Goal: Information Seeking & Learning: Learn about a topic

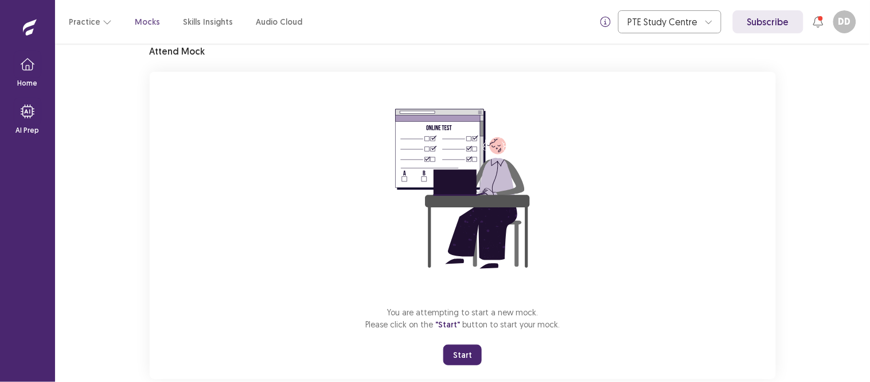
scroll to position [71, 0]
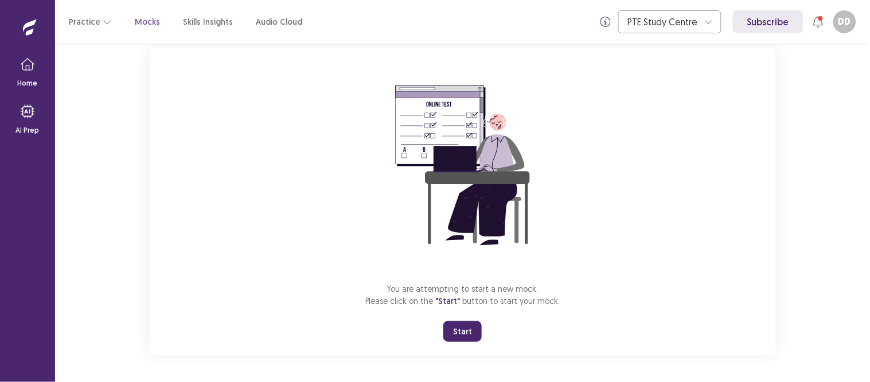
click at [461, 329] on button "Start" at bounding box center [463, 331] width 38 height 21
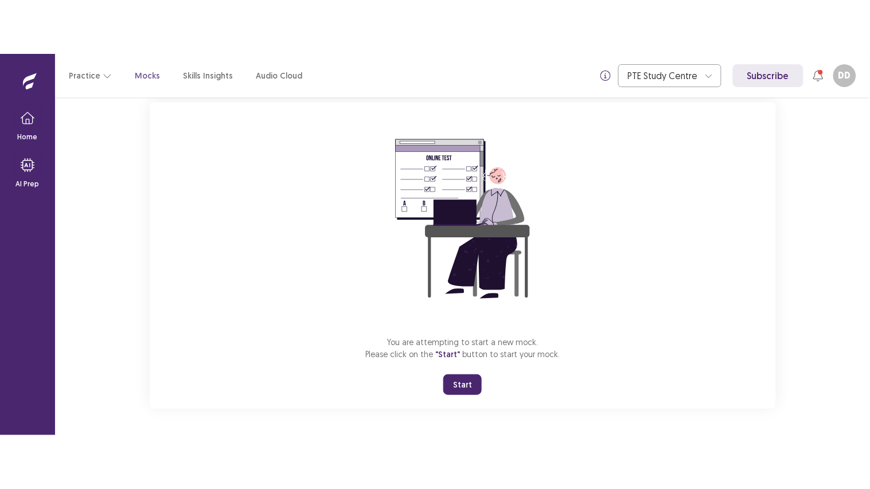
scroll to position [0, 0]
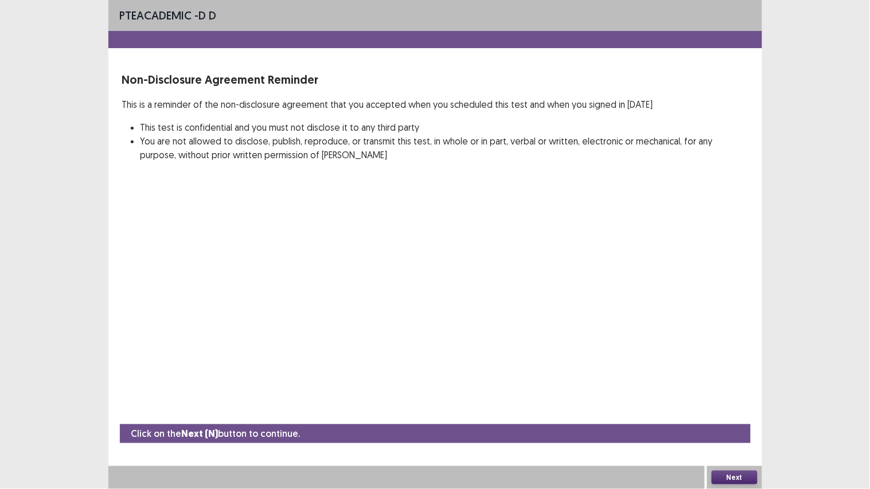
click at [733, 381] on button "Next" at bounding box center [735, 478] width 46 height 14
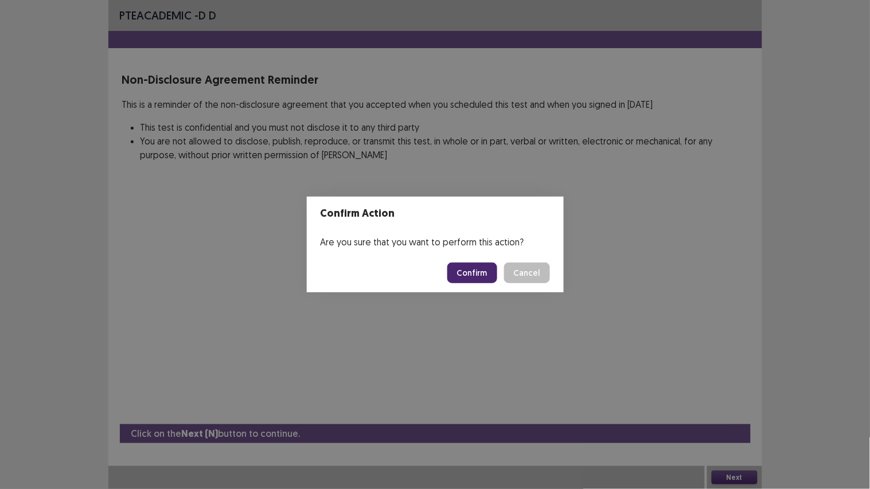
click at [465, 273] on button "Confirm" at bounding box center [473, 273] width 50 height 21
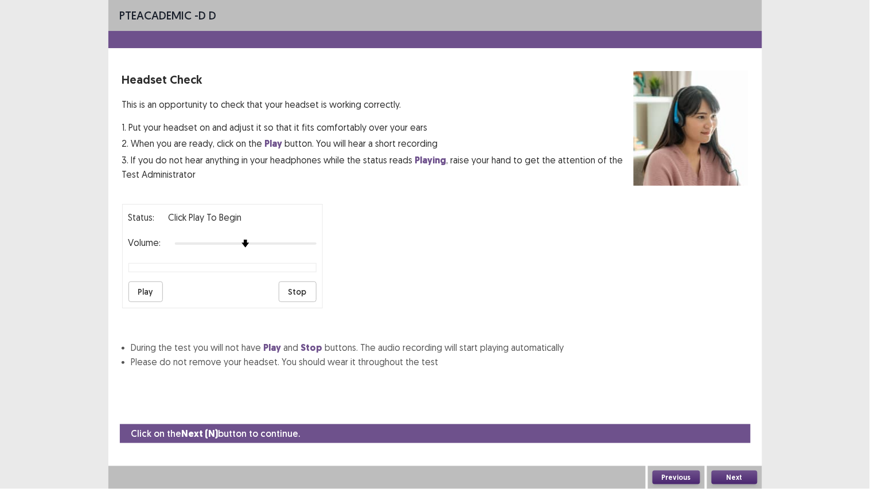
click at [733, 381] on button "Next" at bounding box center [735, 478] width 46 height 14
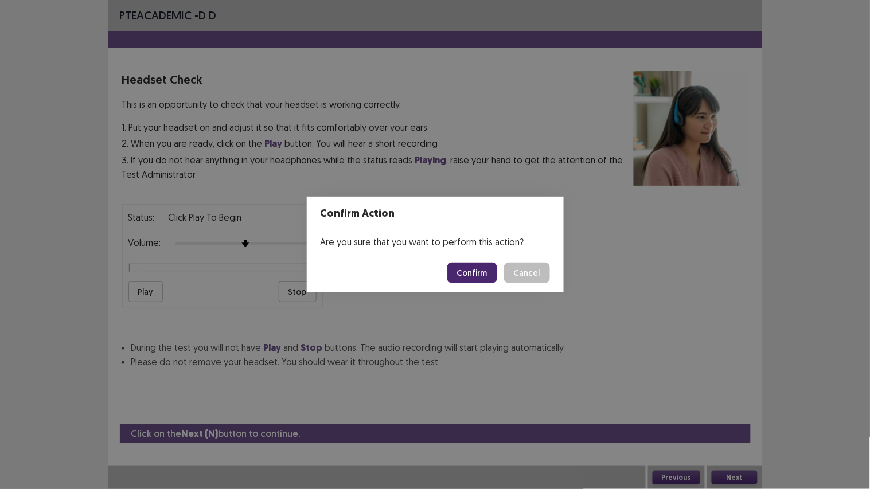
click at [483, 268] on button "Confirm" at bounding box center [473, 273] width 50 height 21
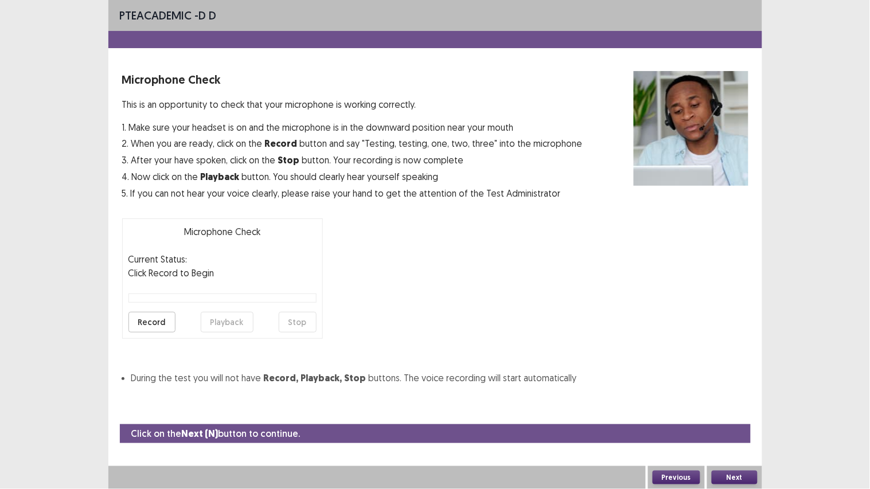
click at [146, 318] on button "Record" at bounding box center [152, 322] width 47 height 21
click at [290, 318] on button "Stop" at bounding box center [298, 322] width 38 height 21
click at [221, 321] on button "Playback" at bounding box center [227, 322] width 53 height 21
click at [730, 381] on button "Next" at bounding box center [735, 478] width 46 height 14
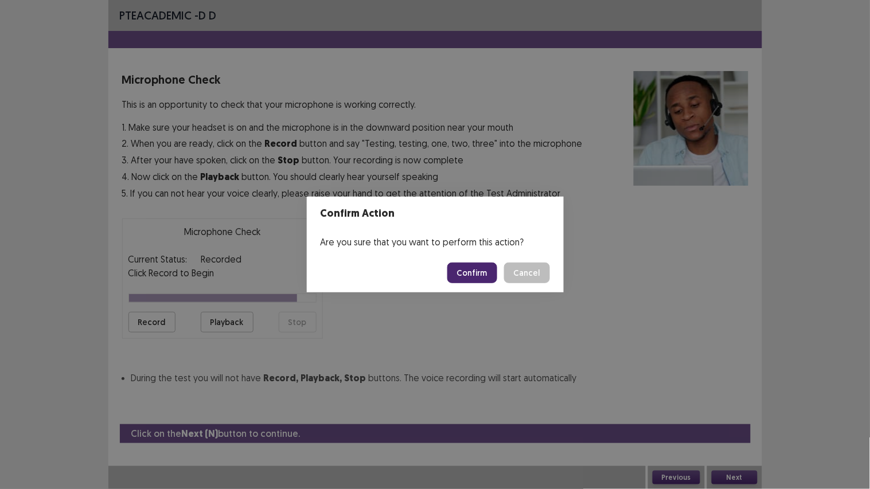
click at [483, 275] on button "Confirm" at bounding box center [473, 273] width 50 height 21
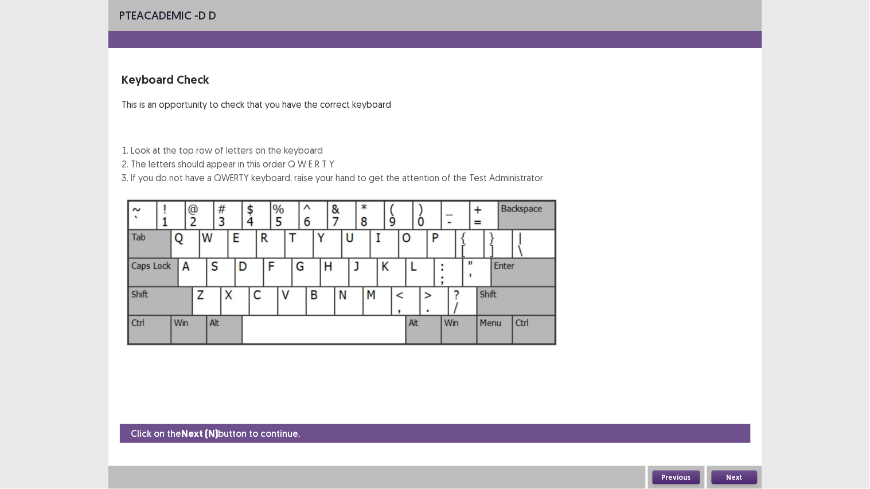
click at [743, 381] on button "Next" at bounding box center [735, 478] width 46 height 14
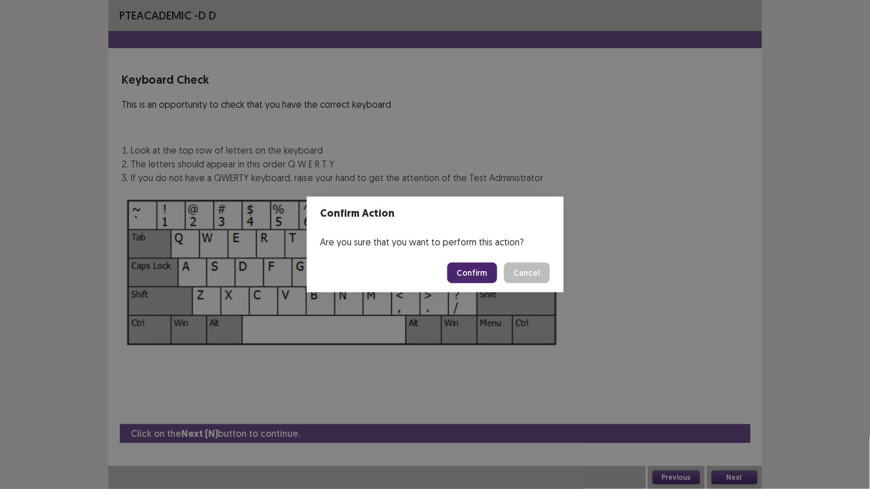
click at [479, 270] on button "Confirm" at bounding box center [473, 273] width 50 height 21
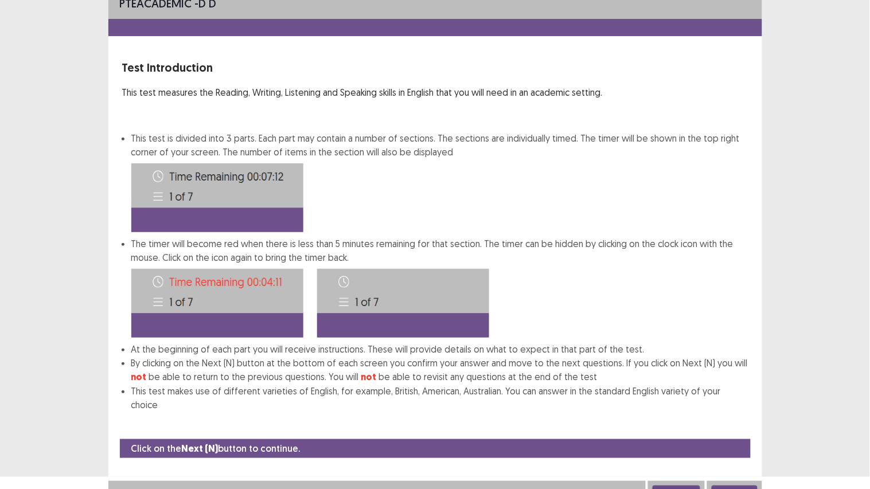
scroll to position [13, 0]
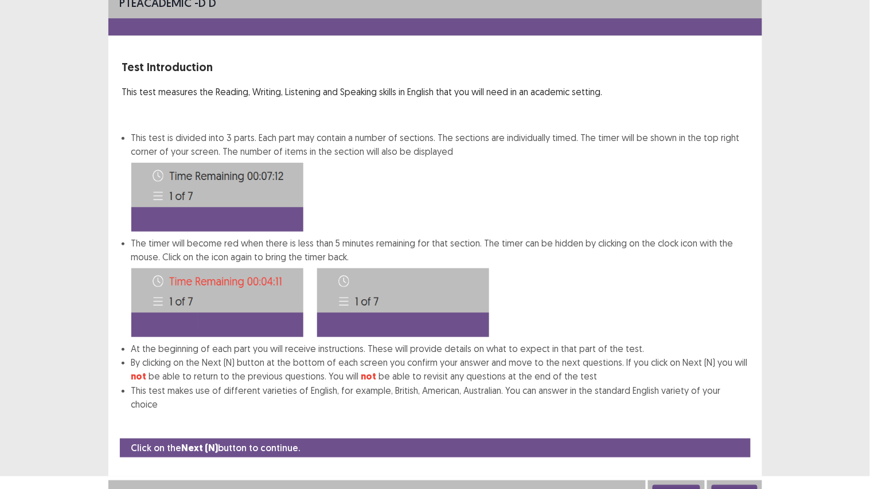
click at [733, 381] on button "Next" at bounding box center [735, 492] width 46 height 14
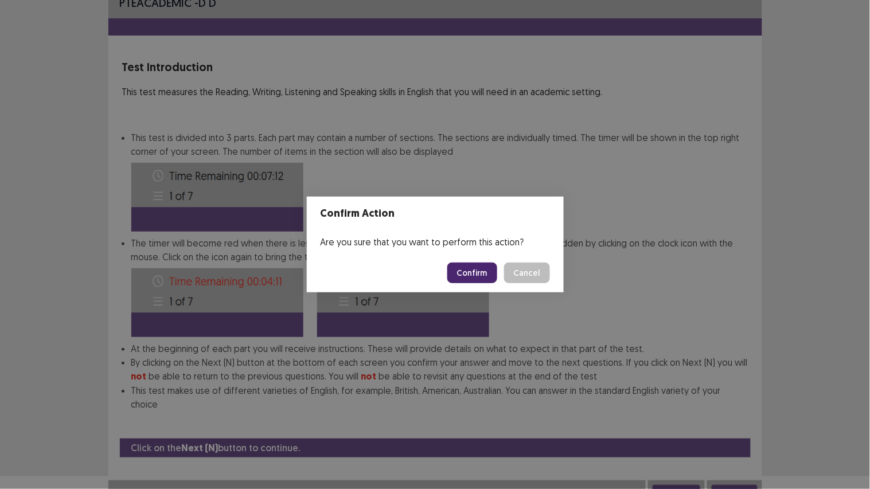
click at [477, 268] on button "Confirm" at bounding box center [473, 273] width 50 height 21
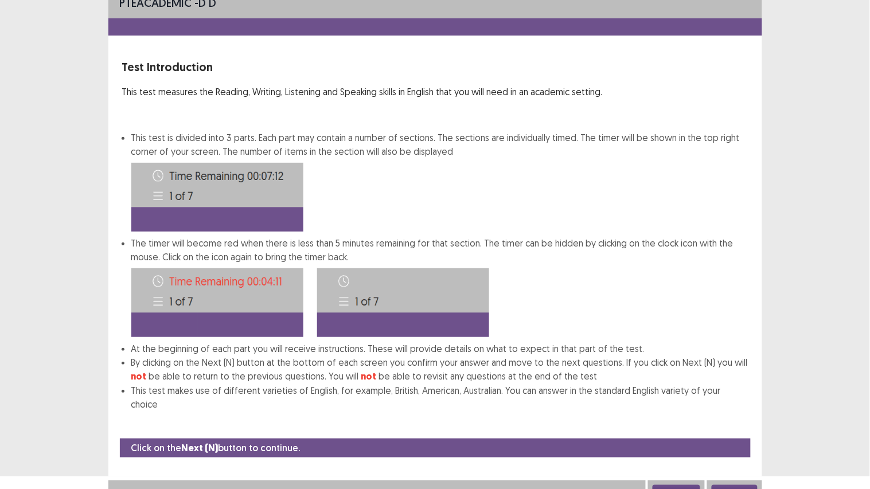
scroll to position [0, 0]
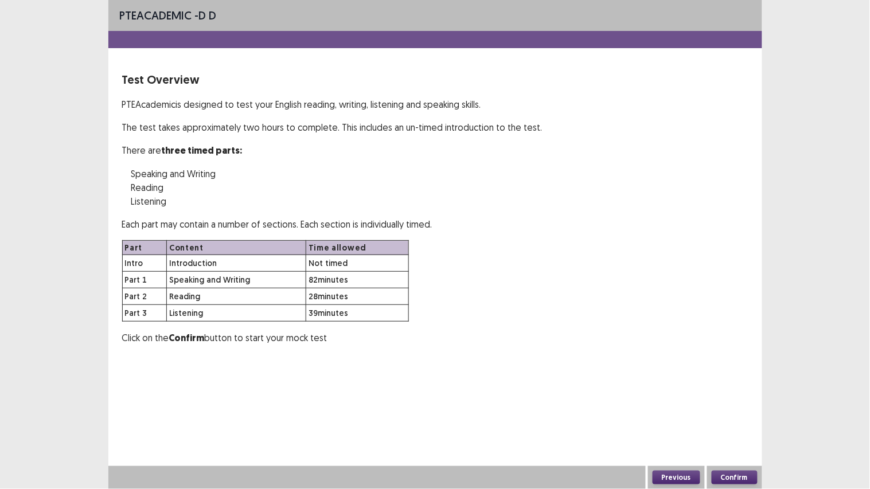
click at [726, 381] on button "Confirm" at bounding box center [735, 478] width 46 height 14
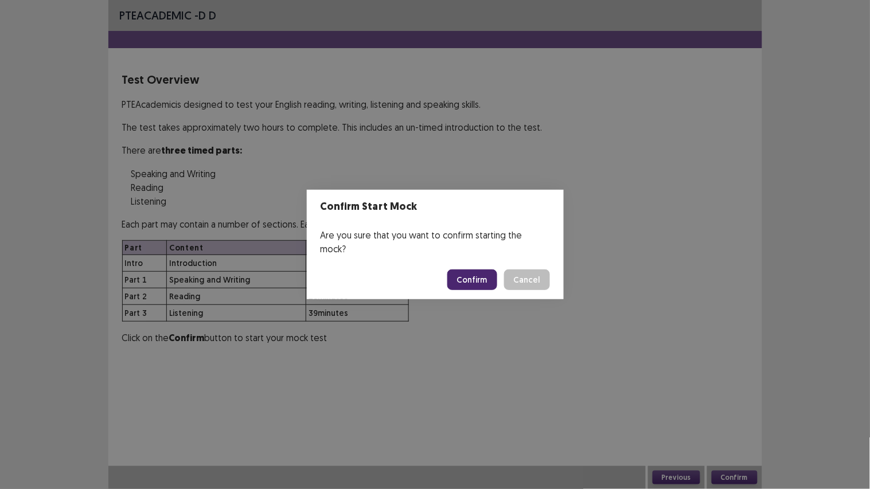
click at [476, 270] on button "Confirm" at bounding box center [473, 280] width 50 height 21
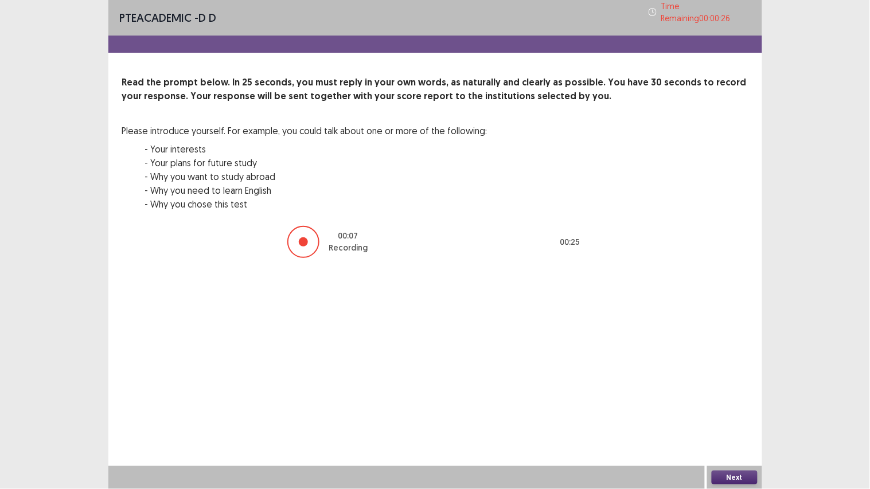
click at [737, 381] on button "Next" at bounding box center [735, 478] width 46 height 14
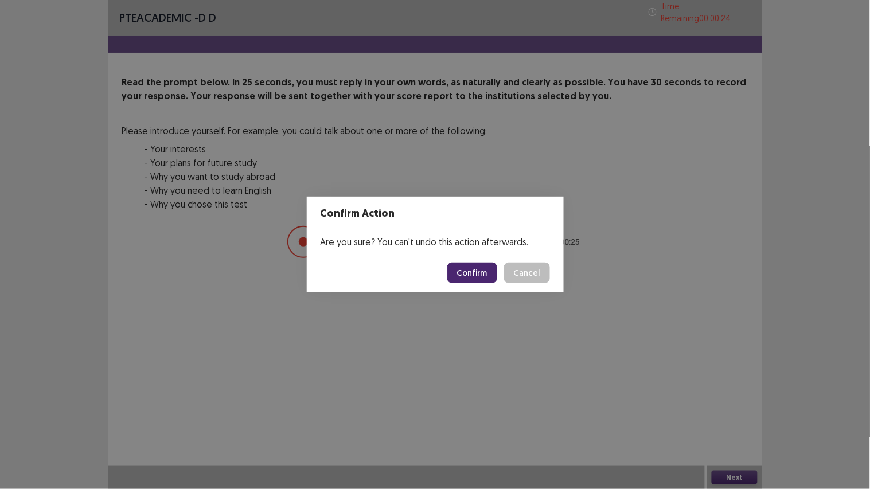
click at [481, 272] on button "Confirm" at bounding box center [473, 273] width 50 height 21
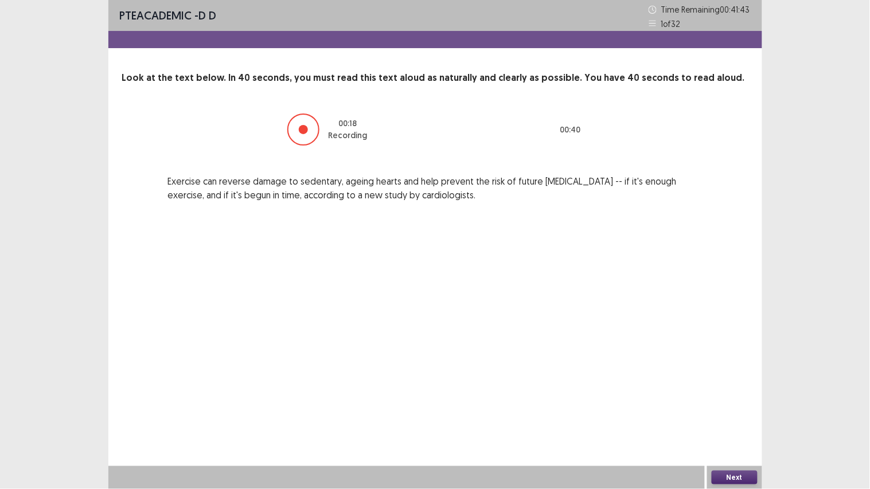
click at [732, 381] on button "Next" at bounding box center [735, 478] width 46 height 14
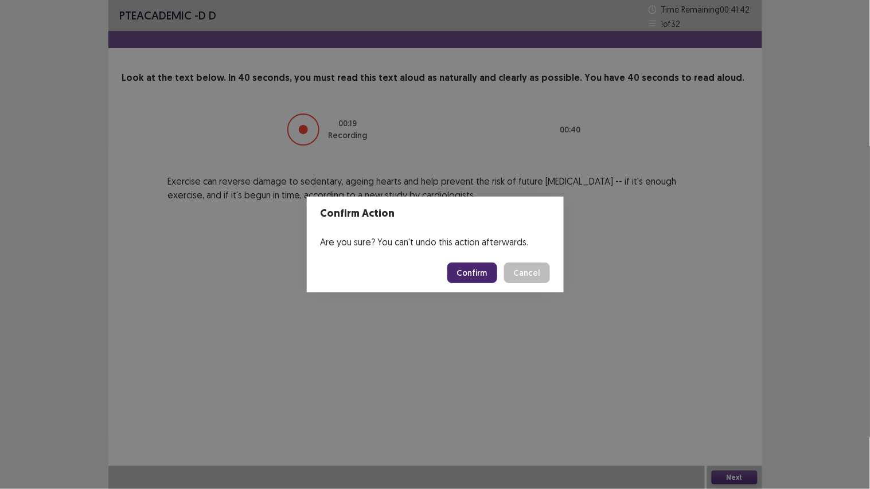
click at [476, 272] on button "Confirm" at bounding box center [473, 273] width 50 height 21
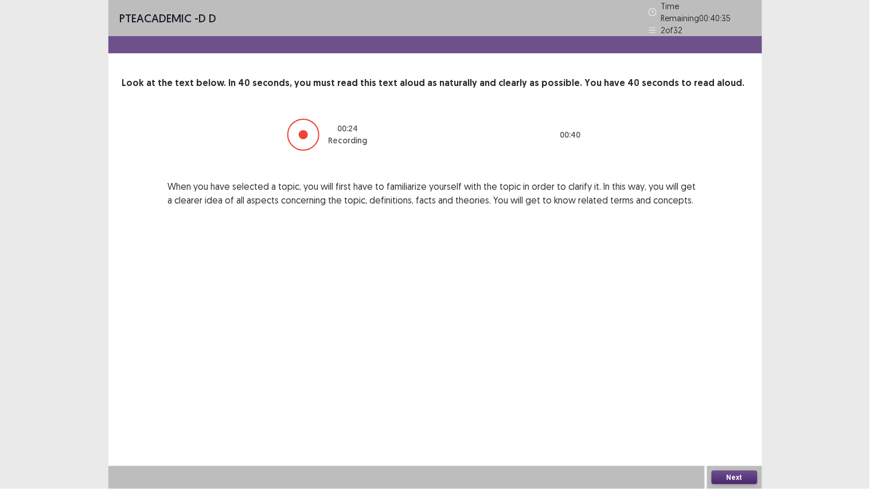
click at [728, 381] on button "Next" at bounding box center [735, 478] width 46 height 14
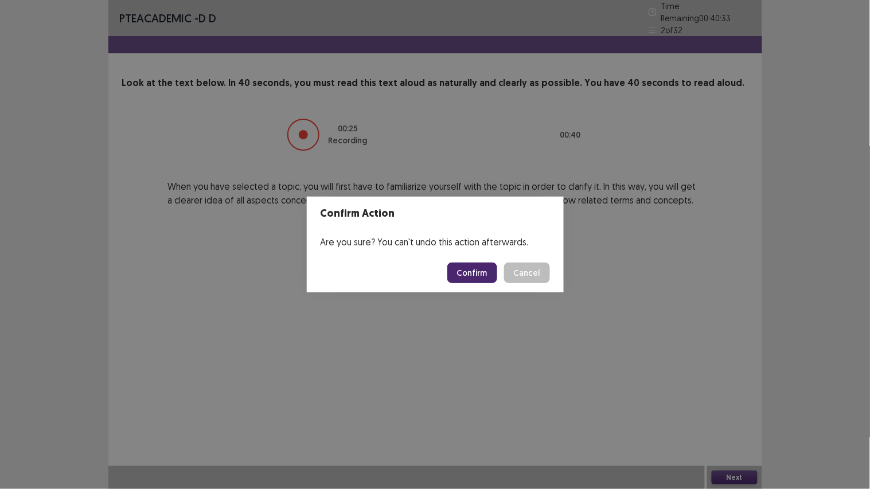
click at [473, 271] on button "Confirm" at bounding box center [473, 273] width 50 height 21
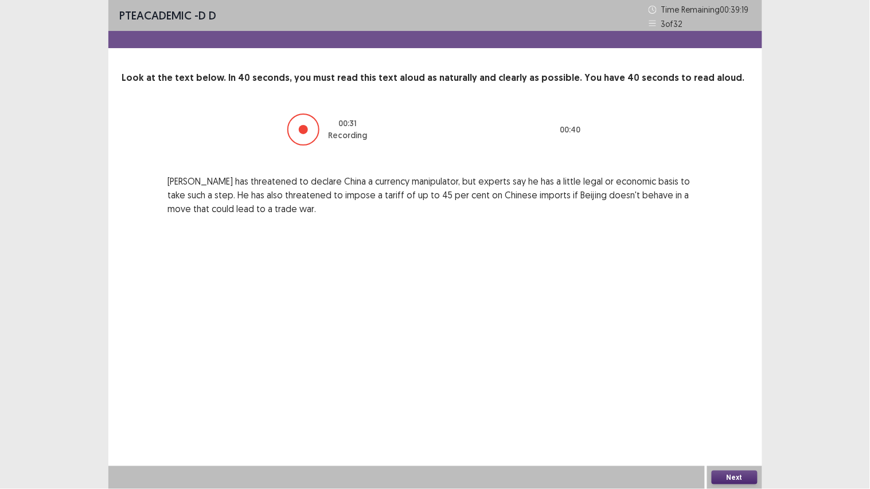
click at [727, 381] on button "Next" at bounding box center [735, 478] width 46 height 14
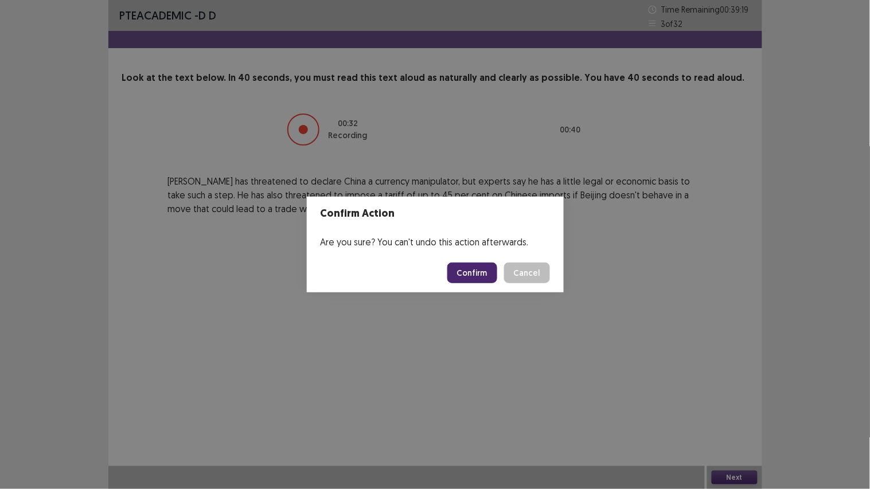
click at [477, 270] on button "Confirm" at bounding box center [473, 273] width 50 height 21
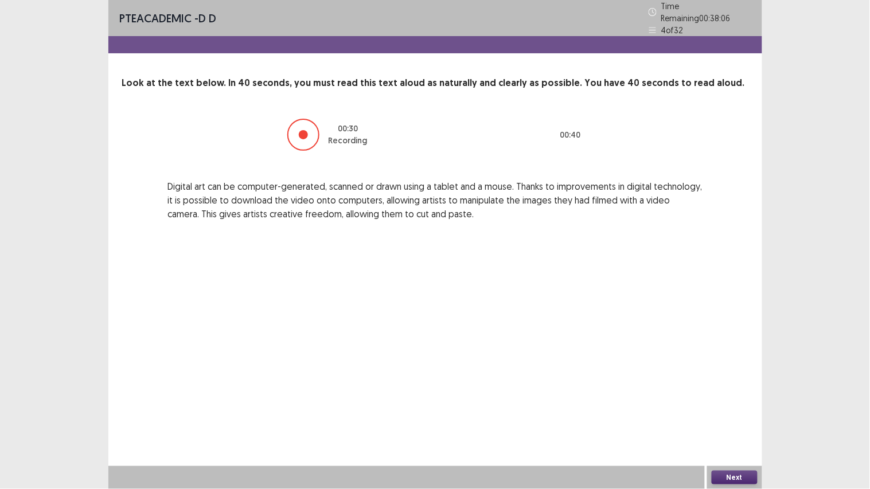
click at [725, 381] on button "Next" at bounding box center [735, 478] width 46 height 14
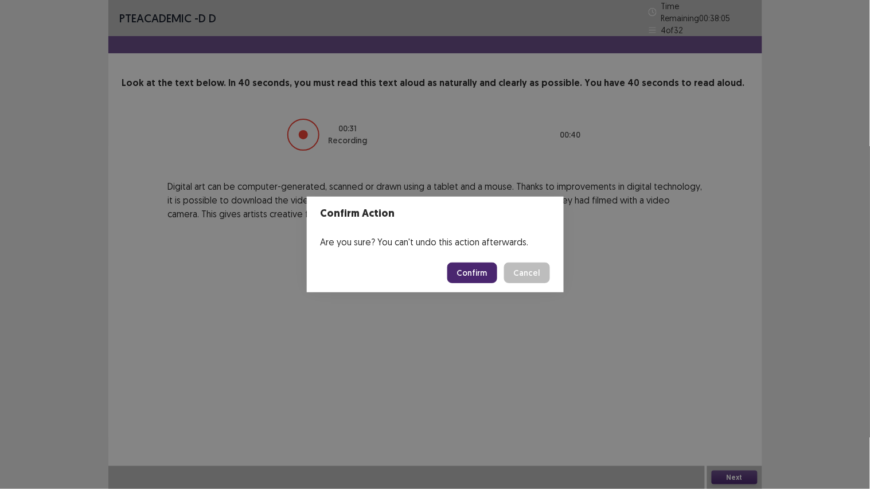
click at [477, 265] on button "Confirm" at bounding box center [473, 273] width 50 height 21
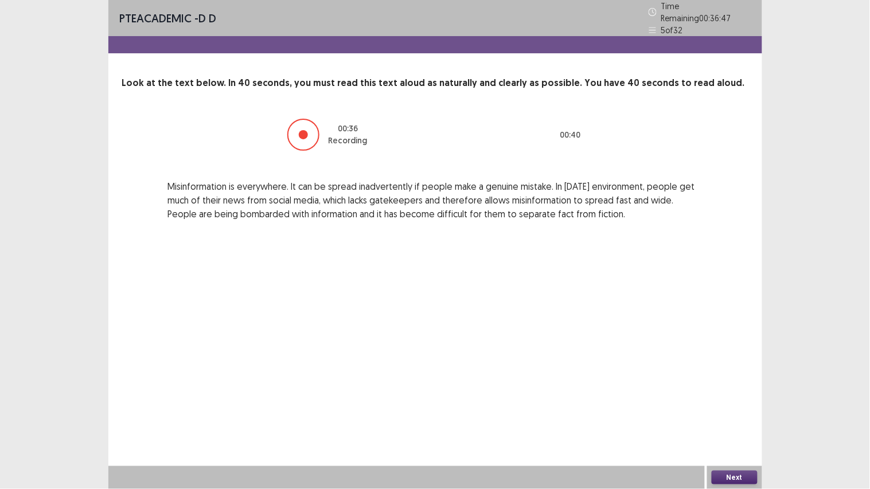
click at [727, 381] on button "Next" at bounding box center [735, 478] width 46 height 14
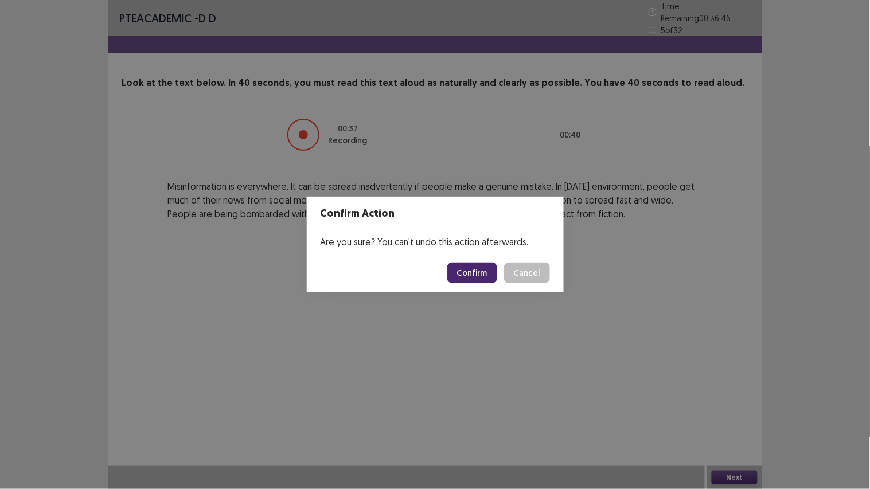
click at [480, 273] on button "Confirm" at bounding box center [473, 273] width 50 height 21
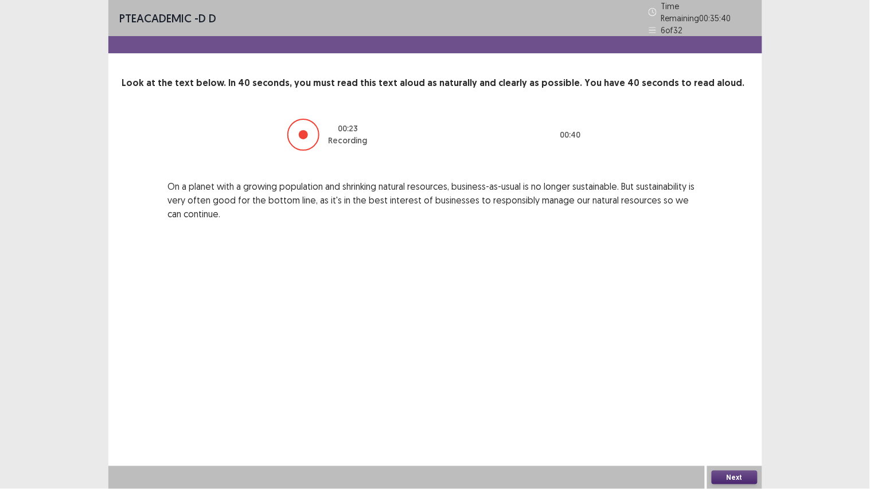
click at [738, 381] on button "Next" at bounding box center [735, 478] width 46 height 14
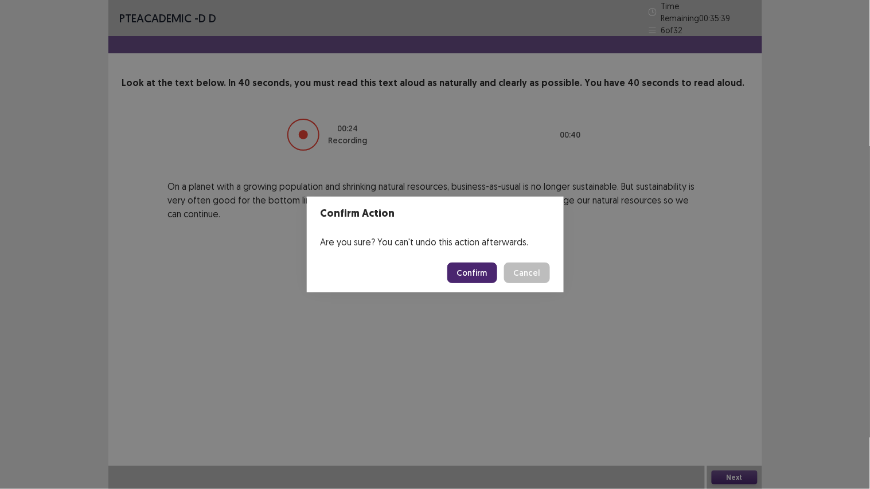
click at [474, 274] on button "Confirm" at bounding box center [473, 273] width 50 height 21
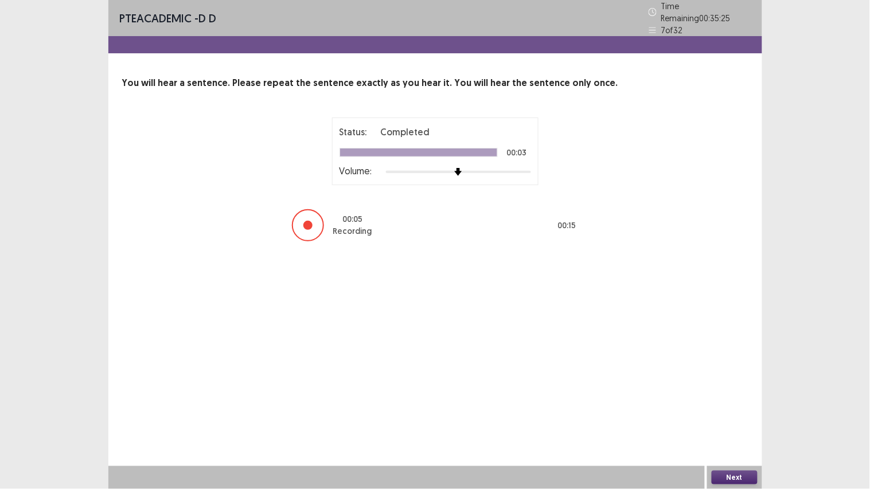
click at [741, 381] on button "Next" at bounding box center [735, 478] width 46 height 14
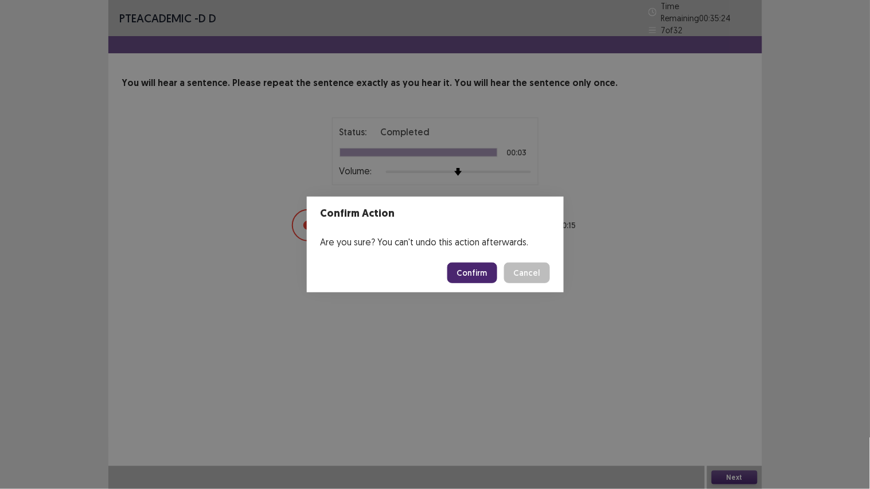
click at [465, 271] on button "Confirm" at bounding box center [473, 273] width 50 height 21
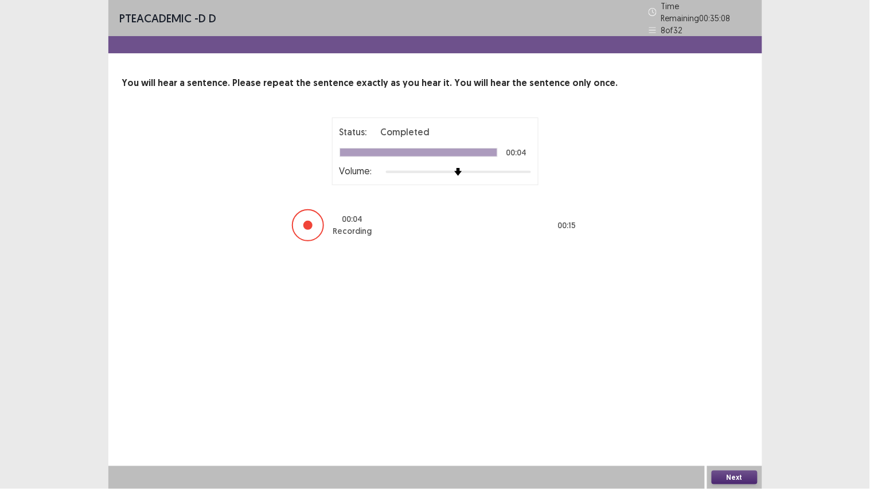
click at [742, 381] on button "Next" at bounding box center [735, 478] width 46 height 14
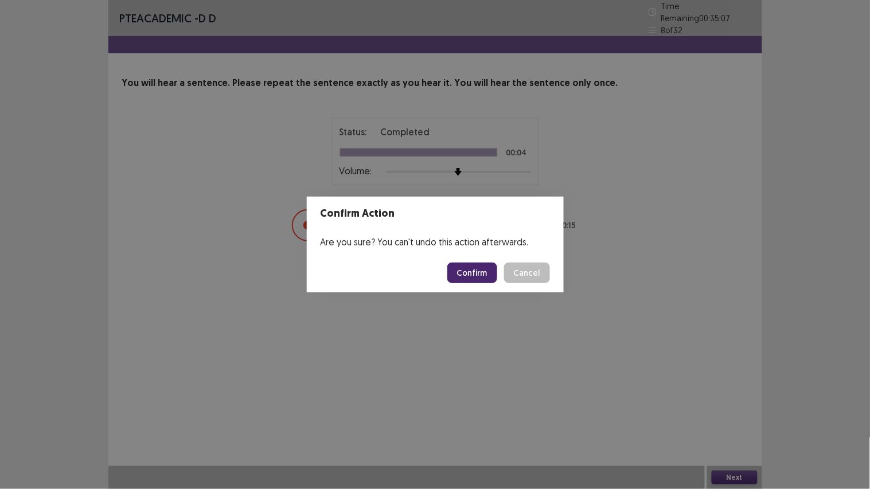
drag, startPoint x: 472, startPoint y: 272, endPoint x: 489, endPoint y: 264, distance: 18.2
click at [473, 271] on button "Confirm" at bounding box center [473, 273] width 50 height 21
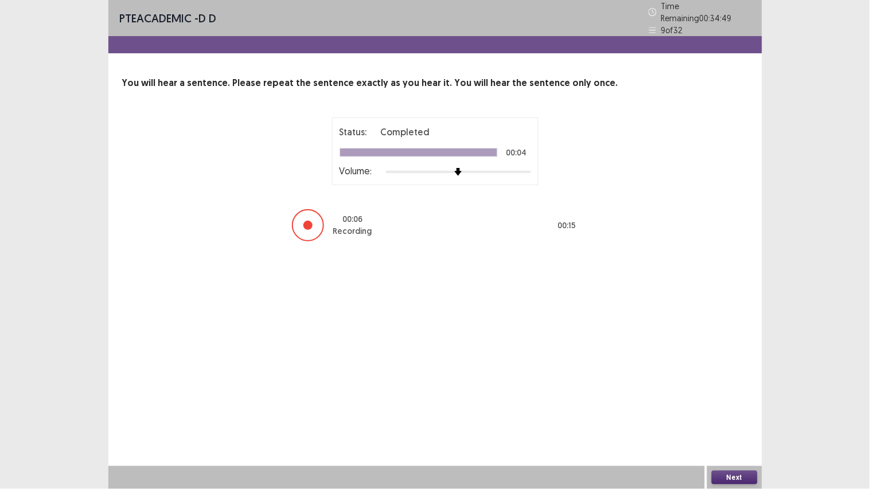
click at [737, 381] on button "Next" at bounding box center [735, 478] width 46 height 14
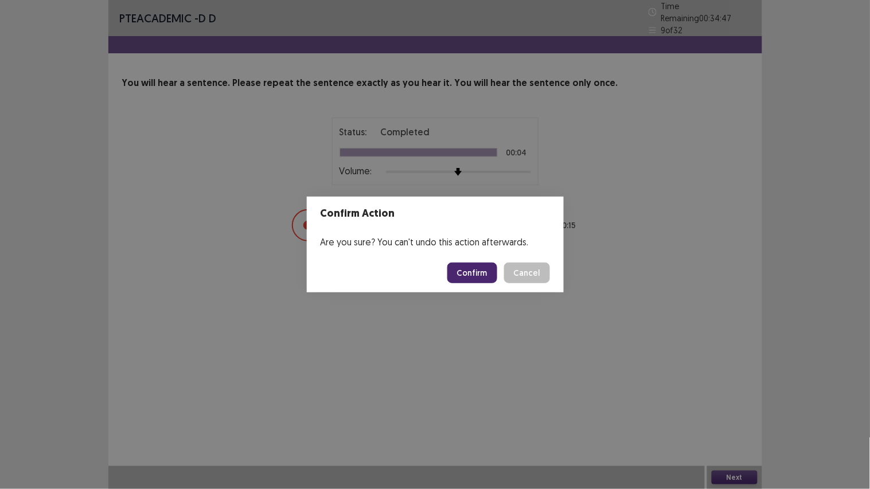
click at [475, 273] on button "Confirm" at bounding box center [473, 273] width 50 height 21
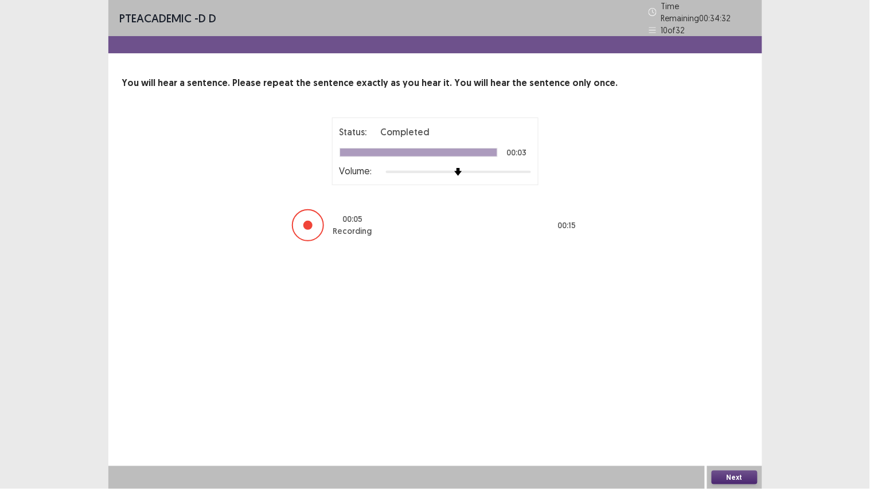
click at [730, 381] on button "Next" at bounding box center [735, 478] width 46 height 14
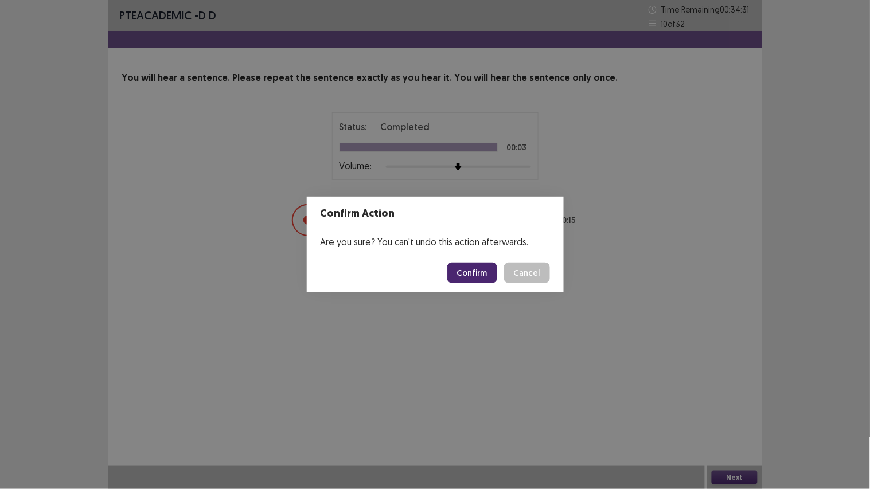
click at [479, 275] on button "Confirm" at bounding box center [473, 273] width 50 height 21
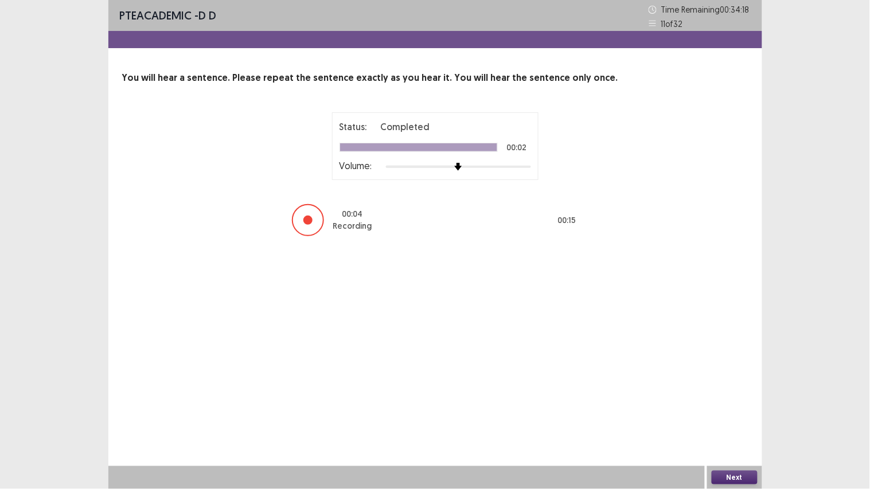
click at [738, 381] on button "Next" at bounding box center [735, 478] width 46 height 14
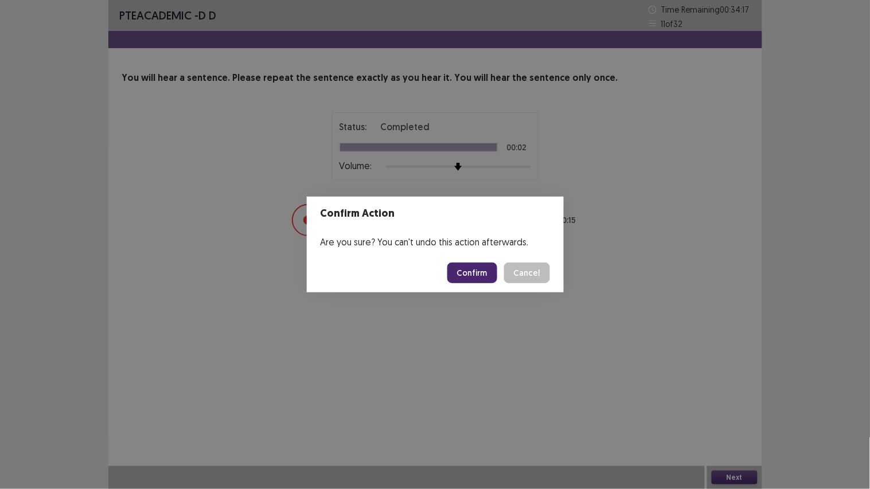
click at [472, 267] on button "Confirm" at bounding box center [473, 273] width 50 height 21
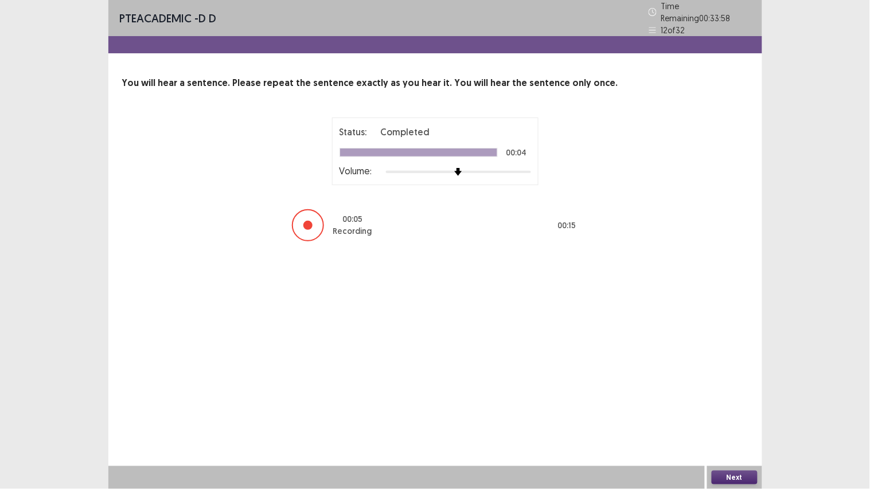
click at [735, 381] on button "Next" at bounding box center [735, 478] width 46 height 14
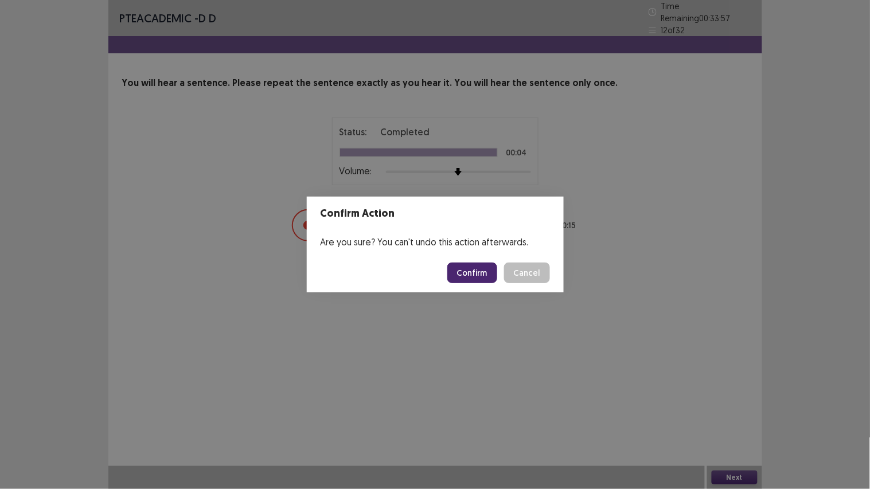
click at [465, 271] on button "Confirm" at bounding box center [473, 273] width 50 height 21
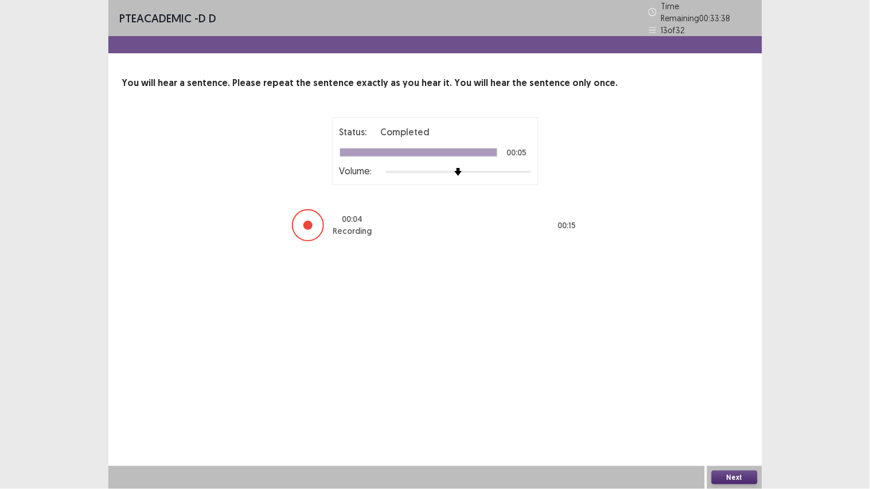
click at [737, 381] on button "Next" at bounding box center [735, 478] width 46 height 14
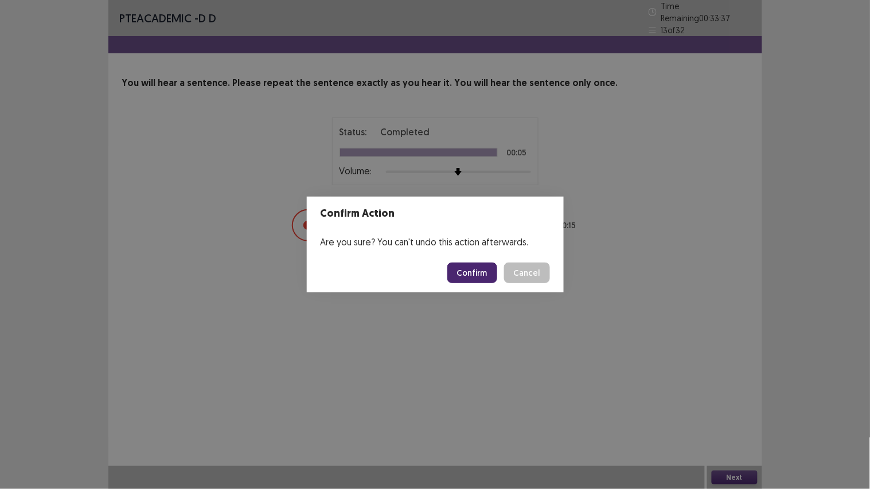
click at [478, 266] on button "Confirm" at bounding box center [473, 273] width 50 height 21
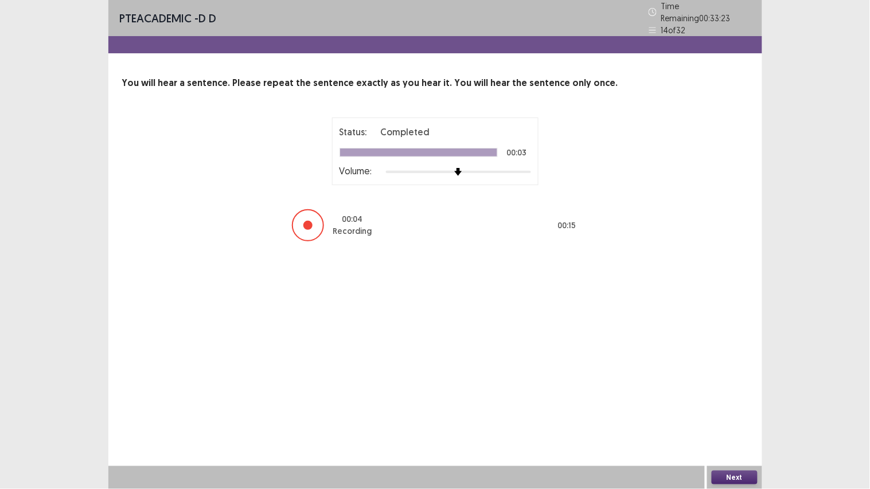
click at [732, 381] on button "Next" at bounding box center [735, 478] width 46 height 14
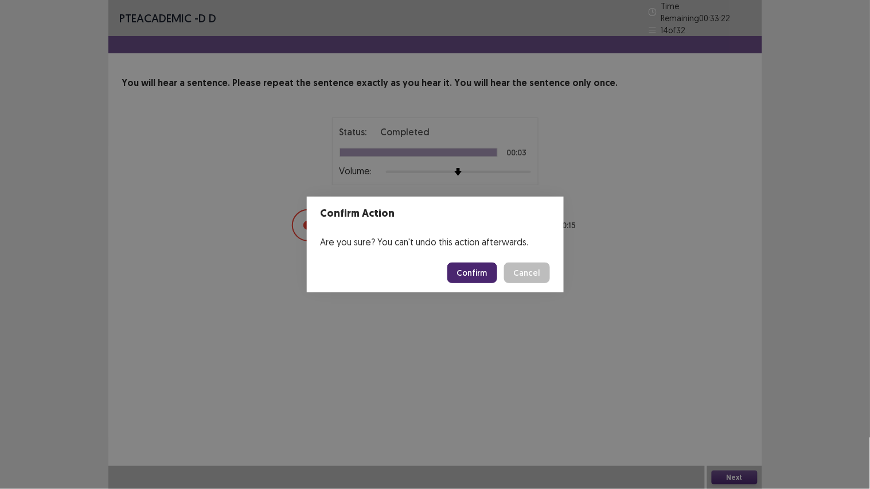
click at [484, 277] on button "Confirm" at bounding box center [473, 273] width 50 height 21
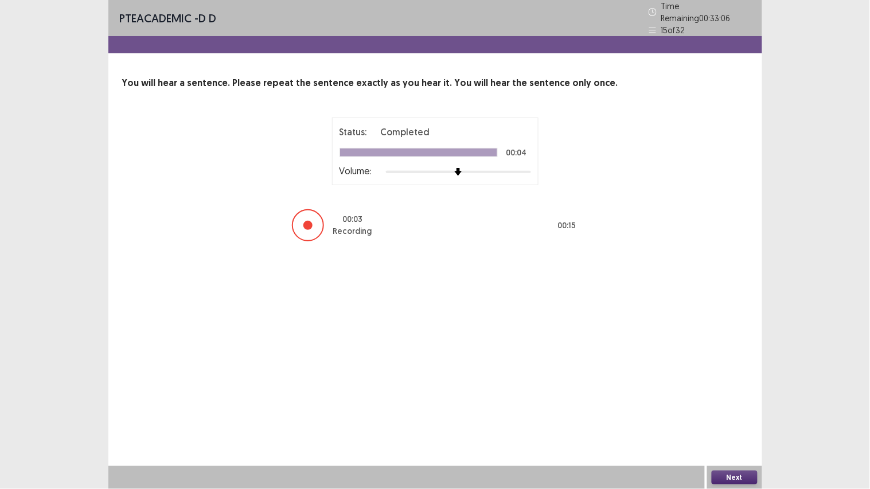
click at [738, 381] on button "Next" at bounding box center [735, 478] width 46 height 14
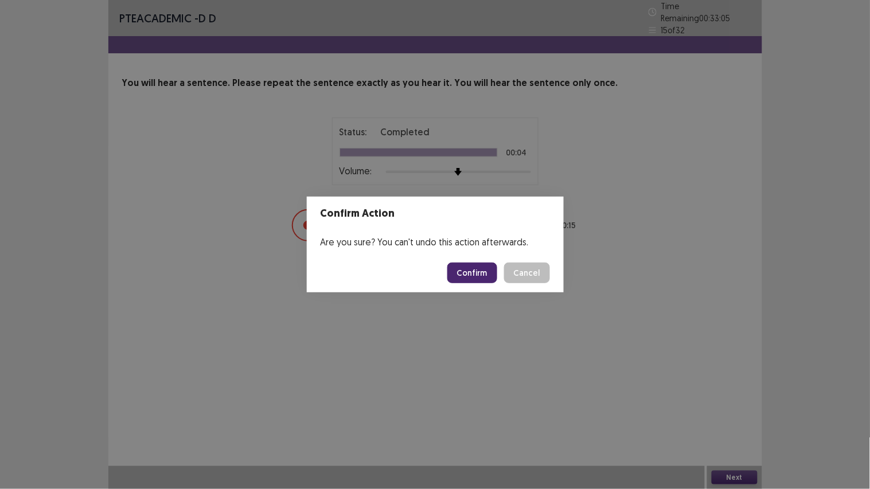
click at [470, 271] on button "Confirm" at bounding box center [473, 273] width 50 height 21
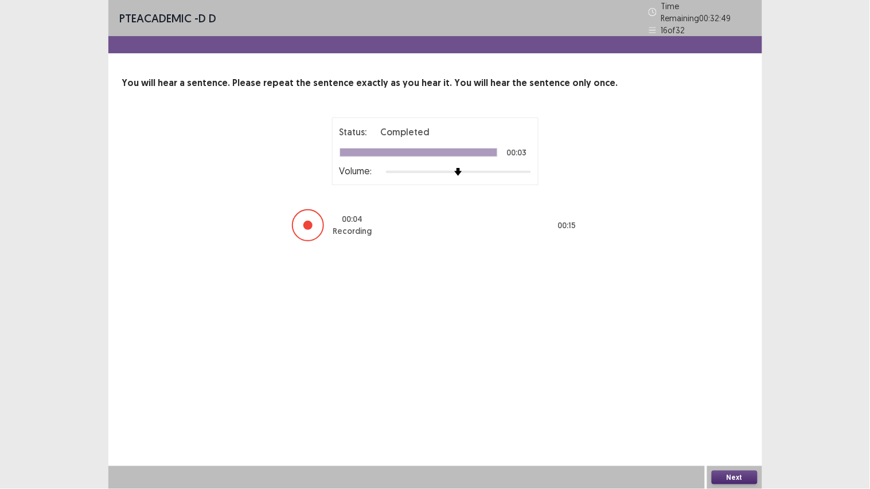
click at [718, 381] on button "Next" at bounding box center [735, 478] width 46 height 14
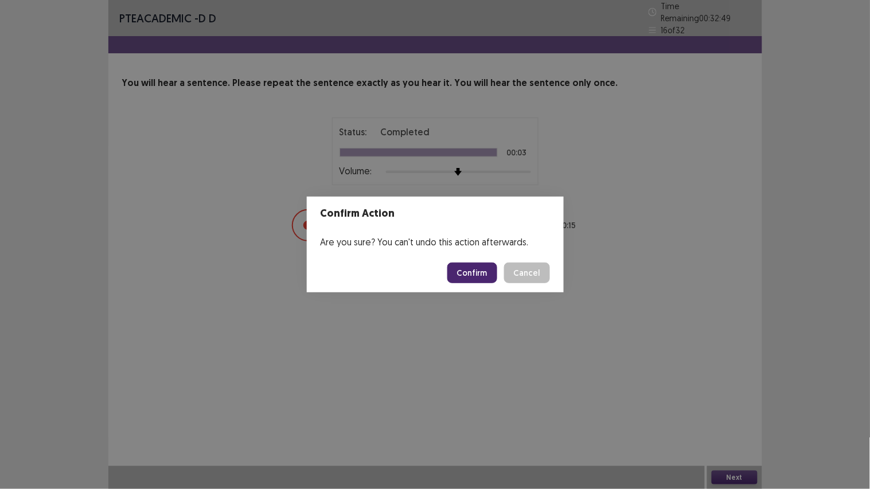
click at [474, 270] on button "Confirm" at bounding box center [473, 273] width 50 height 21
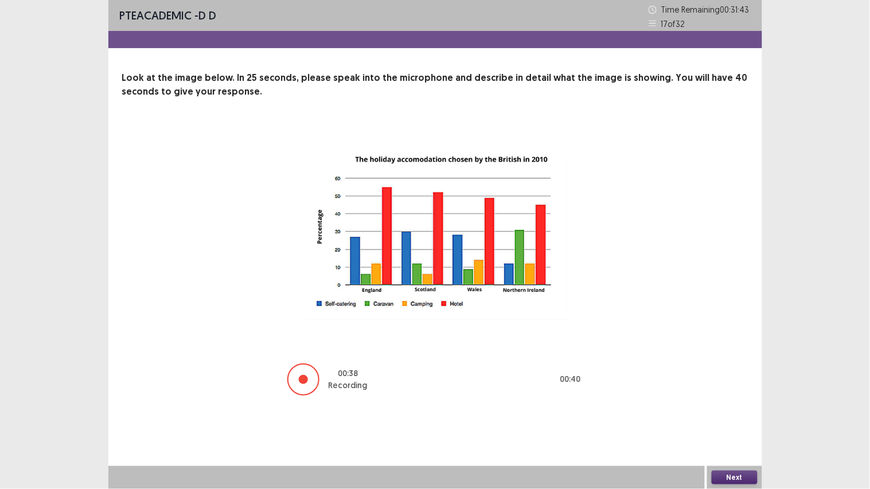
click at [738, 381] on button "Next" at bounding box center [735, 478] width 46 height 14
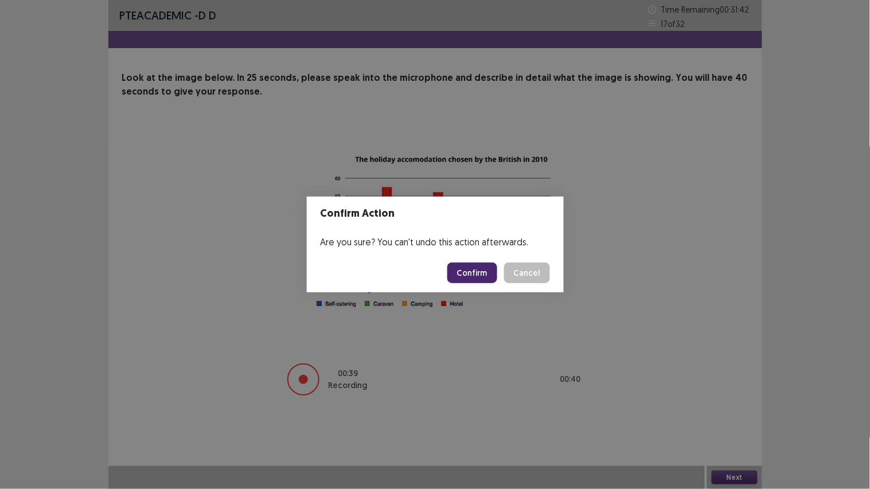
click at [480, 270] on button "Confirm" at bounding box center [473, 273] width 50 height 21
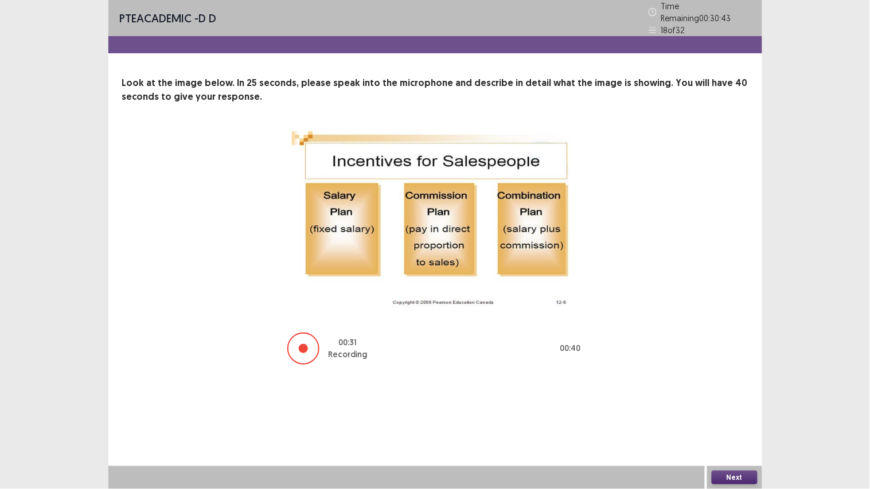
click at [730, 381] on button "Next" at bounding box center [735, 478] width 46 height 14
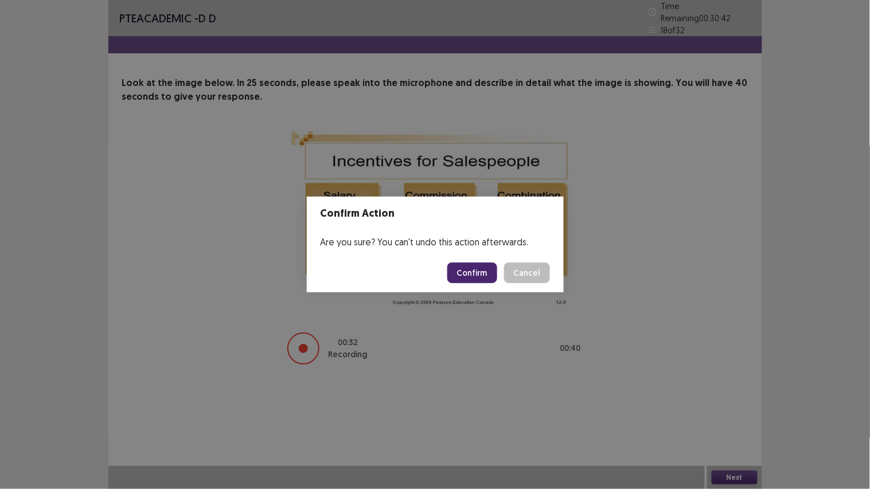
click at [462, 266] on button "Confirm" at bounding box center [473, 273] width 50 height 21
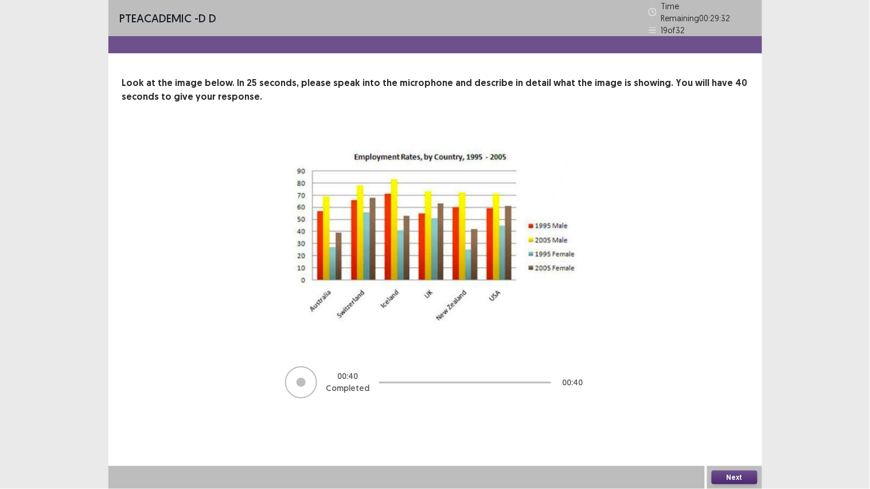
click at [726, 381] on button "Next" at bounding box center [735, 478] width 46 height 14
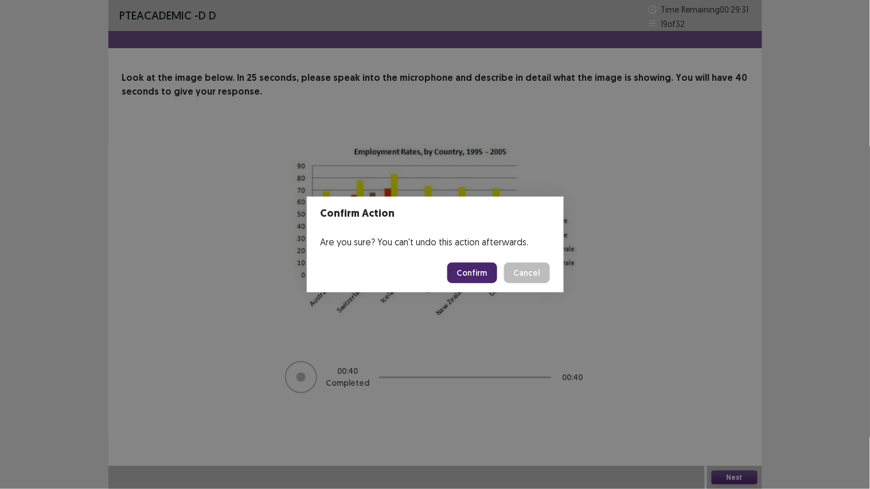
click at [470, 269] on button "Confirm" at bounding box center [473, 273] width 50 height 21
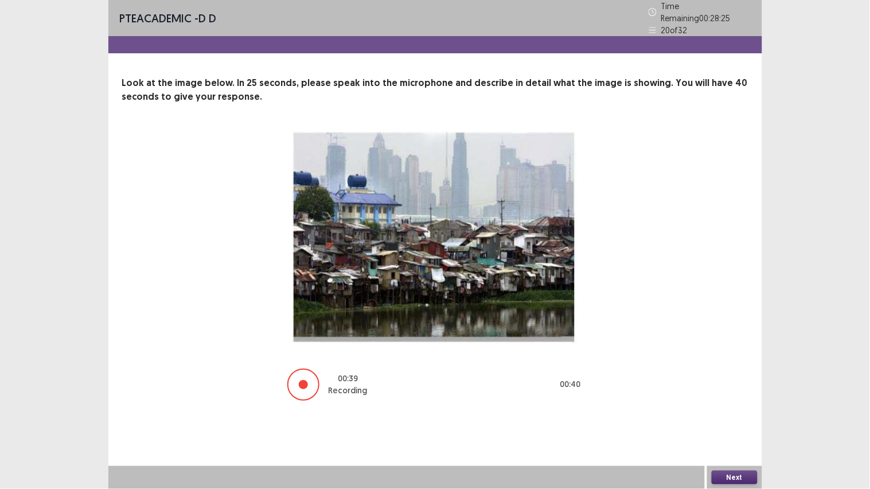
click at [737, 381] on button "Next" at bounding box center [735, 478] width 46 height 14
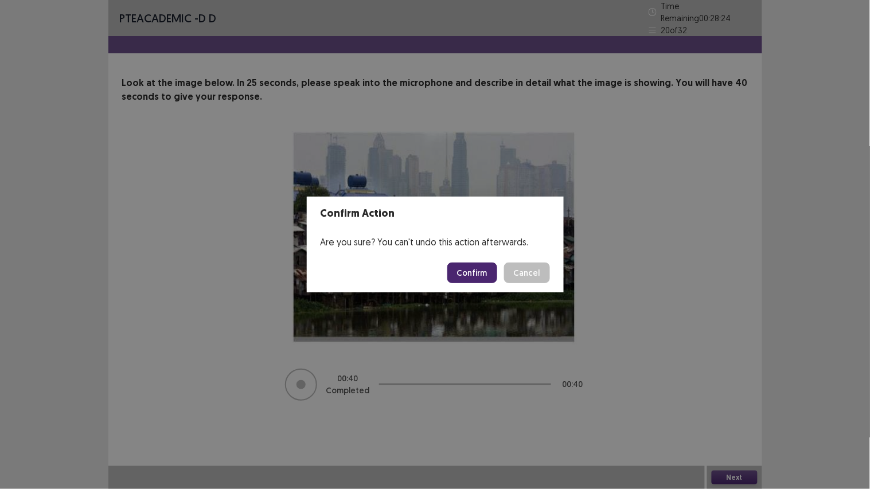
click at [479, 277] on button "Confirm" at bounding box center [473, 273] width 50 height 21
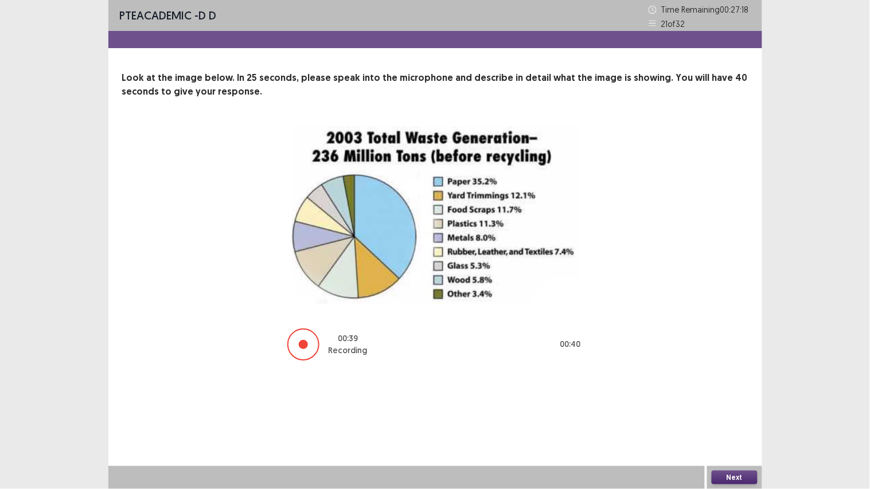
click at [725, 381] on button "Next" at bounding box center [735, 478] width 46 height 14
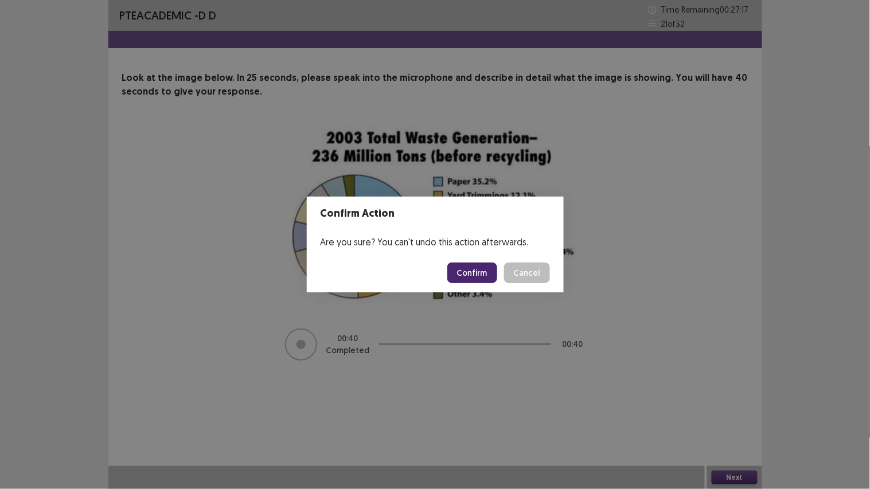
click at [471, 266] on button "Confirm" at bounding box center [473, 273] width 50 height 21
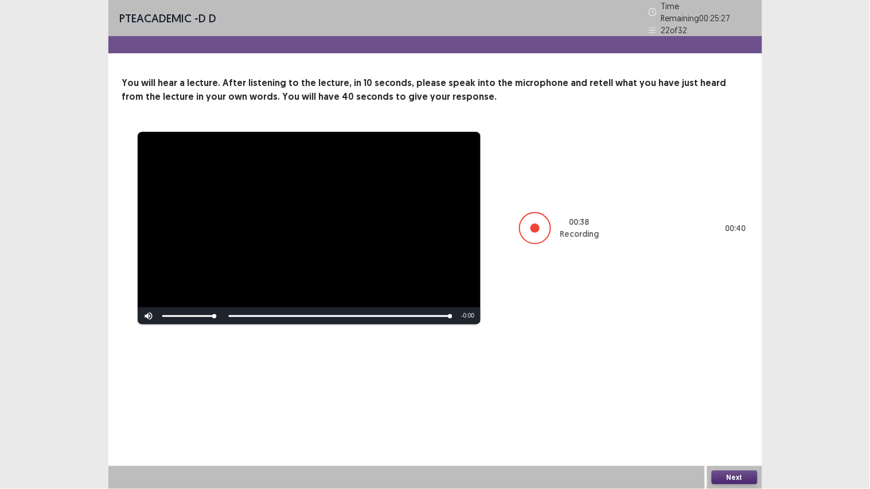
click at [742, 381] on button "Next" at bounding box center [735, 478] width 46 height 14
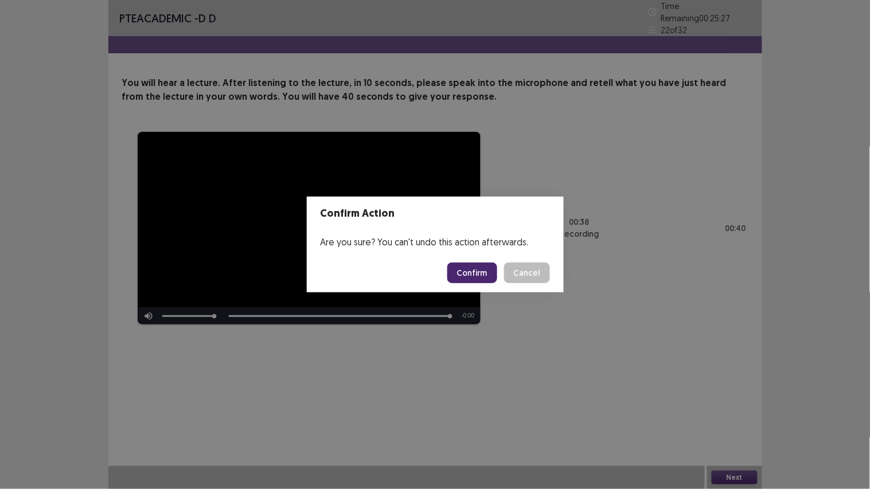
click at [474, 272] on button "Confirm" at bounding box center [473, 273] width 50 height 21
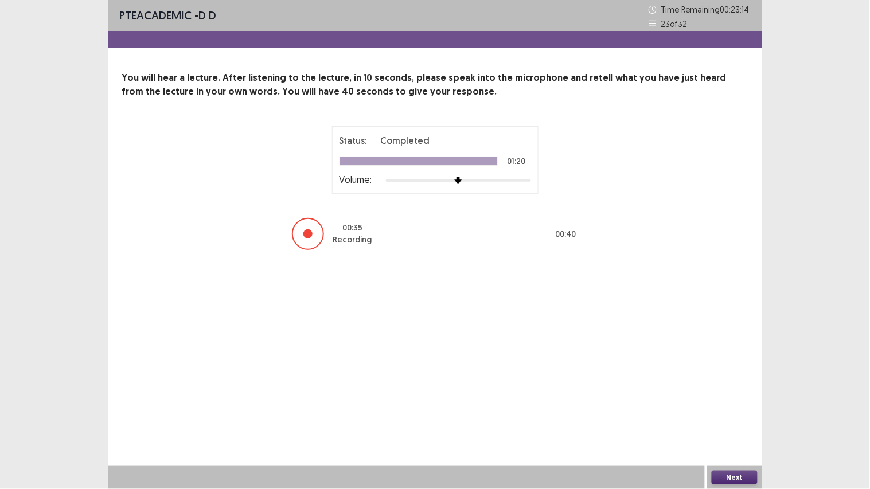
click at [741, 381] on button "Next" at bounding box center [735, 478] width 46 height 14
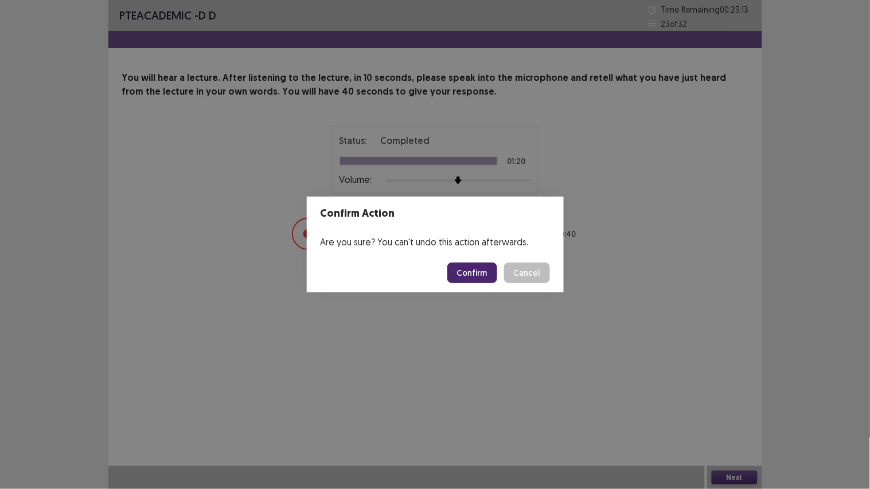
click at [481, 273] on button "Confirm" at bounding box center [473, 273] width 50 height 21
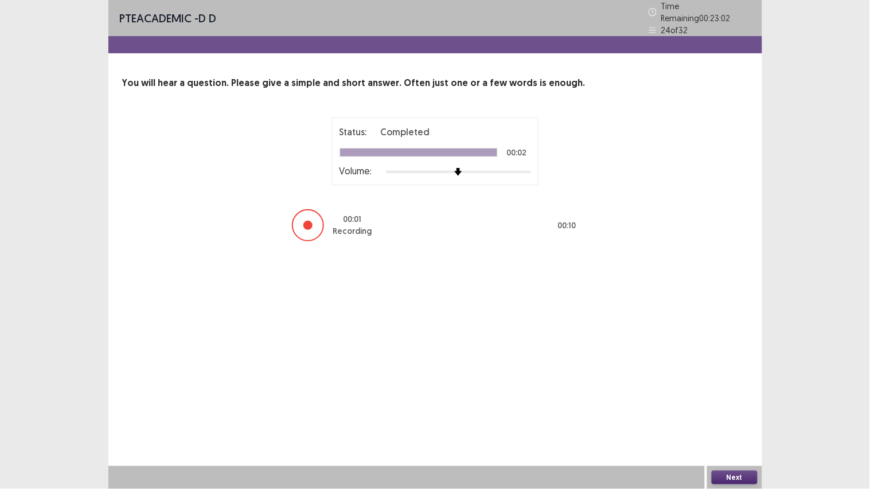
click at [729, 381] on button "Next" at bounding box center [735, 478] width 46 height 14
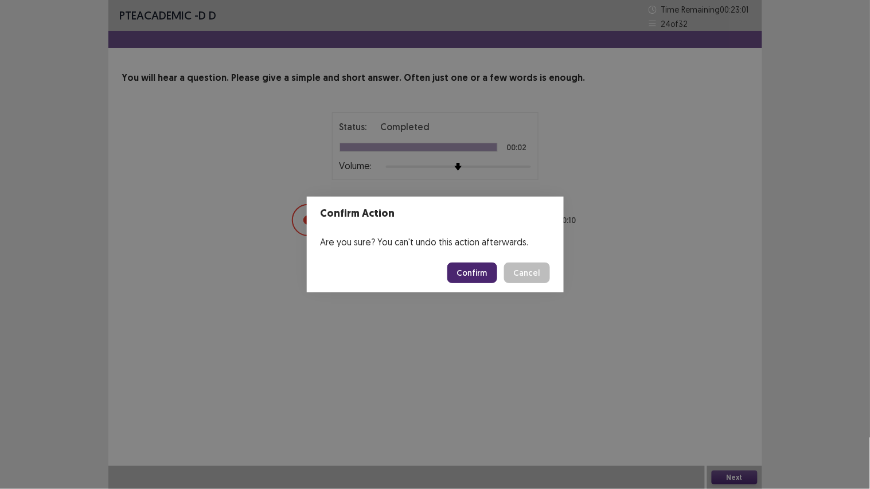
click at [475, 270] on button "Confirm" at bounding box center [473, 273] width 50 height 21
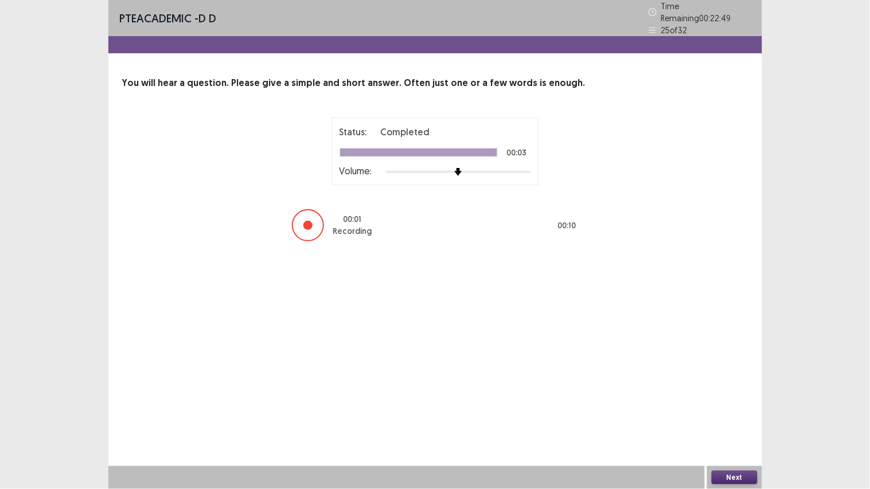
click at [727, 381] on button "Next" at bounding box center [735, 478] width 46 height 14
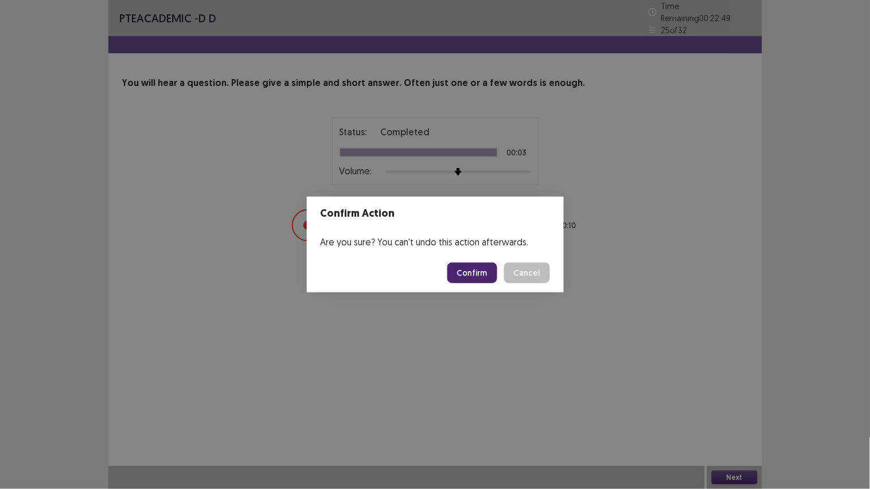
click at [477, 273] on button "Confirm" at bounding box center [473, 273] width 50 height 21
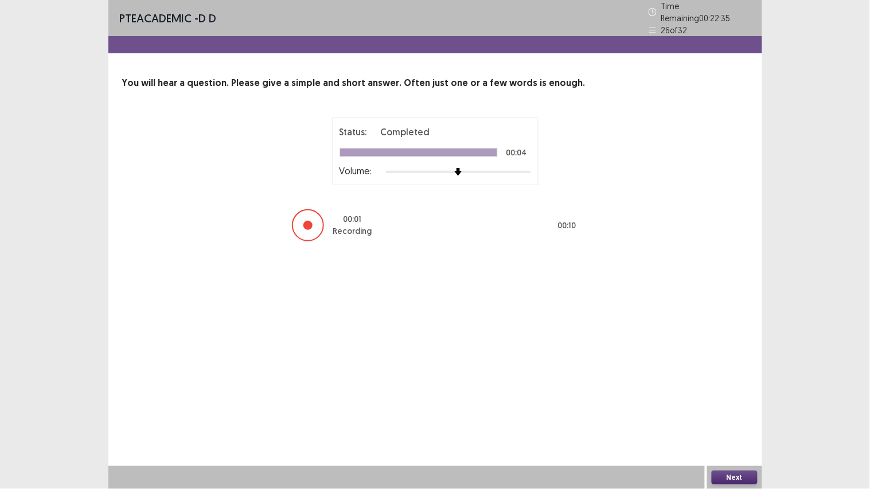
click at [728, 381] on button "Next" at bounding box center [735, 478] width 46 height 14
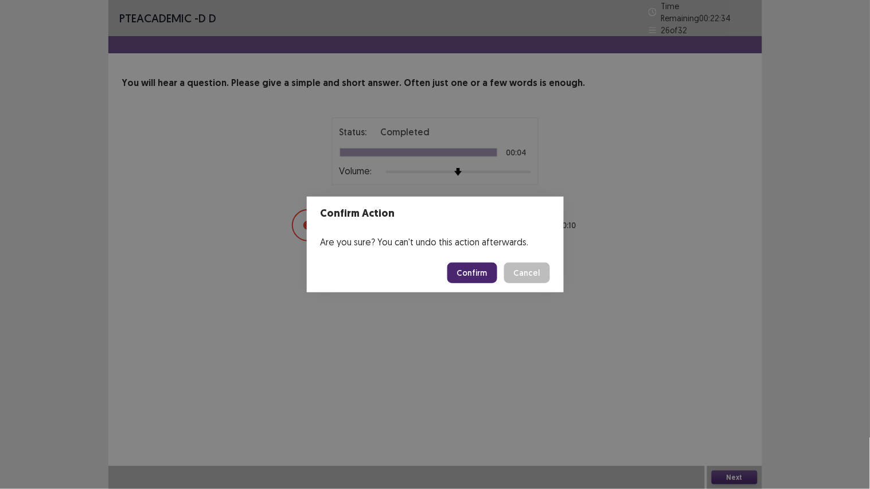
click at [480, 271] on button "Confirm" at bounding box center [473, 273] width 50 height 21
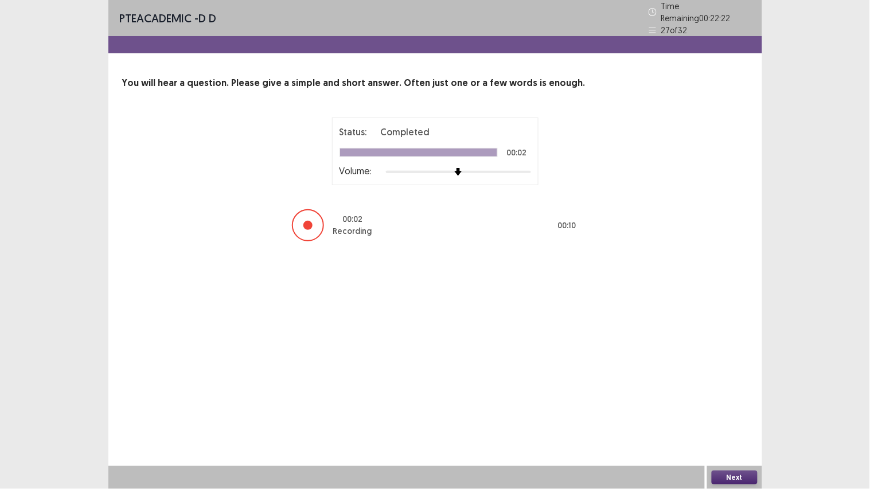
click at [715, 381] on button "Next" at bounding box center [735, 478] width 46 height 14
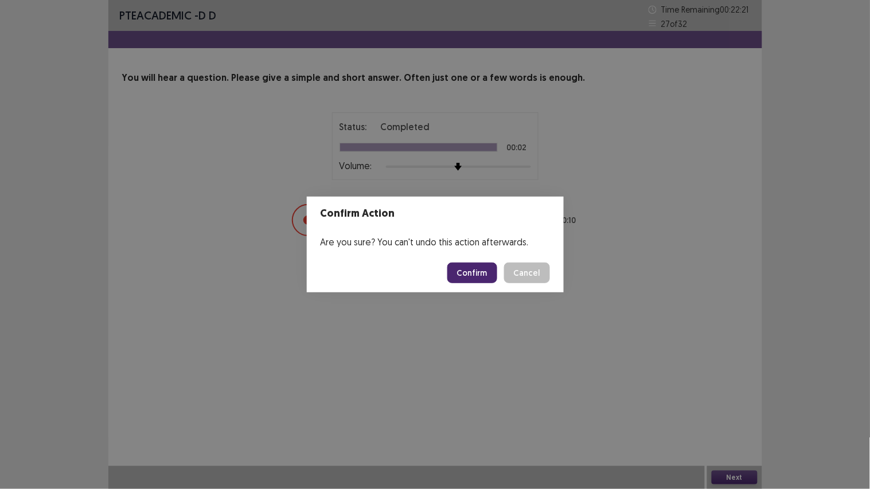
click at [475, 278] on button "Confirm" at bounding box center [473, 273] width 50 height 21
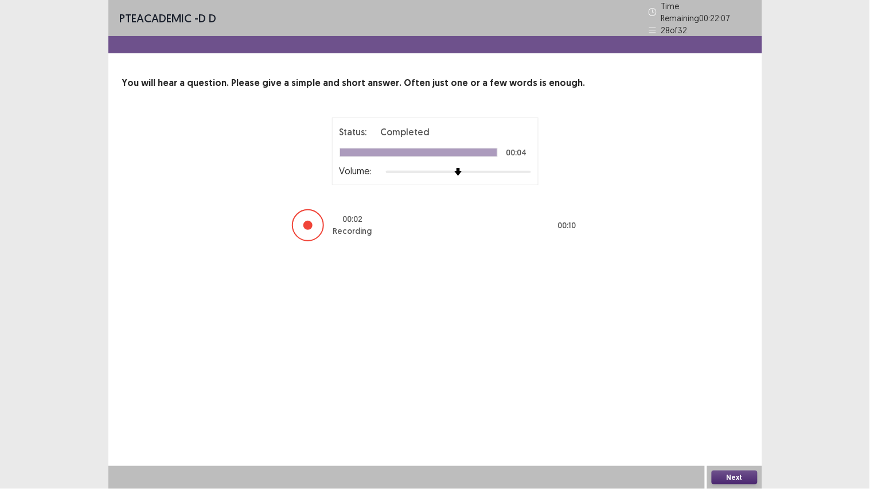
click at [734, 381] on button "Next" at bounding box center [735, 478] width 46 height 14
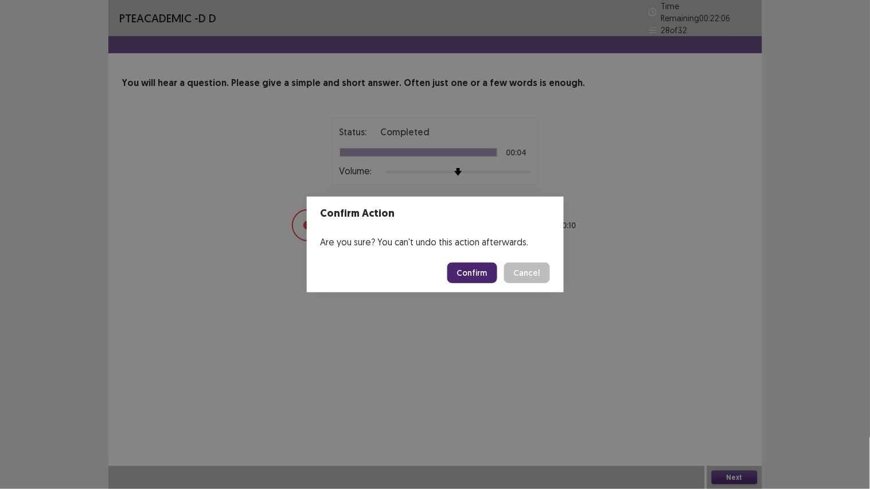
click at [472, 270] on button "Confirm" at bounding box center [473, 273] width 50 height 21
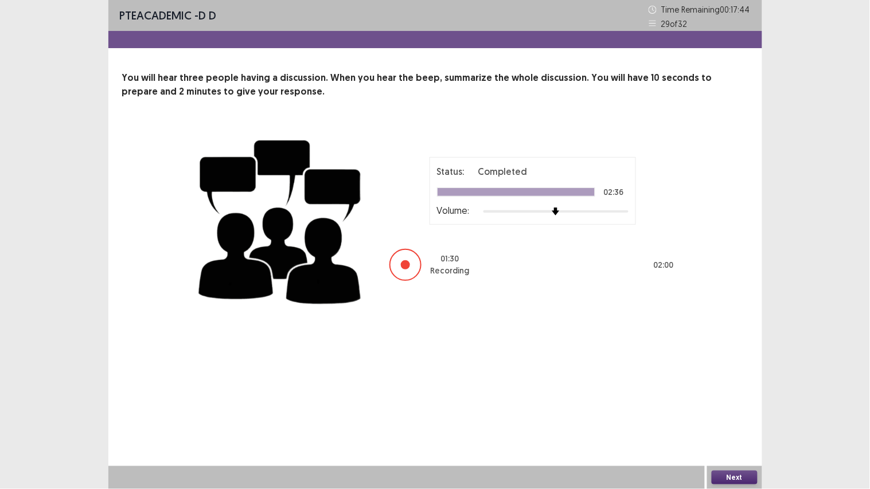
click at [734, 381] on div "Next" at bounding box center [734, 477] width 55 height 23
click at [735, 381] on button "Next" at bounding box center [735, 478] width 46 height 14
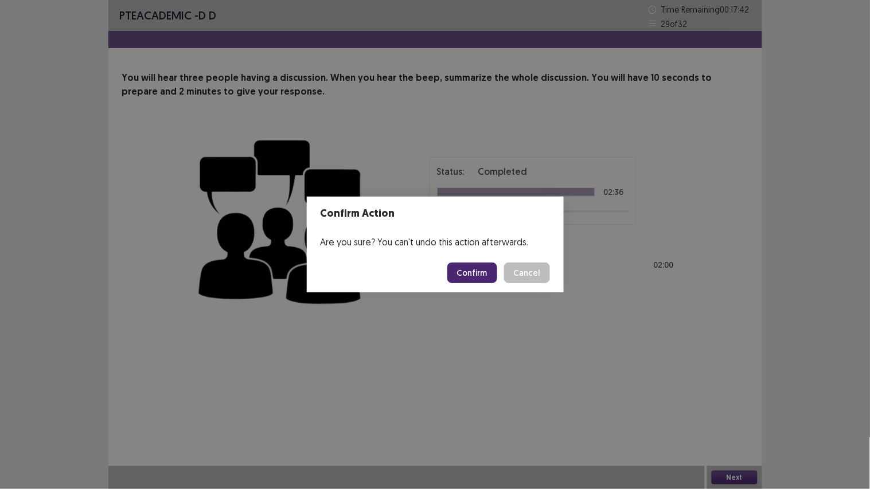
click at [475, 264] on button "Confirm" at bounding box center [473, 273] width 50 height 21
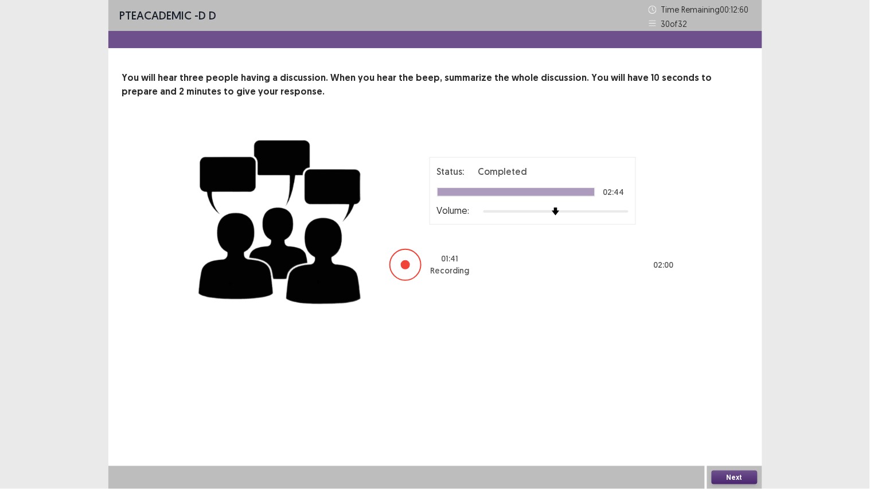
click at [725, 381] on button "Next" at bounding box center [735, 478] width 46 height 14
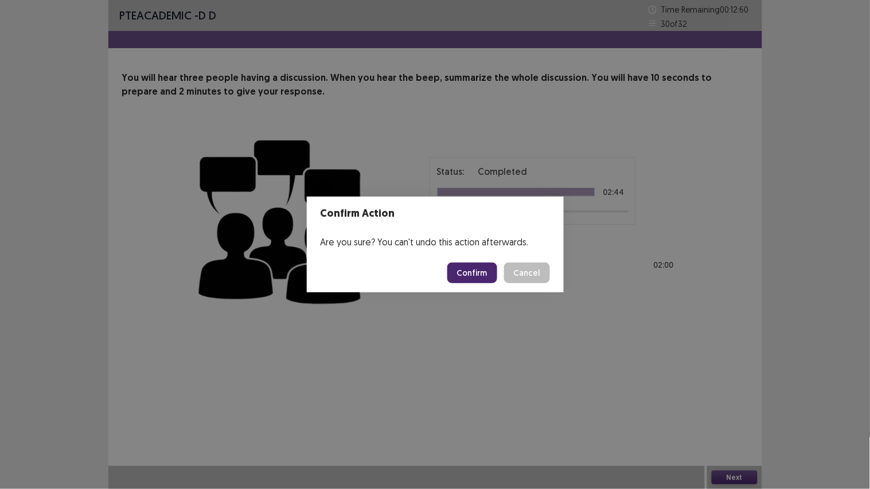
click at [489, 278] on button "Confirm" at bounding box center [473, 273] width 50 height 21
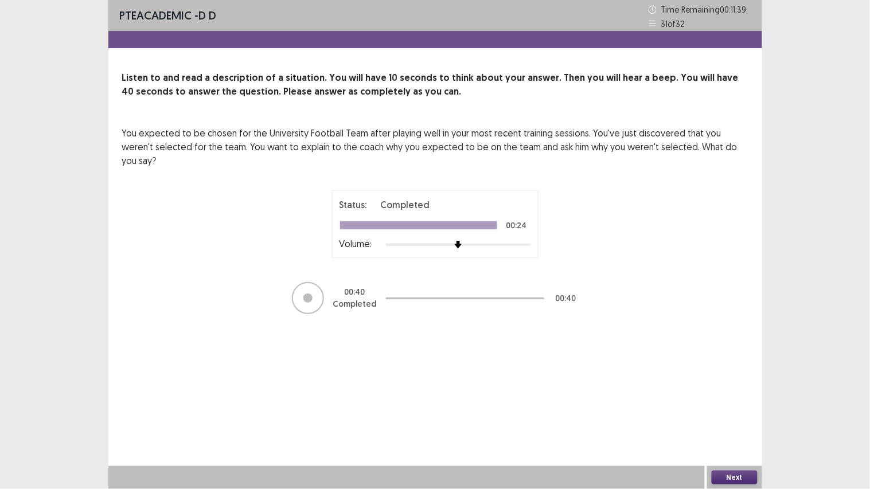
click at [738, 381] on button "Next" at bounding box center [735, 478] width 46 height 14
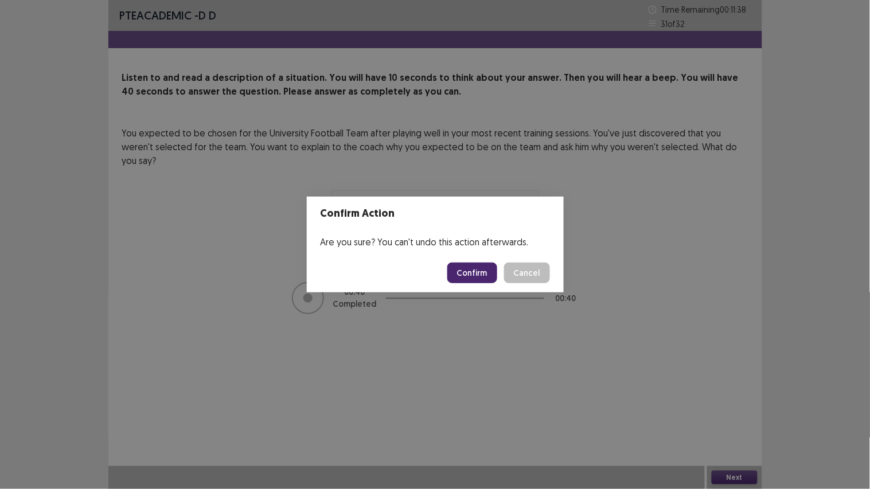
drag, startPoint x: 475, startPoint y: 270, endPoint x: 478, endPoint y: 262, distance: 8.5
click at [476, 270] on button "Confirm" at bounding box center [473, 273] width 50 height 21
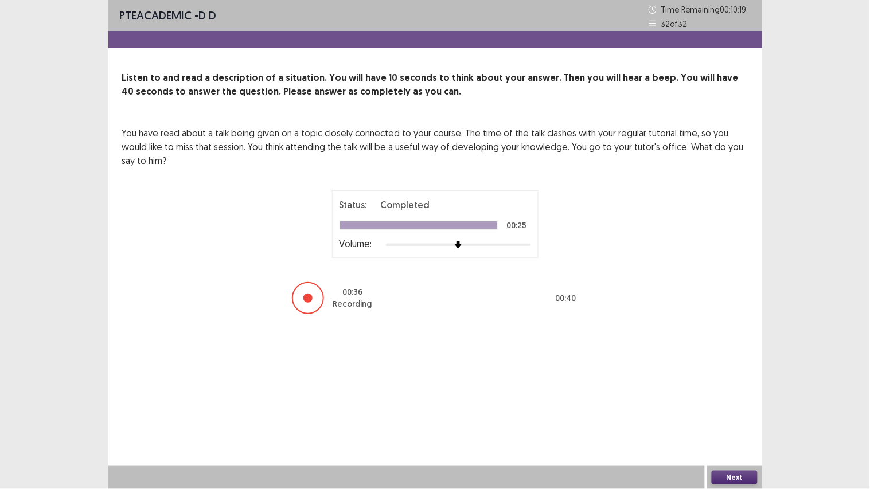
click at [732, 381] on button "Next" at bounding box center [735, 478] width 46 height 14
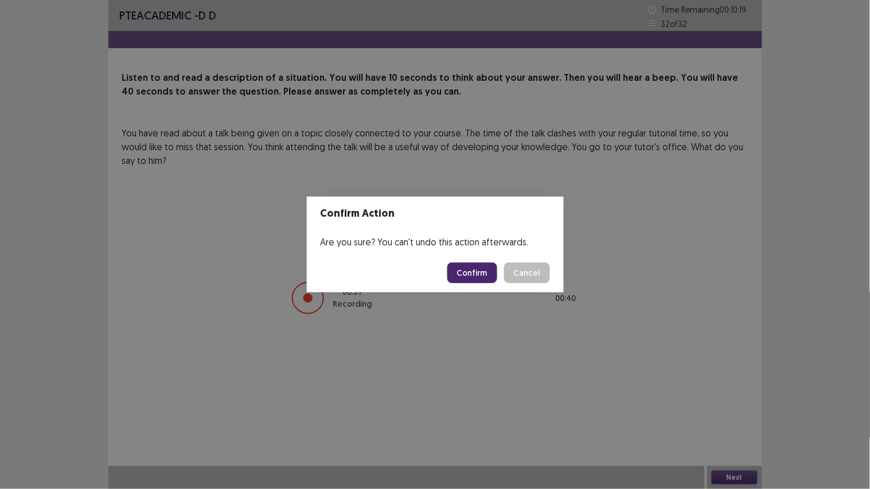
click at [469, 268] on button "Confirm" at bounding box center [473, 273] width 50 height 21
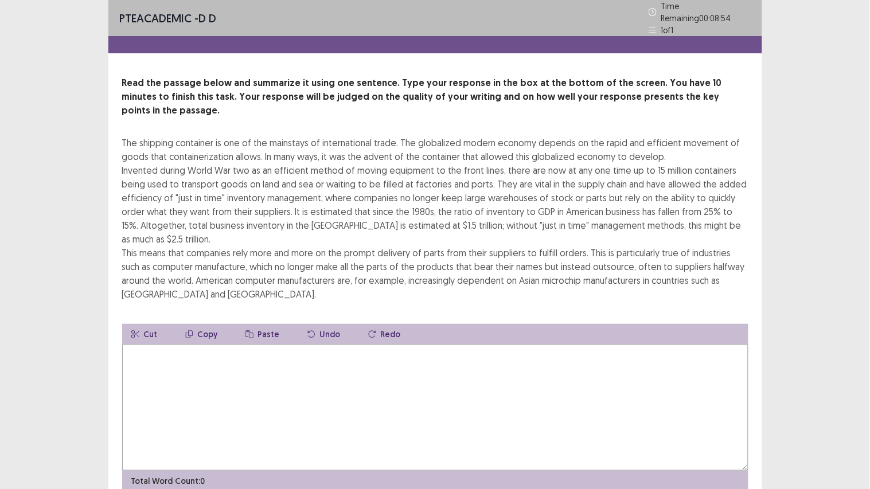
click at [150, 345] on textarea at bounding box center [435, 408] width 627 height 126
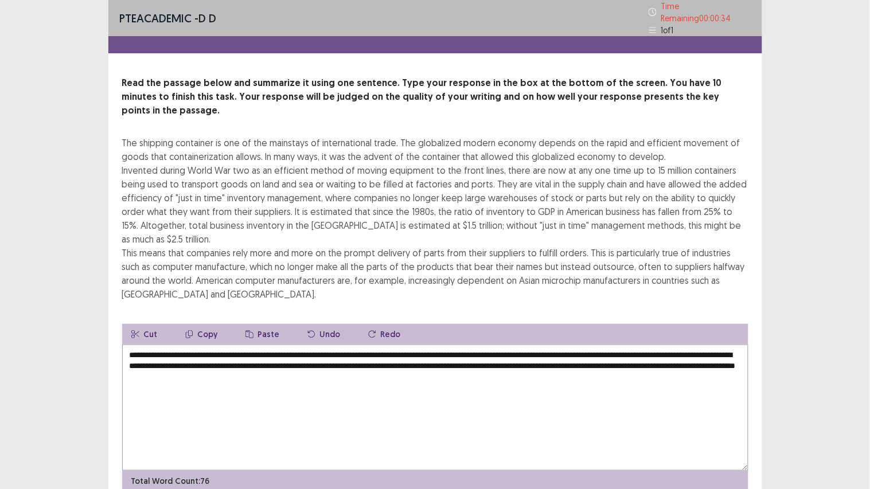
click at [438, 345] on textarea "**********" at bounding box center [435, 408] width 627 height 126
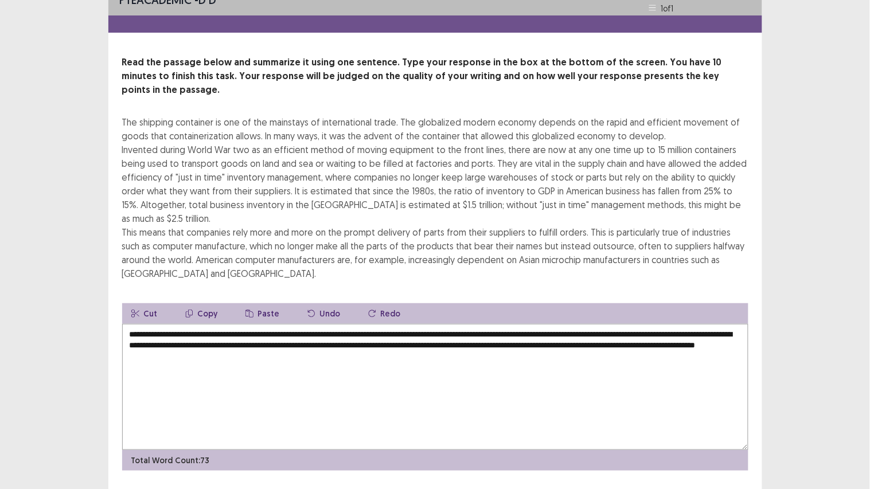
scroll to position [20, 0]
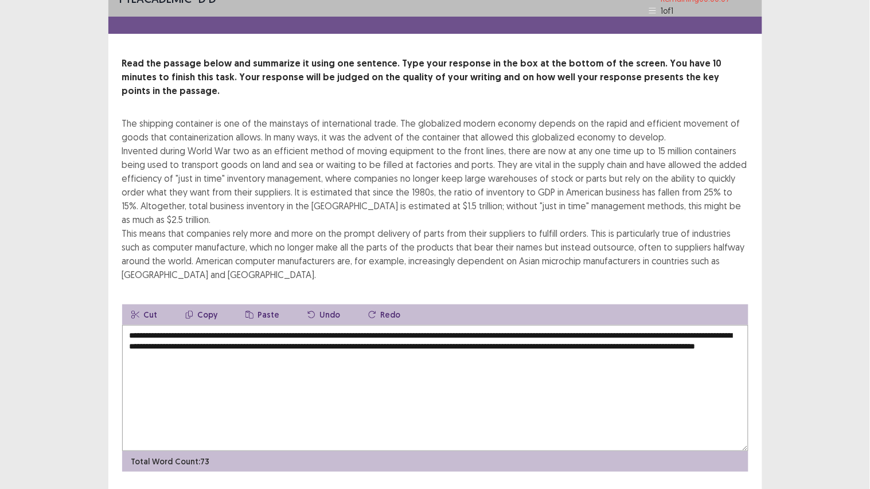
type textarea "**********"
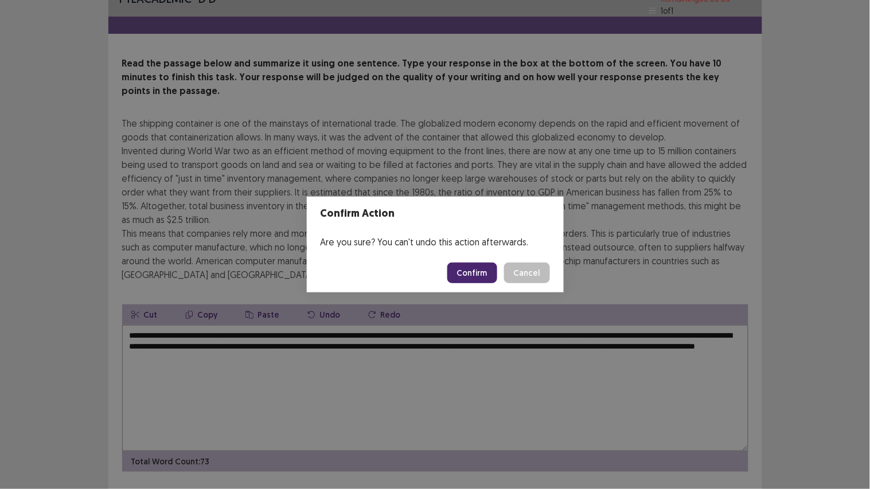
click at [483, 267] on button "Confirm" at bounding box center [473, 273] width 50 height 21
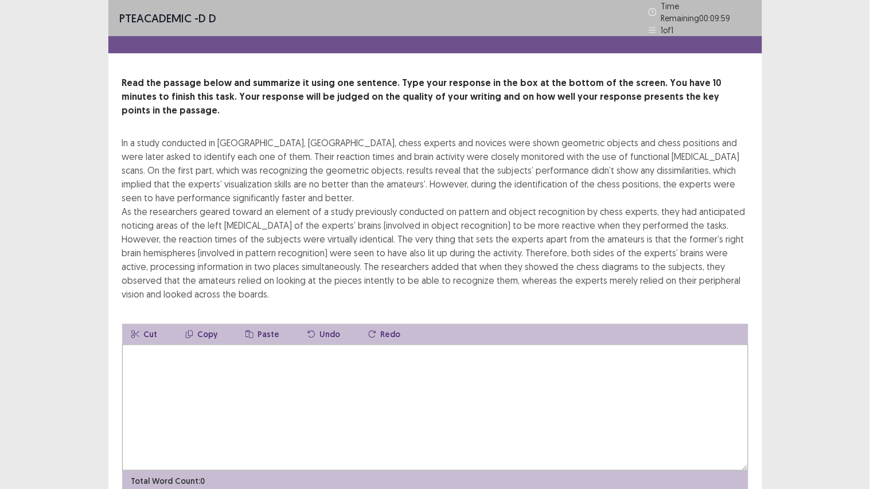
click at [378, 350] on textarea at bounding box center [435, 408] width 627 height 126
click at [254, 348] on textarea at bounding box center [435, 408] width 627 height 126
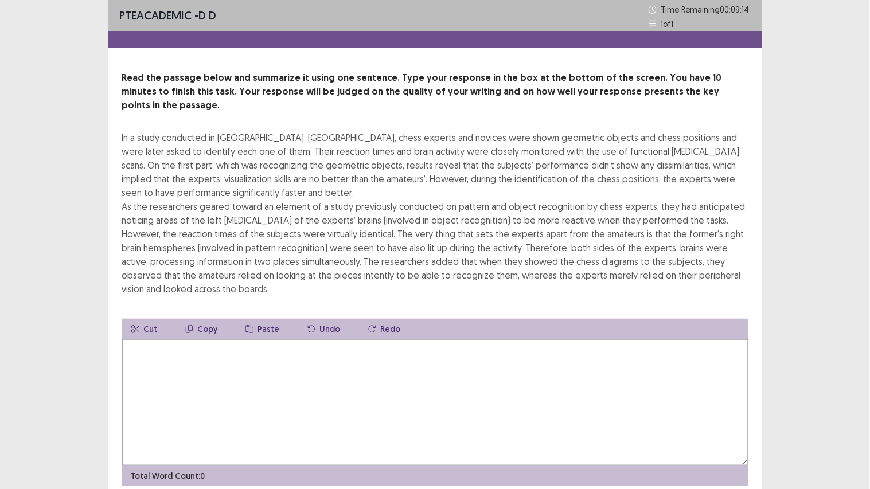
type textarea "*"
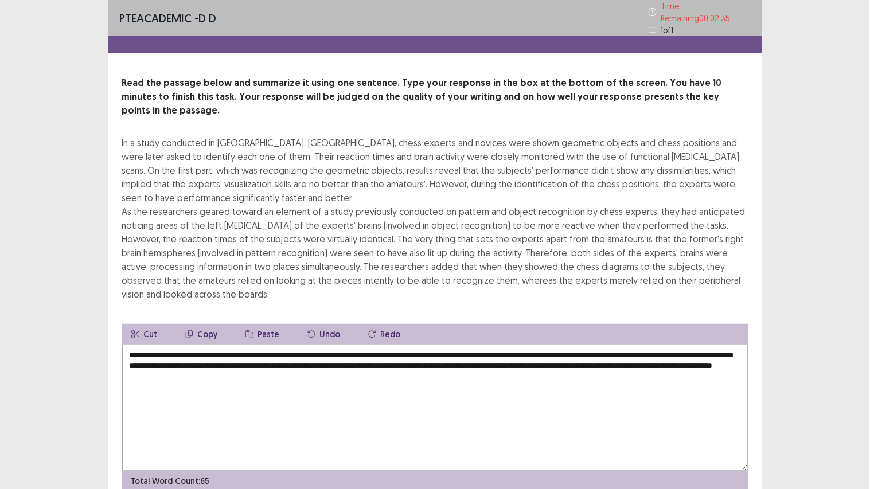
click at [305, 345] on textarea "**********" at bounding box center [435, 408] width 627 height 126
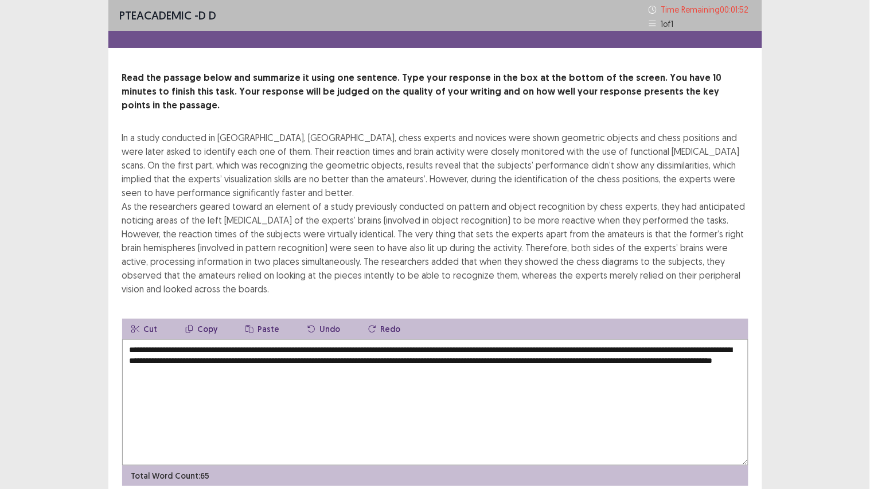
click at [667, 340] on textarea "**********" at bounding box center [435, 403] width 627 height 126
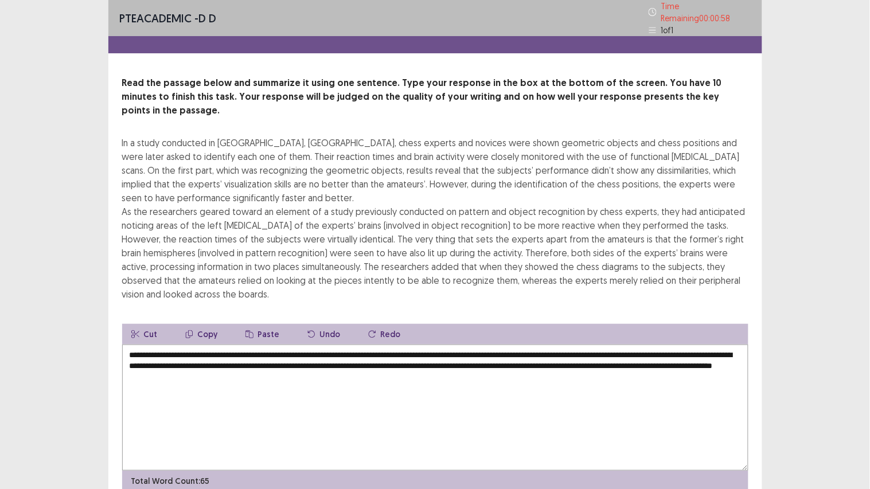
click at [193, 360] on textarea "**********" at bounding box center [435, 408] width 627 height 126
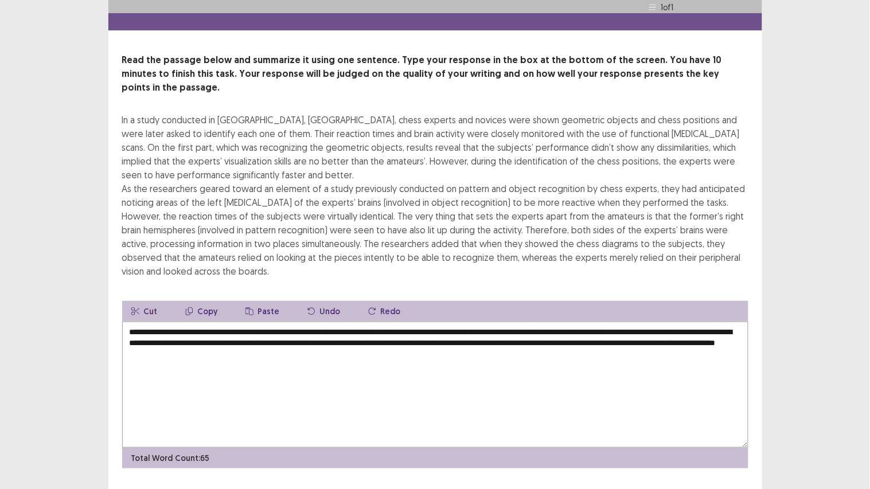
scroll to position [33, 0]
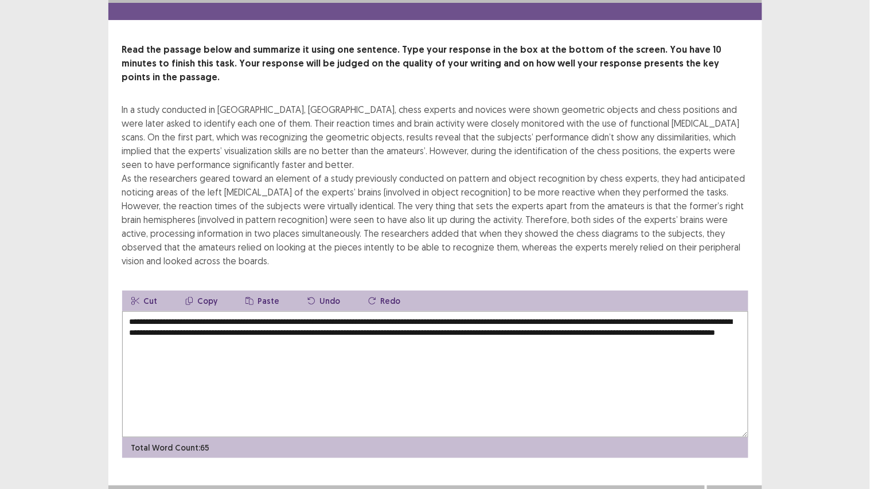
type textarea "**********"
click at [736, 381] on button "Next" at bounding box center [735, 498] width 46 height 14
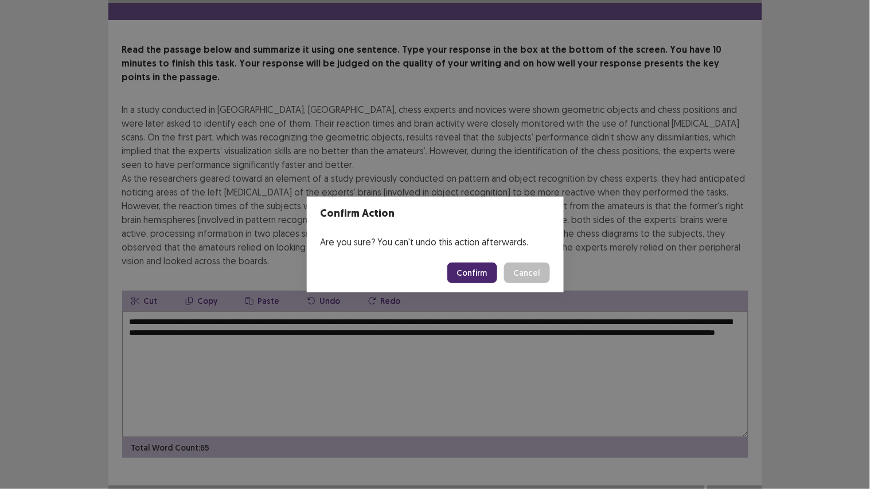
click at [469, 260] on footer "Confirm Cancel" at bounding box center [435, 273] width 257 height 39
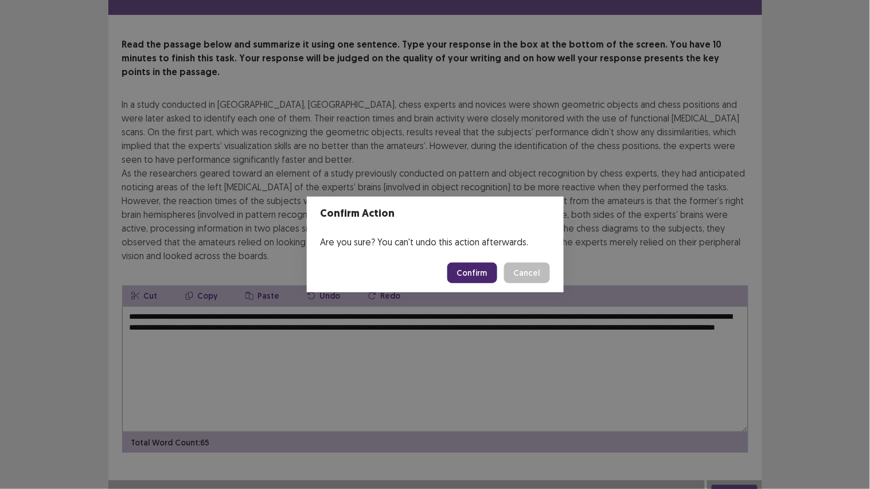
click at [465, 270] on button "Confirm" at bounding box center [473, 273] width 50 height 21
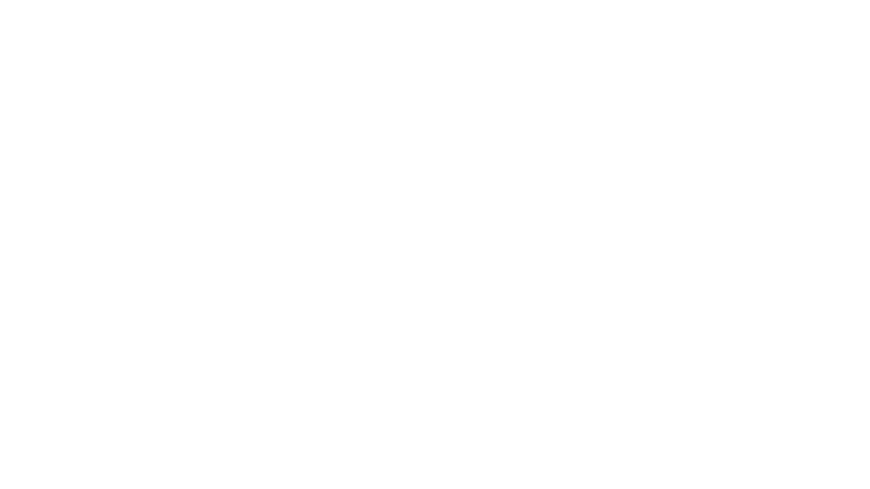
scroll to position [0, 0]
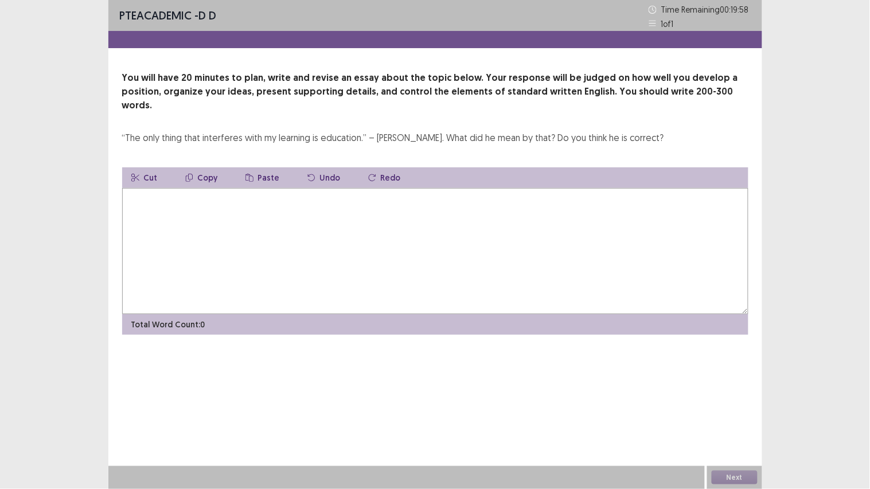
click at [375, 232] on textarea at bounding box center [435, 251] width 627 height 126
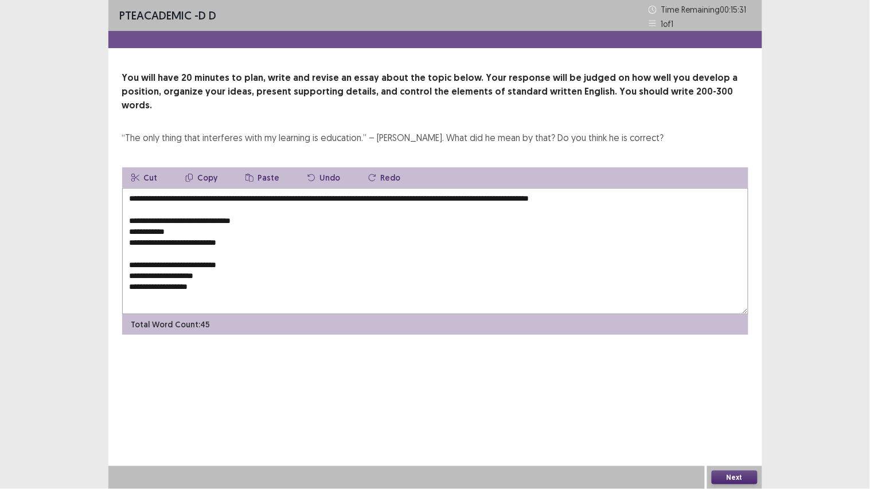
click at [186, 273] on textarea "**********" at bounding box center [435, 251] width 627 height 126
click at [220, 277] on textarea "**********" at bounding box center [435, 251] width 627 height 126
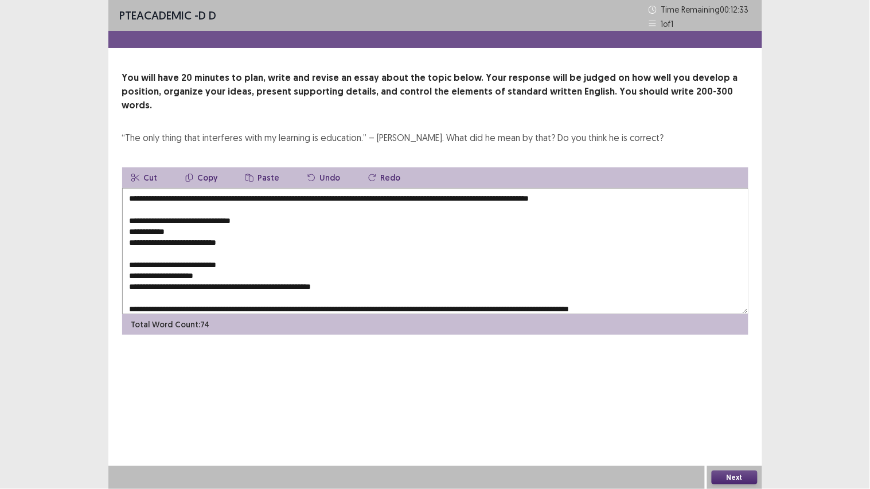
click at [238, 188] on textarea "**********" at bounding box center [435, 251] width 627 height 126
click at [420, 188] on textarea "**********" at bounding box center [435, 251] width 627 height 126
click at [555, 188] on textarea "**********" at bounding box center [435, 251] width 627 height 126
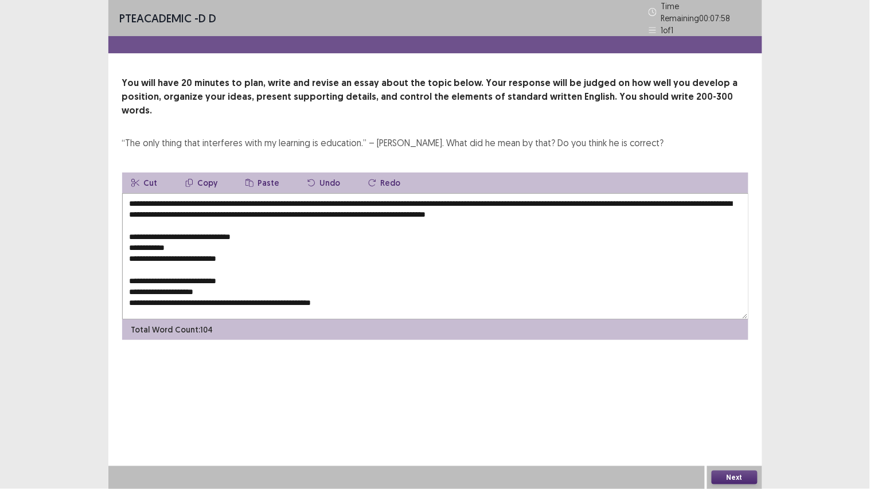
click at [418, 194] on textarea "**********" at bounding box center [435, 256] width 627 height 126
click at [252, 207] on textarea "**********" at bounding box center [435, 256] width 627 height 126
drag, startPoint x: 228, startPoint y: 185, endPoint x: 417, endPoint y: 178, distance: 188.9
click at [417, 193] on textarea "**********" at bounding box center [435, 256] width 627 height 126
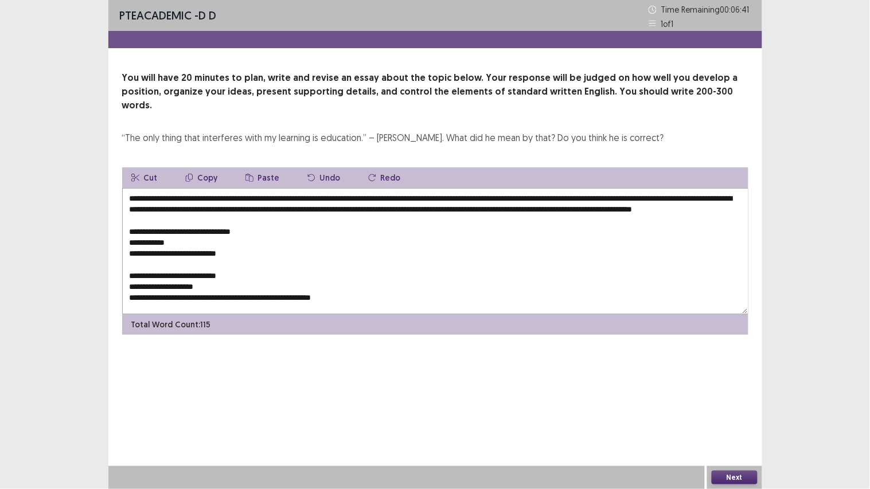
click at [204, 168] on button "Copy" at bounding box center [201, 178] width 51 height 21
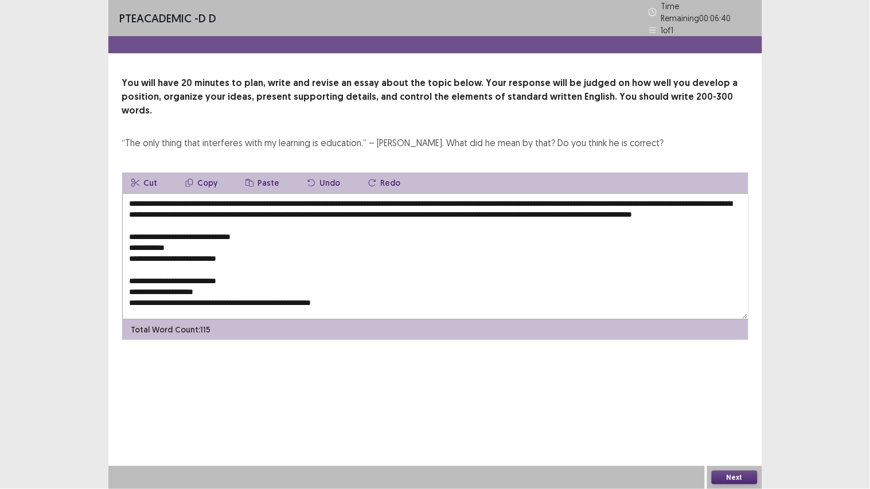
click at [249, 228] on textarea "**********" at bounding box center [435, 256] width 627 height 126
click at [262, 173] on button "Paste" at bounding box center [262, 183] width 53 height 21
click at [239, 227] on textarea "**********" at bounding box center [435, 256] width 627 height 126
click at [354, 227] on textarea "**********" at bounding box center [435, 256] width 627 height 126
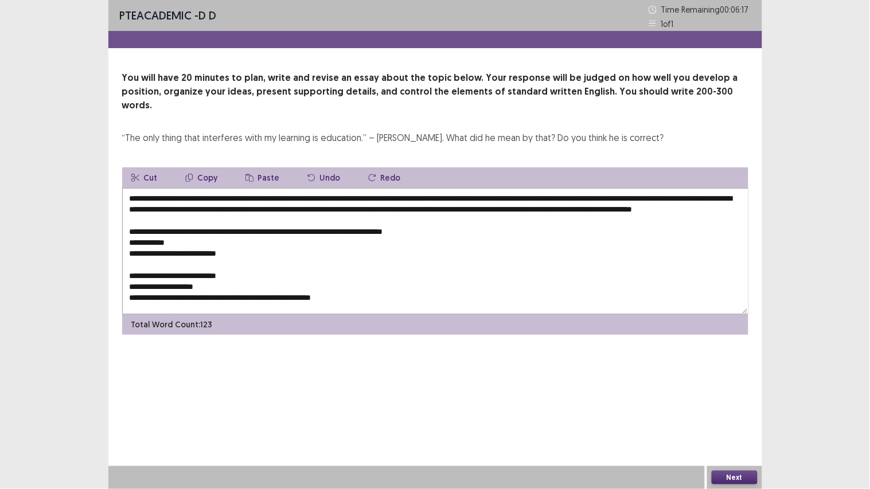
click at [327, 231] on textarea "**********" at bounding box center [435, 251] width 627 height 126
click at [416, 227] on textarea "**********" at bounding box center [435, 251] width 627 height 126
click at [129, 238] on textarea "**********" at bounding box center [435, 251] width 627 height 126
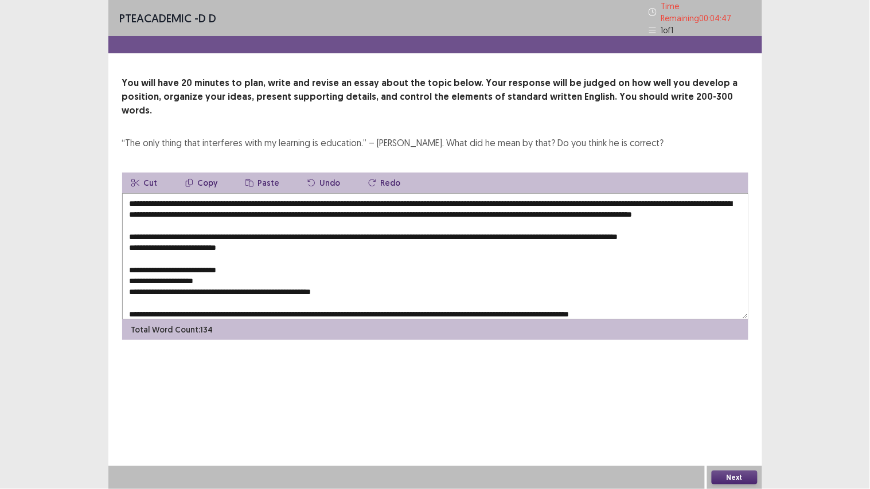
click at [718, 228] on textarea "**********" at bounding box center [435, 256] width 627 height 126
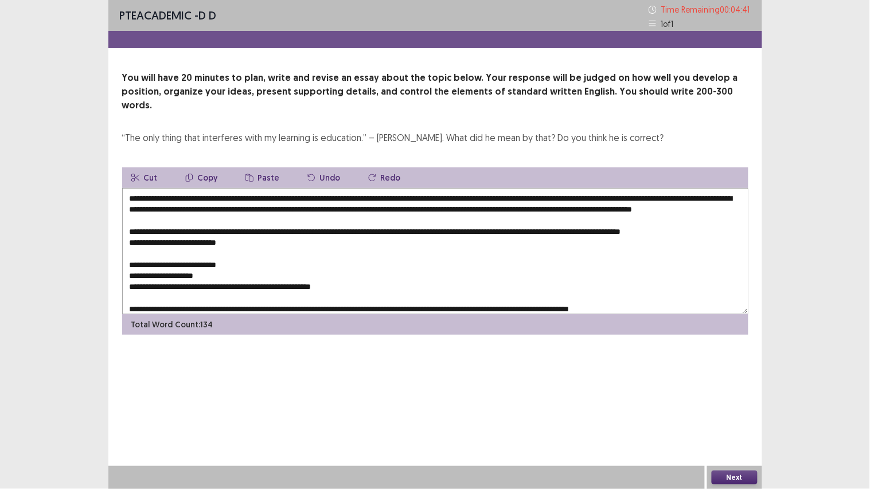
click at [261, 168] on button "Paste" at bounding box center [262, 178] width 53 height 21
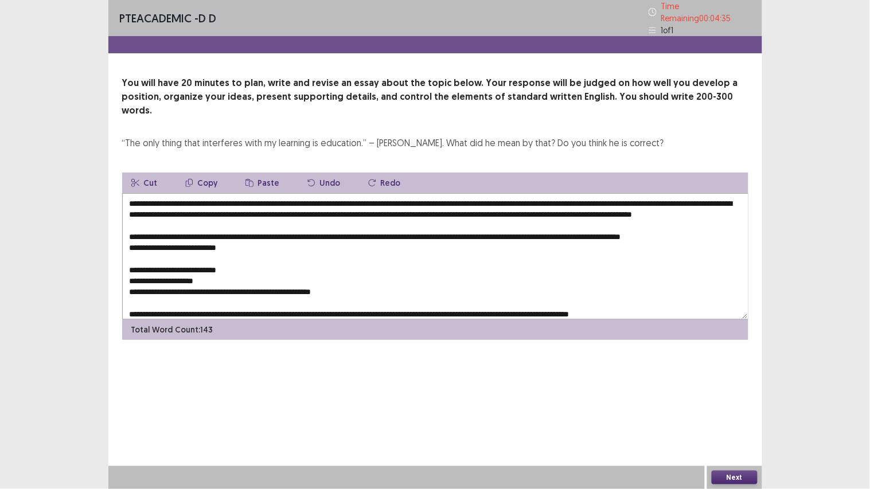
click at [164, 238] on textarea "**********" at bounding box center [435, 256] width 627 height 126
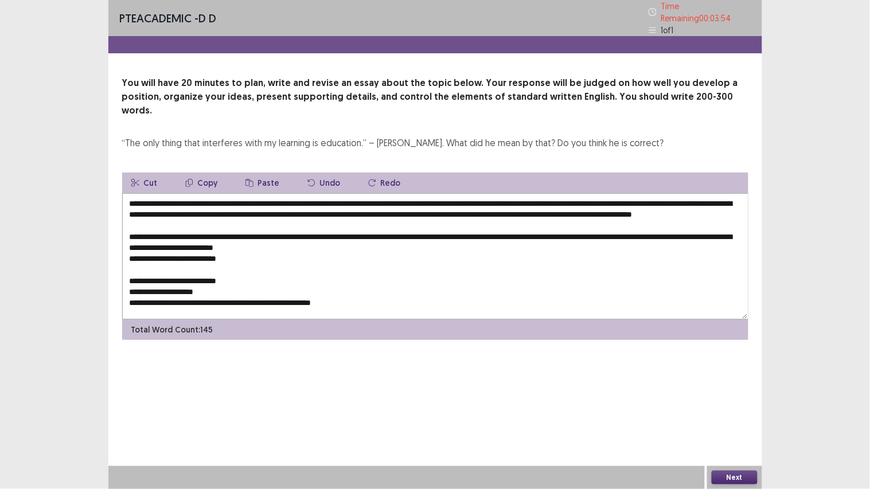
click at [201, 239] on textarea "**********" at bounding box center [435, 256] width 627 height 126
click at [317, 238] on textarea "**********" at bounding box center [435, 256] width 627 height 126
click at [363, 240] on textarea "**********" at bounding box center [435, 256] width 627 height 126
click at [199, 236] on textarea "**********" at bounding box center [435, 256] width 627 height 126
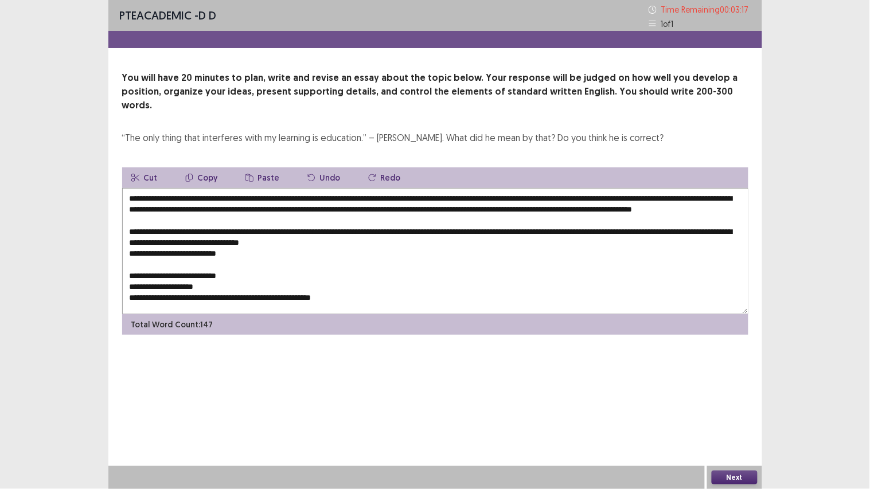
click at [374, 238] on textarea "**********" at bounding box center [435, 251] width 627 height 126
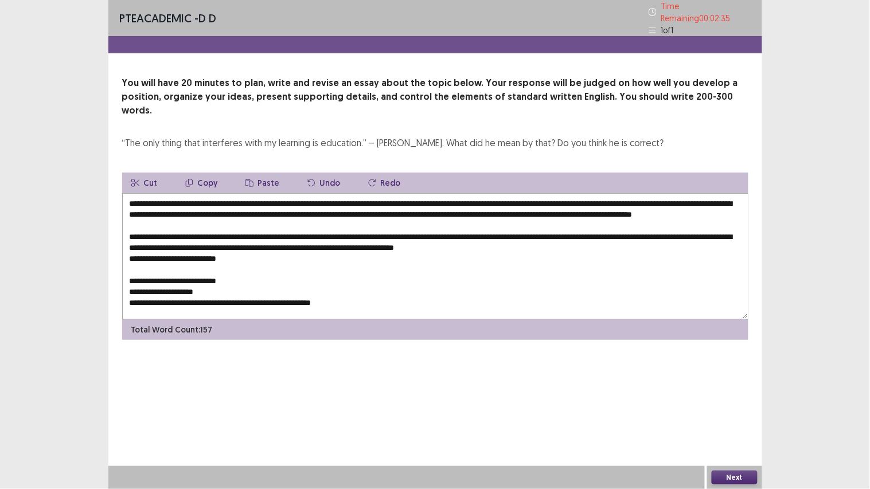
click at [474, 240] on textarea "**********" at bounding box center [435, 256] width 627 height 126
click at [543, 242] on textarea "**********" at bounding box center [435, 256] width 627 height 126
click at [534, 239] on textarea "**********" at bounding box center [435, 256] width 627 height 126
click at [534, 237] on textarea "**********" at bounding box center [435, 256] width 627 height 126
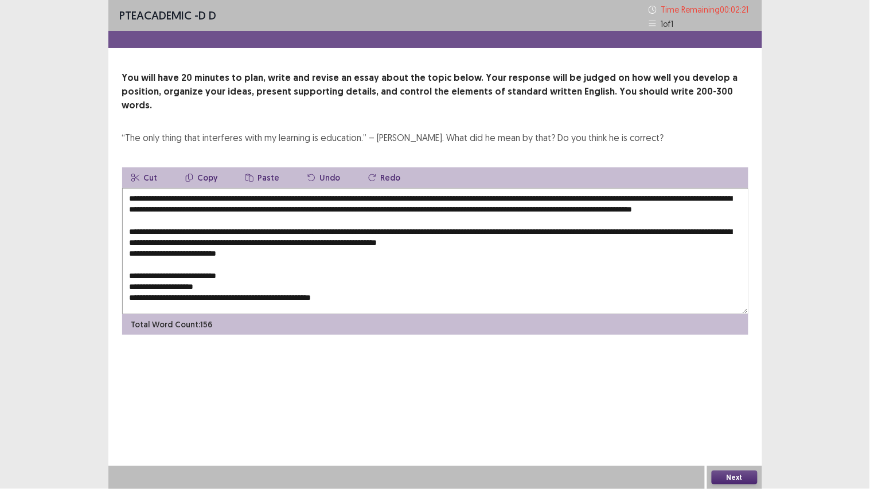
click at [537, 242] on textarea "**********" at bounding box center [435, 251] width 627 height 126
click at [166, 252] on textarea "**********" at bounding box center [435, 251] width 627 height 126
click at [267, 168] on button "Paste" at bounding box center [262, 178] width 53 height 21
click at [168, 251] on textarea at bounding box center [435, 251] width 627 height 126
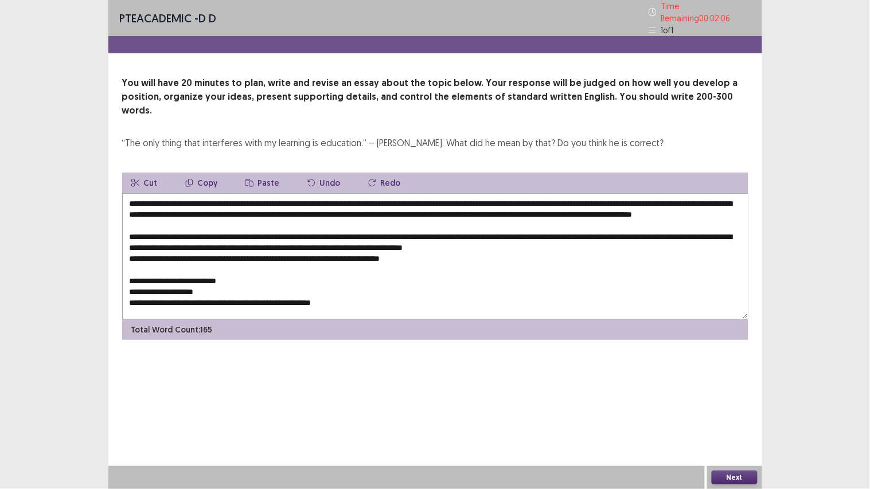
click at [281, 252] on textarea at bounding box center [435, 256] width 627 height 126
click at [331, 254] on textarea at bounding box center [435, 256] width 627 height 126
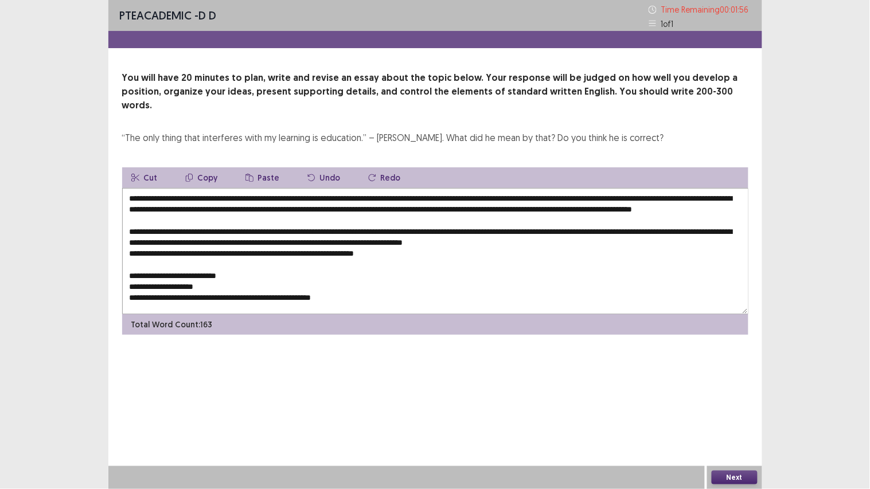
click at [242, 271] on textarea at bounding box center [435, 251] width 627 height 126
click at [420, 193] on textarea at bounding box center [435, 251] width 627 height 126
drag, startPoint x: 418, startPoint y: 193, endPoint x: 668, endPoint y: 196, distance: 250.7
click at [668, 196] on textarea at bounding box center [435, 251] width 627 height 126
click at [265, 168] on button "Paste" at bounding box center [262, 178] width 53 height 21
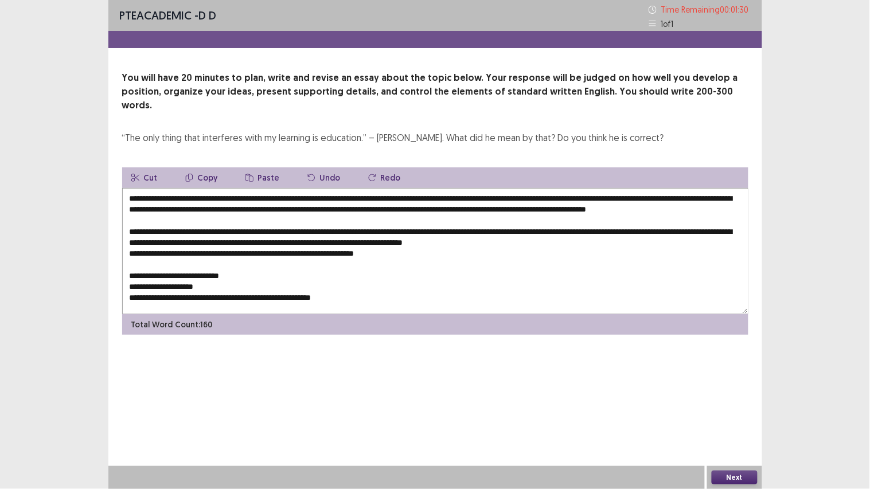
drag, startPoint x: 605, startPoint y: 195, endPoint x: 418, endPoint y: 199, distance: 187.1
click at [418, 199] on textarea at bounding box center [435, 251] width 627 height 126
click at [416, 196] on textarea at bounding box center [435, 251] width 627 height 126
click at [419, 196] on textarea at bounding box center [435, 251] width 627 height 126
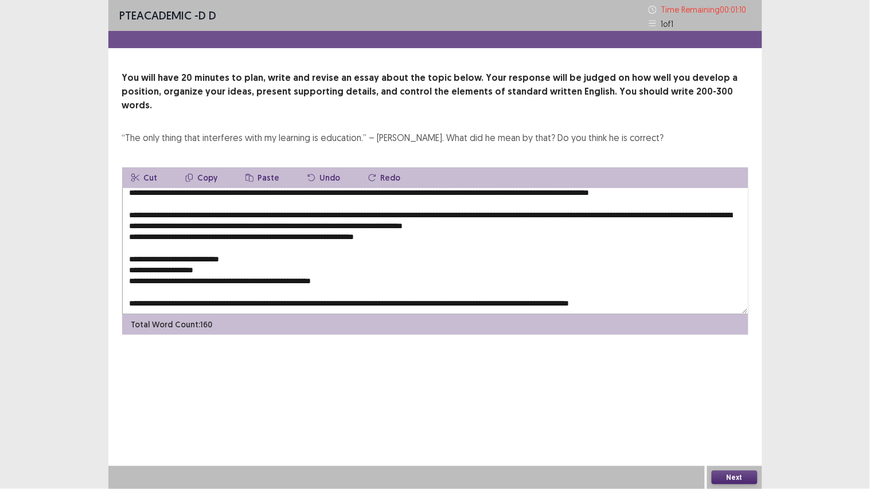
click at [245, 249] on textarea at bounding box center [435, 251] width 627 height 126
paste textarea "**********"
click at [241, 247] on textarea at bounding box center [435, 251] width 627 height 126
click at [245, 246] on textarea at bounding box center [435, 251] width 627 height 126
click at [239, 248] on textarea at bounding box center [435, 251] width 627 height 126
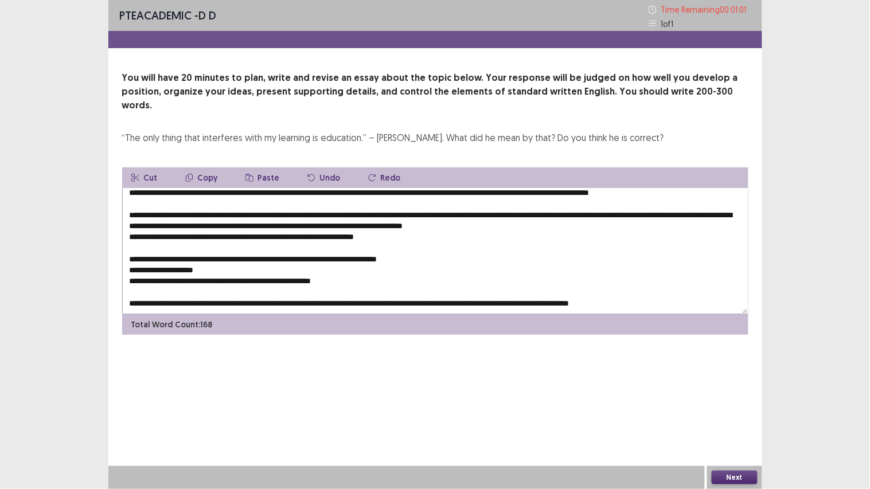
click at [242, 246] on textarea at bounding box center [435, 251] width 627 height 126
click at [240, 244] on textarea at bounding box center [435, 251] width 627 height 126
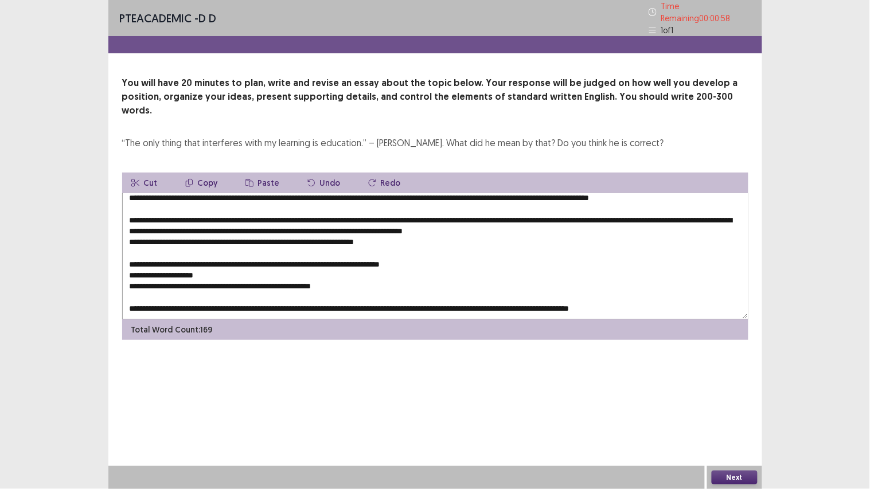
click at [433, 244] on textarea at bounding box center [435, 256] width 627 height 126
drag, startPoint x: 388, startPoint y: 277, endPoint x: 129, endPoint y: 251, distance: 260.7
click at [129, 251] on textarea at bounding box center [435, 256] width 627 height 126
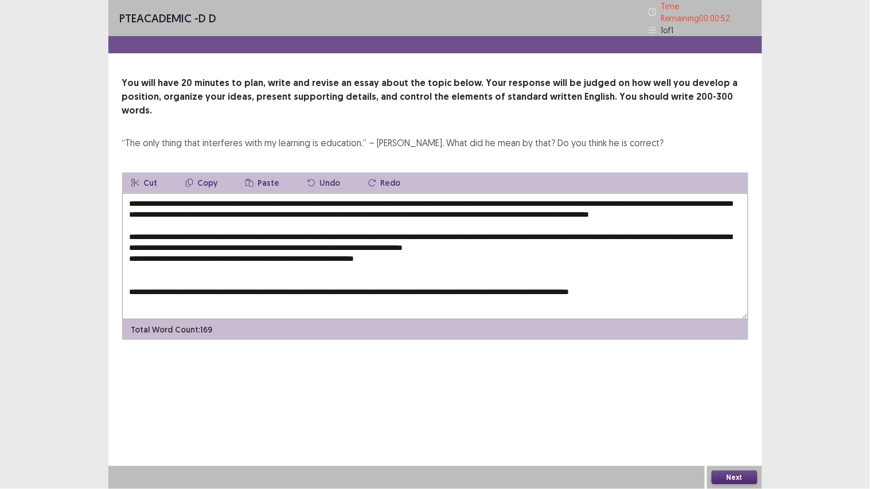
scroll to position [0, 0]
click at [231, 287] on textarea "**********" at bounding box center [435, 256] width 627 height 126
click at [394, 285] on textarea "**********" at bounding box center [435, 256] width 627 height 126
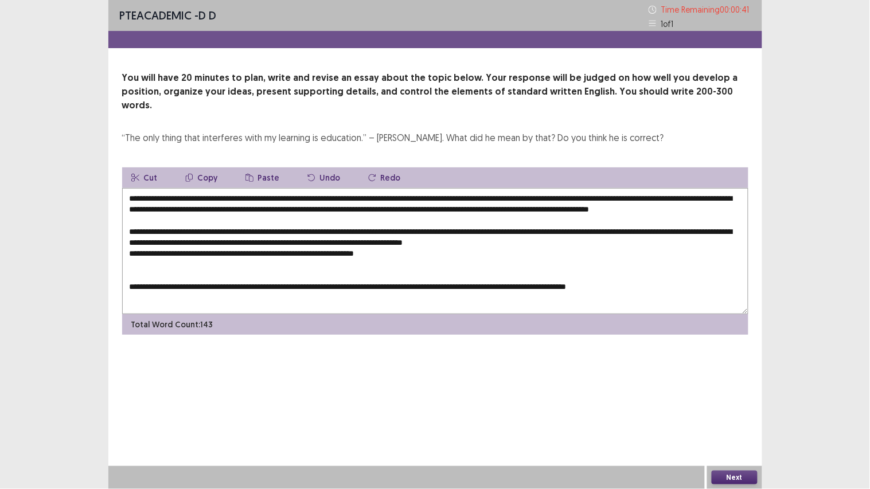
click at [263, 168] on button "Paste" at bounding box center [262, 178] width 53 height 21
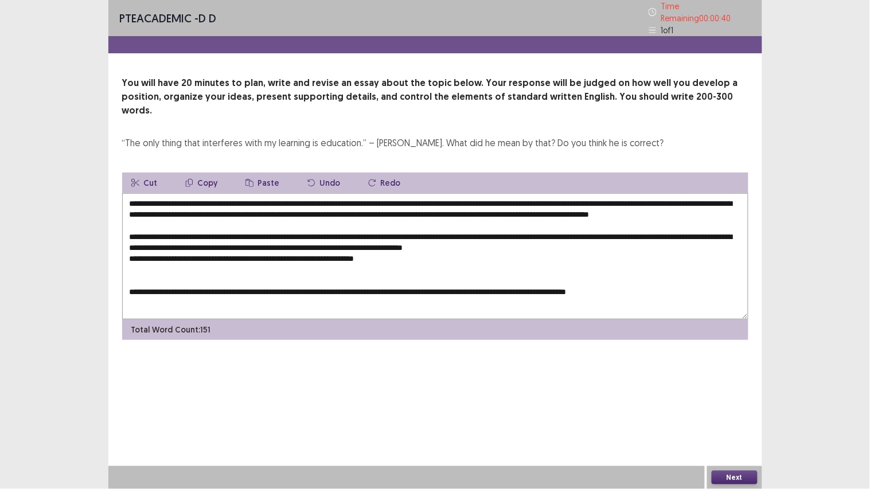
click at [392, 282] on textarea "**********" at bounding box center [435, 256] width 627 height 126
click at [393, 282] on textarea "**********" at bounding box center [435, 256] width 627 height 126
click at [214, 209] on textarea "**********" at bounding box center [435, 256] width 627 height 126
click at [254, 173] on button "Paste" at bounding box center [262, 183] width 53 height 21
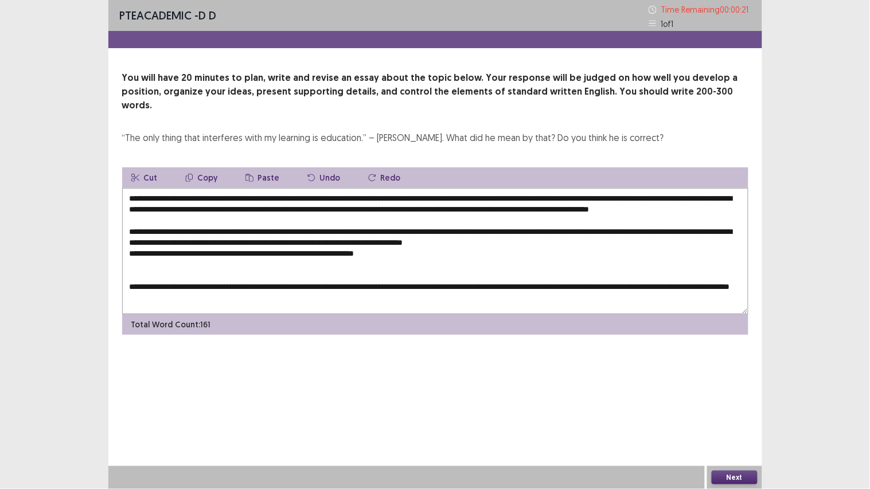
click at [213, 208] on textarea "**********" at bounding box center [435, 251] width 627 height 126
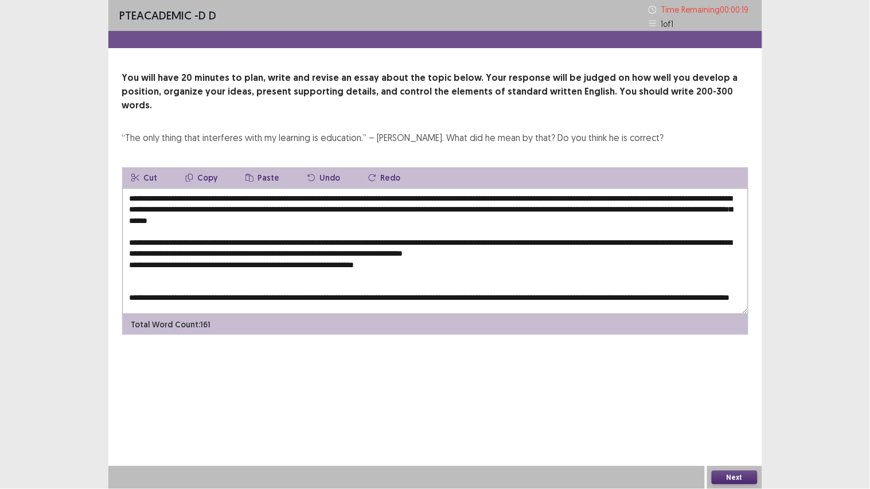
click at [403, 208] on textarea at bounding box center [435, 251] width 627 height 126
type textarea "**********"
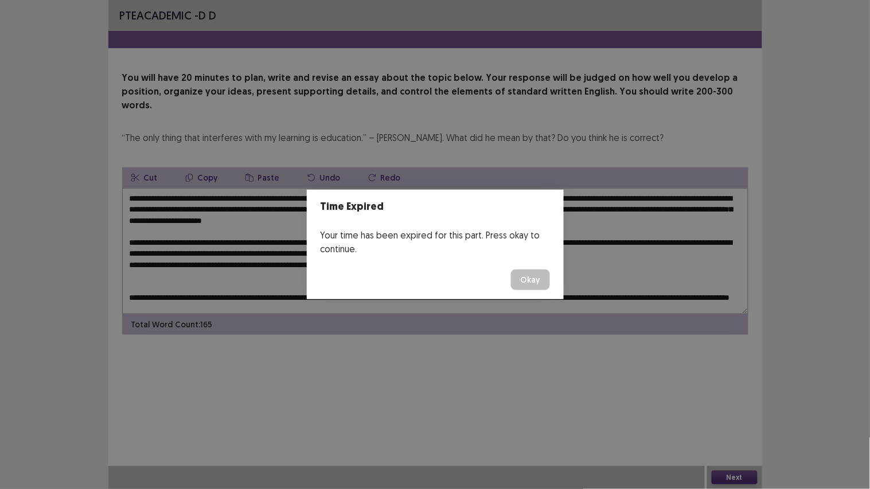
click at [528, 283] on button "Okay" at bounding box center [530, 280] width 39 height 21
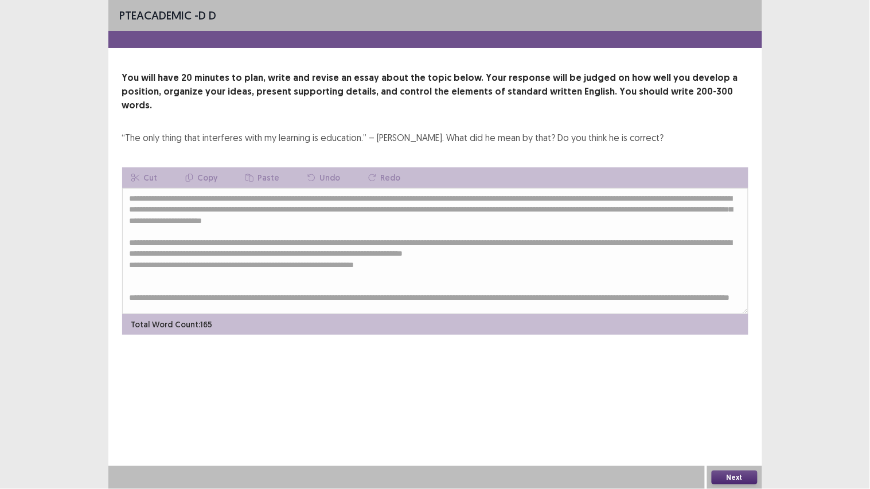
click at [727, 381] on button "Next" at bounding box center [735, 478] width 46 height 14
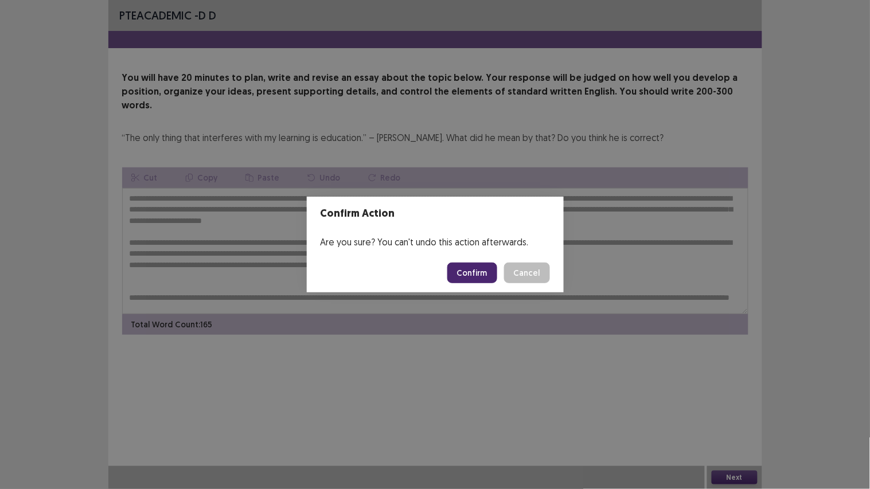
click at [465, 271] on button "Confirm" at bounding box center [473, 273] width 50 height 21
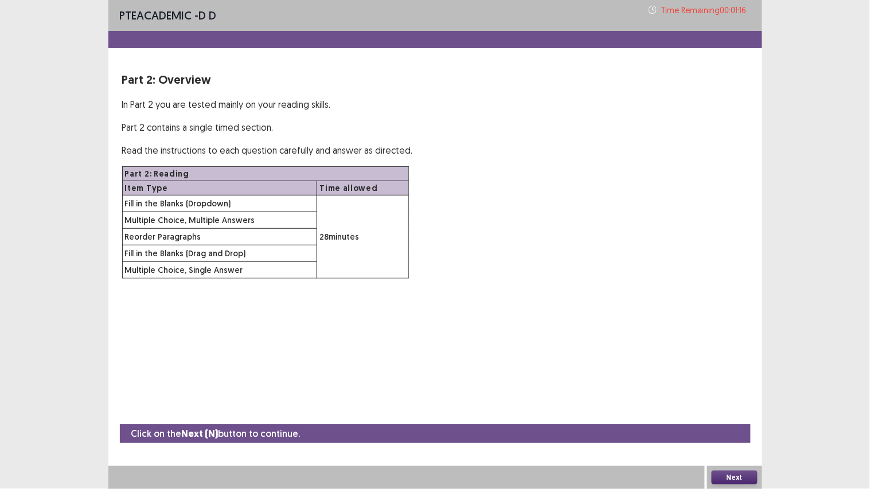
click at [728, 381] on button "Next" at bounding box center [735, 478] width 46 height 14
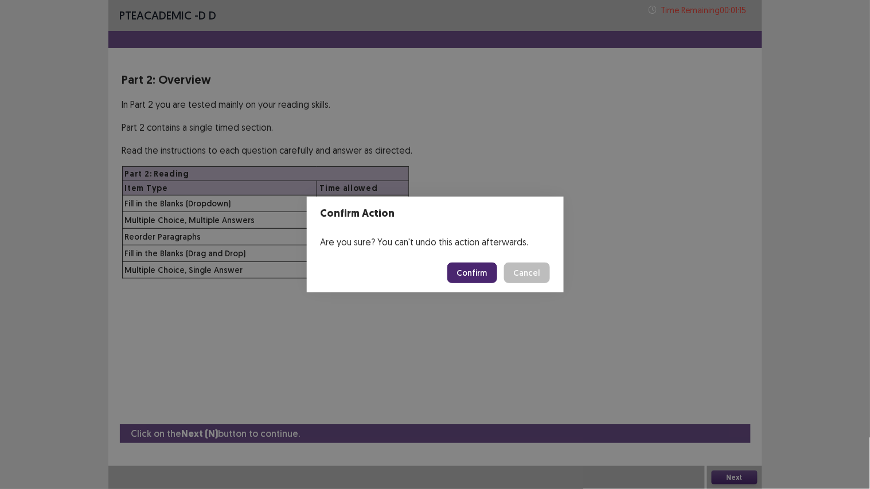
click at [473, 273] on button "Confirm" at bounding box center [473, 273] width 50 height 21
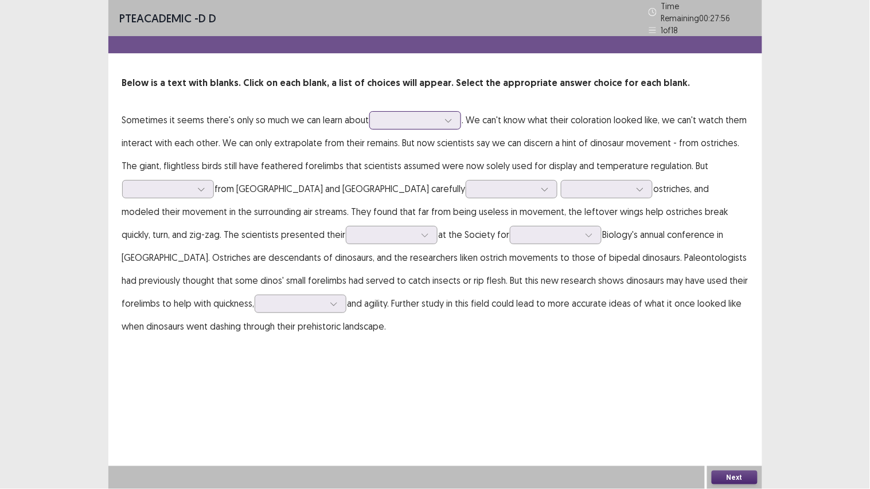
click at [439, 114] on div at bounding box center [409, 120] width 62 height 13
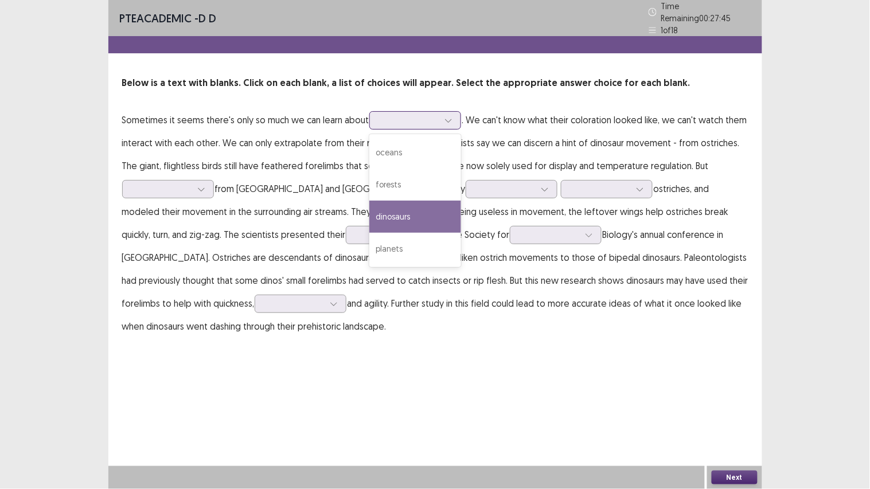
click at [392, 209] on div "dinosaurs" at bounding box center [415, 217] width 92 height 32
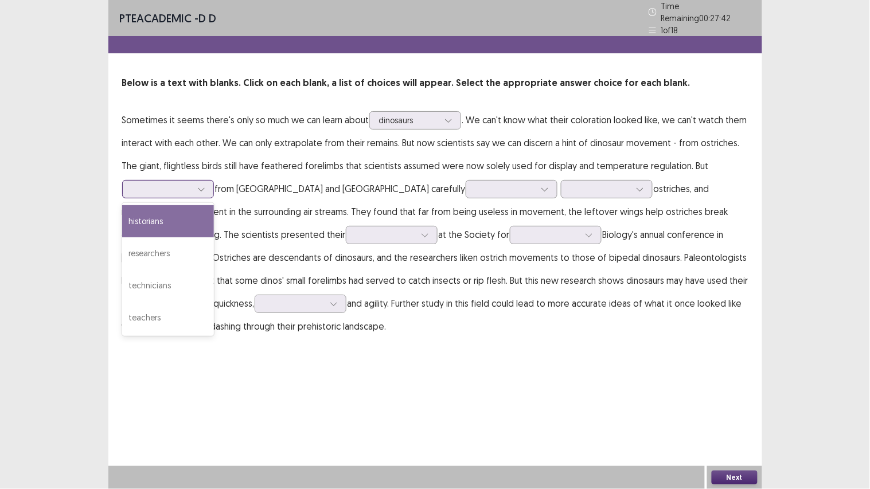
click at [194, 182] on div at bounding box center [201, 189] width 17 height 17
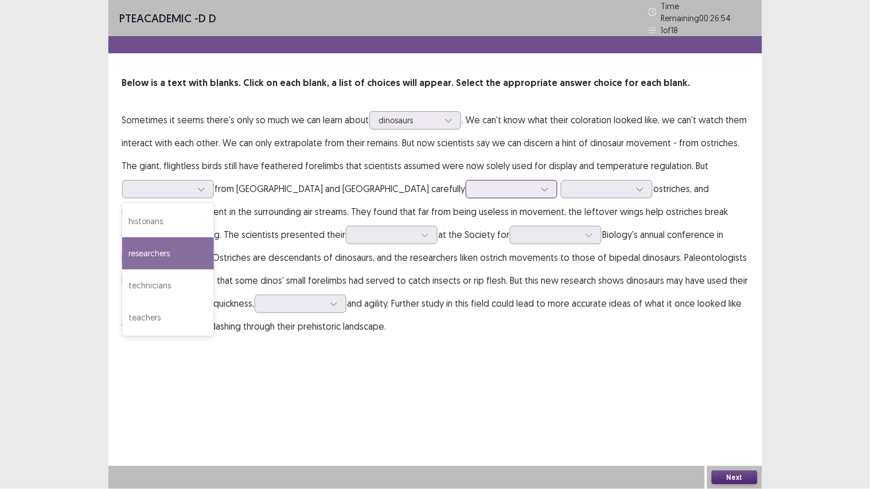
click at [476, 184] on div at bounding box center [506, 189] width 60 height 11
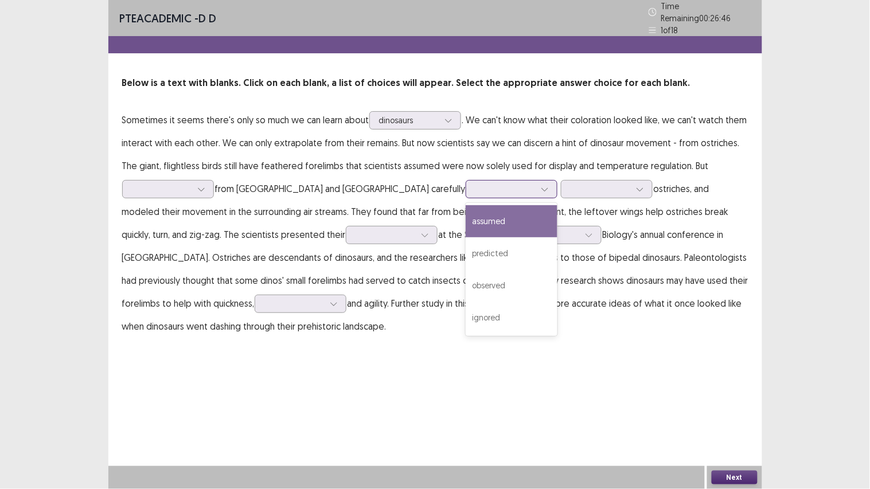
click at [466, 212] on div "assumed" at bounding box center [512, 221] width 92 height 32
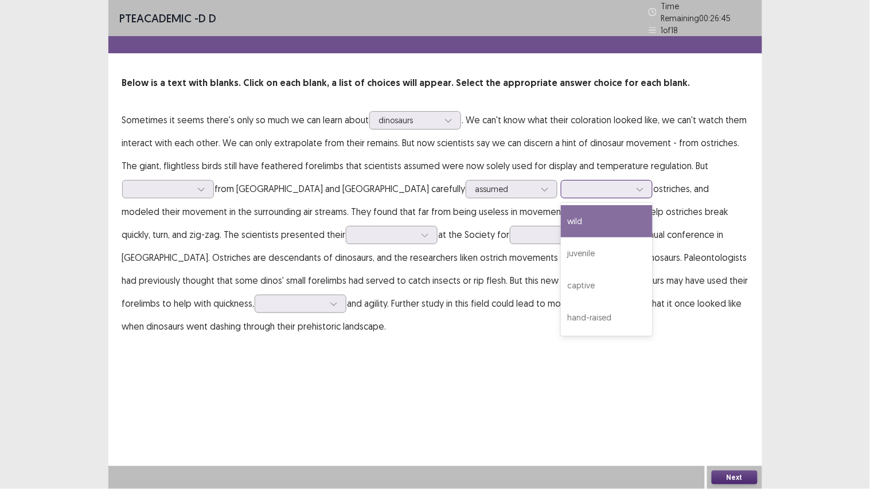
click at [632, 188] on div at bounding box center [640, 189] width 17 height 17
click at [561, 215] on div "wild" at bounding box center [607, 221] width 92 height 32
click at [571, 185] on div at bounding box center [601, 189] width 60 height 11
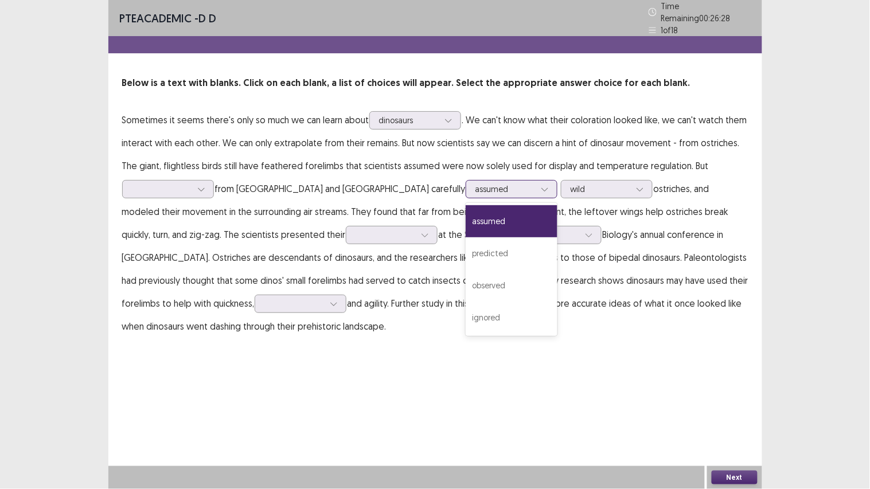
click at [476, 184] on div at bounding box center [506, 189] width 60 height 11
click at [466, 248] on div "predicted" at bounding box center [512, 254] width 92 height 32
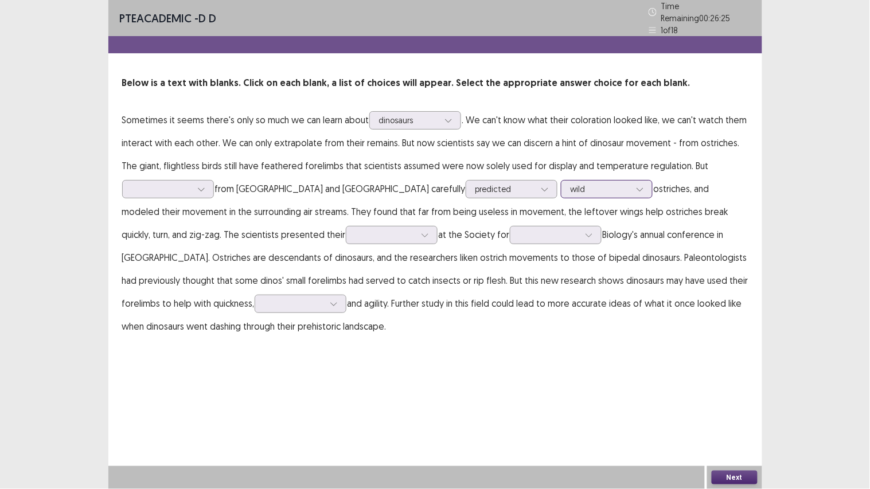
click at [571, 184] on div at bounding box center [601, 189] width 60 height 11
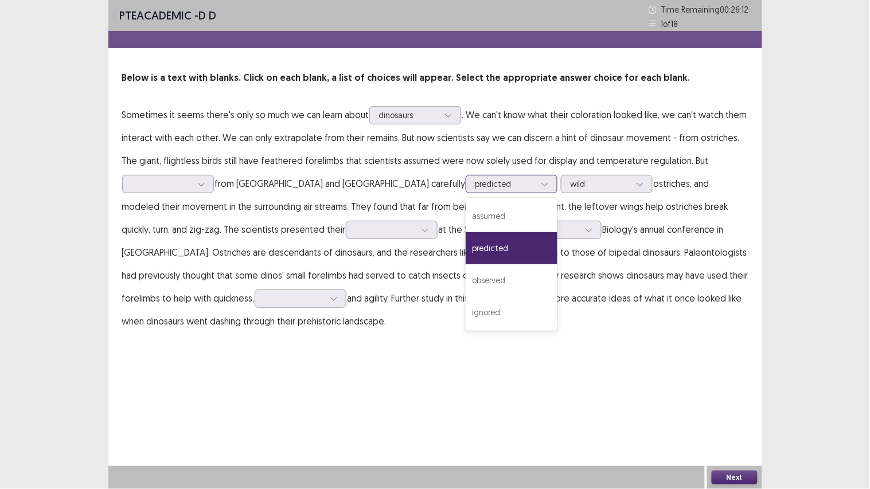
click at [476, 186] on div at bounding box center [506, 183] width 60 height 11
click at [466, 211] on div "assumed" at bounding box center [512, 216] width 92 height 32
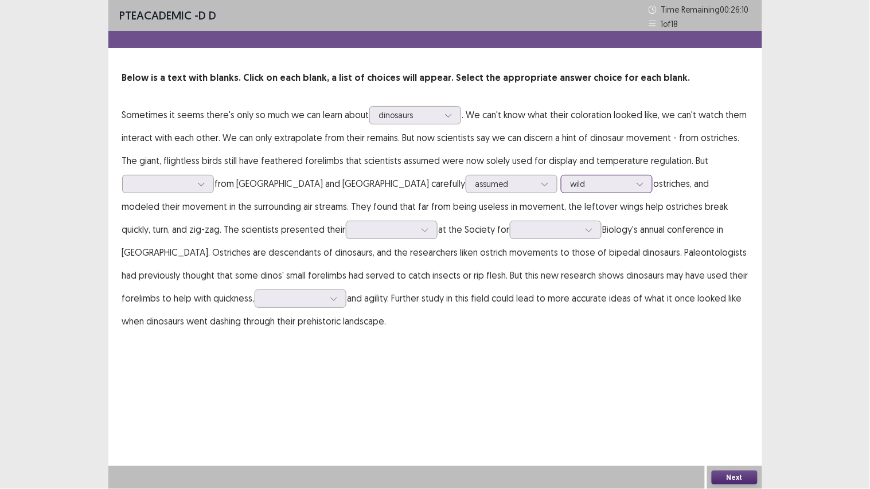
click at [571, 180] on div at bounding box center [601, 183] width 60 height 11
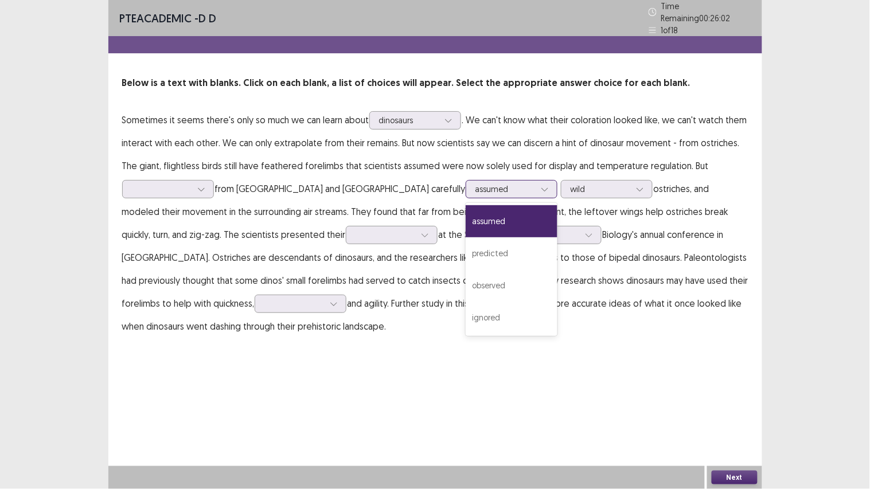
click at [476, 184] on div at bounding box center [506, 189] width 60 height 11
click at [466, 282] on div "observed" at bounding box center [512, 286] width 92 height 32
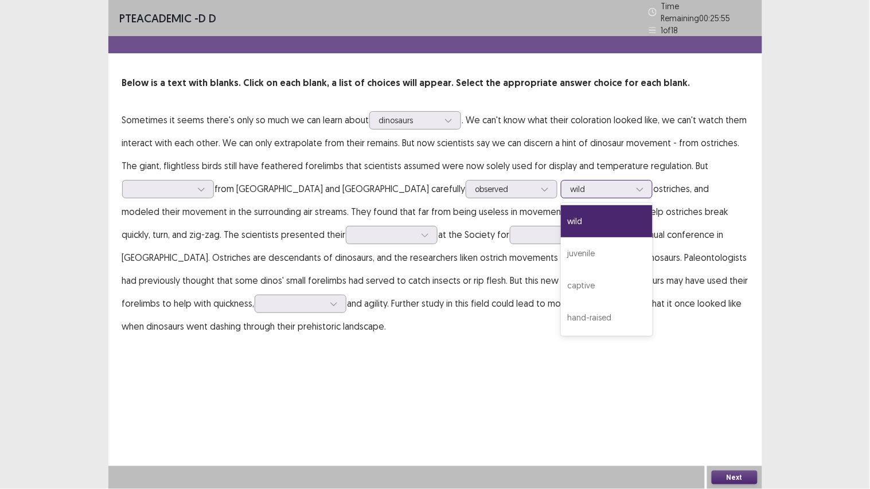
click at [571, 184] on div at bounding box center [601, 189] width 60 height 11
click at [520, 231] on div at bounding box center [550, 234] width 60 height 11
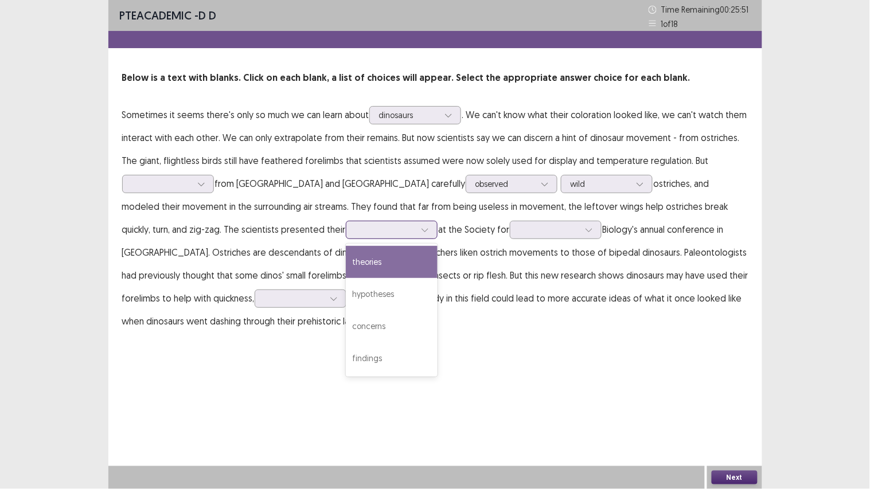
click at [421, 227] on icon at bounding box center [425, 230] width 8 height 8
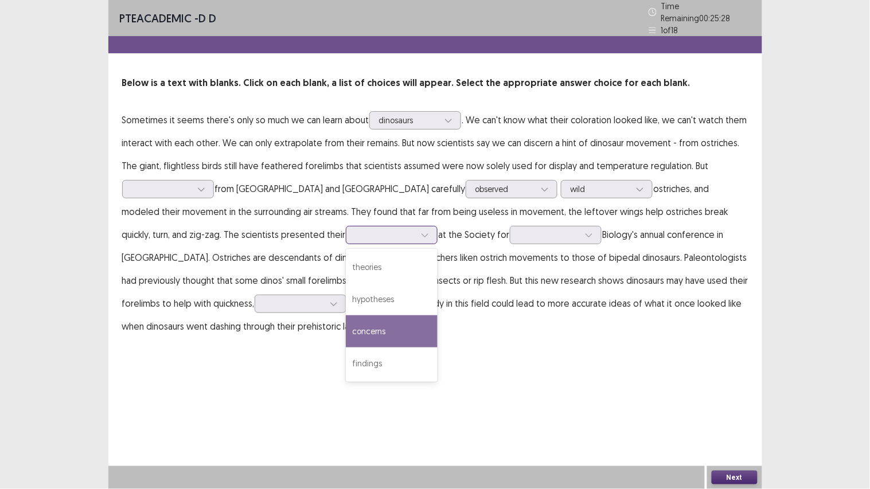
click at [346, 325] on div "concerns" at bounding box center [392, 332] width 92 height 32
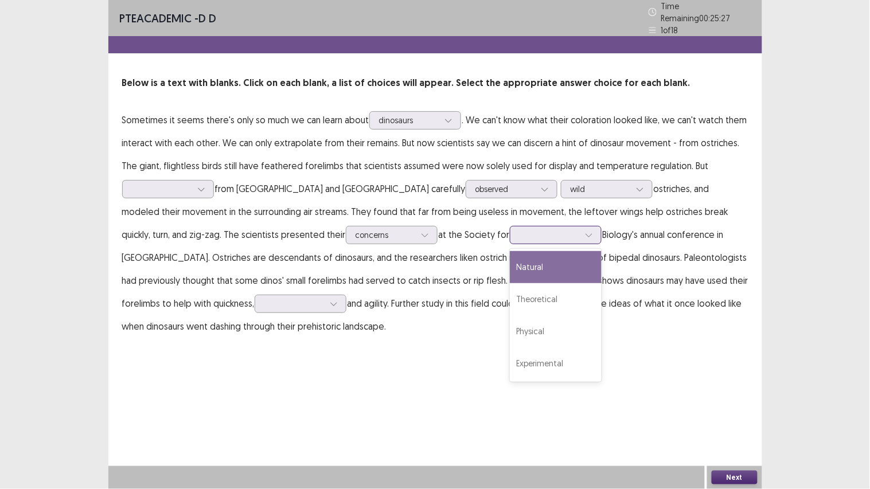
click at [520, 229] on div at bounding box center [550, 234] width 60 height 11
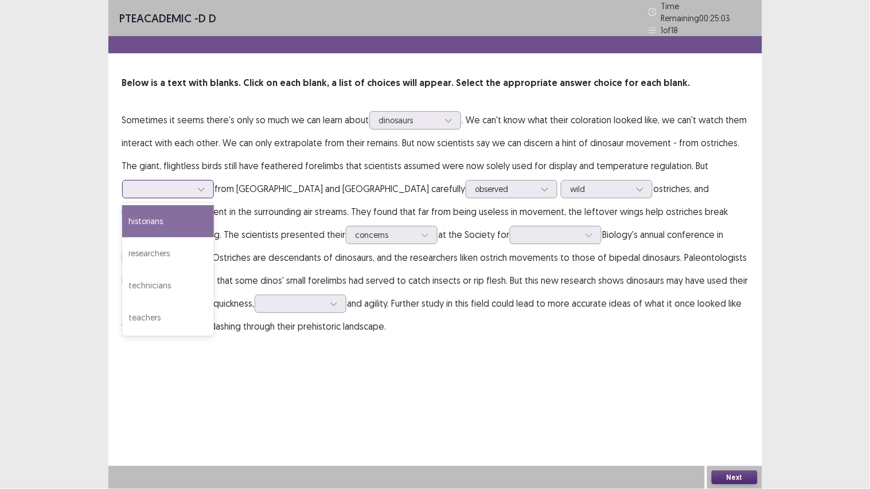
click at [197, 185] on icon at bounding box center [201, 189] width 8 height 8
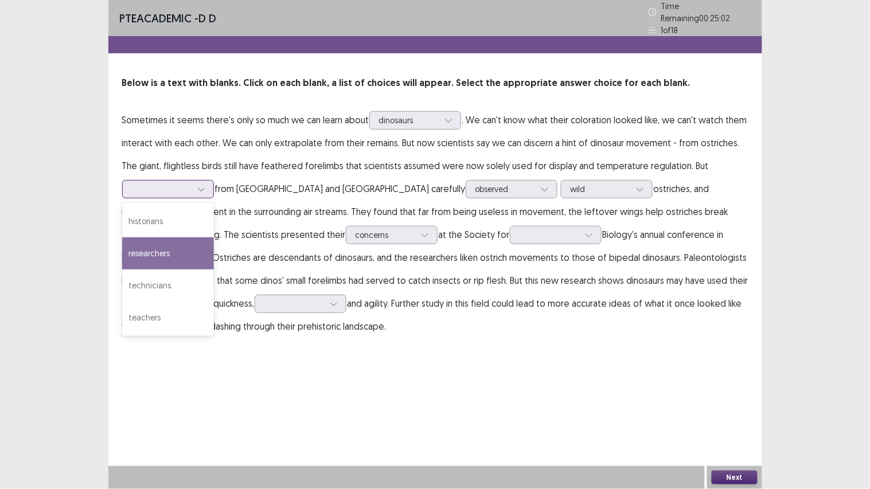
click at [168, 243] on div "researchers" at bounding box center [168, 254] width 92 height 32
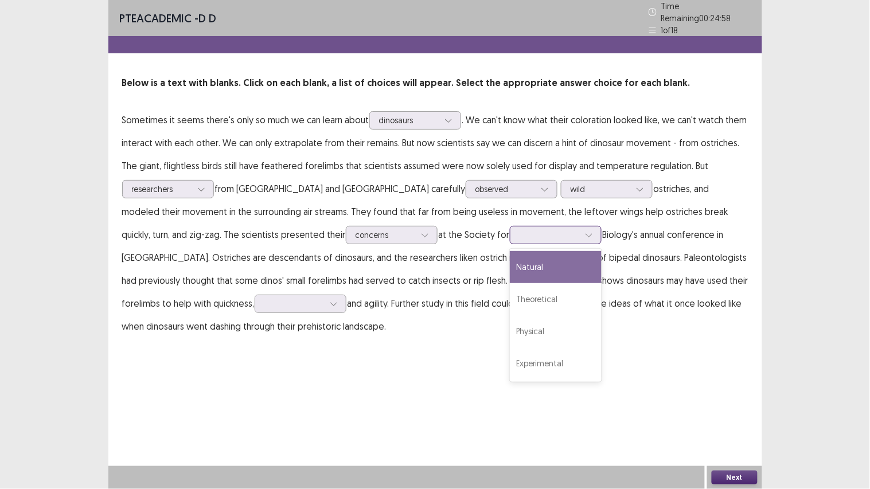
click at [520, 229] on div at bounding box center [550, 234] width 60 height 11
click at [610, 341] on div "PTE academic - D D Time Remaining 00 : 24 : 37 1 of 18 Below is a text with bla…" at bounding box center [435, 180] width 654 height 361
click at [520, 229] on div at bounding box center [550, 234] width 60 height 11
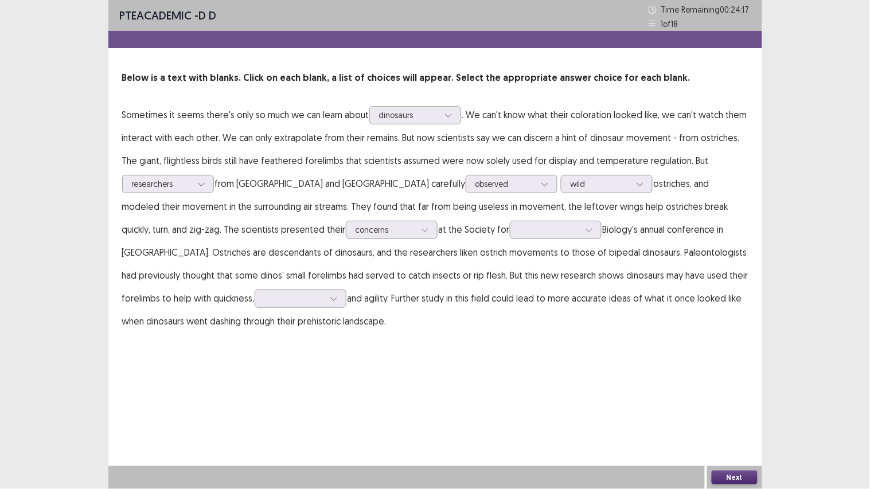
click at [251, 262] on p "Sometimes it seems there's only so much we can learn about dinosaurs . We can't…" at bounding box center [435, 217] width 627 height 229
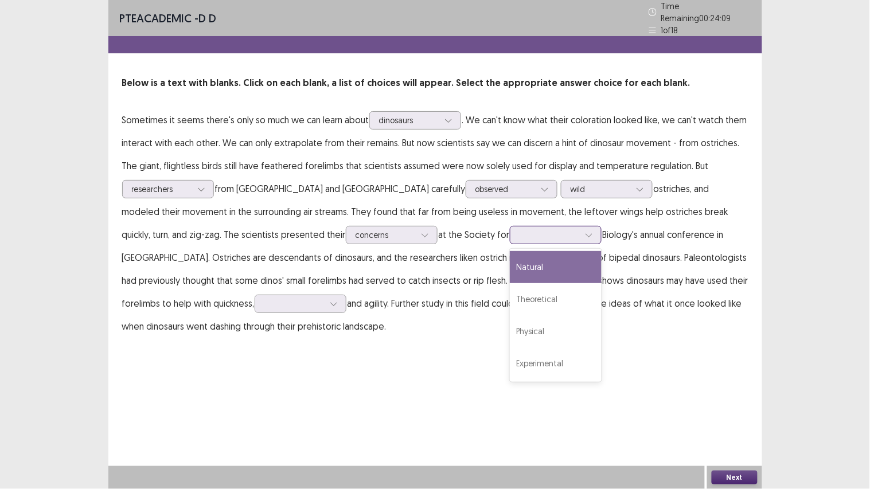
click at [581, 227] on div at bounding box center [589, 235] width 17 height 17
click at [672, 255] on p "Sometimes it seems there's only so much we can learn about dinosaurs . We can't…" at bounding box center [435, 222] width 627 height 229
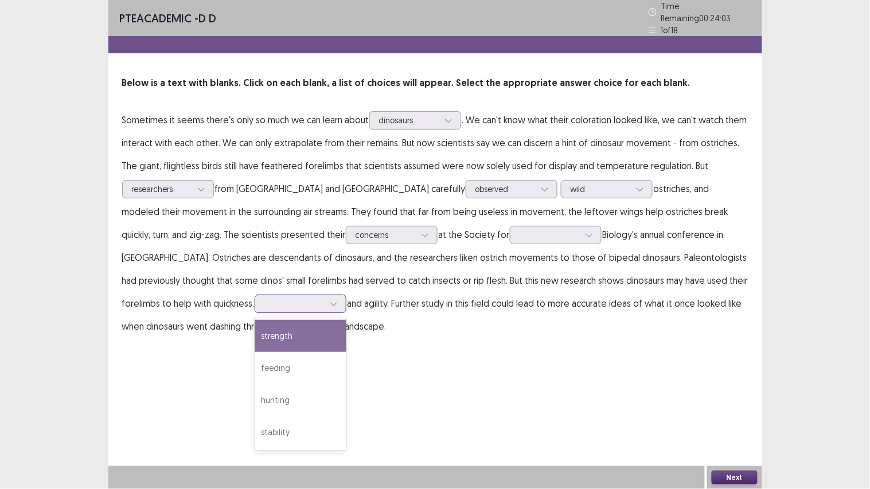
click at [330, 300] on icon at bounding box center [334, 304] width 8 height 8
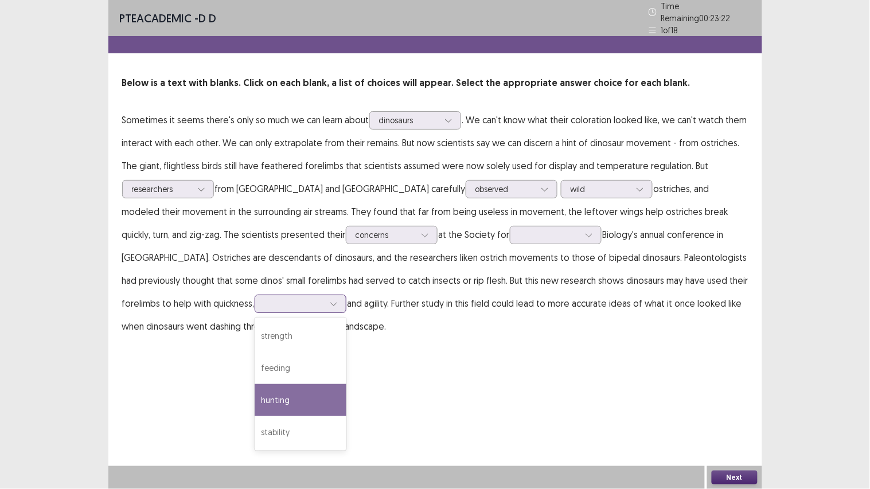
click at [255, 381] on div "hunting" at bounding box center [301, 400] width 92 height 32
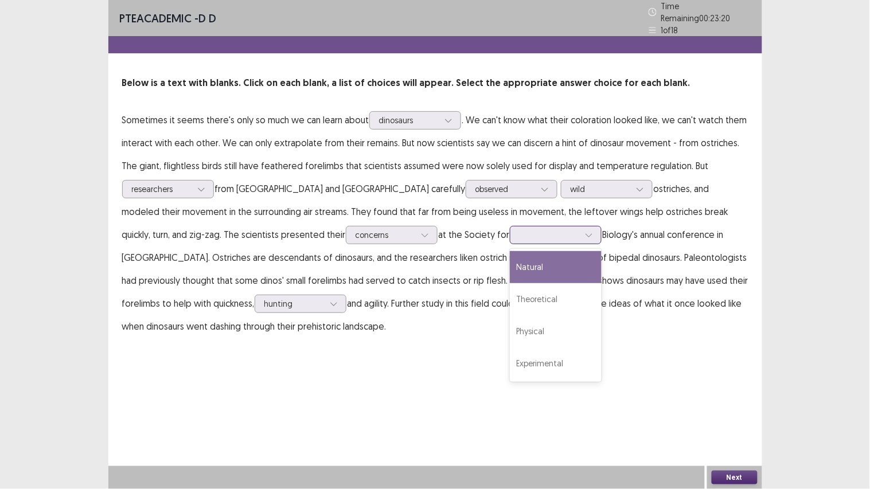
click at [520, 232] on div at bounding box center [550, 234] width 60 height 11
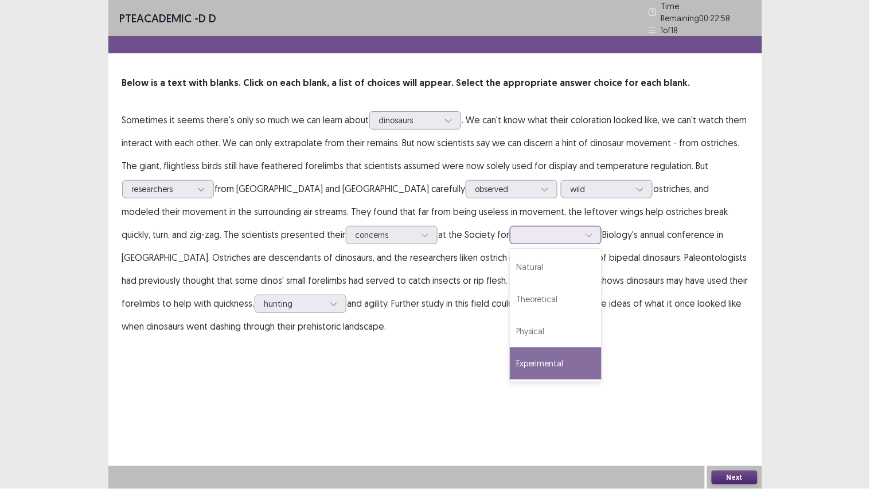
click at [510, 355] on div "Experimental" at bounding box center [556, 364] width 92 height 32
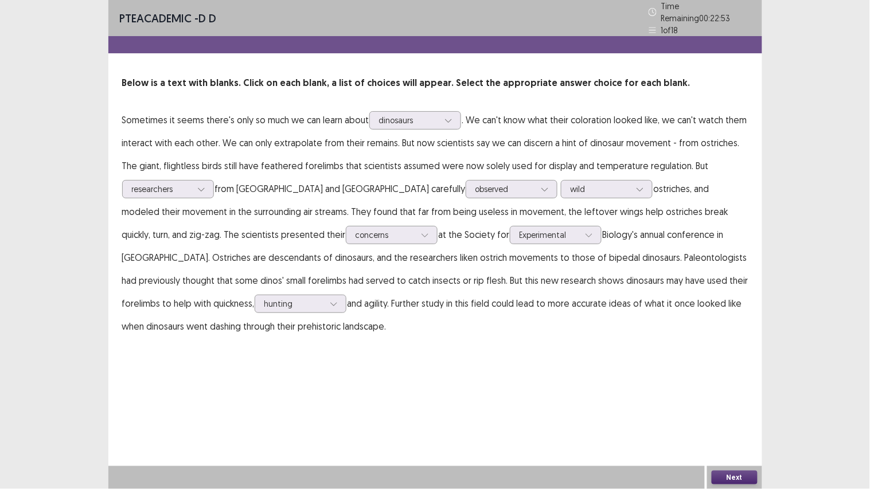
click at [737, 381] on button "Next" at bounding box center [735, 478] width 46 height 14
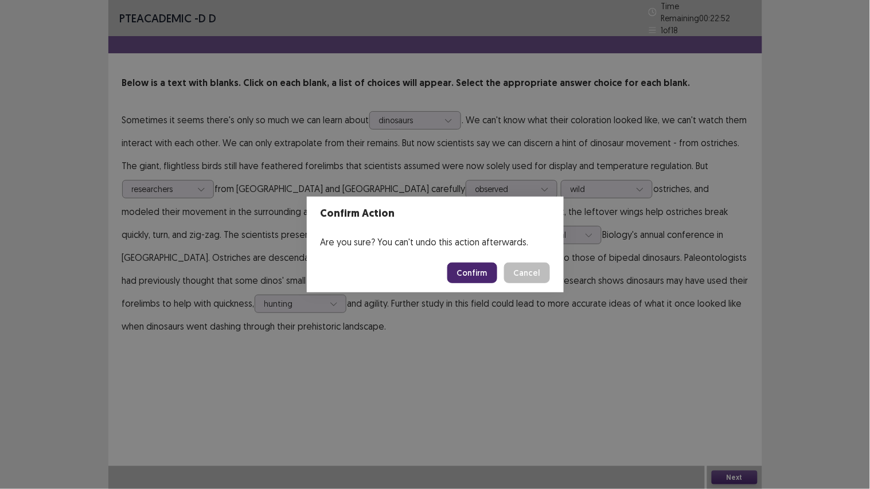
click at [477, 275] on button "Confirm" at bounding box center [473, 273] width 50 height 21
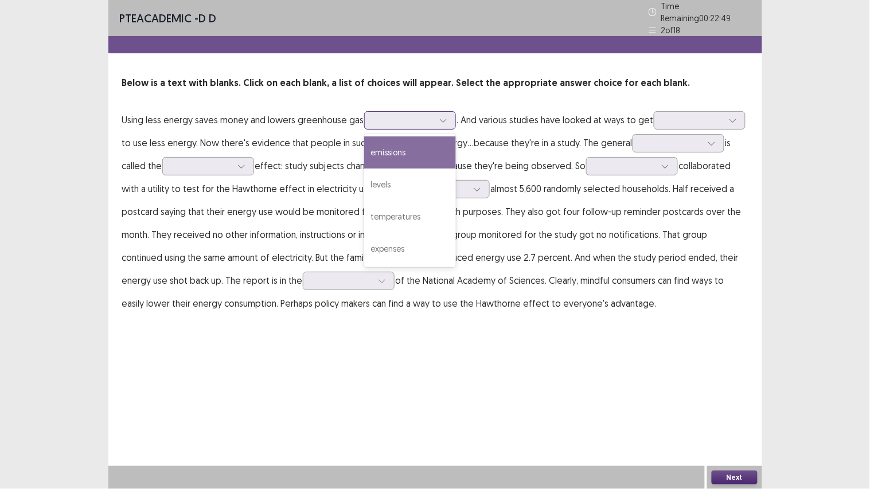
click at [428, 115] on div at bounding box center [404, 120] width 60 height 11
click at [404, 144] on div "emissions" at bounding box center [410, 153] width 92 height 32
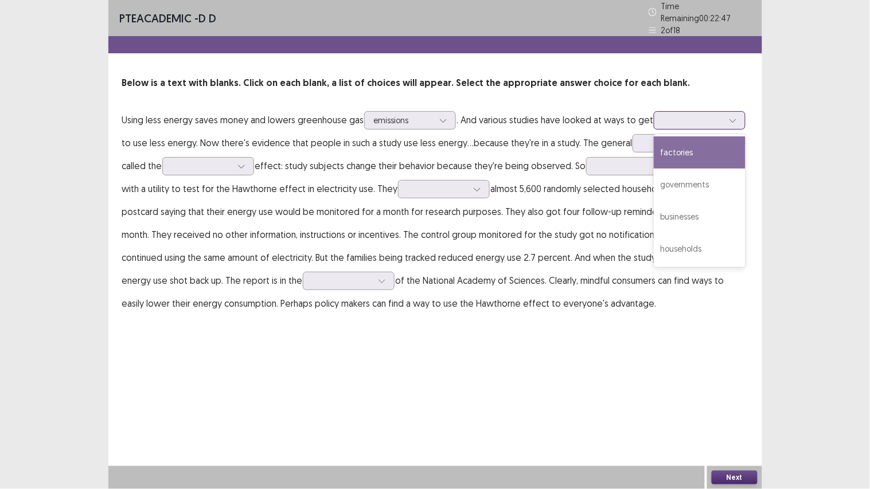
click at [699, 115] on div at bounding box center [694, 120] width 60 height 11
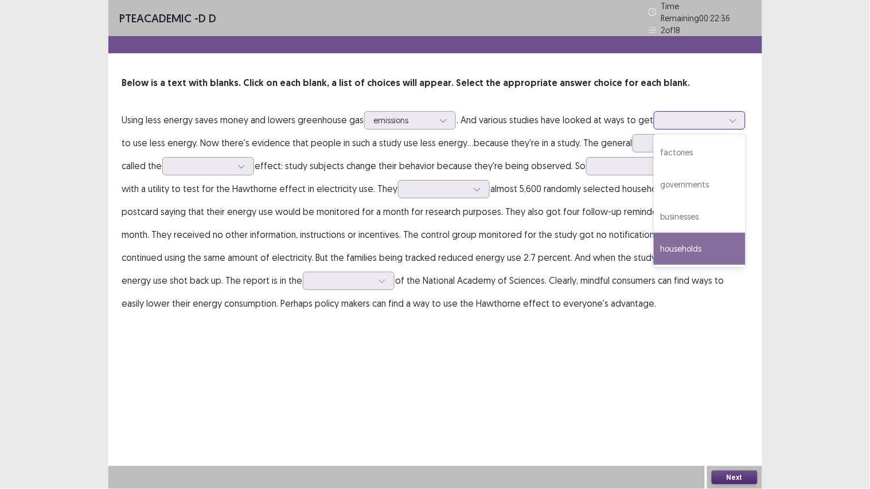
click at [681, 245] on div "households" at bounding box center [700, 249] width 92 height 32
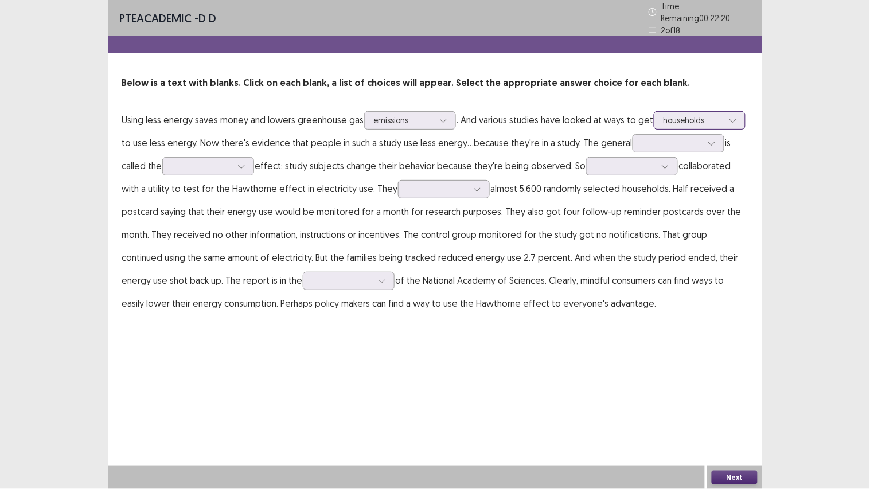
click at [714, 115] on div at bounding box center [694, 120] width 60 height 11
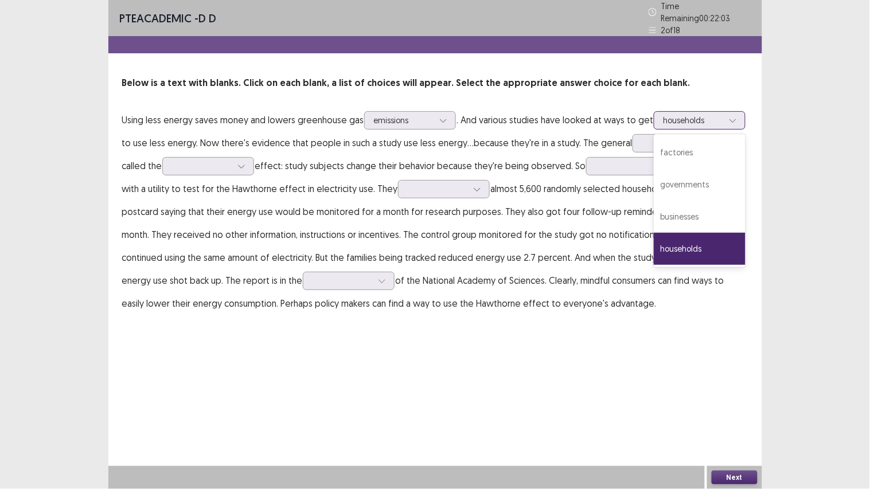
click at [710, 242] on div "households" at bounding box center [700, 249] width 92 height 32
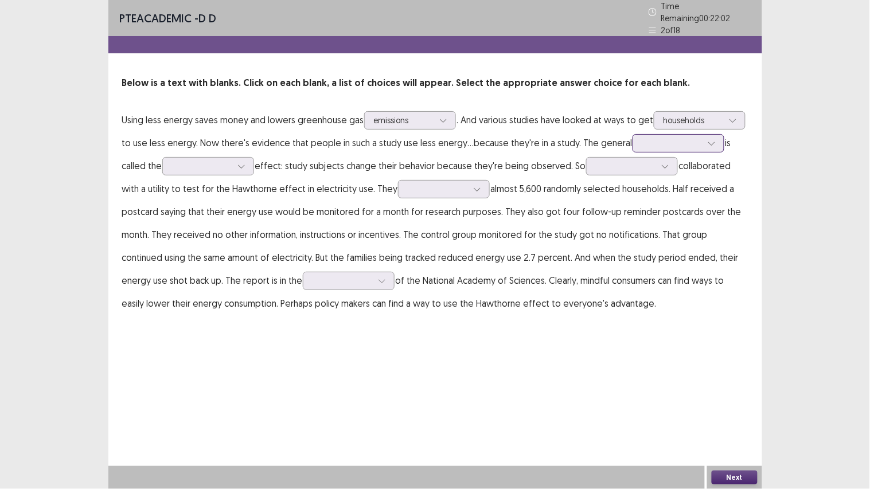
click at [668, 138] on div at bounding box center [673, 143] width 60 height 11
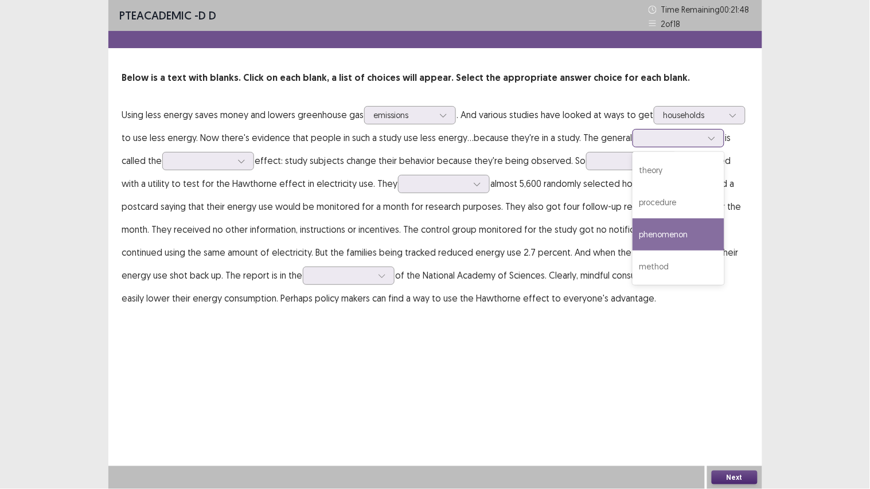
click at [669, 230] on div "phenomenon" at bounding box center [679, 235] width 92 height 32
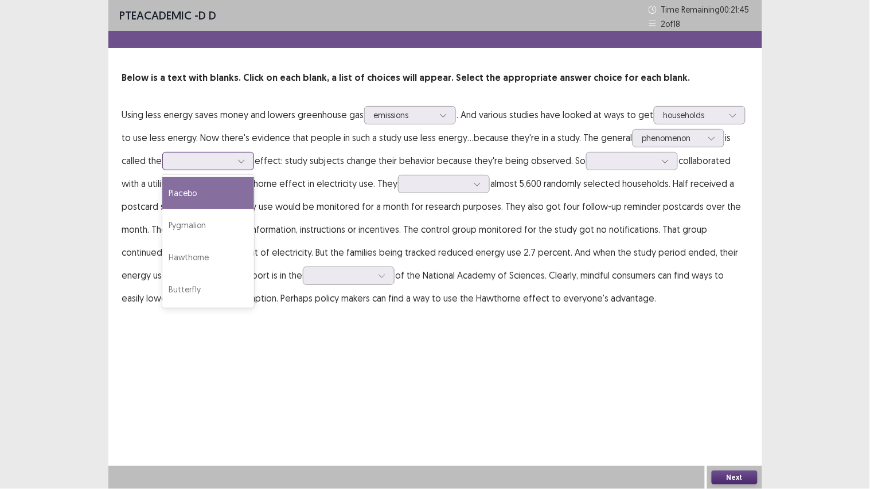
click at [231, 158] on div at bounding box center [202, 160] width 60 height 11
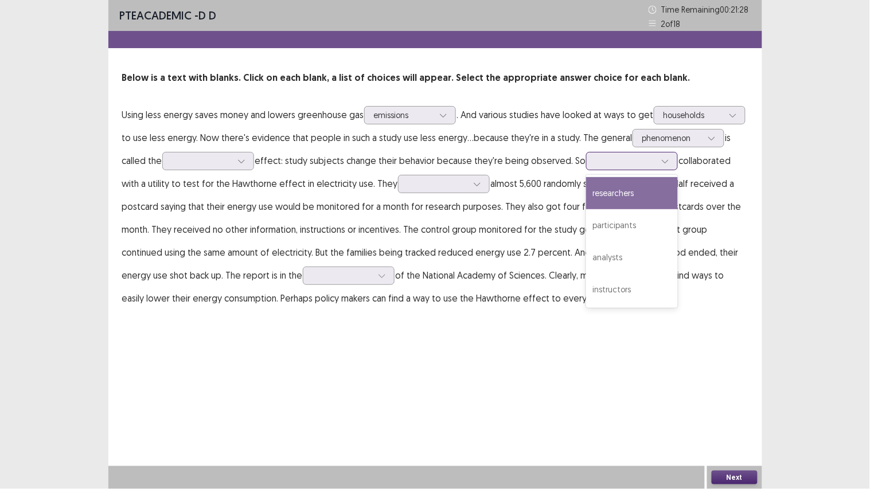
click at [666, 164] on icon at bounding box center [666, 161] width 8 height 8
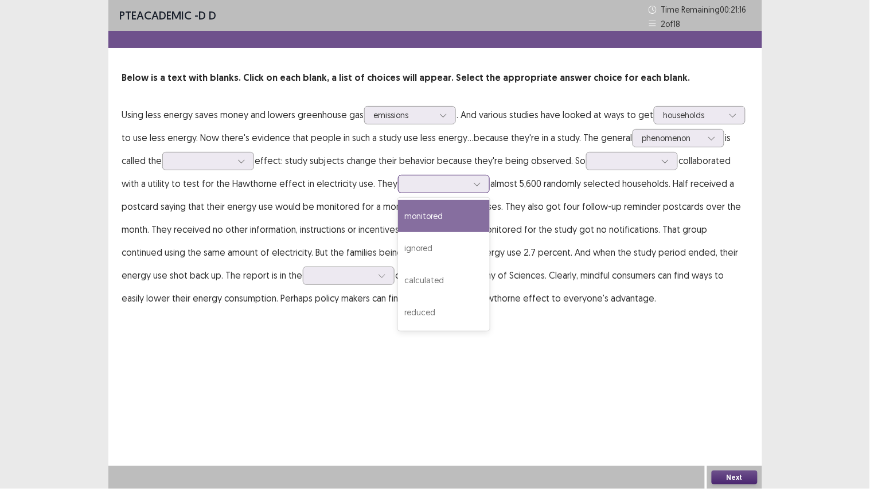
click at [461, 184] on div at bounding box center [438, 183] width 60 height 11
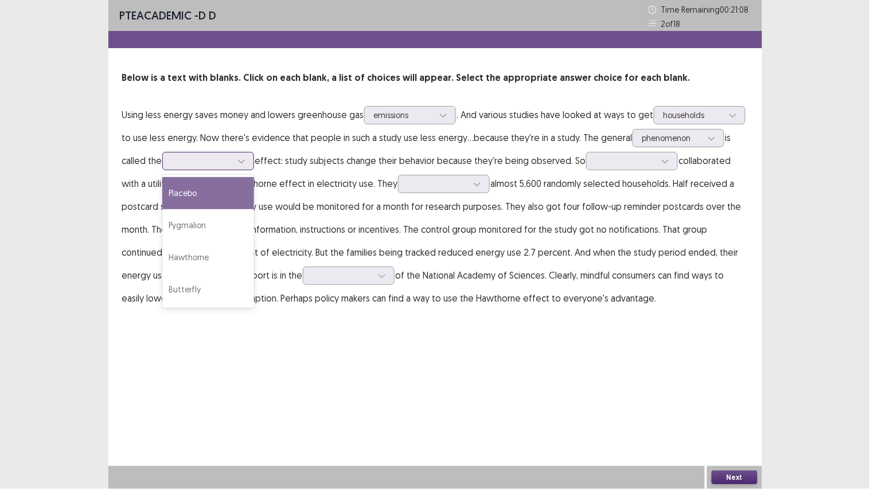
click at [231, 155] on div at bounding box center [202, 160] width 60 height 11
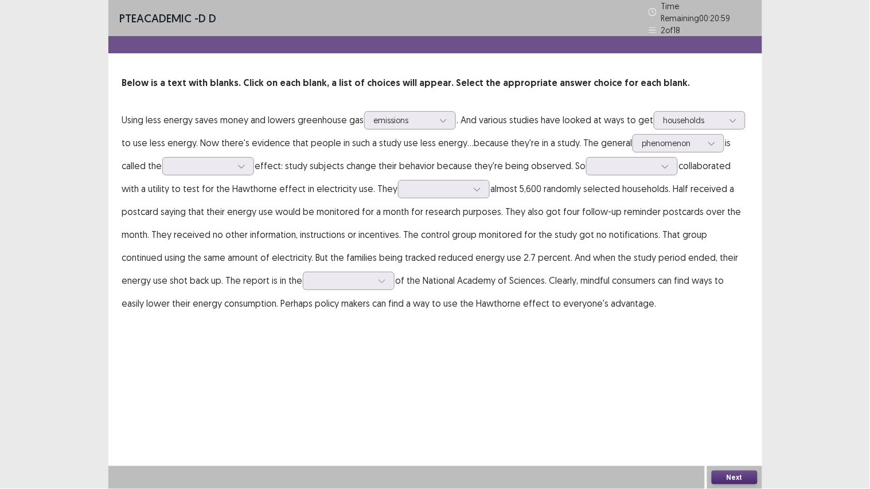
click at [592, 328] on div "PTE academic - D D Time Remaining 00 : 20 : 59 2 of 18 Below is a text with bla…" at bounding box center [435, 169] width 654 height 338
click at [325, 274] on div at bounding box center [343, 280] width 62 height 13
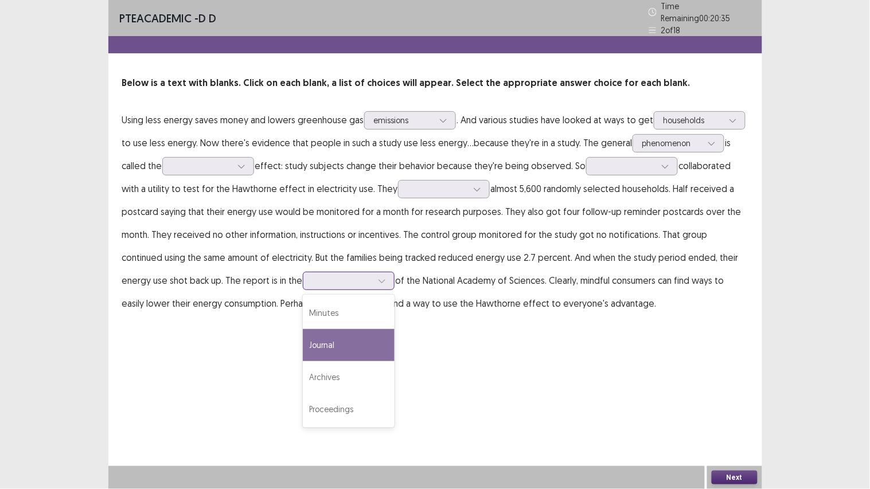
click at [303, 342] on div "Journal" at bounding box center [349, 345] width 92 height 32
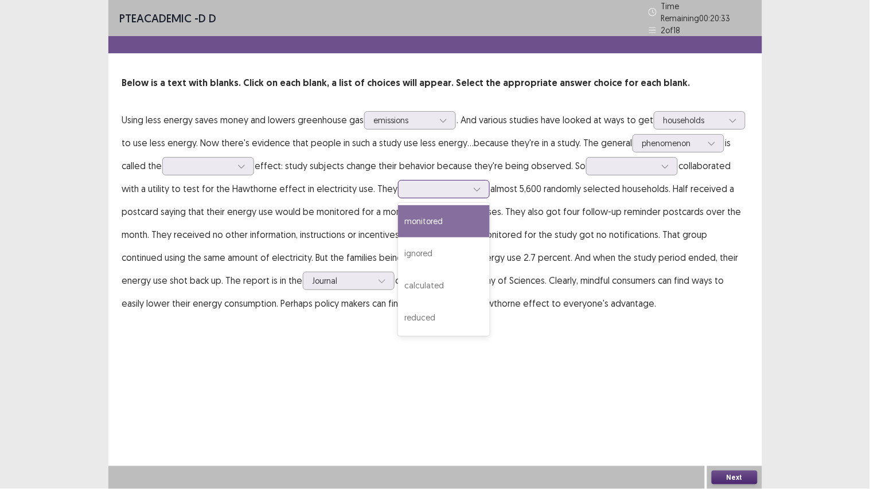
click at [457, 184] on div at bounding box center [438, 189] width 60 height 11
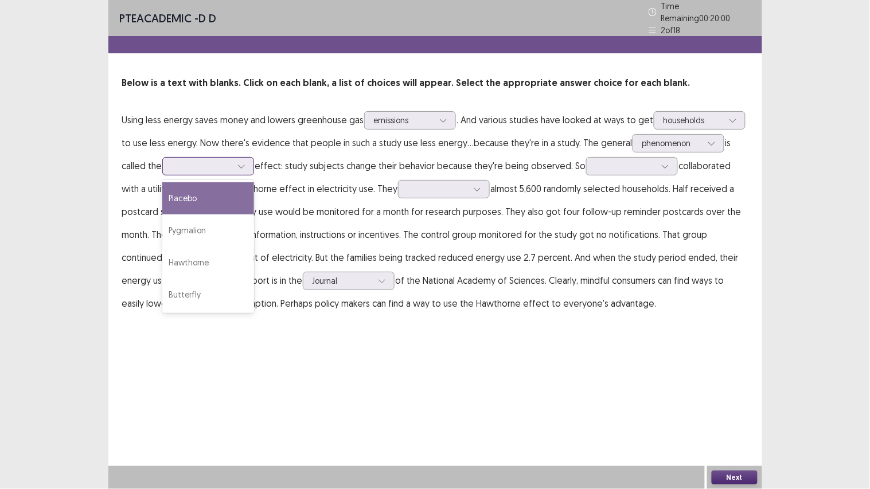
click at [239, 162] on icon at bounding box center [242, 166] width 8 height 8
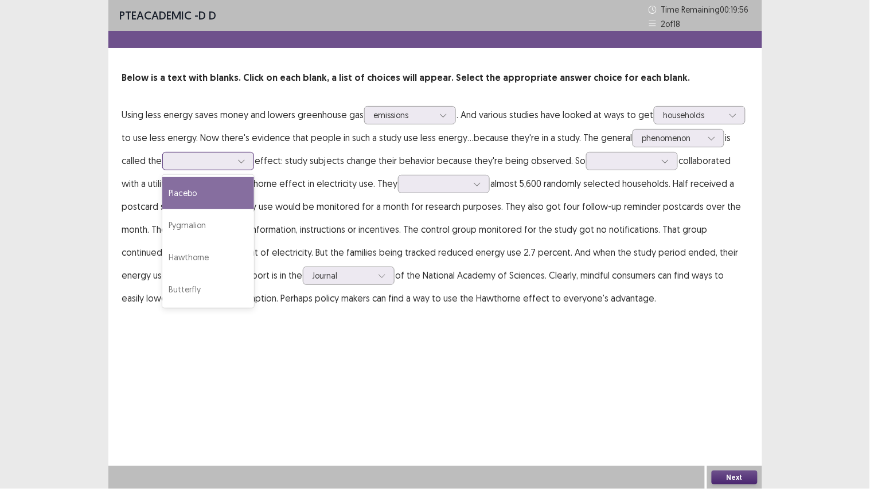
click at [193, 194] on div "Placebo" at bounding box center [208, 193] width 92 height 32
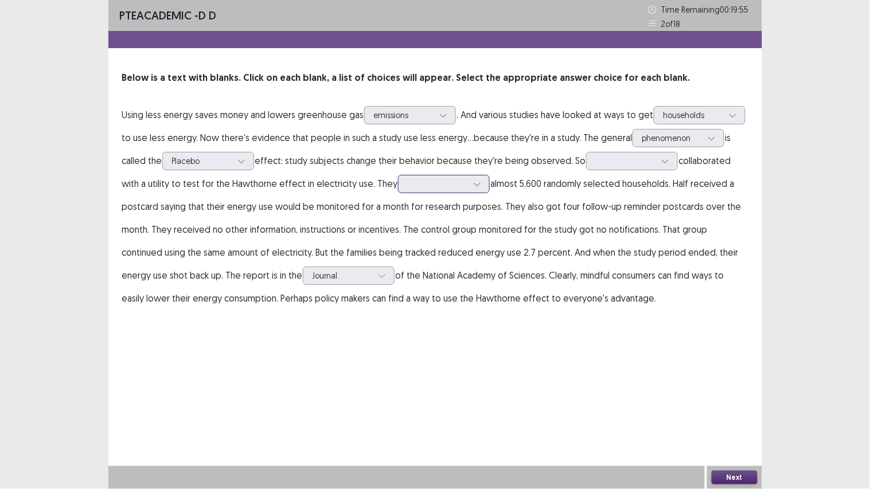
click at [442, 185] on div at bounding box center [438, 183] width 60 height 11
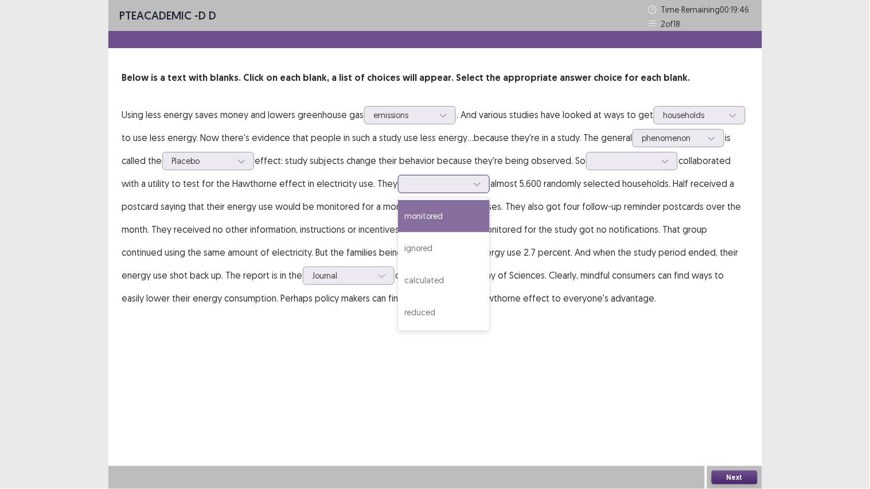
click at [418, 213] on div "monitored" at bounding box center [444, 216] width 92 height 32
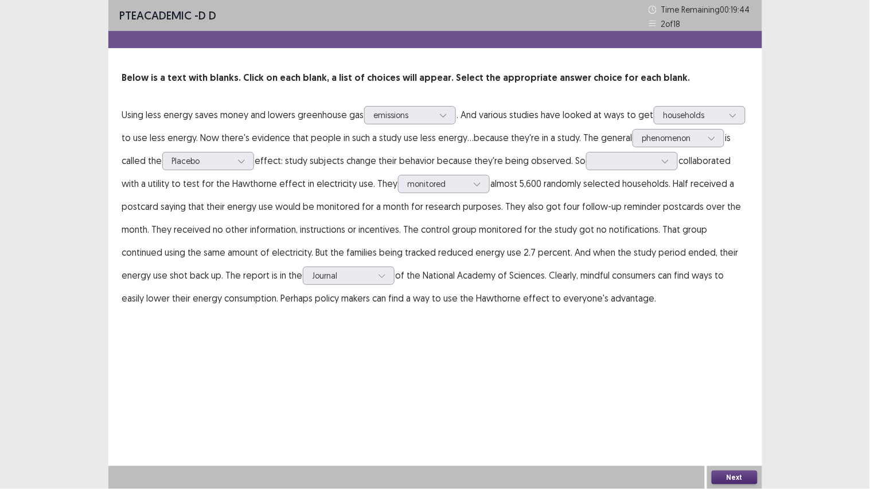
click at [745, 381] on button "Next" at bounding box center [735, 478] width 46 height 14
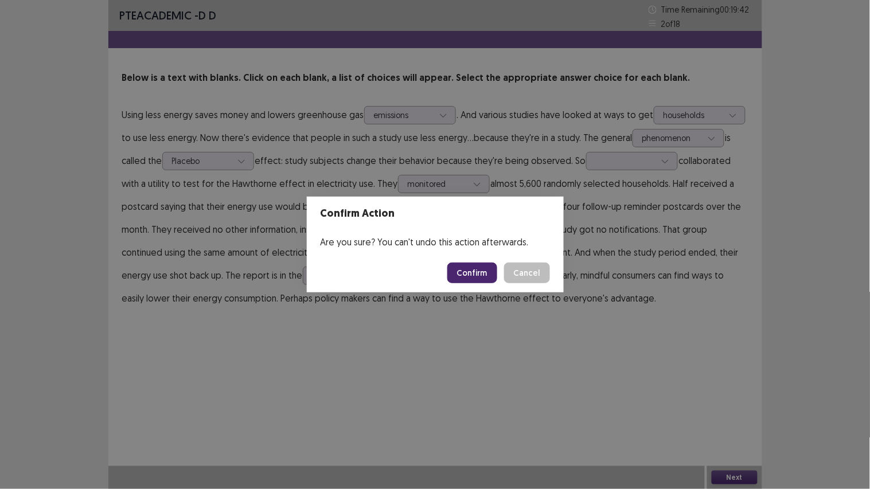
click at [488, 278] on button "Confirm" at bounding box center [473, 273] width 50 height 21
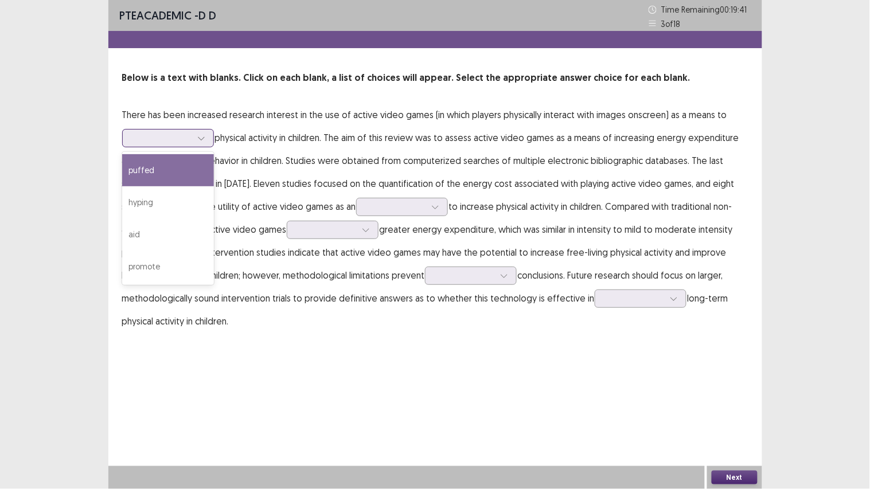
click at [193, 144] on div at bounding box center [201, 138] width 17 height 17
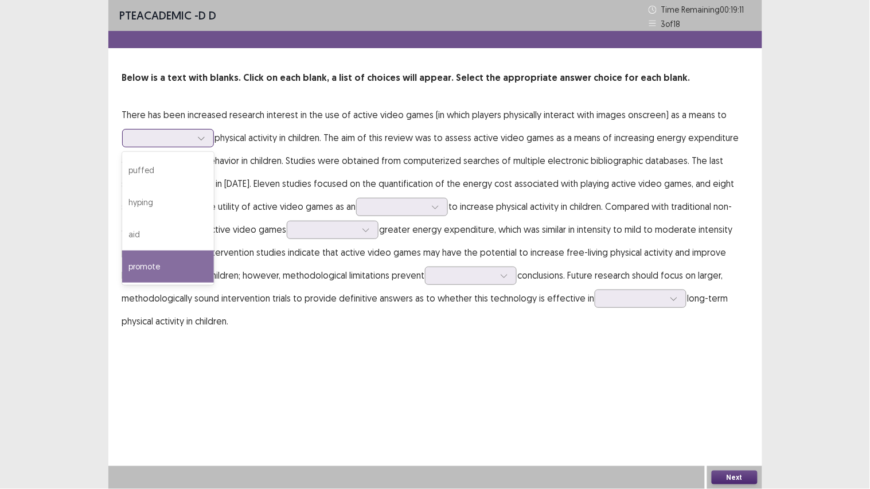
click at [141, 267] on div "promote" at bounding box center [168, 267] width 92 height 32
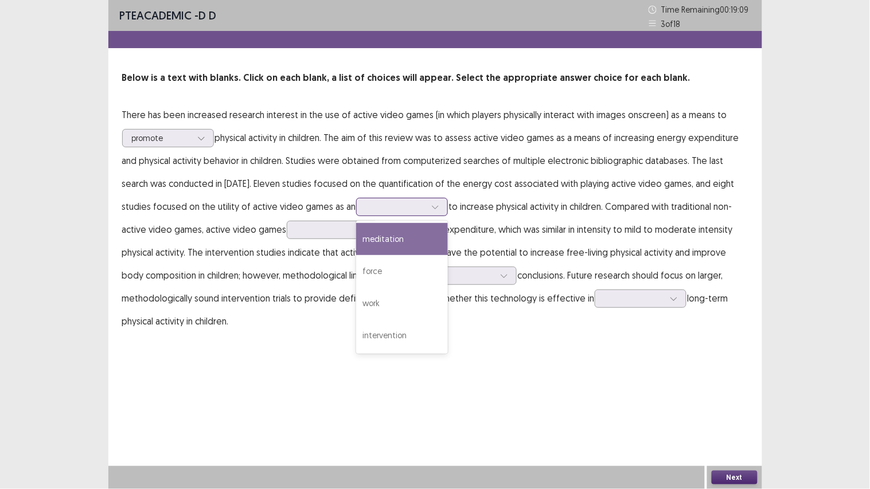
click at [433, 204] on icon at bounding box center [435, 207] width 8 height 8
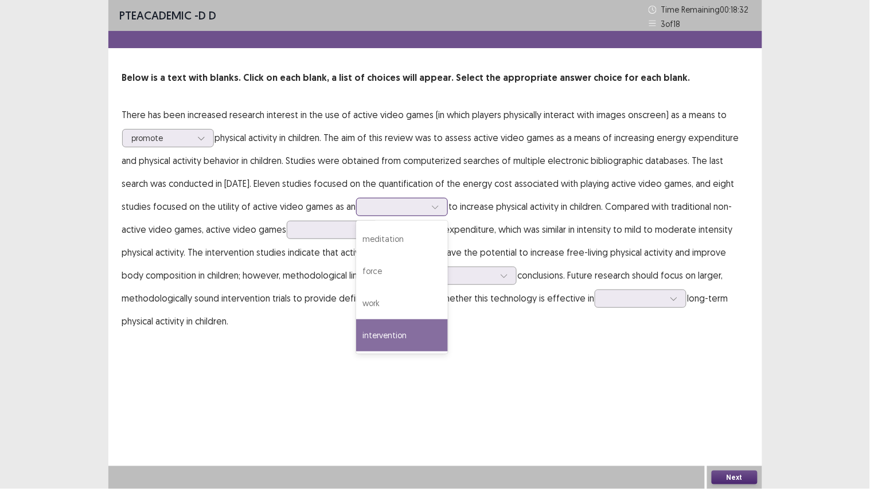
click at [391, 336] on div "intervention" at bounding box center [402, 336] width 92 height 32
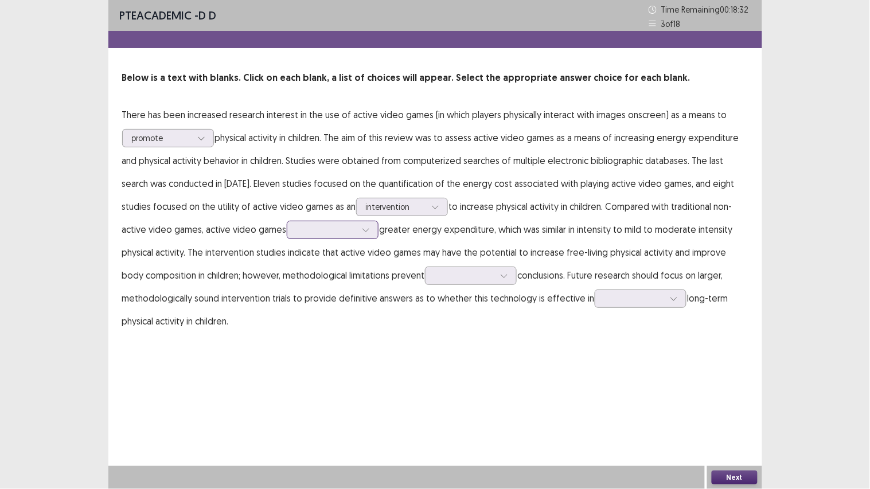
click at [345, 225] on div at bounding box center [327, 229] width 60 height 11
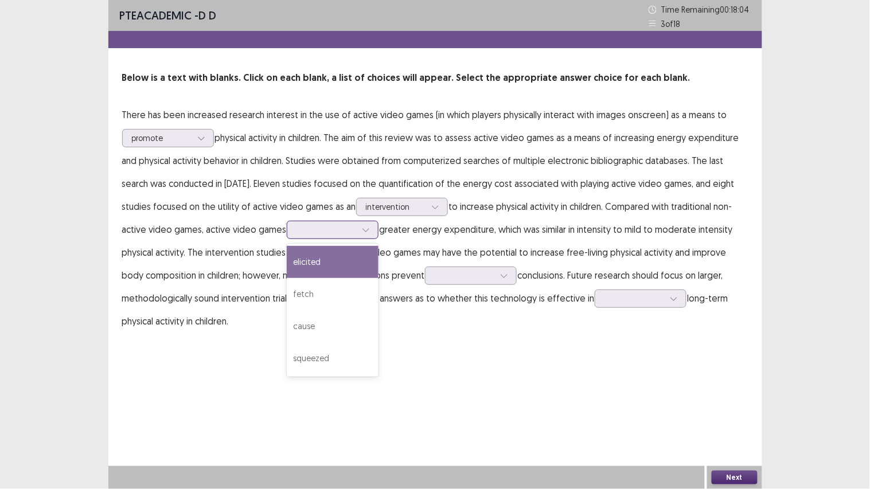
click at [311, 262] on div "elicited" at bounding box center [333, 262] width 92 height 32
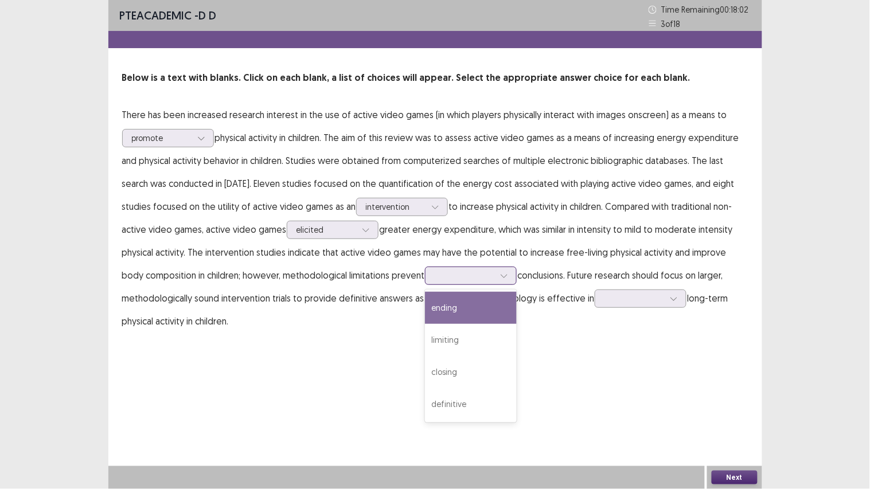
click at [500, 272] on icon at bounding box center [504, 276] width 8 height 8
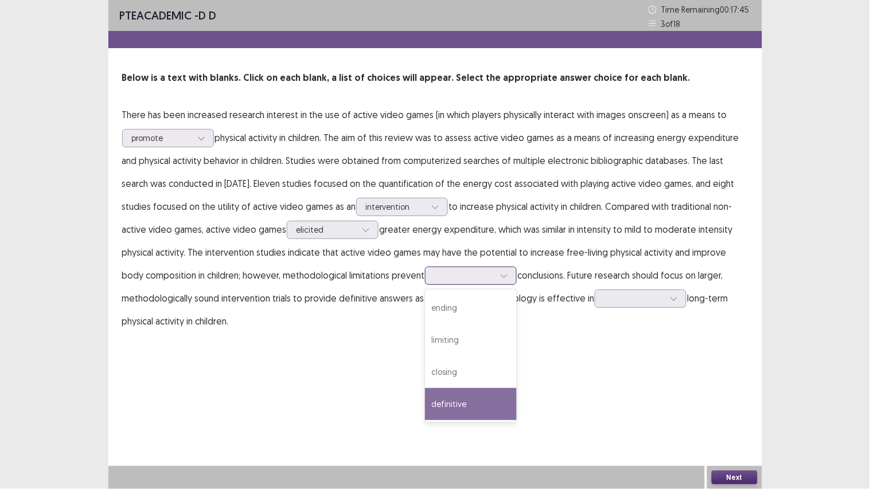
click at [428, 381] on div "definitive" at bounding box center [471, 404] width 92 height 32
click at [469, 271] on div at bounding box center [465, 275] width 60 height 11
click at [666, 296] on div at bounding box center [674, 298] width 17 height 17
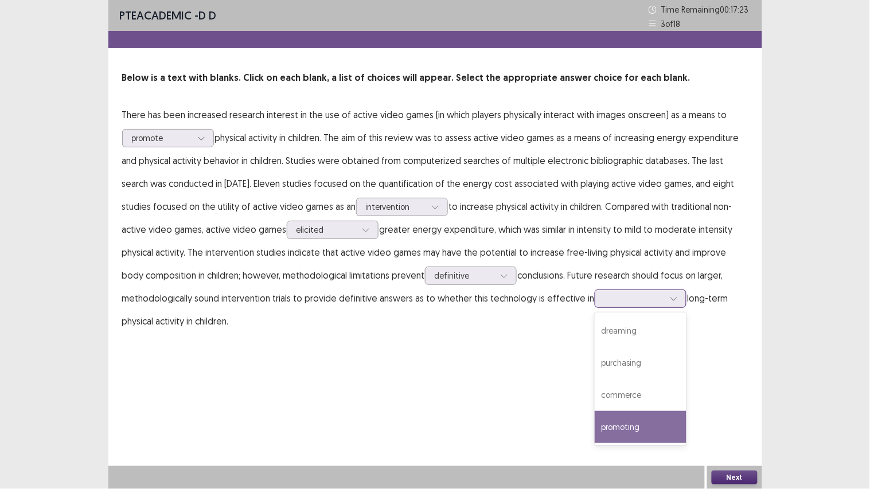
click at [624, 381] on div "promoting" at bounding box center [641, 427] width 92 height 32
click at [673, 299] on div at bounding box center [674, 298] width 17 height 17
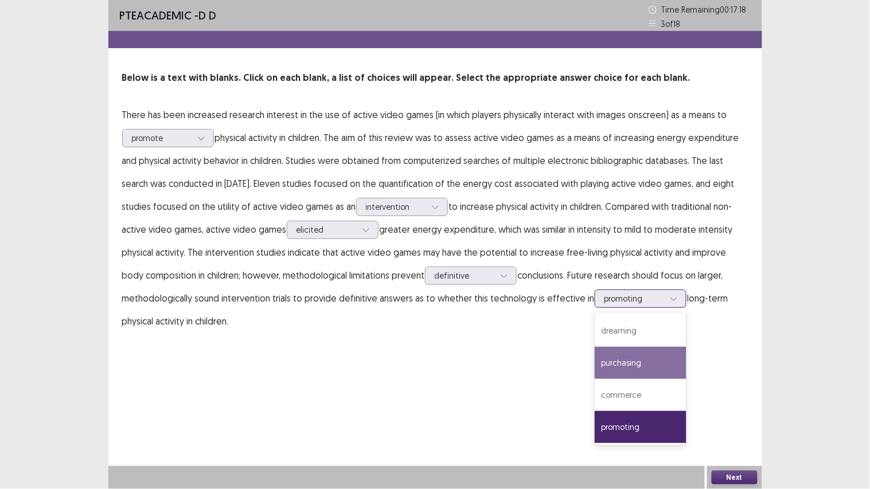
click at [614, 366] on div "purchasing" at bounding box center [641, 363] width 92 height 32
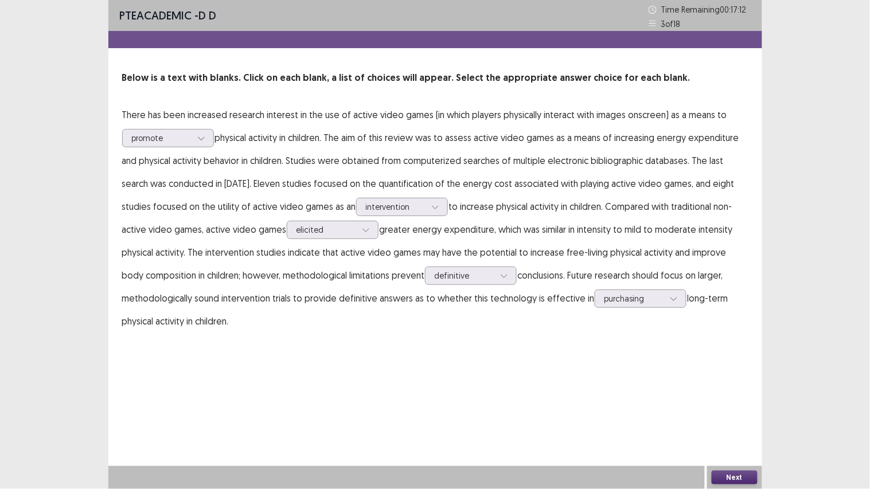
click at [735, 381] on div "Next" at bounding box center [734, 477] width 55 height 23
click at [733, 381] on button "Next" at bounding box center [735, 478] width 46 height 14
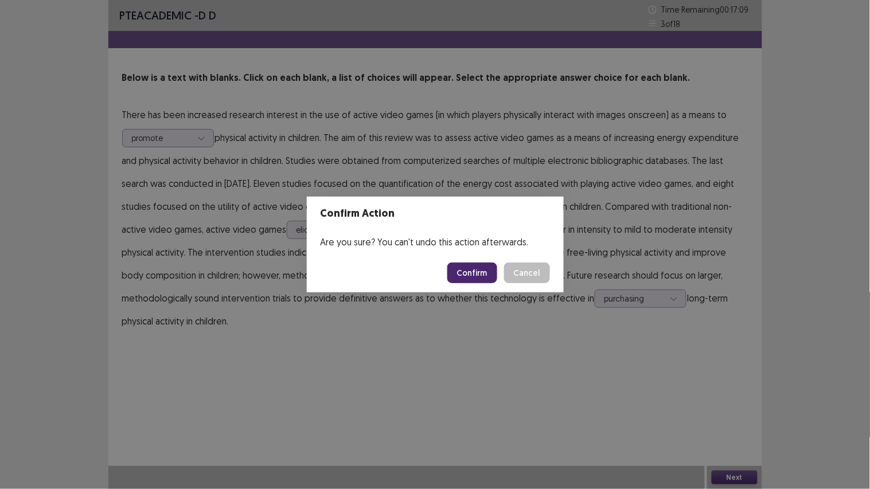
click at [469, 271] on button "Confirm" at bounding box center [473, 273] width 50 height 21
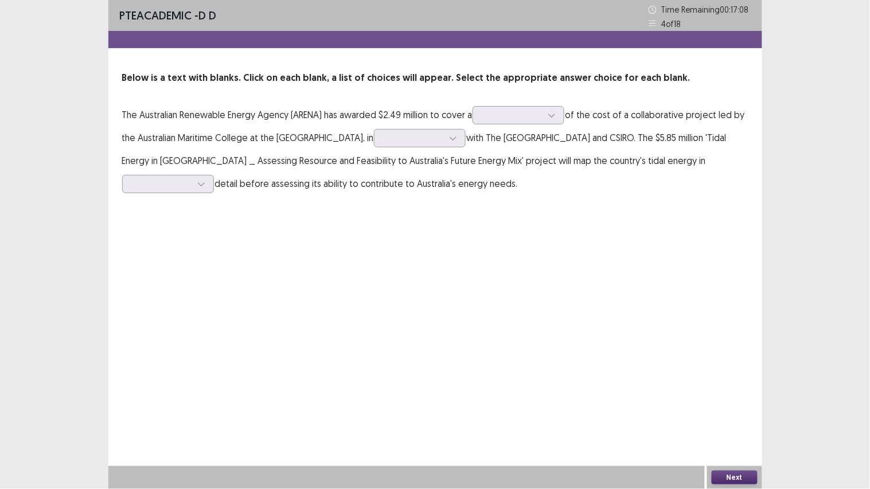
click at [539, 101] on div "Below is a text with blanks. Click on each blank, a list of choices will appear…" at bounding box center [435, 133] width 654 height 124
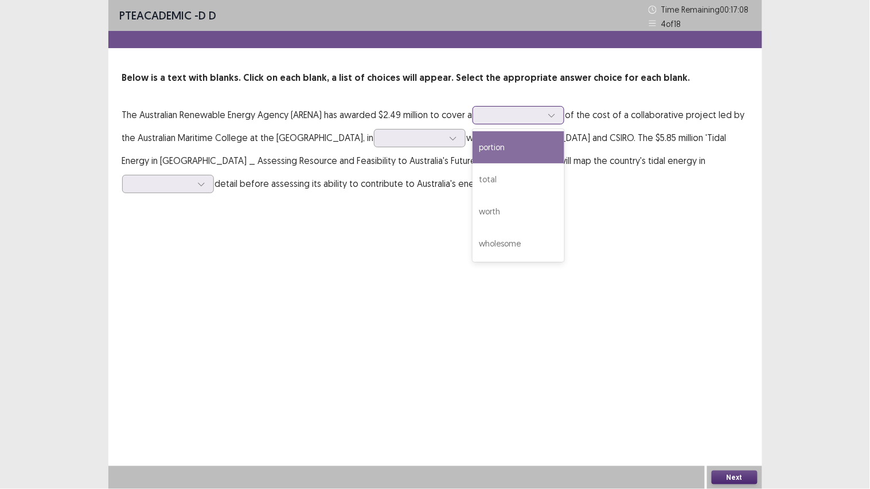
click at [531, 111] on div at bounding box center [513, 115] width 60 height 11
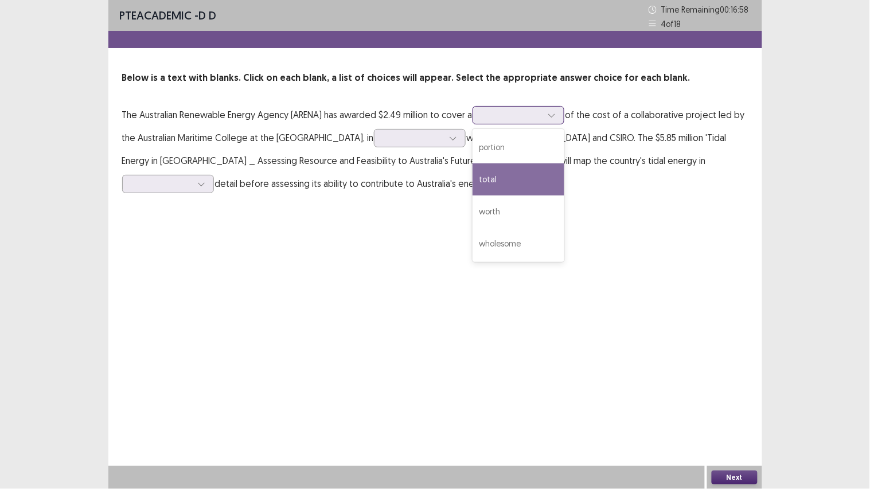
click at [500, 179] on div "total" at bounding box center [519, 180] width 92 height 32
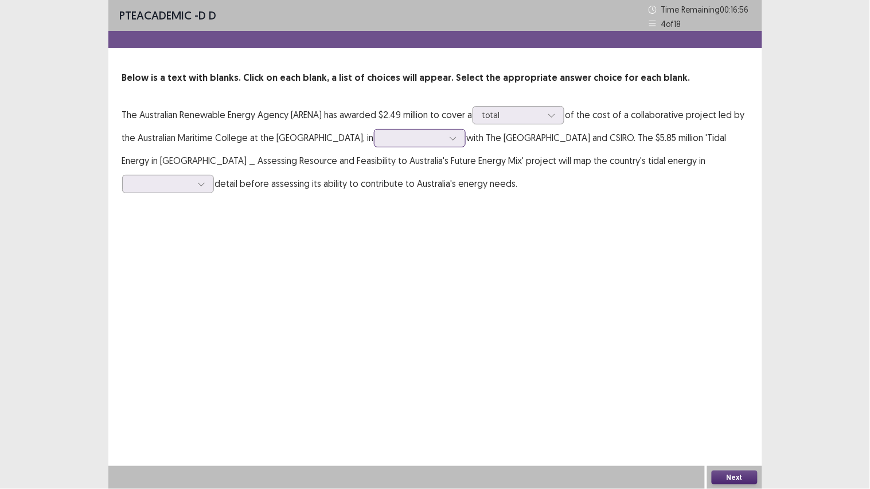
click at [435, 136] on div at bounding box center [414, 138] width 60 height 11
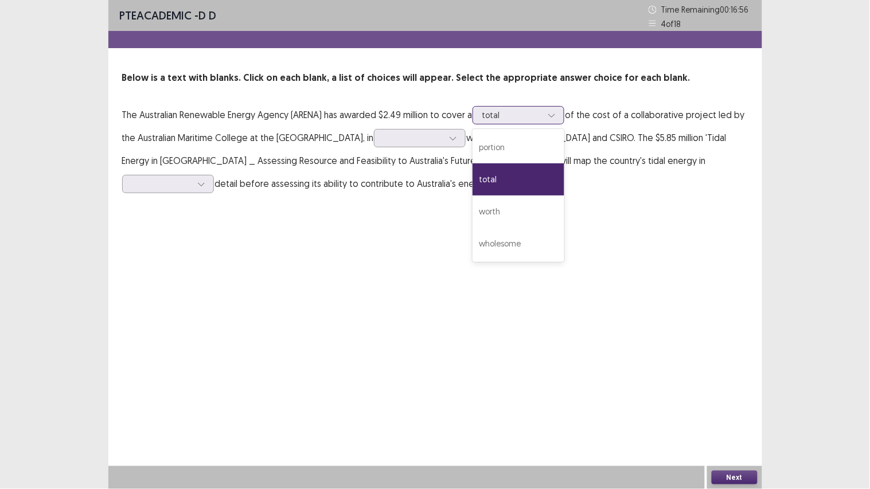
click at [524, 107] on div "total" at bounding box center [513, 115] width 60 height 17
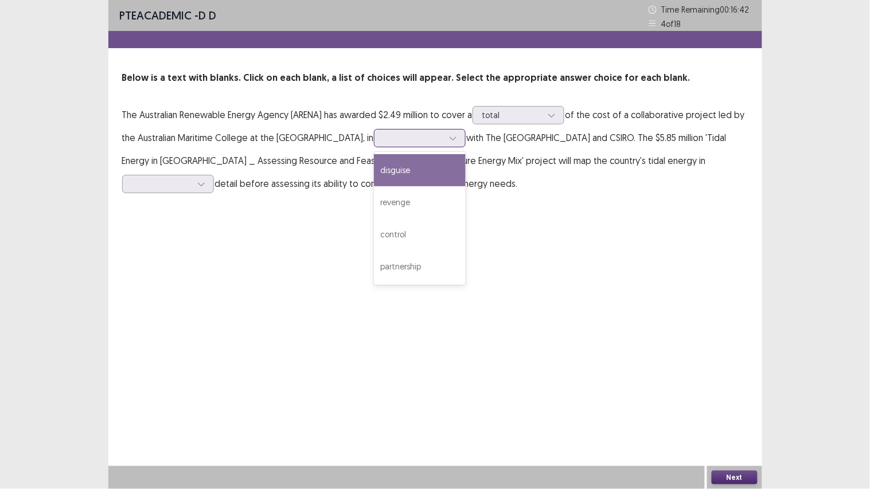
click at [439, 135] on div at bounding box center [414, 138] width 60 height 11
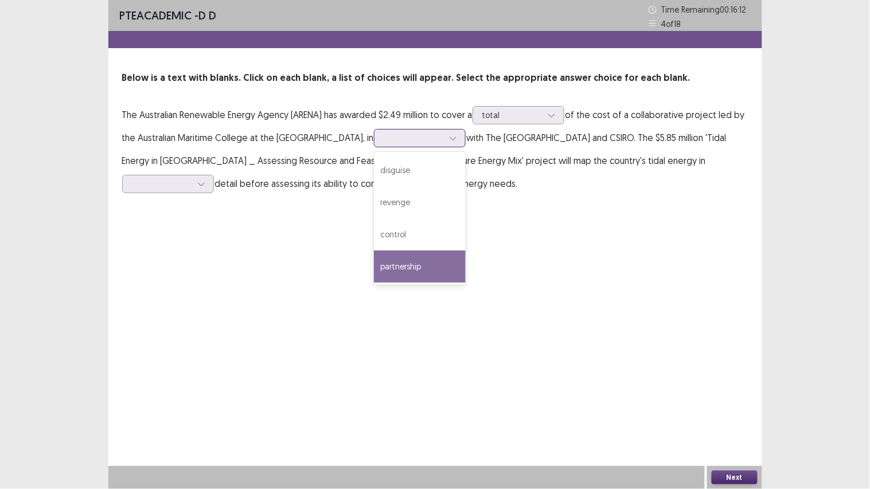
click at [414, 267] on div "partnership" at bounding box center [420, 267] width 92 height 32
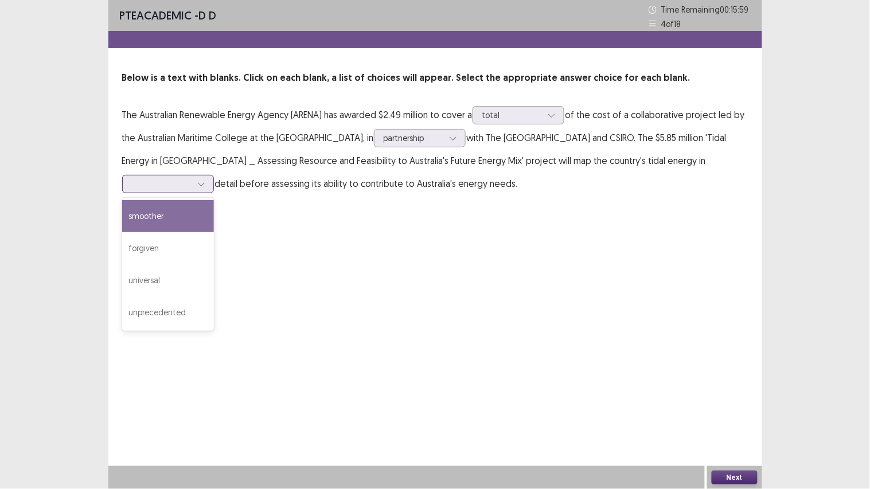
click at [189, 184] on div at bounding box center [162, 183] width 60 height 11
click at [162, 215] on div "smoother" at bounding box center [168, 216] width 92 height 32
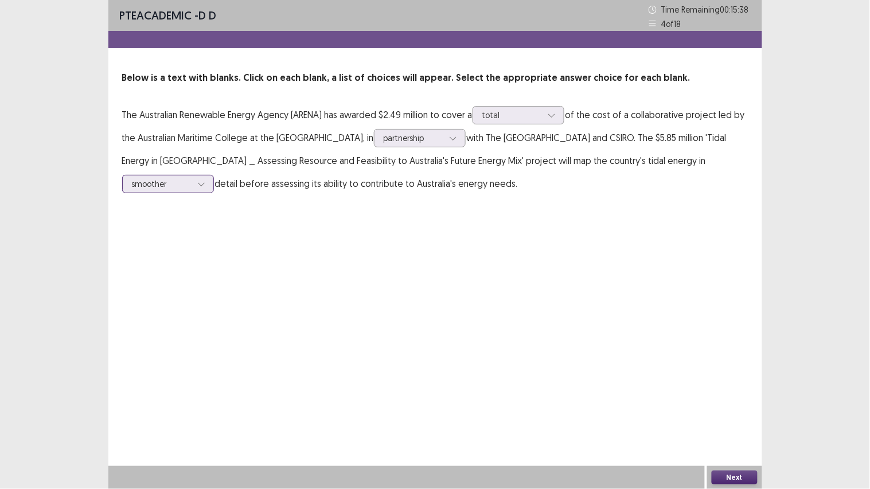
click at [201, 185] on icon at bounding box center [201, 184] width 8 height 8
click at [736, 381] on button "Next" at bounding box center [735, 478] width 46 height 14
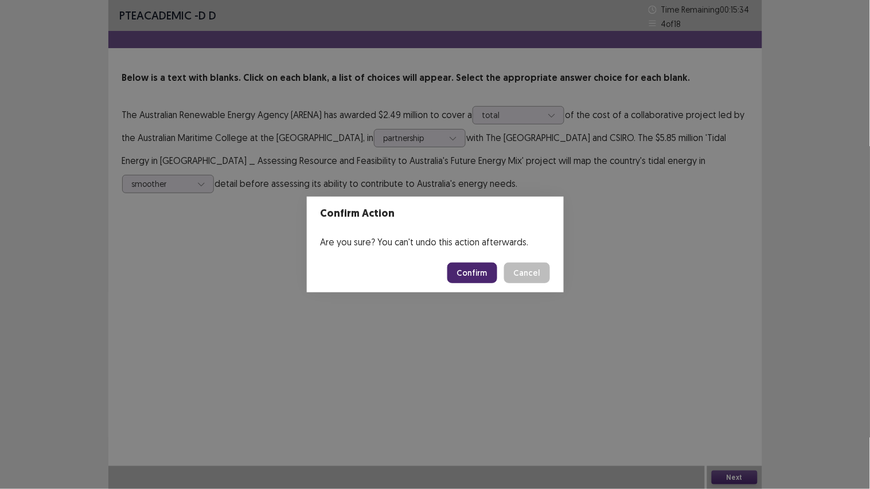
click at [465, 274] on button "Confirm" at bounding box center [473, 273] width 50 height 21
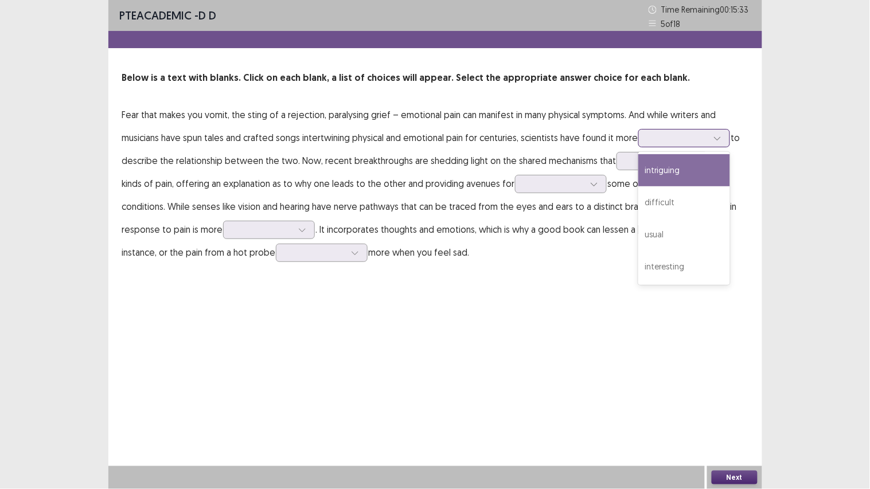
click at [721, 136] on icon at bounding box center [718, 138] width 8 height 8
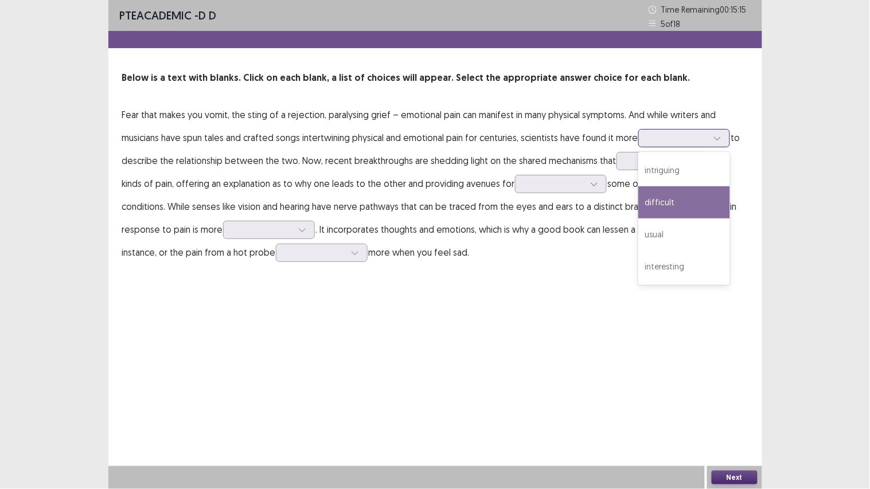
click at [672, 200] on div "difficult" at bounding box center [685, 202] width 92 height 32
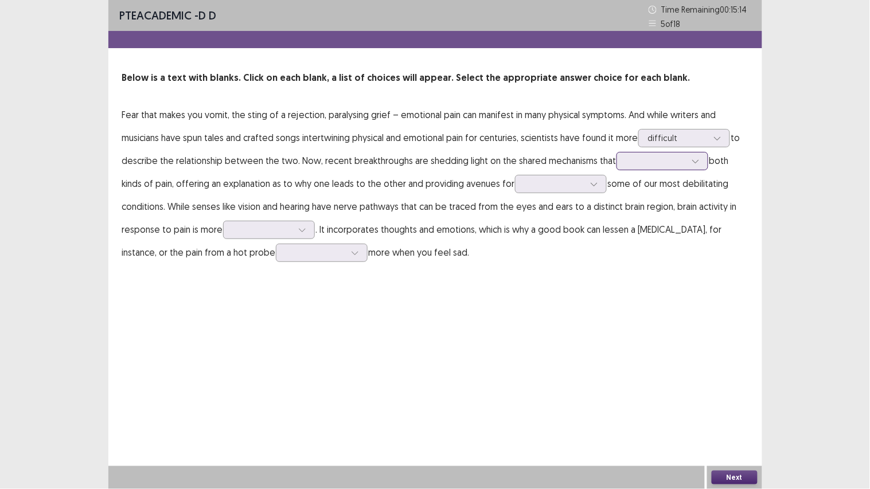
click at [644, 160] on div at bounding box center [657, 160] width 60 height 11
click at [582, 182] on div at bounding box center [555, 183] width 62 height 13
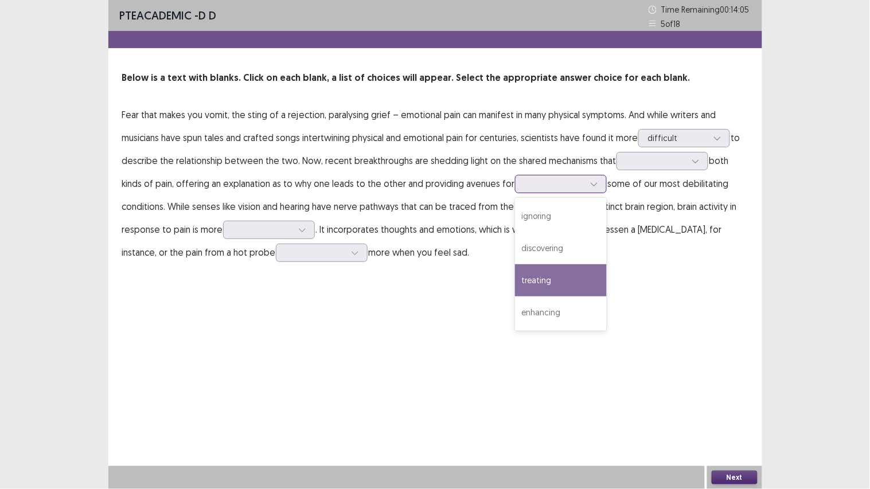
click at [541, 279] on div "treating" at bounding box center [561, 280] width 92 height 32
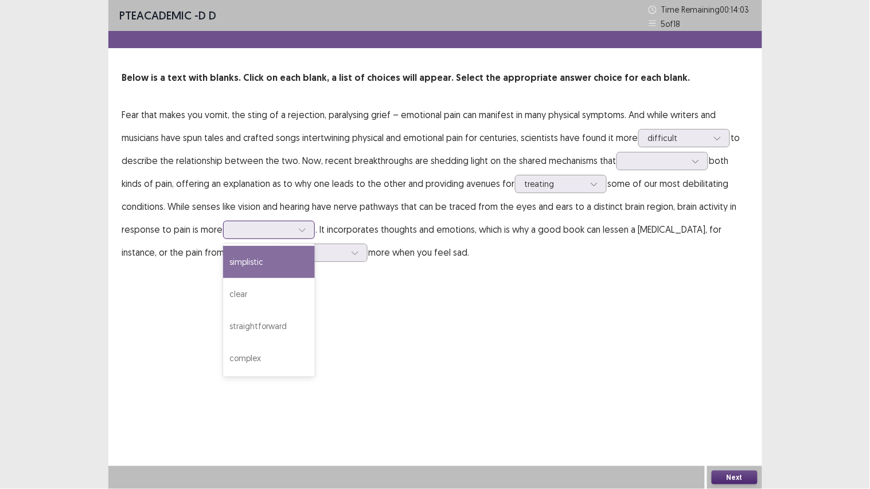
click at [305, 227] on icon at bounding box center [302, 230] width 8 height 8
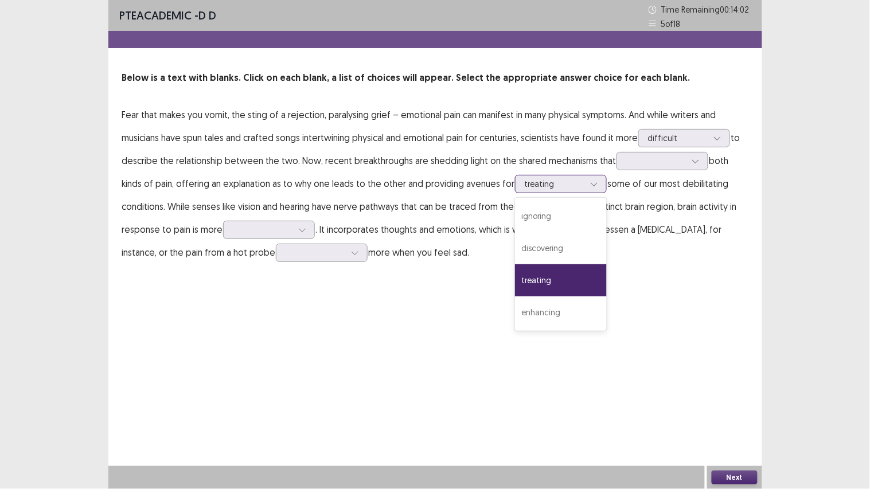
click at [566, 176] on div "treating" at bounding box center [555, 184] width 60 height 17
click at [543, 308] on div "enhancing" at bounding box center [561, 313] width 92 height 32
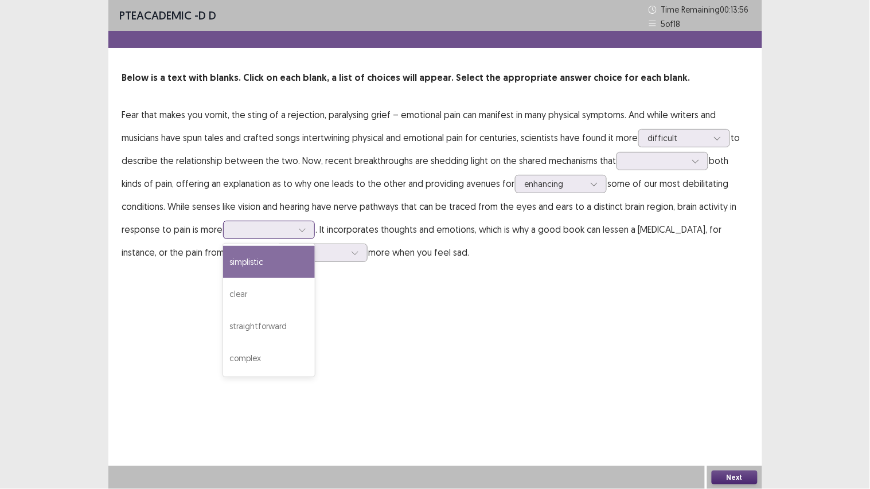
click at [294, 223] on div at bounding box center [302, 229] width 17 height 17
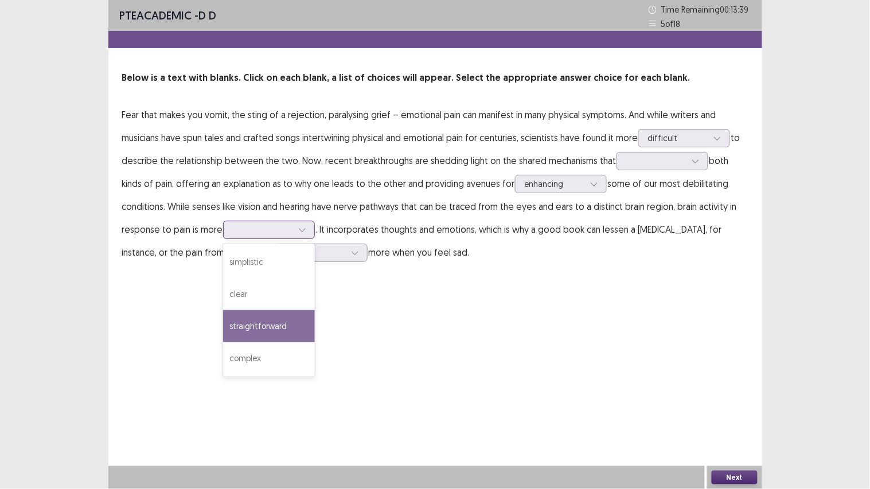
click at [264, 326] on div "straightforward" at bounding box center [269, 326] width 92 height 32
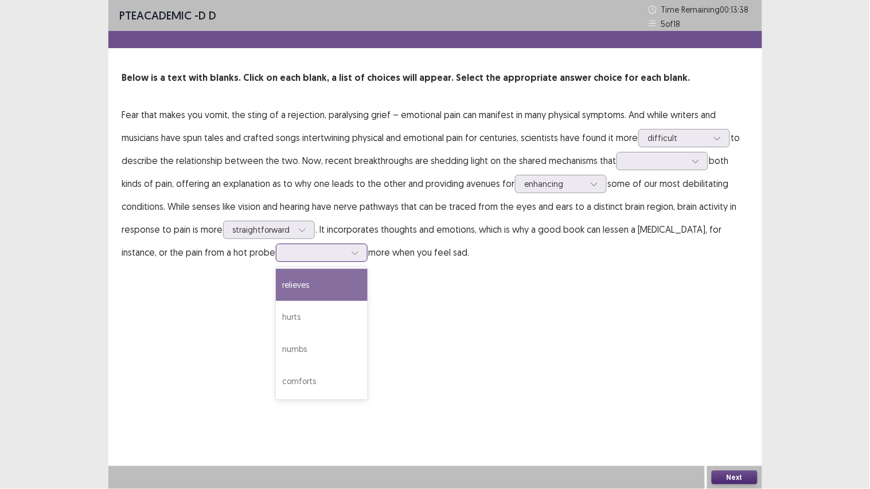
click at [286, 254] on div at bounding box center [316, 252] width 60 height 11
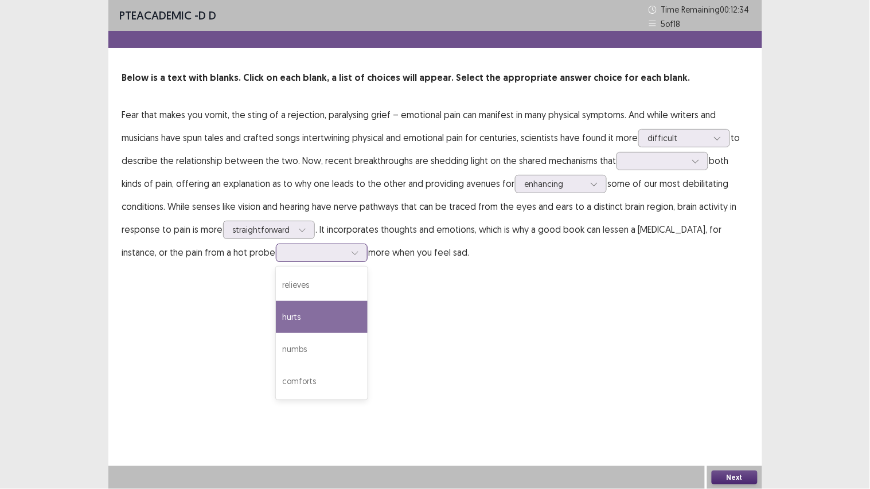
click at [276, 316] on div "hurts" at bounding box center [322, 317] width 92 height 32
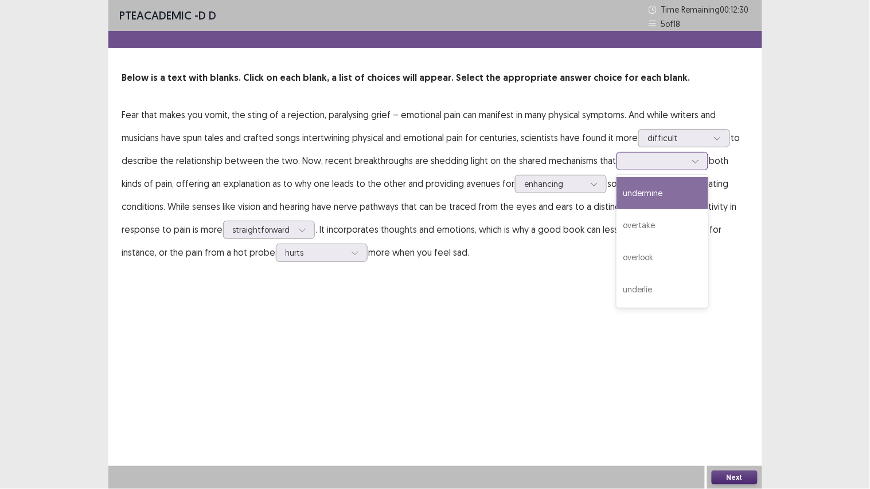
click at [678, 155] on div at bounding box center [657, 160] width 60 height 11
click at [656, 195] on div "undermine" at bounding box center [663, 193] width 92 height 32
click at [675, 158] on div at bounding box center [657, 160] width 60 height 11
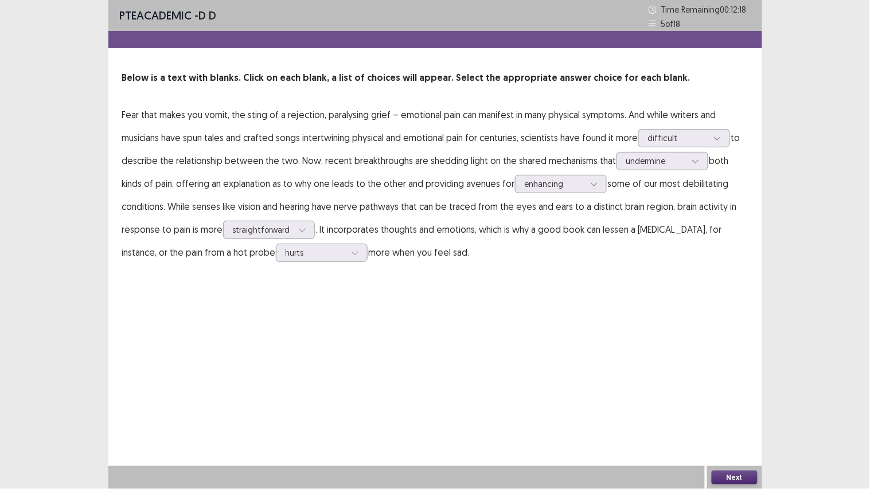
click at [721, 381] on button "Next" at bounding box center [735, 478] width 46 height 14
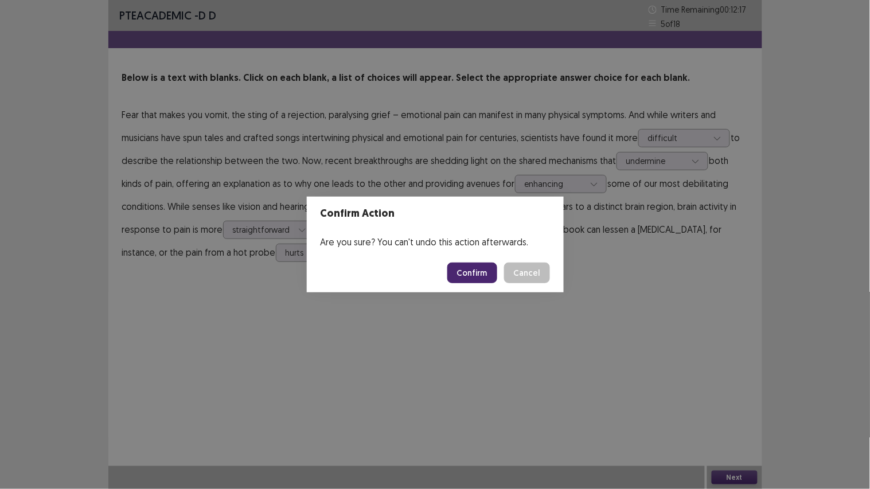
click at [469, 269] on button "Confirm" at bounding box center [473, 273] width 50 height 21
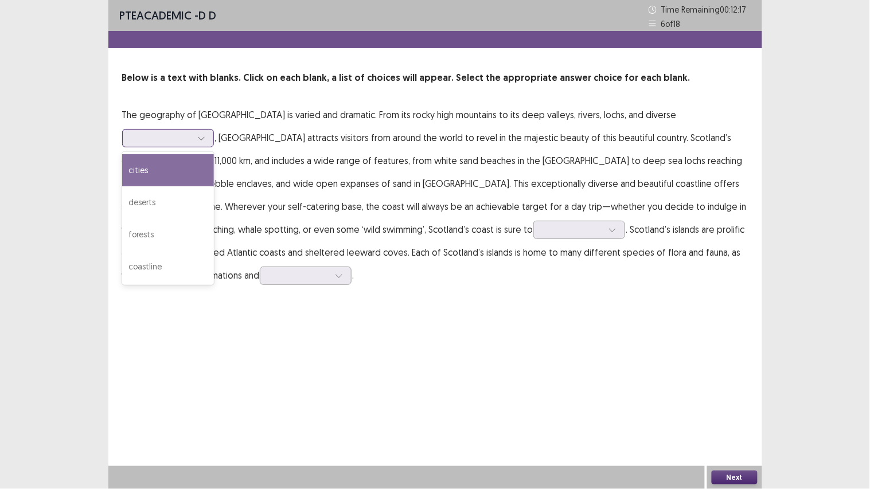
click at [192, 133] on div at bounding box center [162, 138] width 60 height 11
click at [214, 154] on div "cities" at bounding box center [168, 170] width 92 height 32
click at [192, 133] on div at bounding box center [162, 138] width 60 height 11
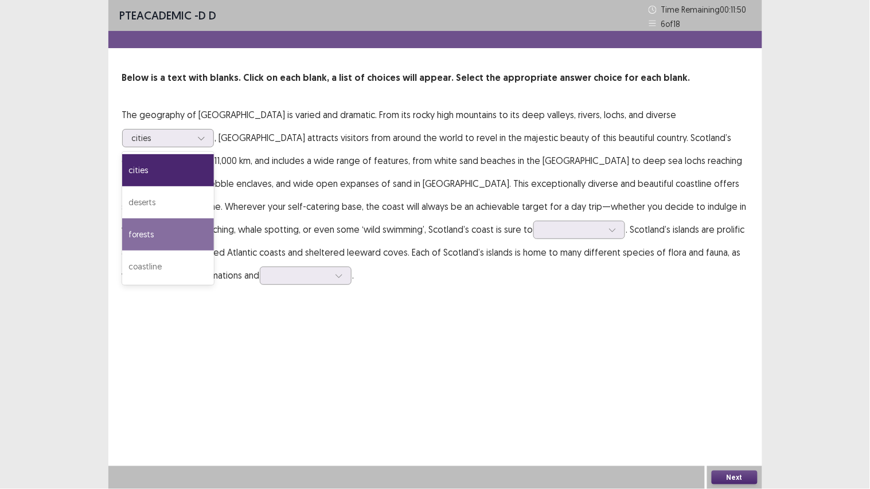
click at [575, 278] on p "The geography of [GEOGRAPHIC_DATA] is varied and dramatic. From its rocky high …" at bounding box center [435, 195] width 627 height 184
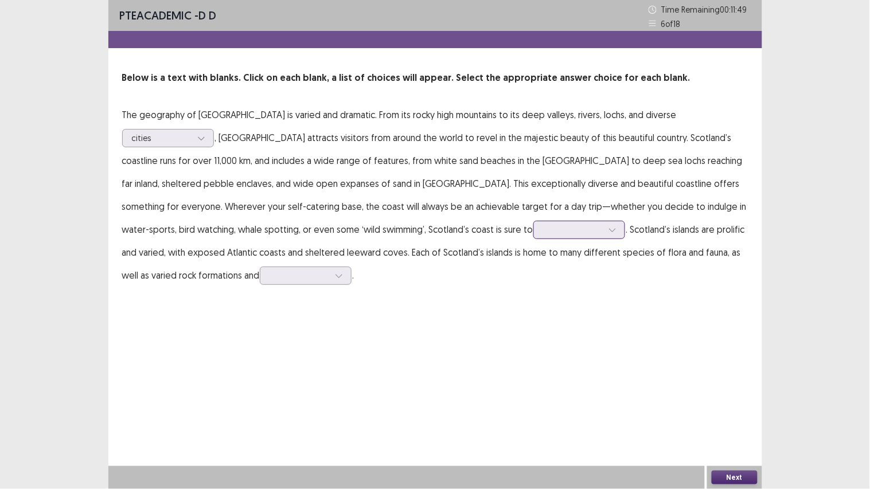
click at [543, 235] on div at bounding box center [573, 229] width 60 height 11
click at [534, 327] on div "disappoint" at bounding box center [580, 326] width 92 height 32
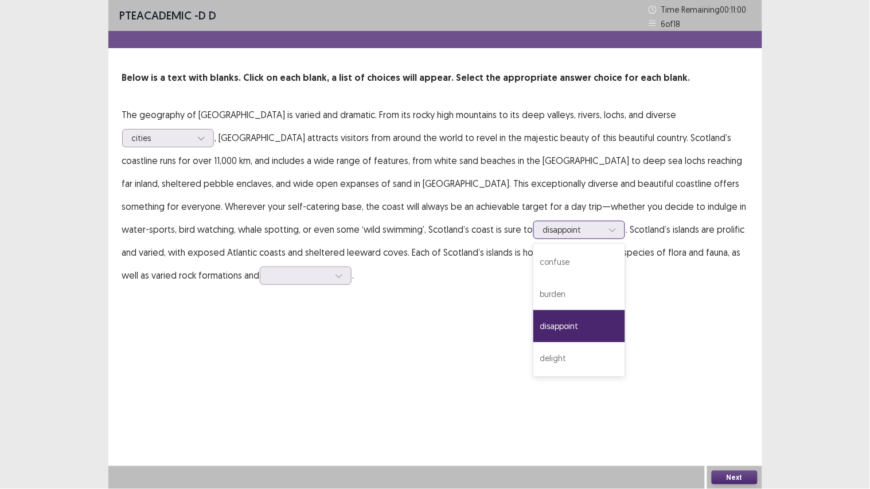
click at [543, 225] on div at bounding box center [573, 229] width 60 height 11
click at [534, 358] on div "delight" at bounding box center [580, 359] width 92 height 32
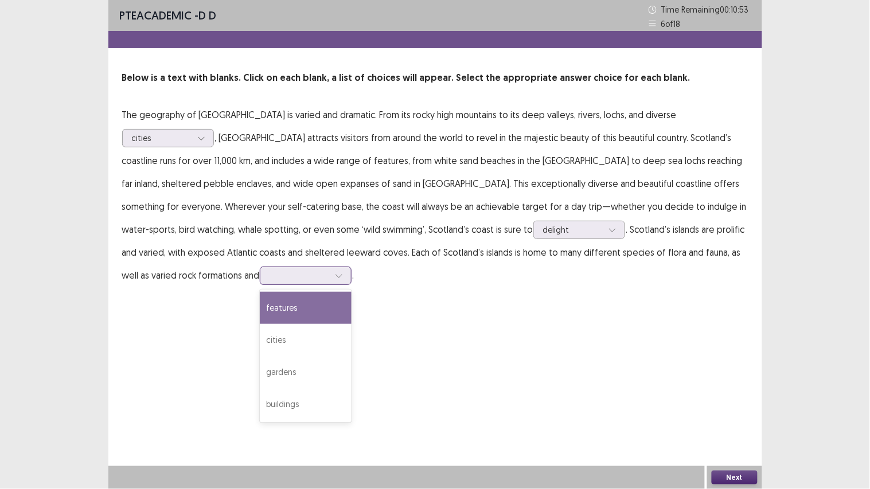
click at [335, 275] on icon at bounding box center [339, 276] width 8 height 8
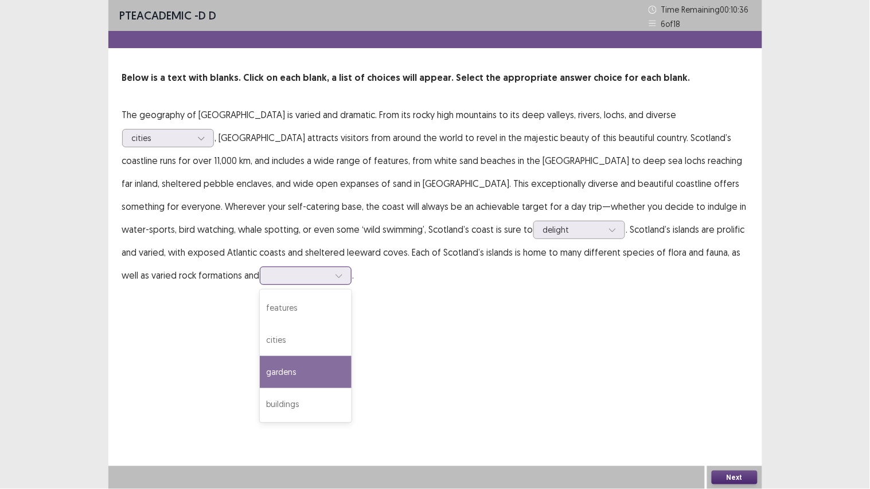
click at [260, 373] on div "gardens" at bounding box center [306, 372] width 92 height 32
click at [729, 381] on button "Next" at bounding box center [735, 478] width 46 height 14
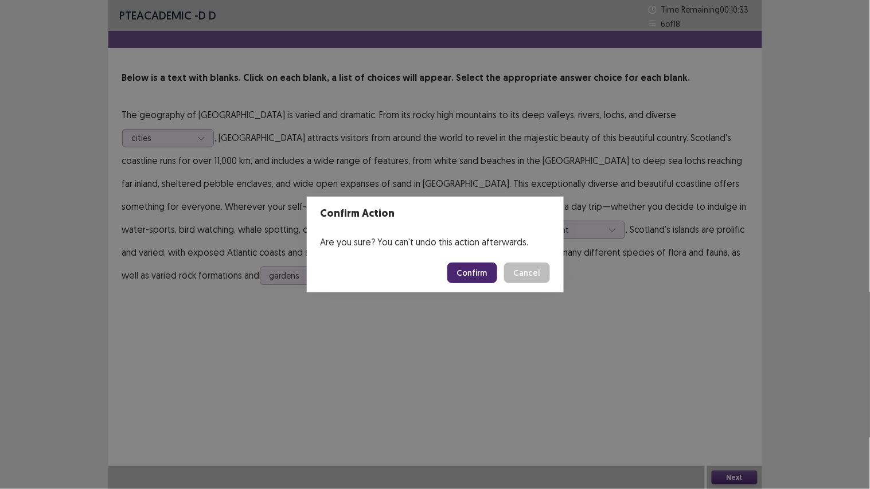
click at [468, 272] on button "Confirm" at bounding box center [473, 273] width 50 height 21
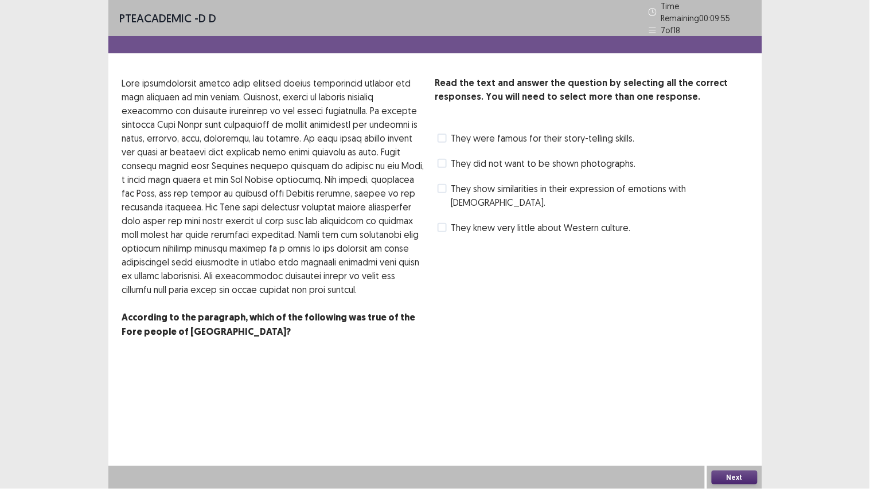
click at [481, 157] on span "They did not want to be shown photographs." at bounding box center [544, 164] width 185 height 14
click at [491, 157] on span "They did not want to be shown photographs." at bounding box center [544, 164] width 185 height 14
click at [466, 221] on span "They knew very little about Western culture." at bounding box center [542, 228] width 180 height 14
click at [721, 381] on button "Next" at bounding box center [735, 478] width 46 height 14
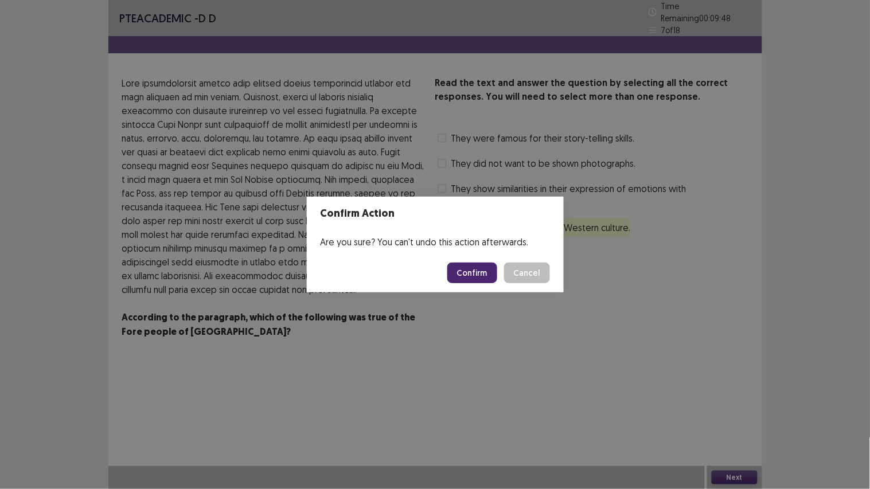
click at [469, 271] on button "Confirm" at bounding box center [473, 273] width 50 height 21
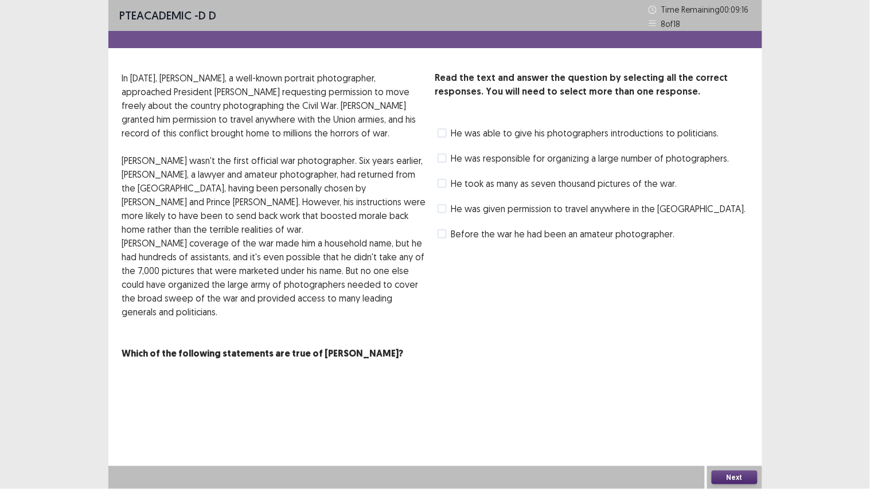
click at [446, 158] on label "He was responsible for organizing a large number of photographers." at bounding box center [584, 158] width 292 height 14
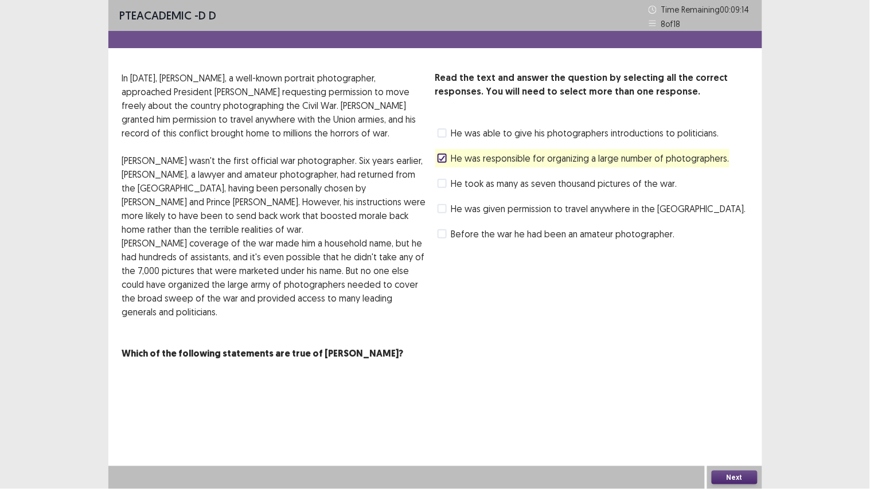
click at [449, 178] on label "He took as many as seven thousand pictures of the war." at bounding box center [558, 184] width 240 height 14
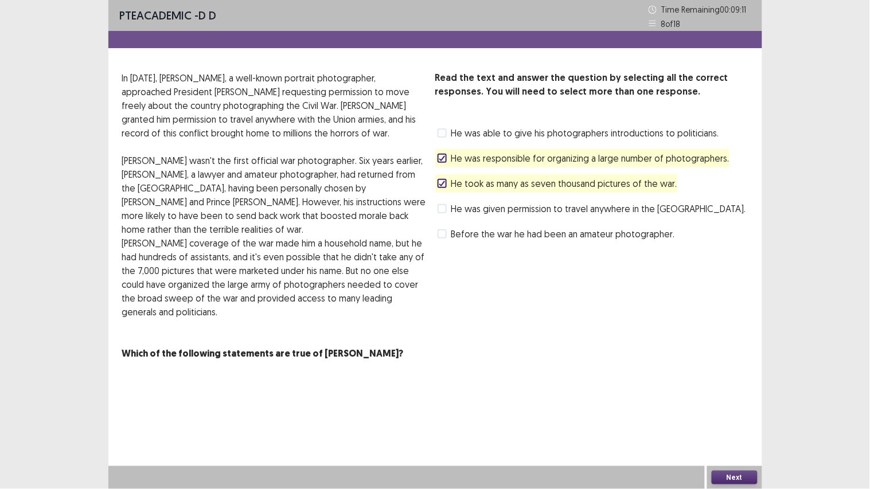
click at [733, 381] on button "Next" at bounding box center [735, 478] width 46 height 14
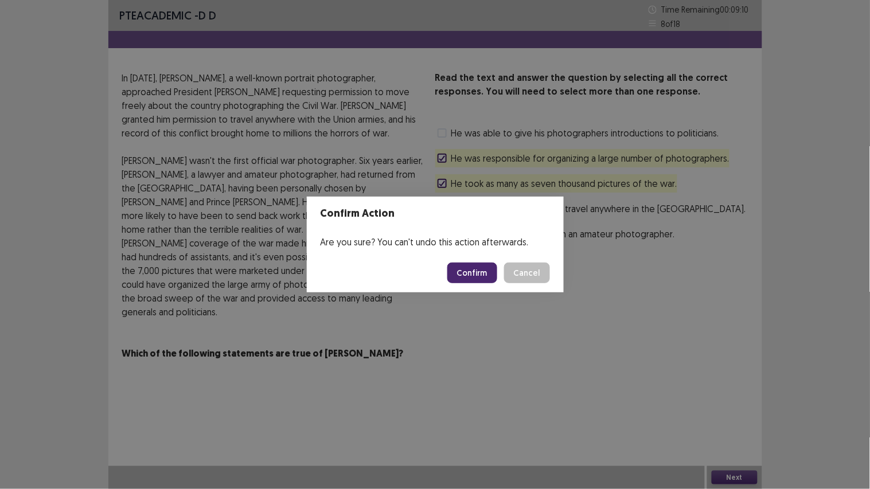
click at [460, 272] on button "Confirm" at bounding box center [473, 273] width 50 height 21
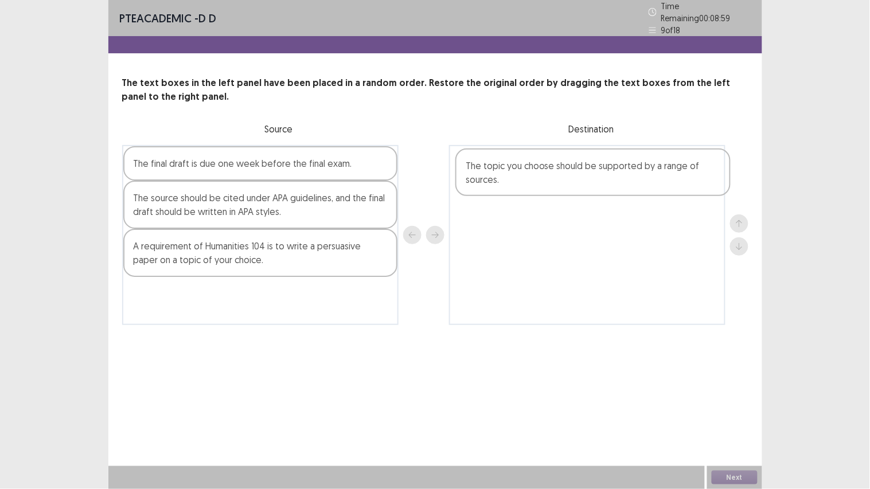
drag, startPoint x: 146, startPoint y: 205, endPoint x: 483, endPoint y: 179, distance: 337.8
click at [483, 179] on div "The final draft is due one week before the final exam. The topic you choose sho…" at bounding box center [435, 235] width 627 height 180
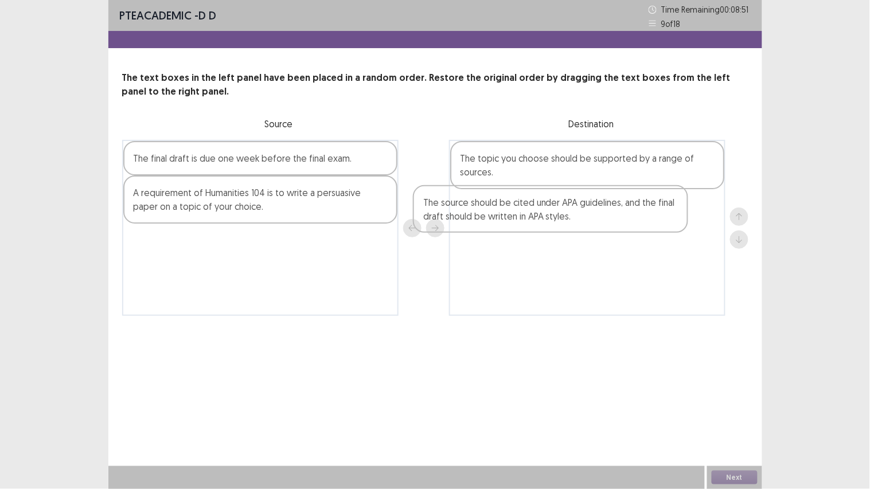
drag, startPoint x: 197, startPoint y: 209, endPoint x: 493, endPoint y: 220, distance: 296.8
click at [493, 220] on div "The final draft is due one week before the final exam. The source should be cit…" at bounding box center [435, 228] width 627 height 176
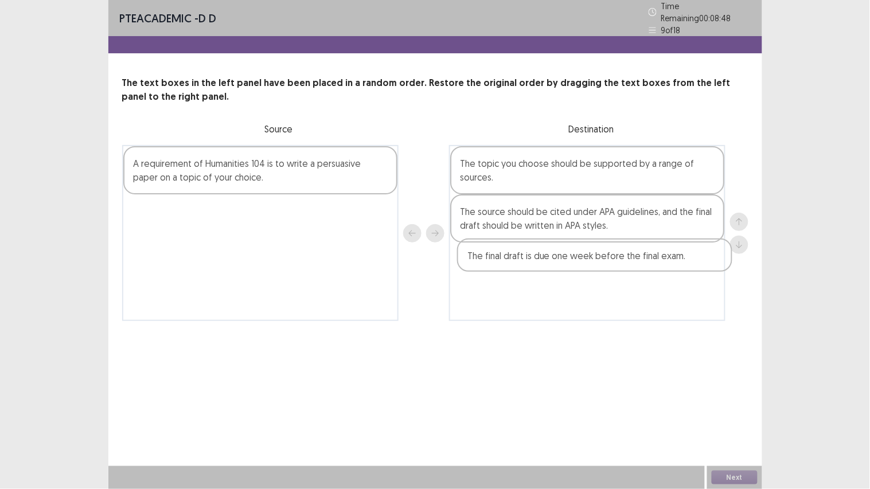
drag, startPoint x: 264, startPoint y: 162, endPoint x: 608, endPoint y: 266, distance: 359.4
click at [608, 266] on div "The final draft is due one week before the final exam. A requirement of Humanit…" at bounding box center [435, 233] width 627 height 176
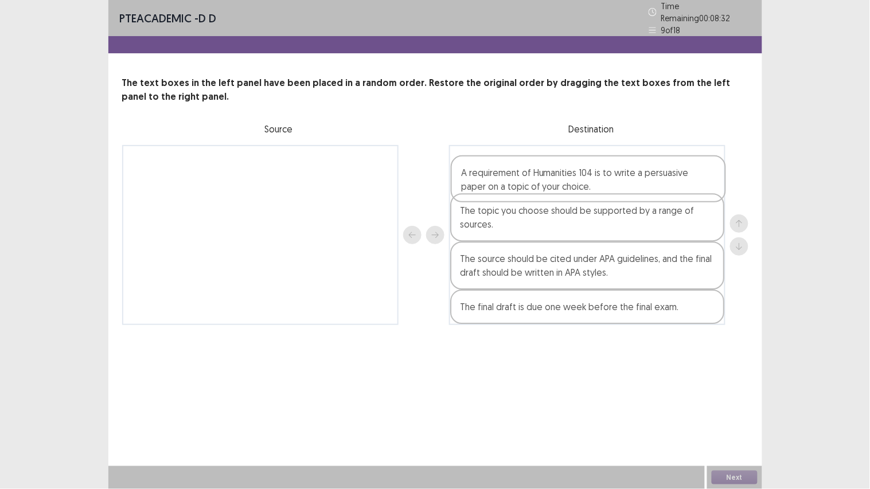
drag, startPoint x: 259, startPoint y: 173, endPoint x: 593, endPoint y: 195, distance: 334.7
click at [593, 195] on div "A requirement of Humanities 104 is to write a persuasive paper on a topic of yo…" at bounding box center [435, 235] width 627 height 180
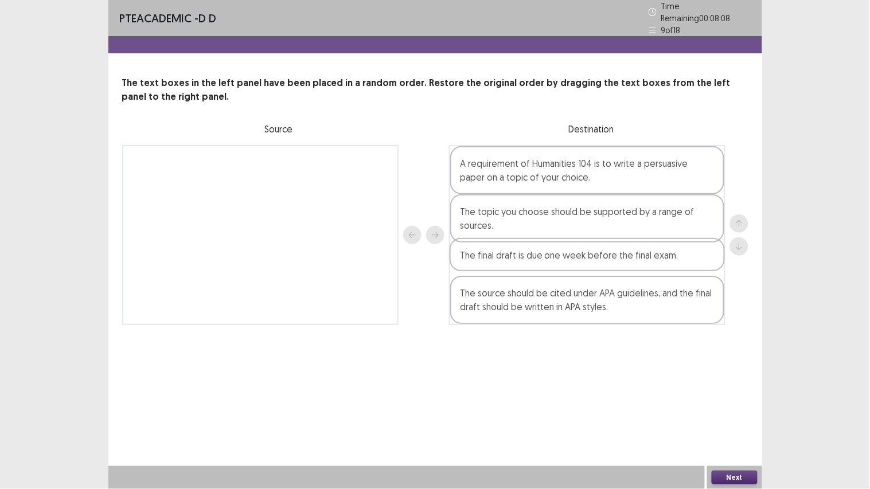
drag, startPoint x: 561, startPoint y: 313, endPoint x: 560, endPoint y: 266, distance: 47.6
click at [560, 266] on div "A requirement of Humanities 104 is to write a persuasive paper on a topic of yo…" at bounding box center [587, 235] width 277 height 180
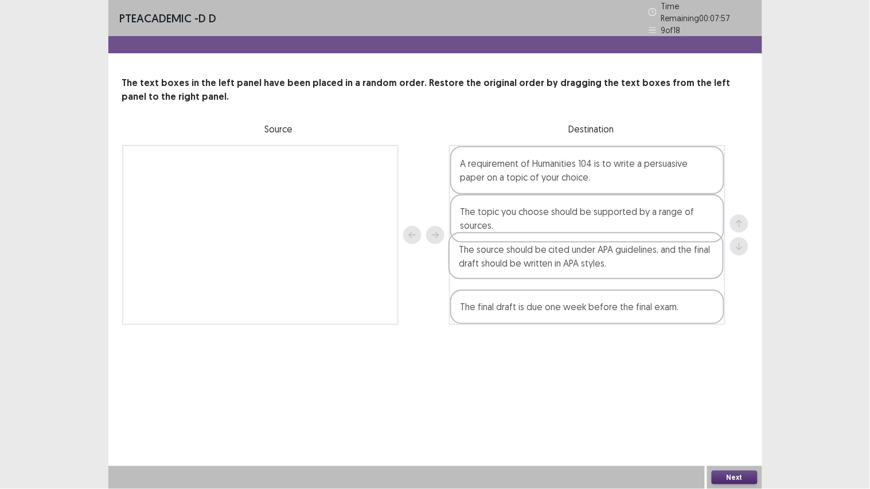
drag, startPoint x: 505, startPoint y: 296, endPoint x: 507, endPoint y: 260, distance: 36.2
click at [507, 260] on div "A requirement of Humanities 104 is to write a persuasive paper on a topic of yo…" at bounding box center [587, 235] width 277 height 180
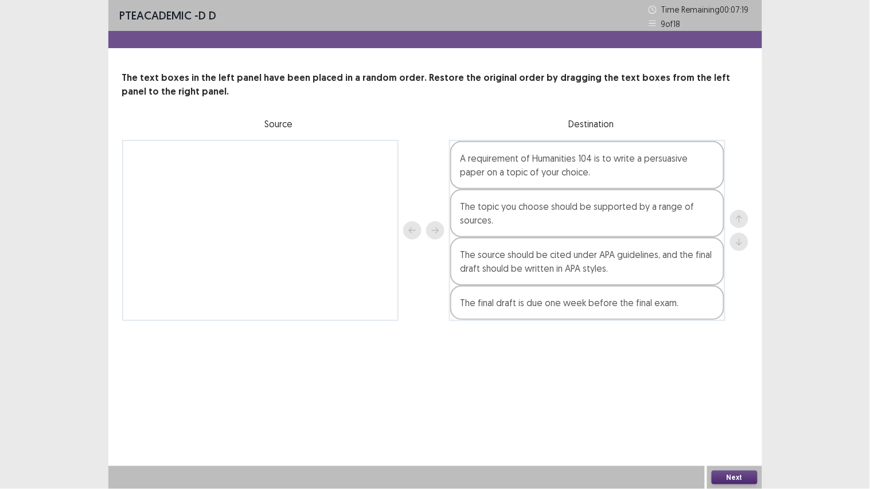
click at [729, 381] on button "Next" at bounding box center [735, 478] width 46 height 14
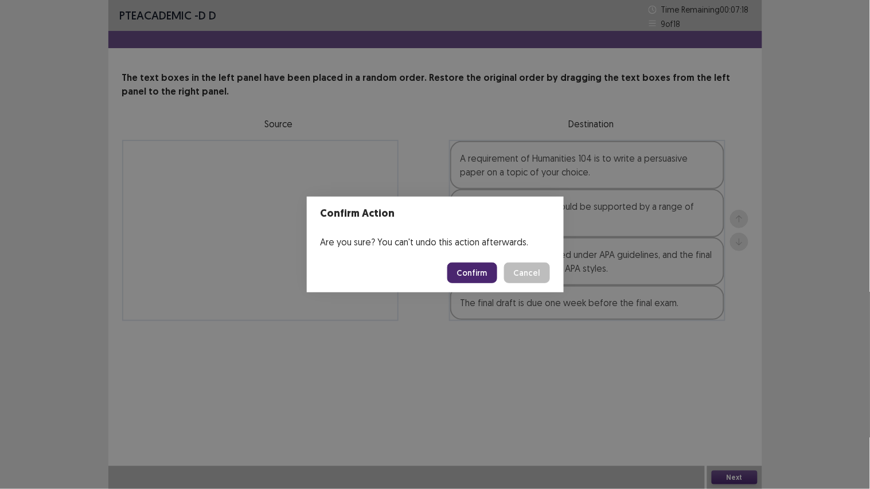
click at [474, 277] on button "Confirm" at bounding box center [473, 273] width 50 height 21
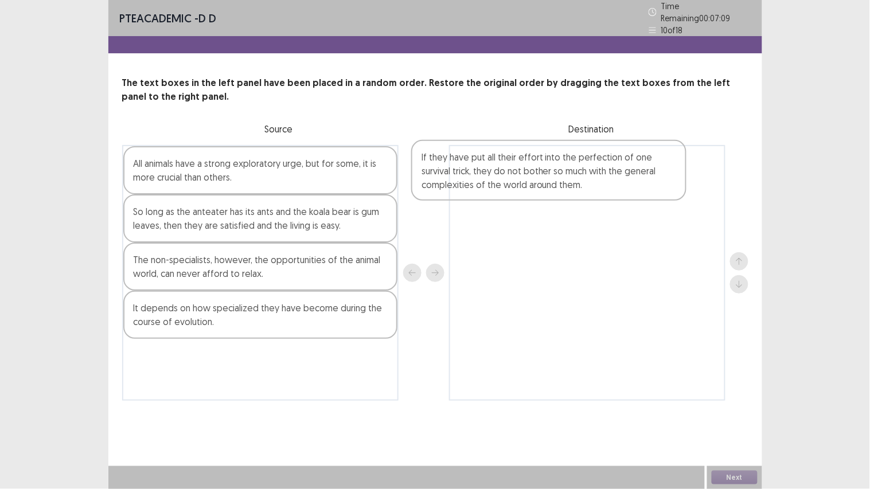
drag, startPoint x: 182, startPoint y: 181, endPoint x: 474, endPoint y: 180, distance: 292.0
click at [474, 180] on div "If they have put all their effort into the perfection of one survival trick, th…" at bounding box center [435, 273] width 627 height 256
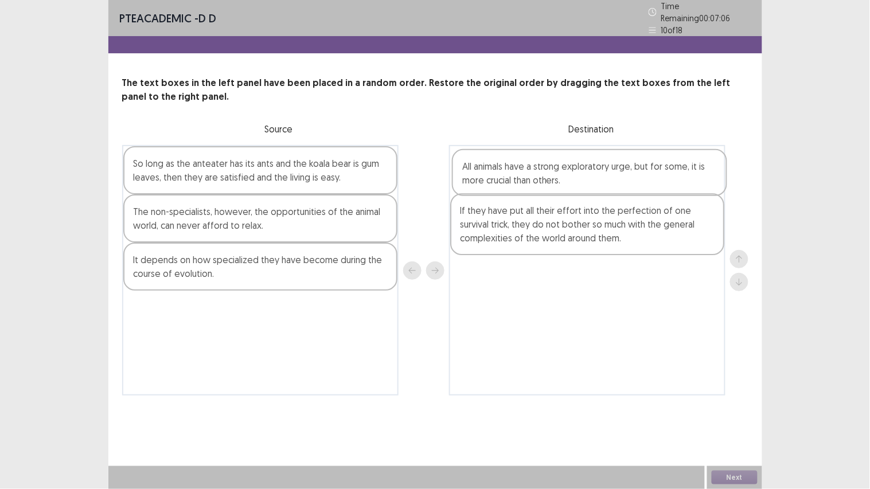
drag, startPoint x: 282, startPoint y: 175, endPoint x: 621, endPoint y: 182, distance: 339.2
click at [621, 182] on div "All animals have a strong exploratory urge, but for some, it is more crucial th…" at bounding box center [435, 270] width 627 height 251
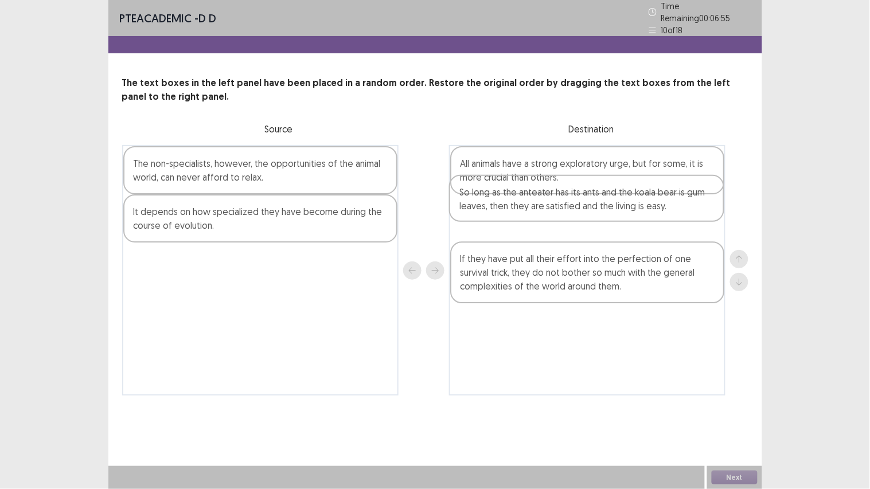
drag, startPoint x: 264, startPoint y: 173, endPoint x: 600, endPoint y: 208, distance: 336.9
click at [600, 208] on div "So long as the anteater has its ants and the koala bear is gum leaves, then the…" at bounding box center [435, 270] width 627 height 251
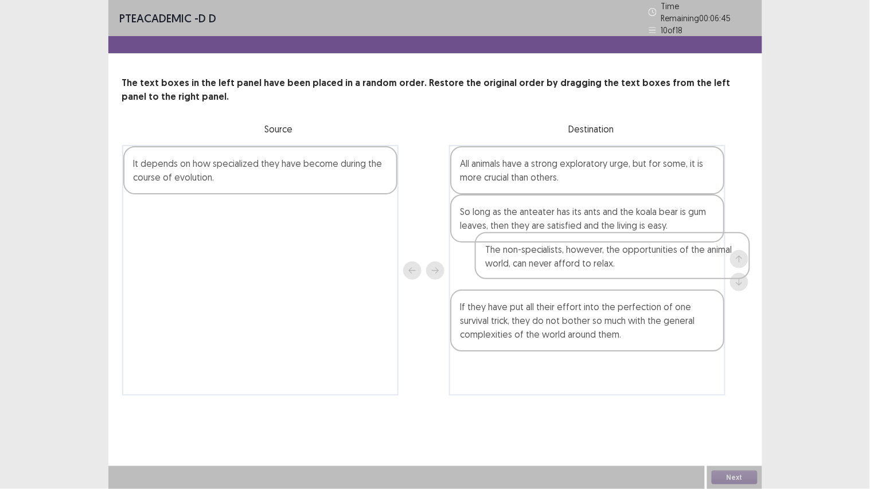
drag, startPoint x: 234, startPoint y: 177, endPoint x: 589, endPoint y: 270, distance: 367.3
click at [589, 270] on div "The non-specialists, however, the opportunities of the animal world, can never …" at bounding box center [435, 270] width 627 height 251
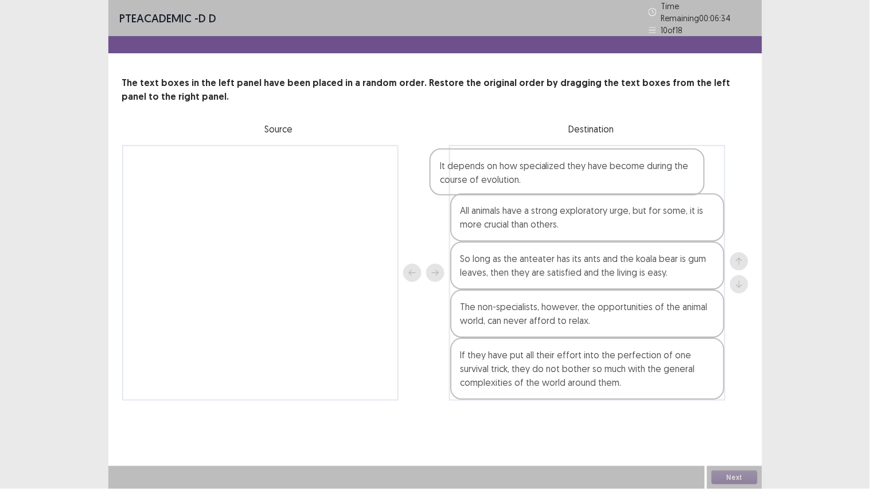
drag, startPoint x: 285, startPoint y: 176, endPoint x: 597, endPoint y: 184, distance: 311.6
click at [597, 184] on div "It depends on how specialized they have become during the course of evolution. …" at bounding box center [435, 273] width 627 height 256
click at [729, 381] on button "Next" at bounding box center [735, 478] width 46 height 14
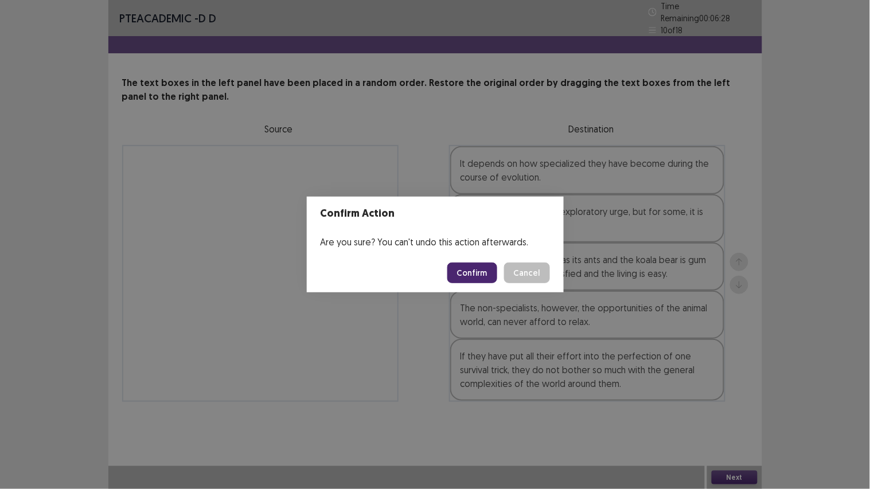
click at [469, 267] on button "Confirm" at bounding box center [473, 273] width 50 height 21
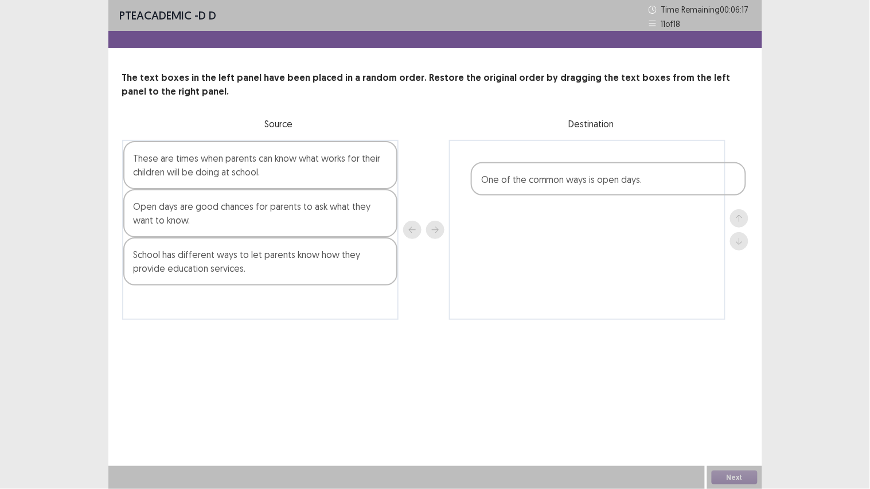
drag, startPoint x: 209, startPoint y: 162, endPoint x: 540, endPoint y: 189, distance: 332.8
click at [561, 184] on div "One of the common ways is open days. These are times when parents can know what…" at bounding box center [435, 230] width 627 height 180
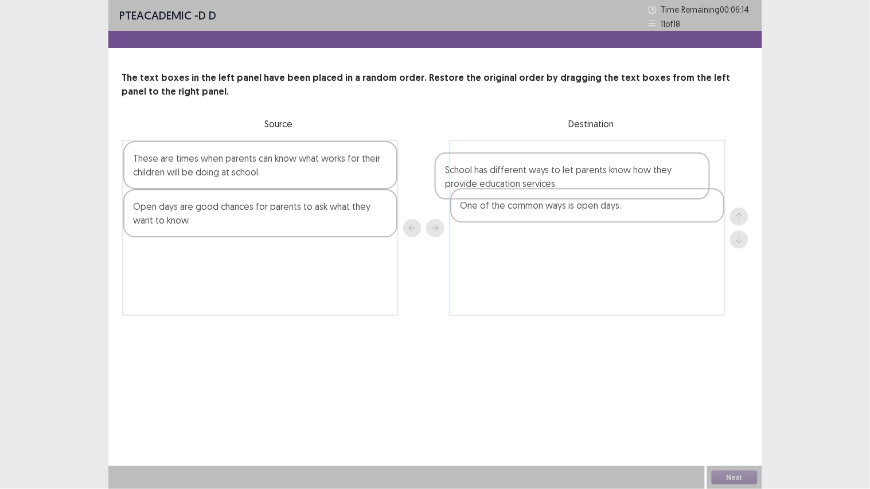
drag, startPoint x: 201, startPoint y: 262, endPoint x: 517, endPoint y: 180, distance: 326.8
click at [517, 180] on div "These are times when parents can know what works for their children will be doi…" at bounding box center [435, 228] width 627 height 176
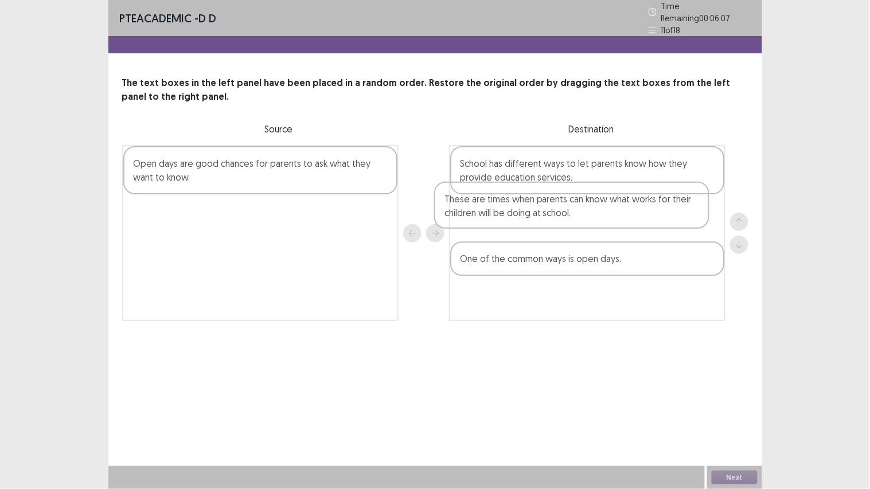
drag, startPoint x: 207, startPoint y: 174, endPoint x: 525, endPoint y: 215, distance: 321.1
click at [525, 215] on div "These are times when parents can know what works for their children will be doi…" at bounding box center [435, 233] width 627 height 176
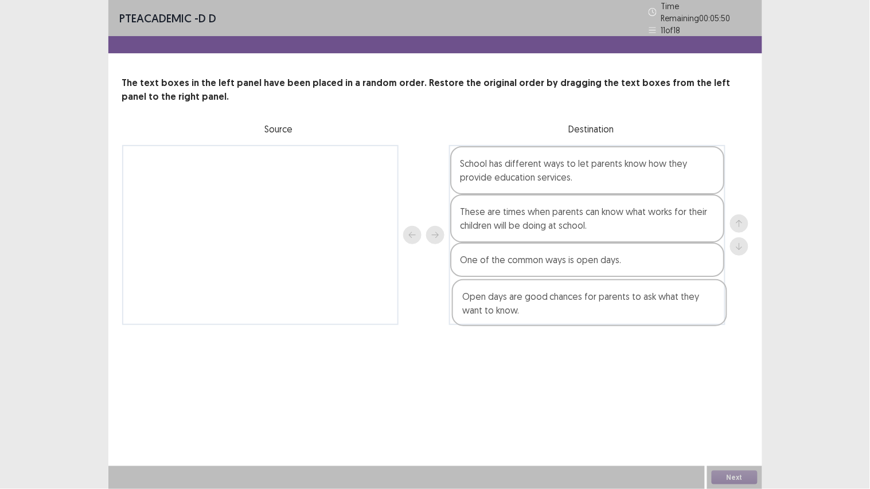
drag, startPoint x: 219, startPoint y: 170, endPoint x: 552, endPoint y: 311, distance: 361.8
click at [552, 311] on div "Open days are good chances for parents to ask what they want to know. School ha…" at bounding box center [435, 235] width 627 height 180
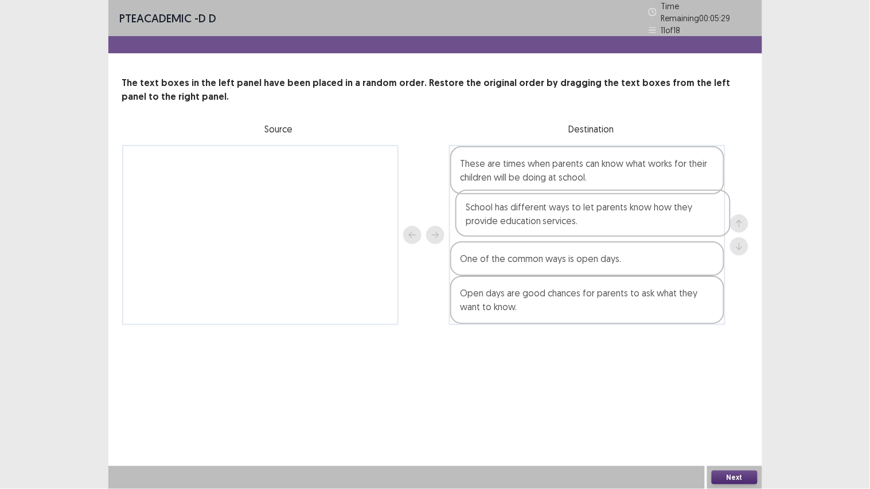
drag, startPoint x: 509, startPoint y: 170, endPoint x: 518, endPoint y: 224, distance: 54.6
click at [518, 224] on div "School has different ways to let parents know how they provide education servic…" at bounding box center [587, 235] width 277 height 180
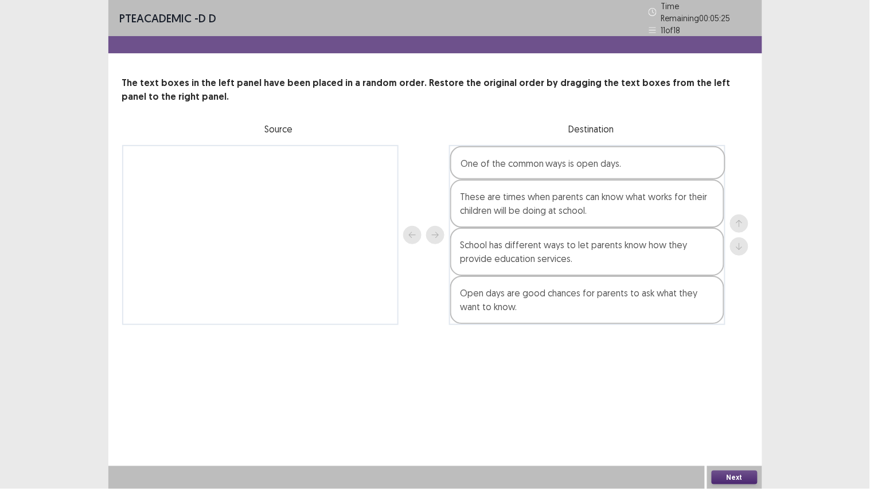
drag, startPoint x: 505, startPoint y: 262, endPoint x: 506, endPoint y: 158, distance: 103.9
click at [506, 158] on div "These are times when parents can know what works for their children will be doi…" at bounding box center [587, 235] width 277 height 180
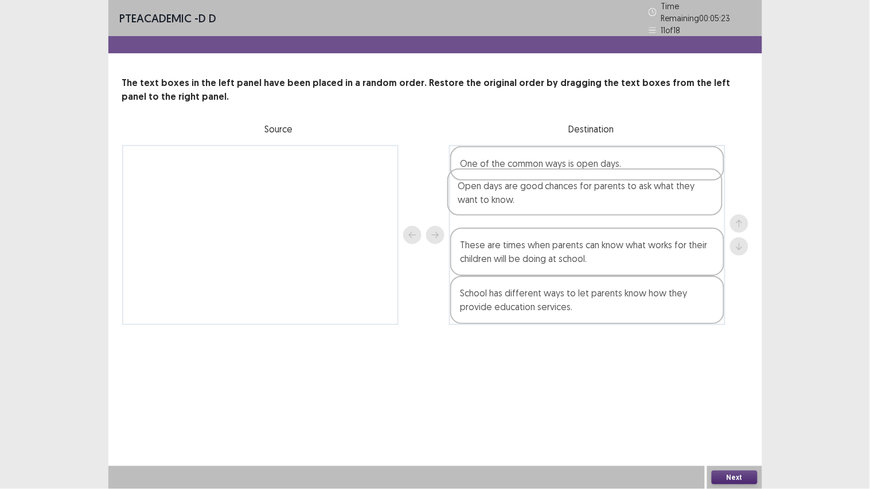
drag, startPoint x: 517, startPoint y: 295, endPoint x: 516, endPoint y: 193, distance: 102.7
click at [516, 193] on div "One of the common ways is open days. These are times when parents can know what…" at bounding box center [587, 235] width 277 height 180
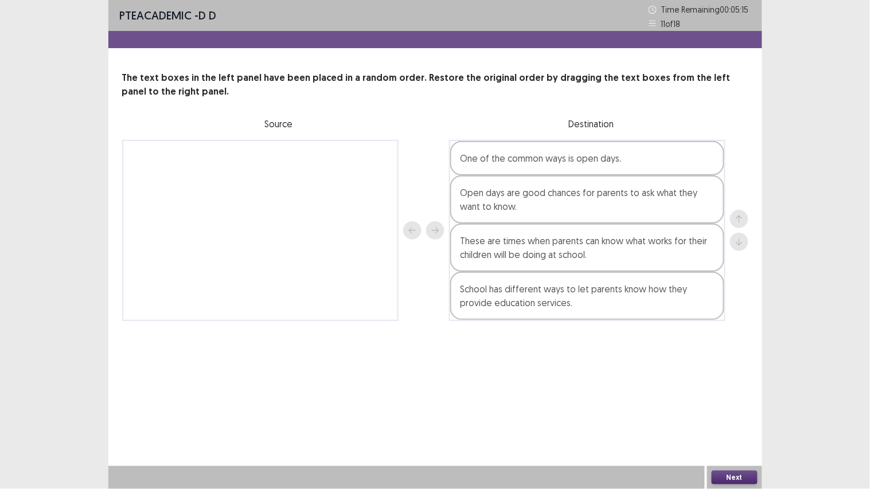
click at [733, 381] on button "Next" at bounding box center [735, 478] width 46 height 14
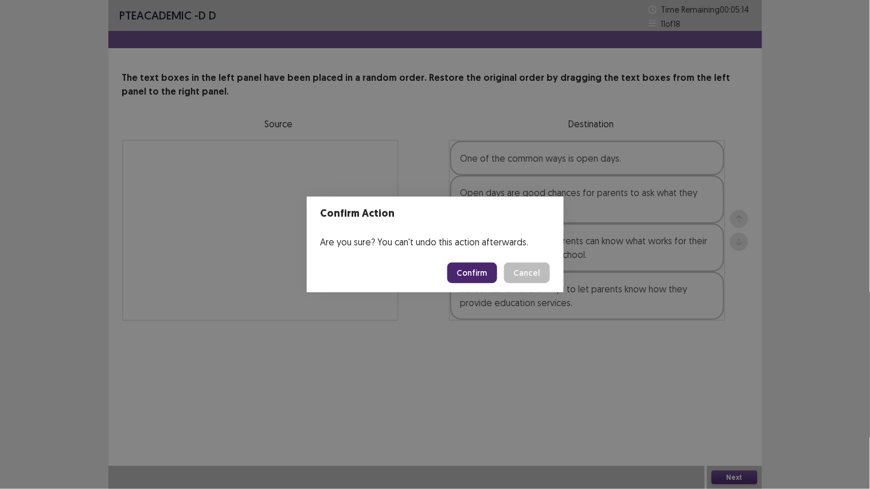
click at [481, 271] on button "Confirm" at bounding box center [473, 273] width 50 height 21
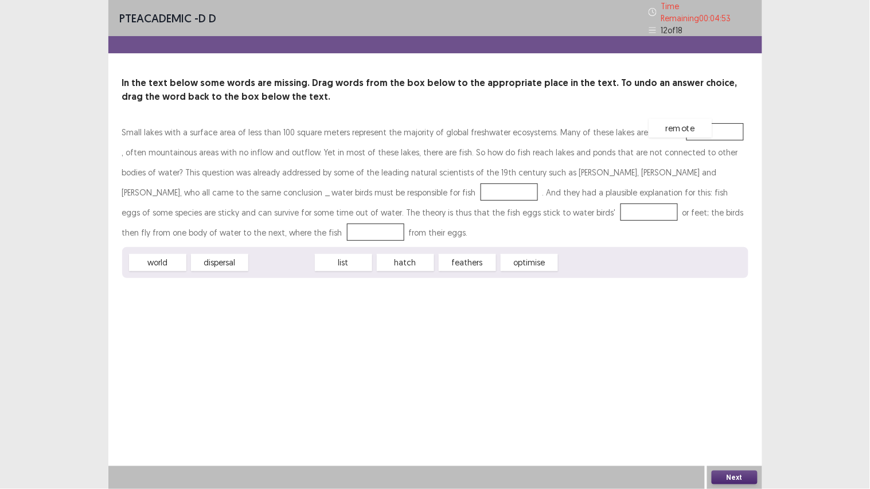
drag, startPoint x: 279, startPoint y: 259, endPoint x: 678, endPoint y: 125, distance: 421.5
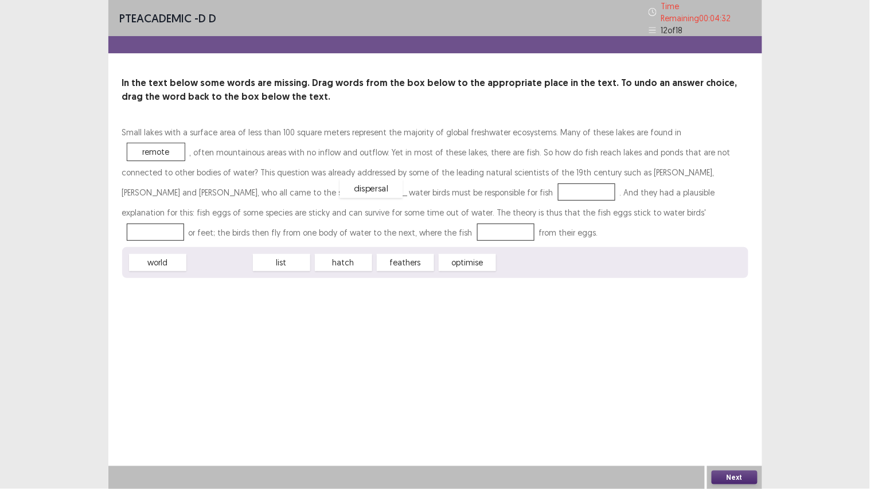
drag, startPoint x: 225, startPoint y: 260, endPoint x: 376, endPoint y: 186, distance: 168.6
click at [342, 262] on div "feathers" at bounding box center [345, 267] width 63 height 19
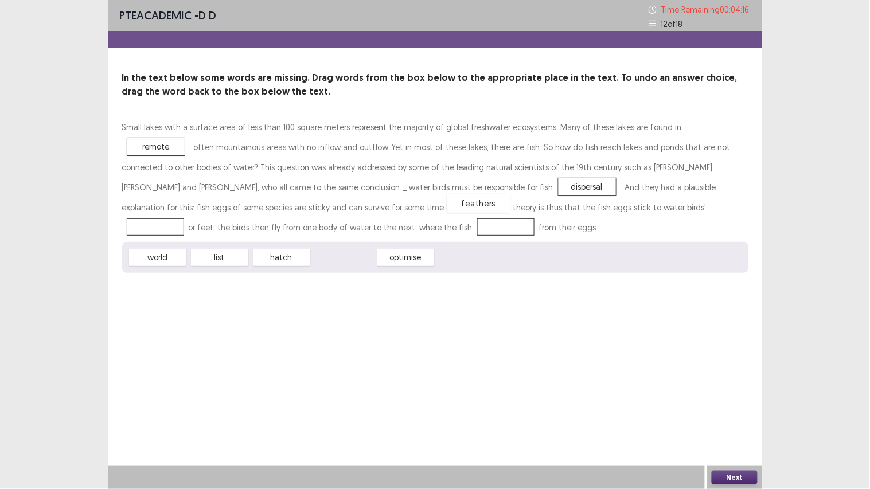
drag, startPoint x: 342, startPoint y: 262, endPoint x: 477, endPoint y: 208, distance: 145.7
drag, startPoint x: 282, startPoint y: 256, endPoint x: 208, endPoint y: 227, distance: 79.4
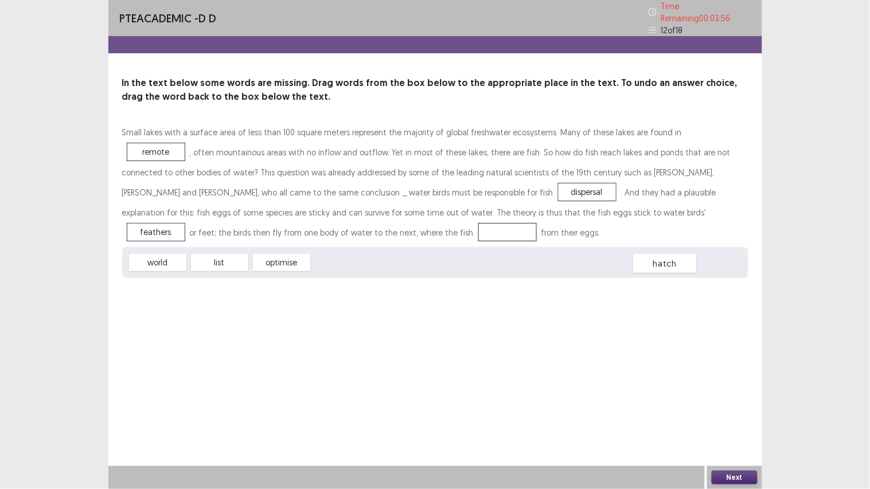
drag, startPoint x: 203, startPoint y: 227, endPoint x: 360, endPoint y: 258, distance: 160.3
drag, startPoint x: 468, startPoint y: 203, endPoint x: 202, endPoint y: 225, distance: 266.6
drag, startPoint x: 204, startPoint y: 226, endPoint x: 479, endPoint y: 208, distance: 274.9
drag, startPoint x: 339, startPoint y: 259, endPoint x: 205, endPoint y: 230, distance: 136.2
click at [730, 381] on button "Next" at bounding box center [735, 478] width 46 height 14
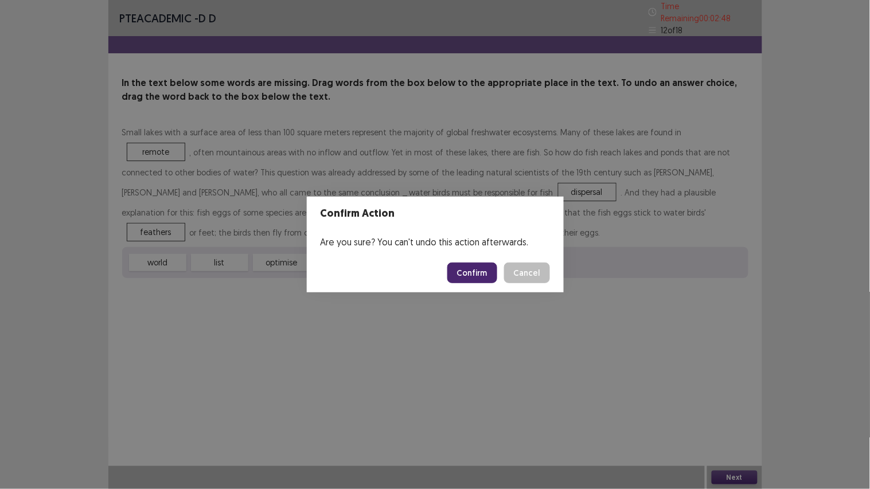
click at [473, 270] on button "Confirm" at bounding box center [473, 273] width 50 height 21
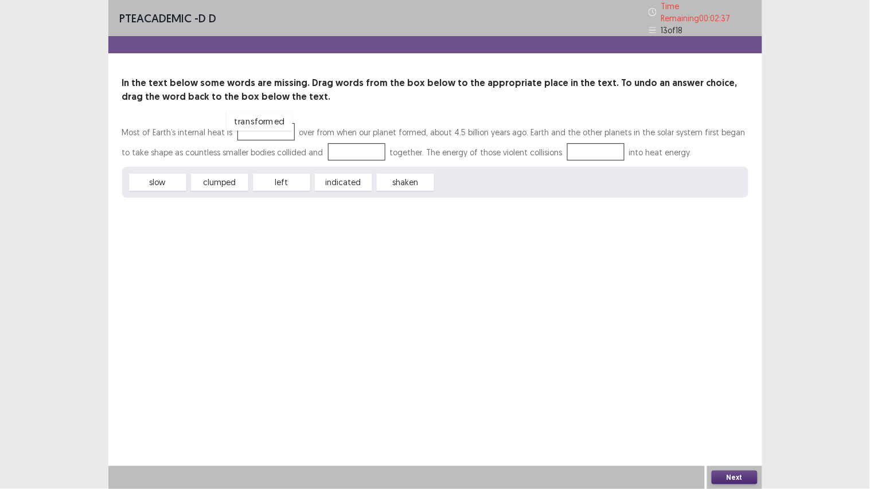
drag, startPoint x: 467, startPoint y: 176, endPoint x: 258, endPoint y: 115, distance: 217.5
click at [223, 179] on div "clumped" at bounding box center [219, 182] width 63 height 19
drag, startPoint x: 341, startPoint y: 174, endPoint x: 330, endPoint y: 145, distance: 31.2
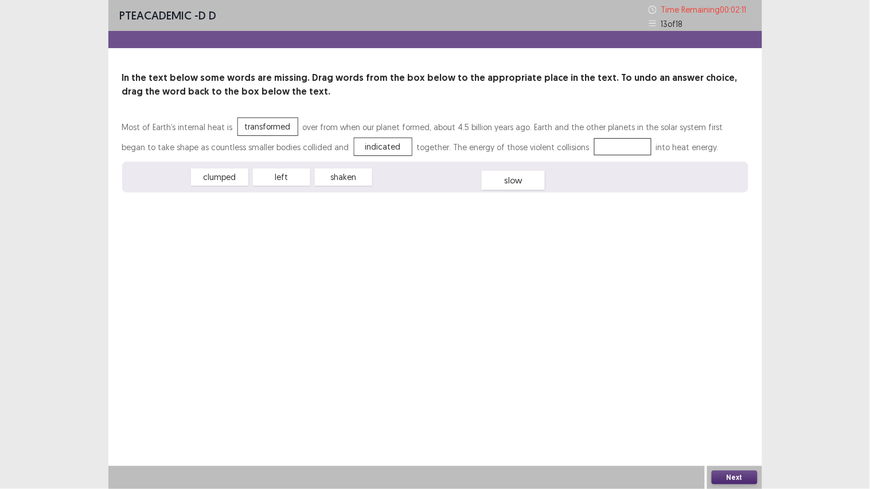
drag, startPoint x: 165, startPoint y: 179, endPoint x: 521, endPoint y: 182, distance: 355.7
click at [521, 182] on div "slow" at bounding box center [513, 180] width 63 height 19
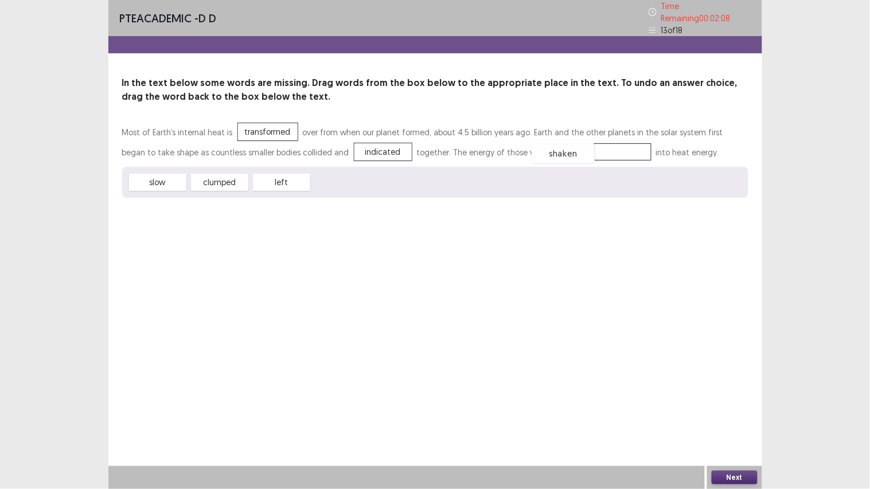
drag, startPoint x: 345, startPoint y: 176, endPoint x: 565, endPoint y: 147, distance: 221.6
click at [729, 381] on button "Next" at bounding box center [735, 478] width 46 height 14
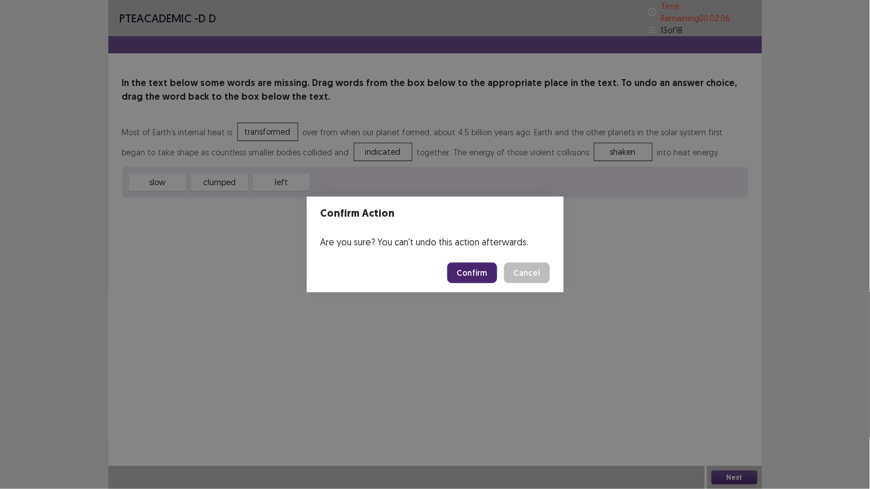
click at [483, 267] on button "Confirm" at bounding box center [473, 273] width 50 height 21
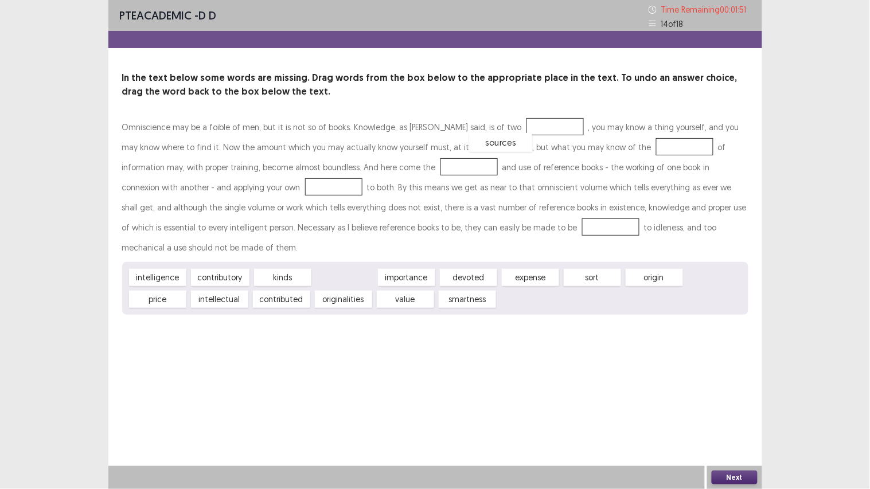
drag, startPoint x: 354, startPoint y: 260, endPoint x: 511, endPoint y: 125, distance: 207.0
drag, startPoint x: 348, startPoint y: 259, endPoint x: 629, endPoint y: 145, distance: 304.2
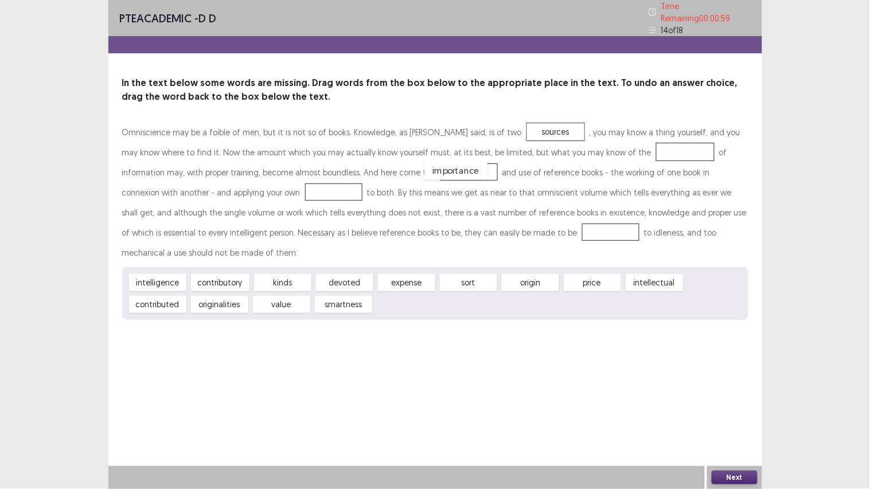
drag, startPoint x: 620, startPoint y: 141, endPoint x: 391, endPoint y: 159, distance: 230.2
drag, startPoint x: 524, startPoint y: 260, endPoint x: 602, endPoint y: 148, distance: 136.7
drag, startPoint x: 348, startPoint y: 256, endPoint x: 449, endPoint y: 225, distance: 106.3
drag, startPoint x: 286, startPoint y: 255, endPoint x: 273, endPoint y: 250, distance: 13.6
click at [273, 269] on div "kinds" at bounding box center [269, 278] width 63 height 19
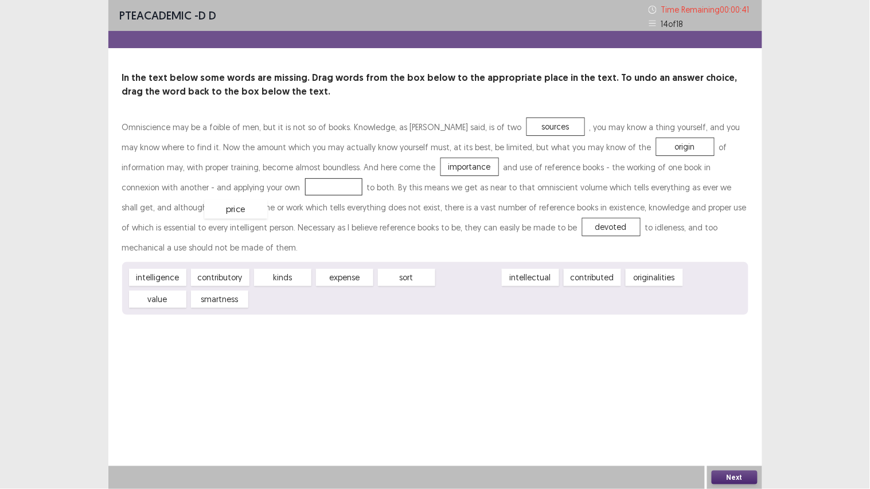
drag, startPoint x: 467, startPoint y: 253, endPoint x: 234, endPoint y: 185, distance: 243.3
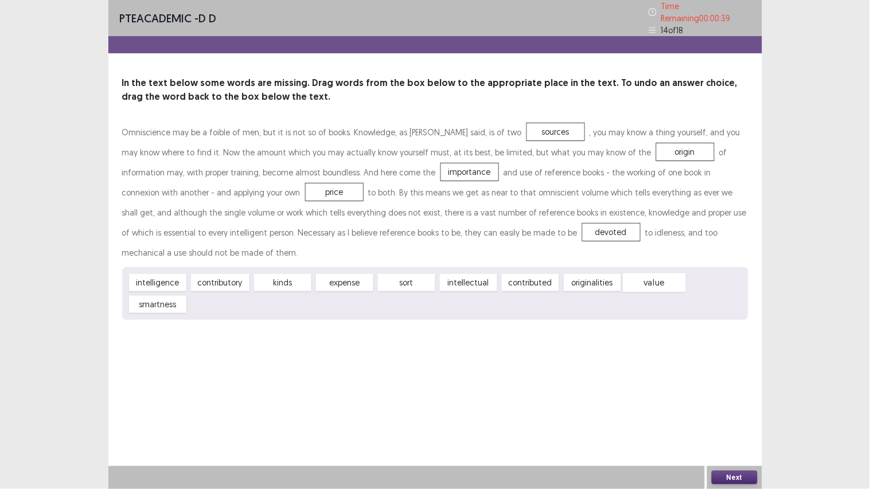
click at [652, 274] on div "value" at bounding box center [654, 283] width 63 height 19
click at [738, 381] on button "Next" at bounding box center [735, 478] width 46 height 14
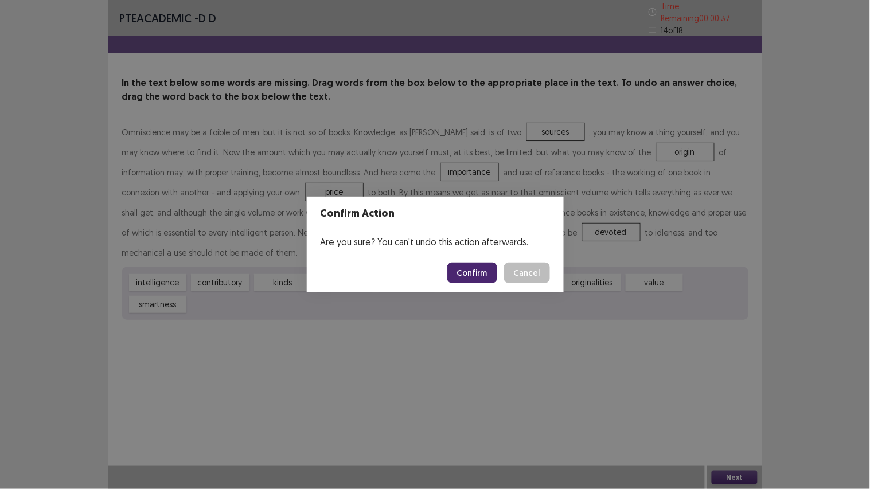
click at [462, 264] on button "Confirm" at bounding box center [473, 273] width 50 height 21
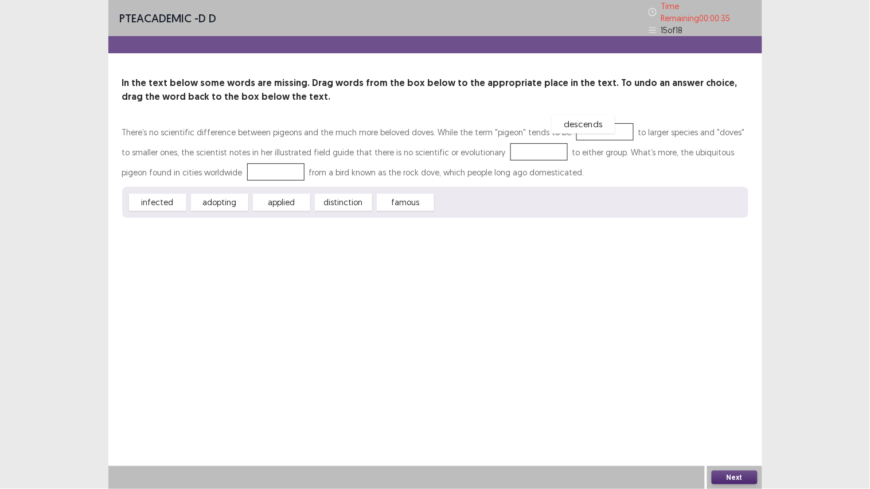
drag, startPoint x: 467, startPoint y: 201, endPoint x: 583, endPoint y: 122, distance: 140.0
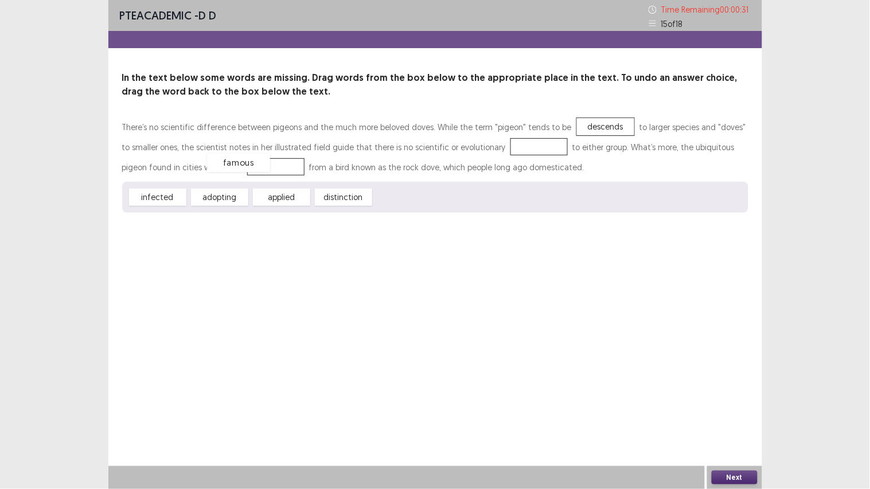
drag, startPoint x: 399, startPoint y: 199, endPoint x: 232, endPoint y: 164, distance: 170.5
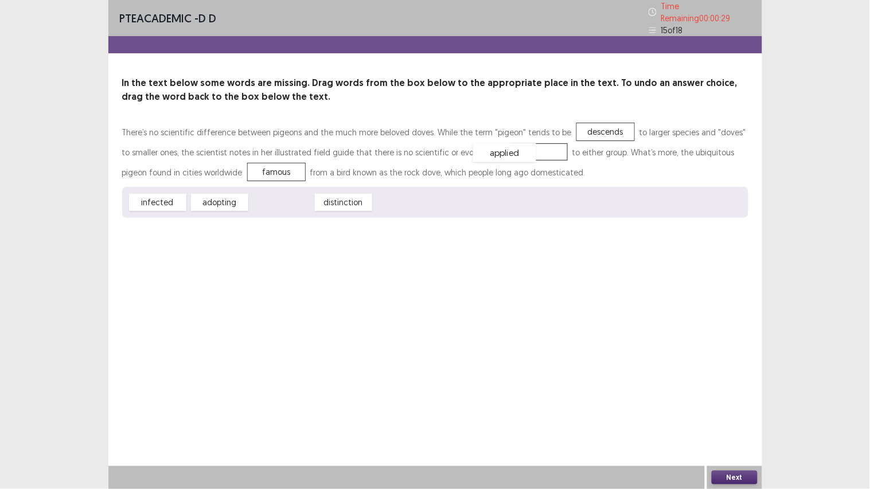
drag, startPoint x: 277, startPoint y: 197, endPoint x: 500, endPoint y: 147, distance: 228.7
click at [735, 381] on button "Next" at bounding box center [735, 478] width 46 height 14
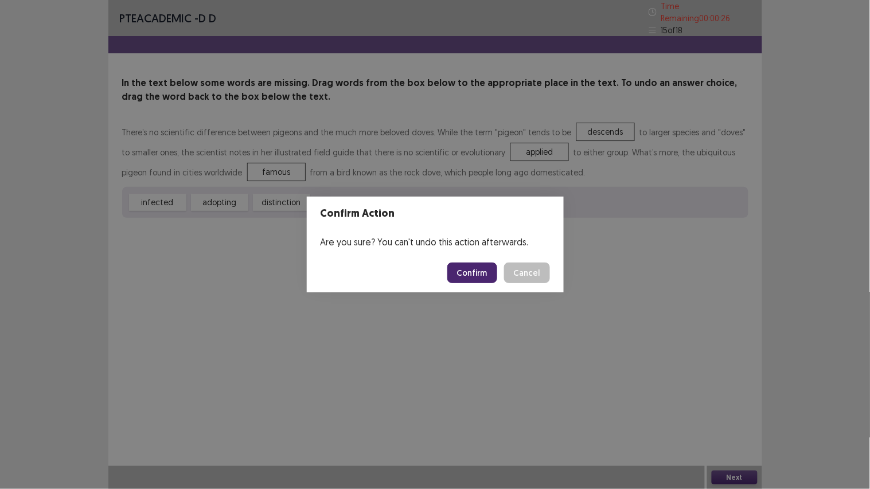
click at [473, 267] on button "Confirm" at bounding box center [473, 273] width 50 height 21
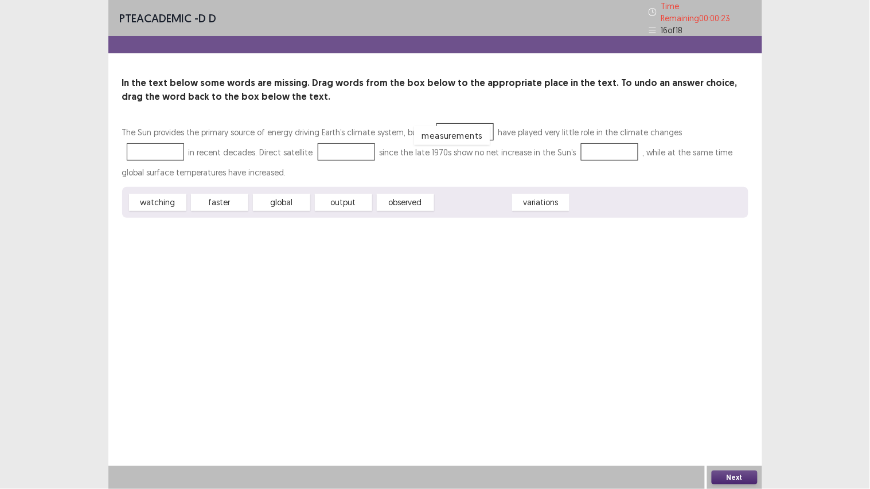
drag, startPoint x: 466, startPoint y: 198, endPoint x: 445, endPoint y: 131, distance: 70.4
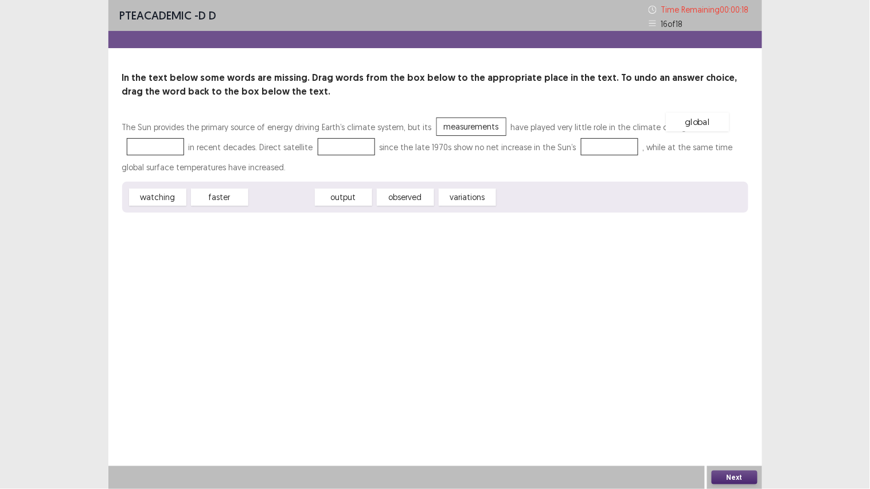
drag, startPoint x: 278, startPoint y: 199, endPoint x: 694, endPoint y: 123, distance: 423.3
drag, startPoint x: 164, startPoint y: 197, endPoint x: 285, endPoint y: 144, distance: 132.8
drag, startPoint x: 219, startPoint y: 200, endPoint x: 524, endPoint y: 150, distance: 309.3
click at [729, 381] on button "Next" at bounding box center [735, 478] width 46 height 14
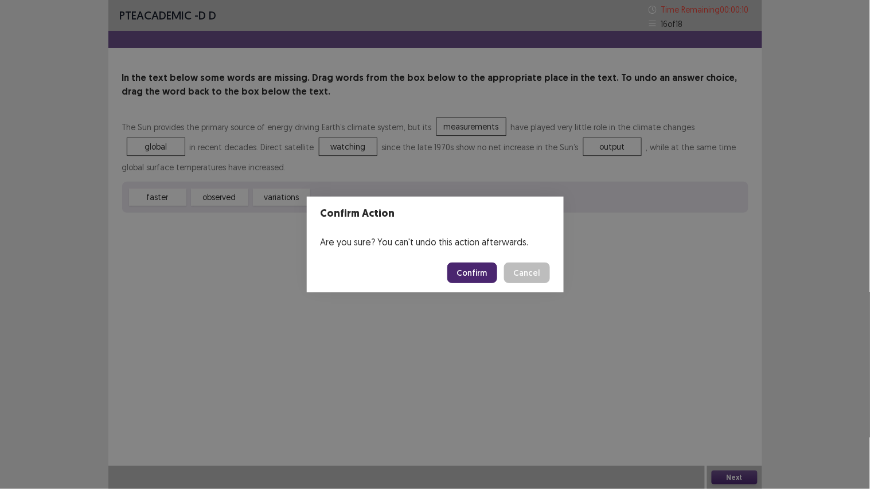
click at [479, 278] on button "Confirm" at bounding box center [473, 273] width 50 height 21
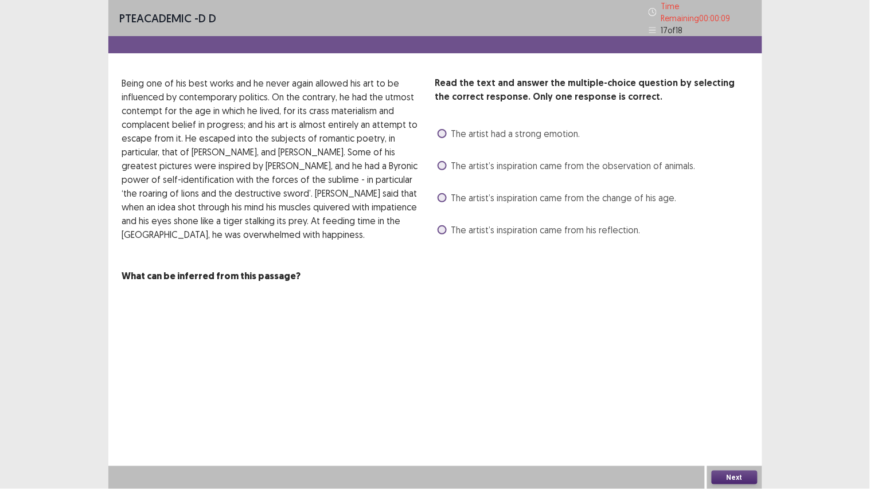
click at [443, 161] on span at bounding box center [442, 165] width 9 height 9
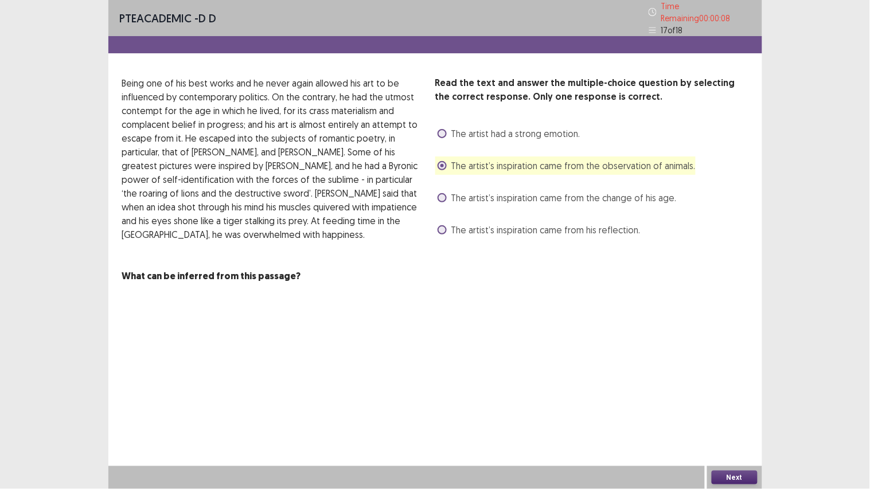
click at [730, 381] on button "Next" at bounding box center [735, 478] width 46 height 14
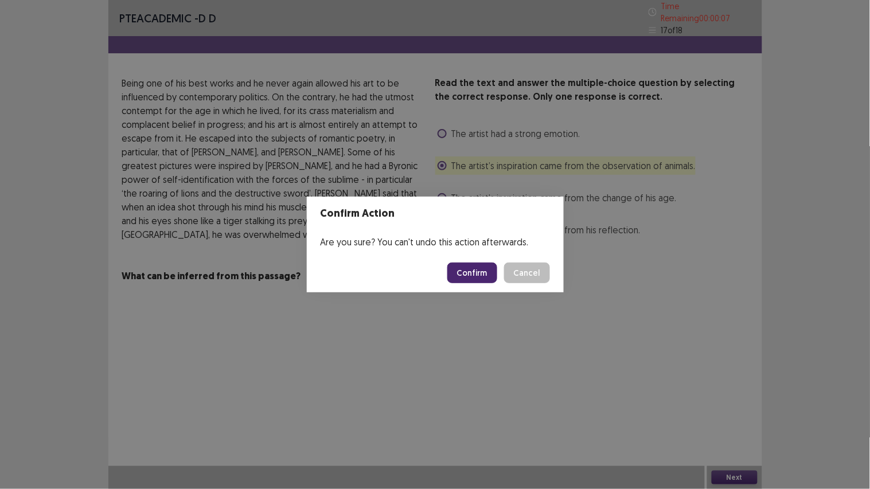
click at [475, 269] on button "Confirm" at bounding box center [473, 273] width 50 height 21
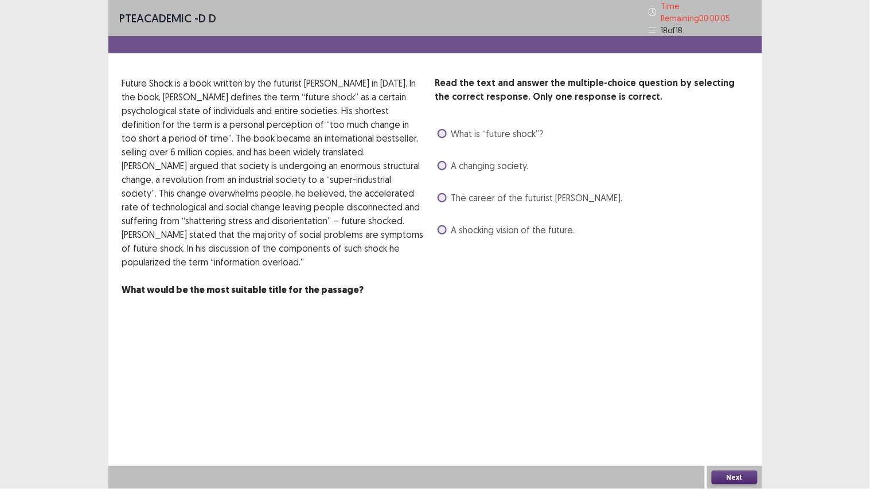
click at [445, 161] on span at bounding box center [442, 165] width 9 height 9
click at [737, 381] on button "Next" at bounding box center [735, 478] width 46 height 14
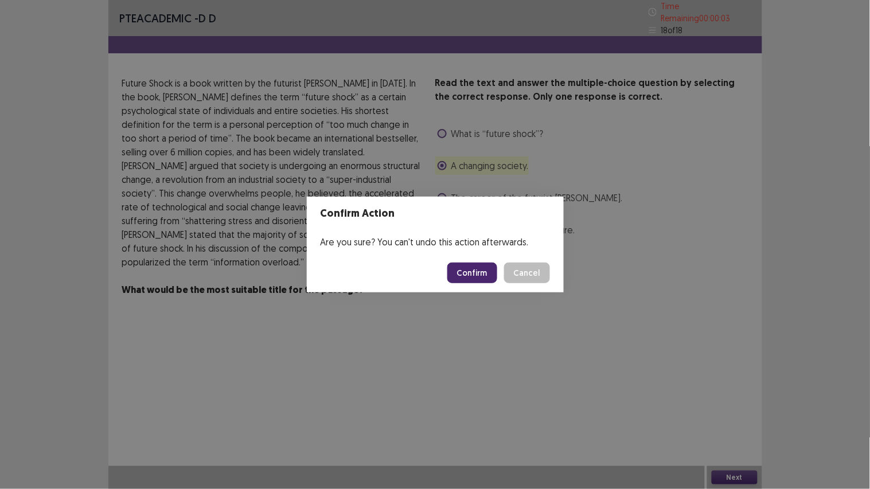
click at [472, 274] on button "Confirm" at bounding box center [473, 273] width 50 height 21
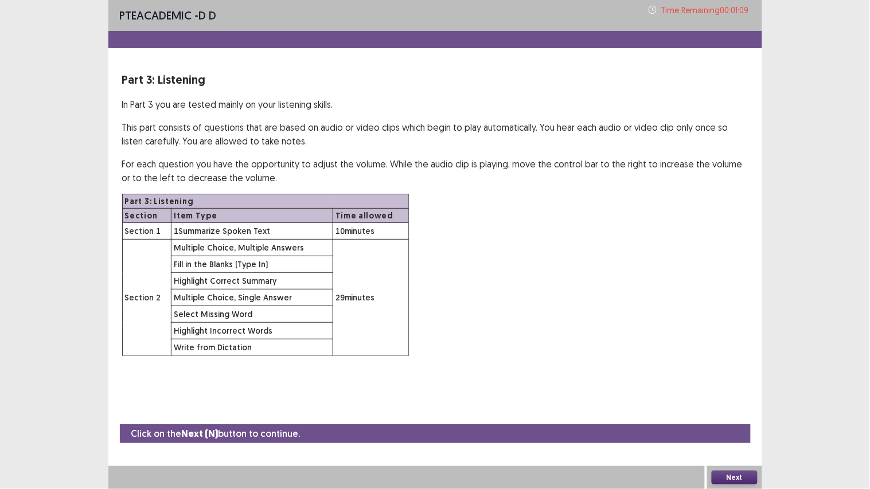
click at [727, 381] on button "Next" at bounding box center [735, 478] width 46 height 14
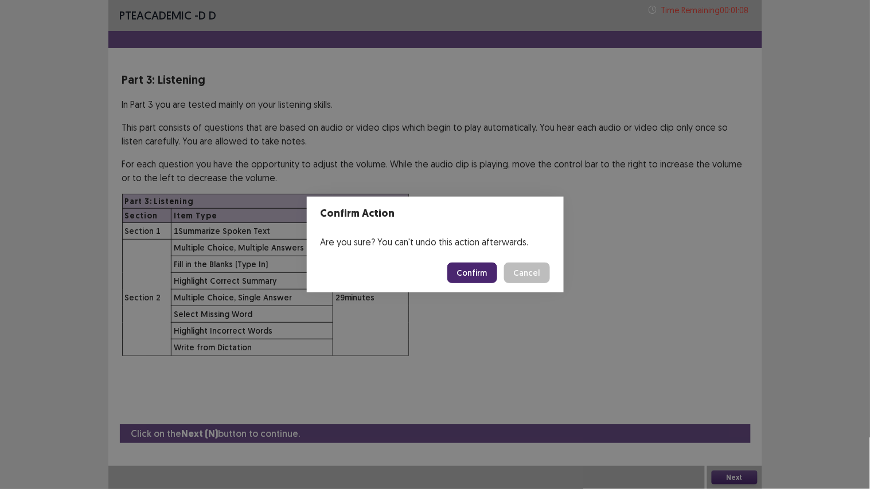
click at [482, 270] on button "Confirm" at bounding box center [473, 273] width 50 height 21
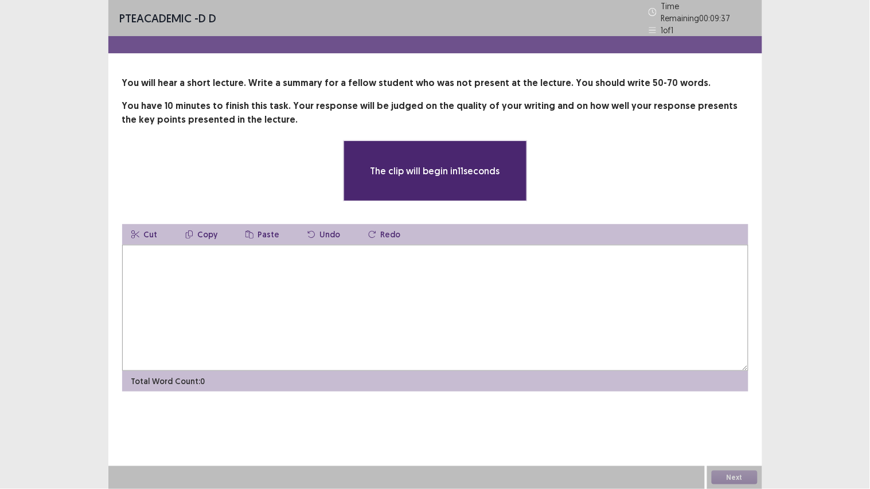
click at [309, 279] on textarea at bounding box center [435, 308] width 627 height 126
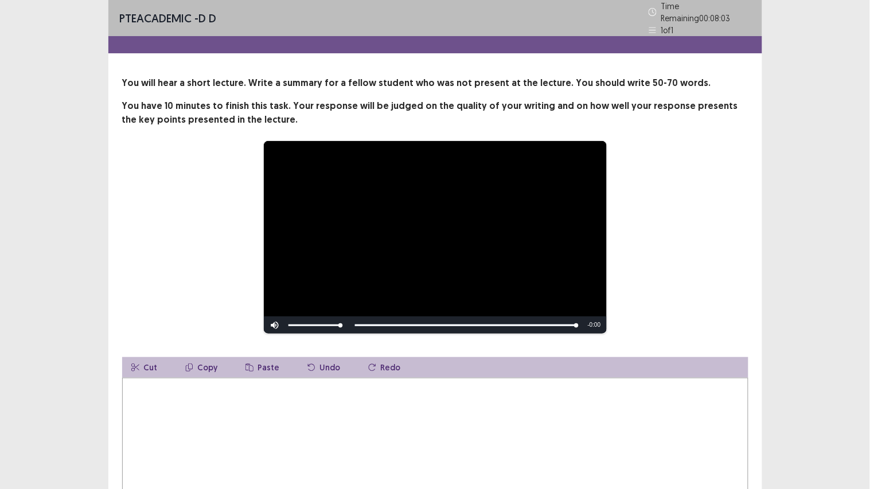
click at [290, 381] on textarea at bounding box center [435, 441] width 627 height 126
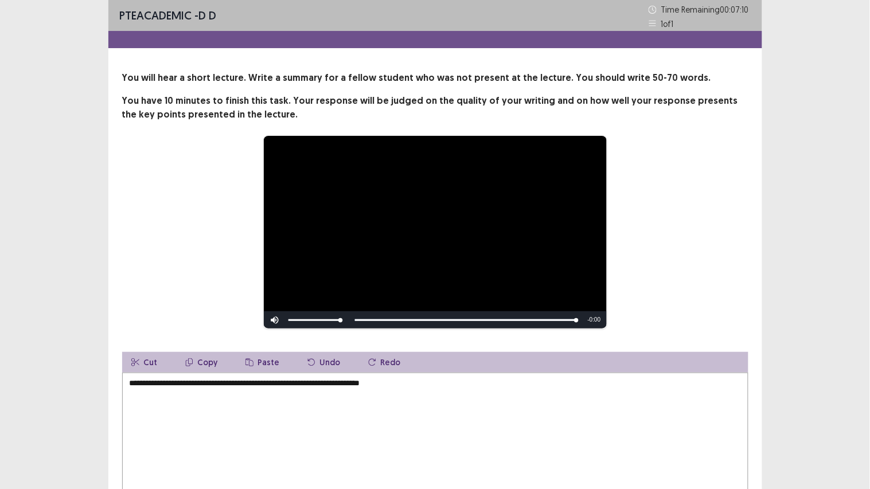
click at [383, 381] on textarea "**********" at bounding box center [435, 436] width 627 height 126
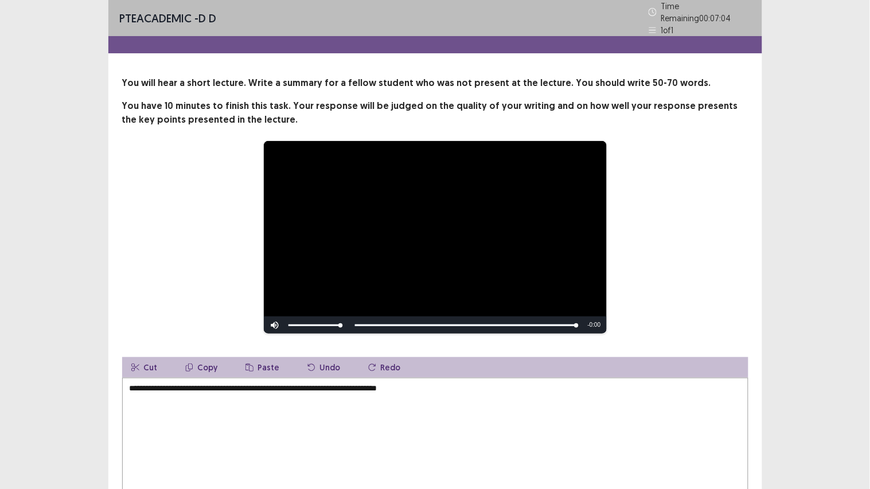
click at [426, 381] on textarea "**********" at bounding box center [435, 441] width 627 height 126
click at [648, 381] on textarea "**********" at bounding box center [435, 441] width 627 height 126
click at [701, 381] on textarea "**********" at bounding box center [435, 441] width 627 height 126
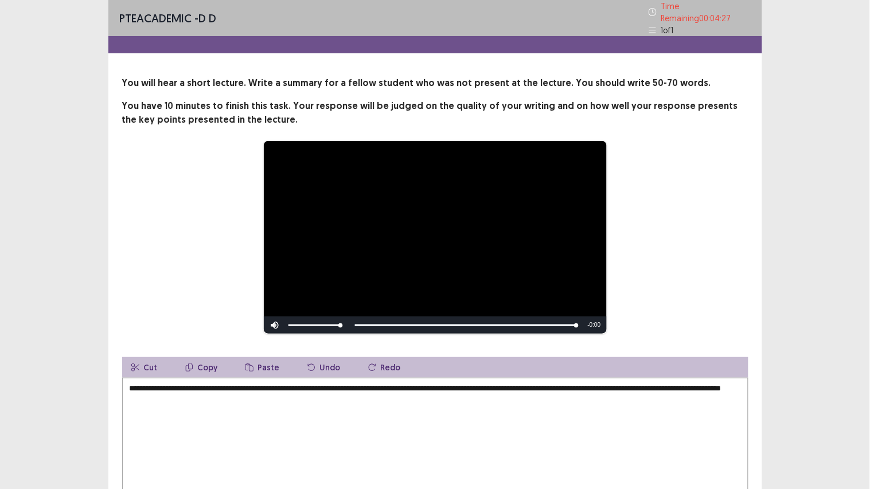
click at [302, 381] on textarea "**********" at bounding box center [435, 441] width 627 height 126
click at [431, 381] on textarea "**********" at bounding box center [435, 441] width 627 height 126
click at [430, 381] on textarea "**********" at bounding box center [435, 441] width 627 height 126
click at [609, 381] on textarea "**********" at bounding box center [435, 441] width 627 height 126
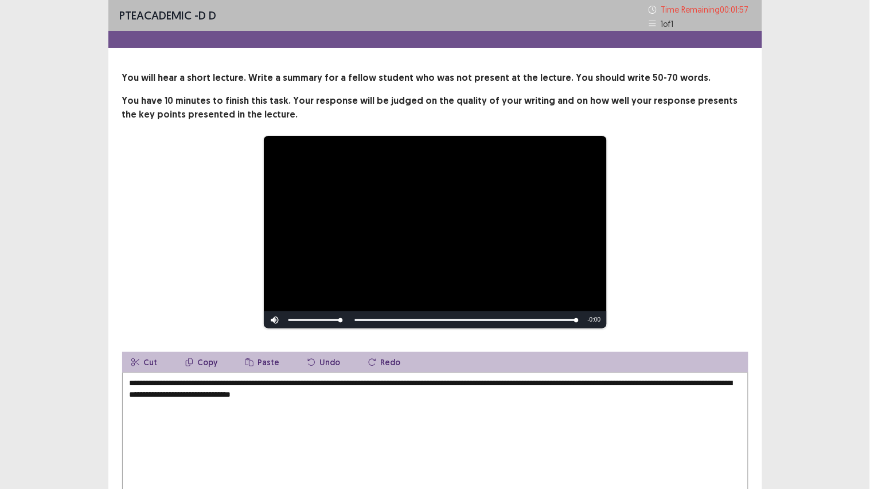
click at [283, 381] on textarea "**********" at bounding box center [435, 436] width 627 height 126
click at [343, 381] on textarea "**********" at bounding box center [435, 436] width 627 height 126
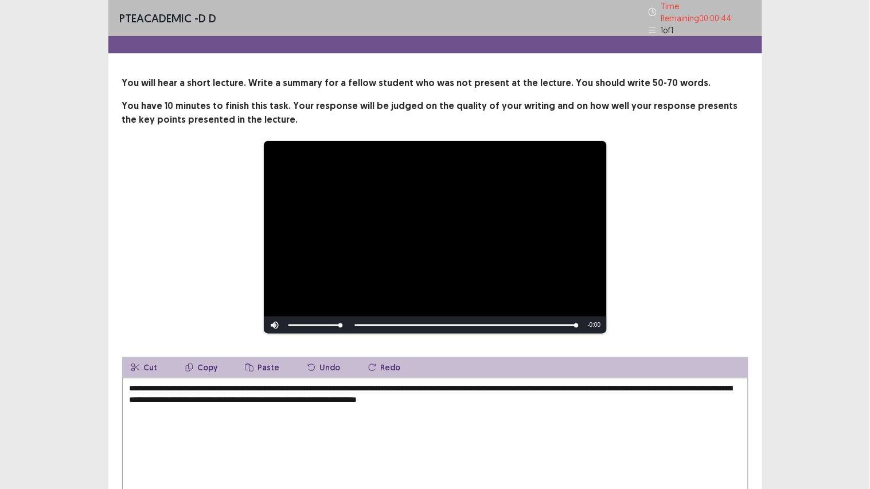
click at [335, 381] on textarea "**********" at bounding box center [435, 441] width 627 height 126
click at [478, 381] on textarea "**********" at bounding box center [435, 441] width 627 height 126
click at [570, 381] on textarea "**********" at bounding box center [435, 441] width 627 height 126
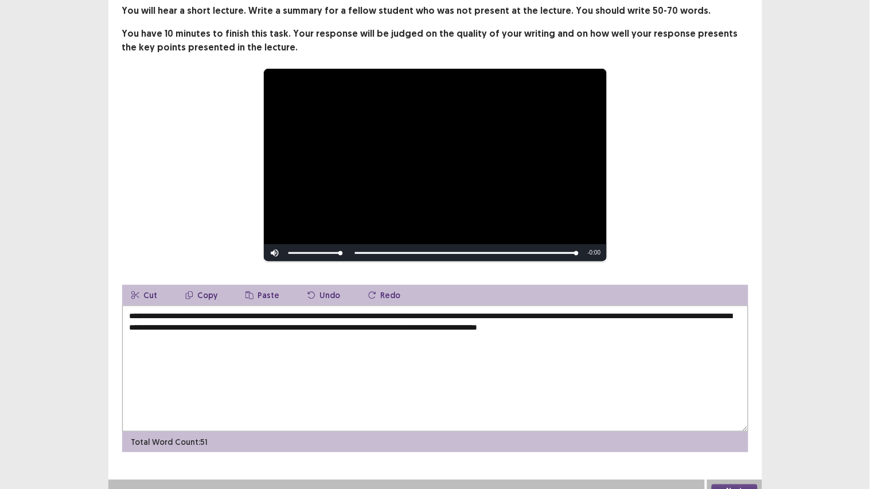
scroll to position [81, 0]
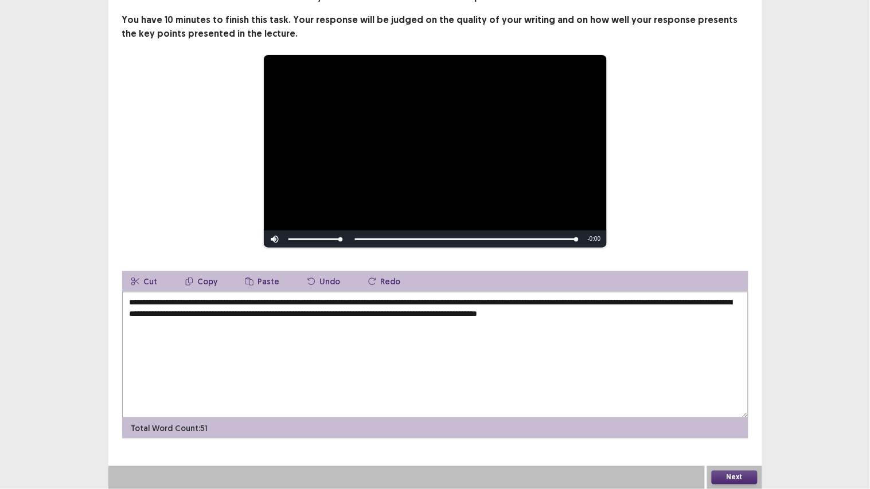
type textarea "**********"
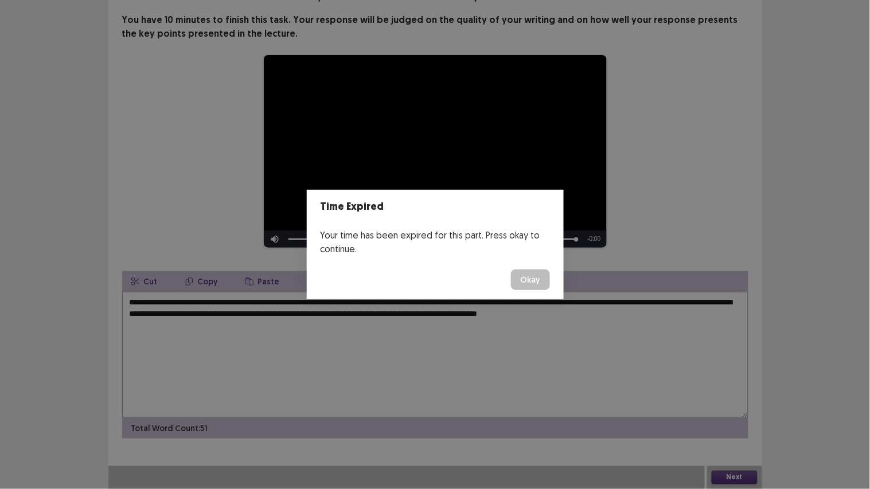
click at [530, 278] on button "Okay" at bounding box center [530, 280] width 39 height 21
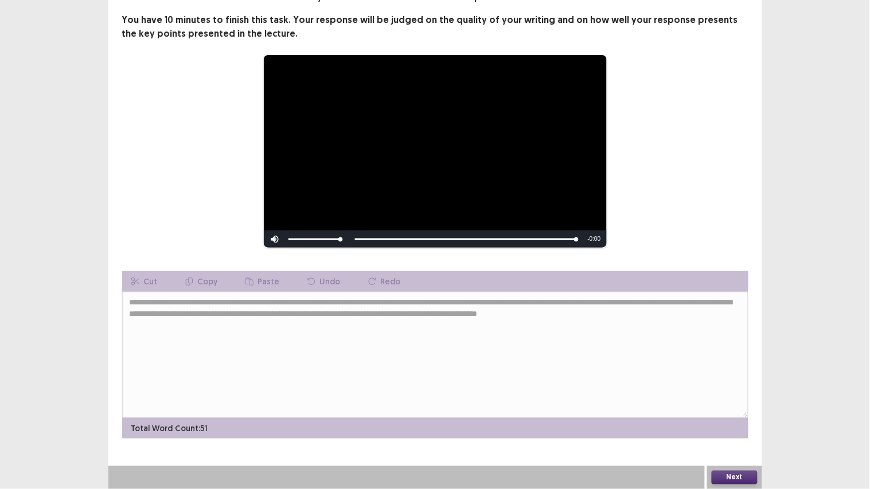
click at [726, 381] on button "Next" at bounding box center [735, 478] width 46 height 14
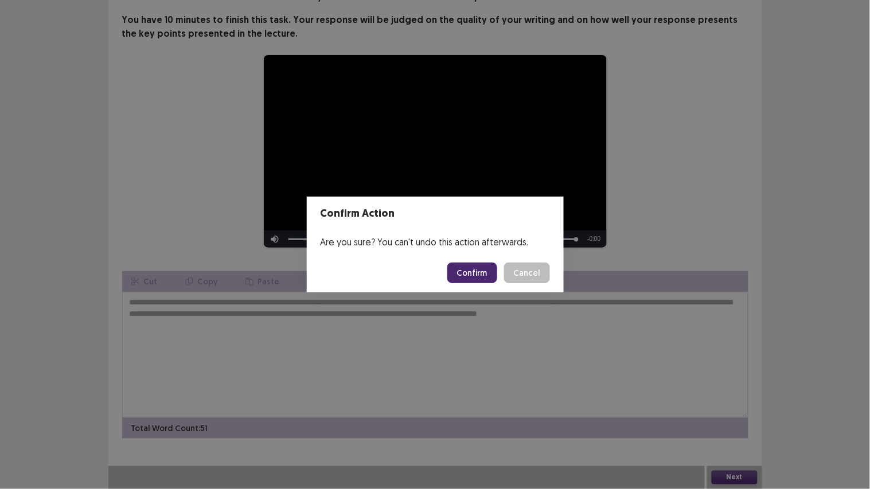
click at [483, 271] on button "Confirm" at bounding box center [473, 273] width 50 height 21
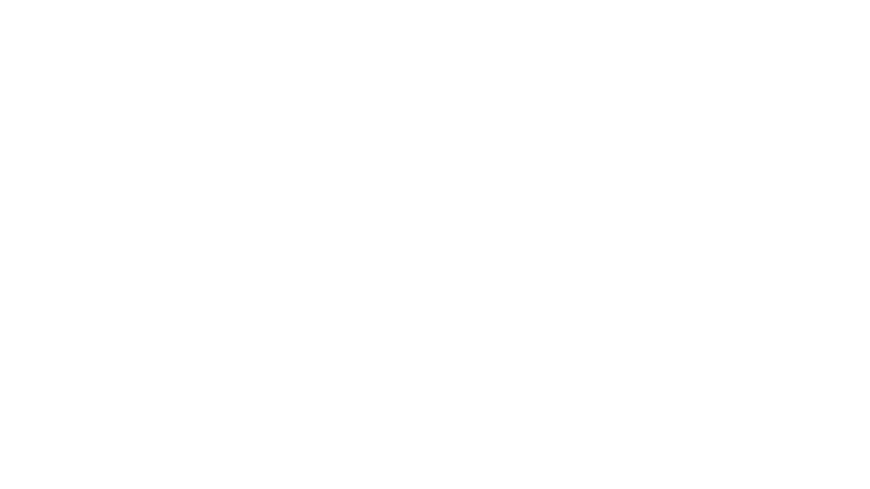
scroll to position [0, 0]
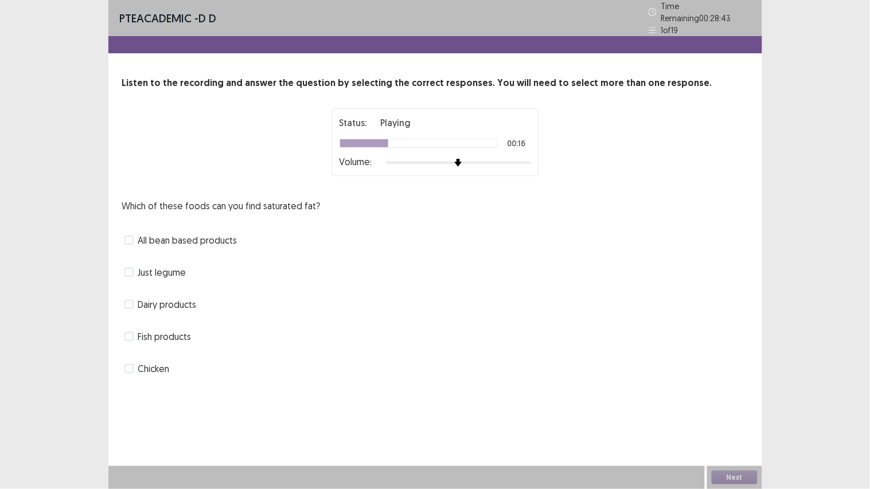
click at [127, 300] on span at bounding box center [129, 304] width 9 height 9
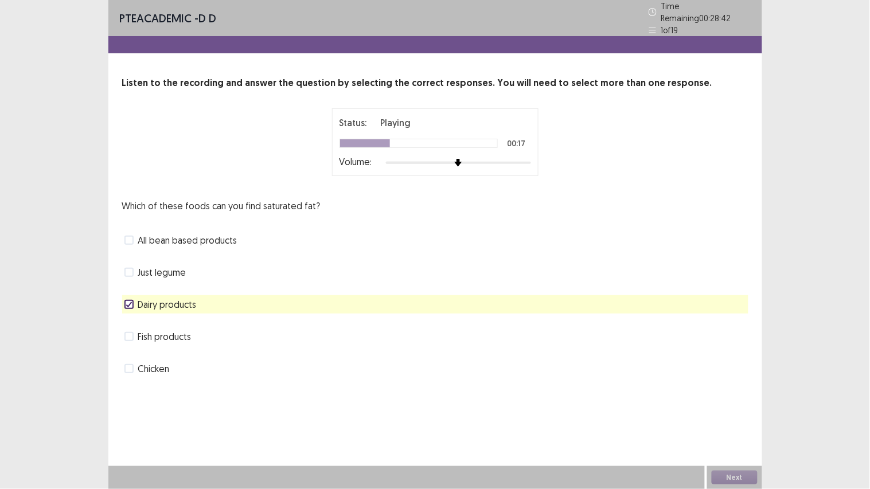
click at [125, 364] on span at bounding box center [129, 368] width 9 height 9
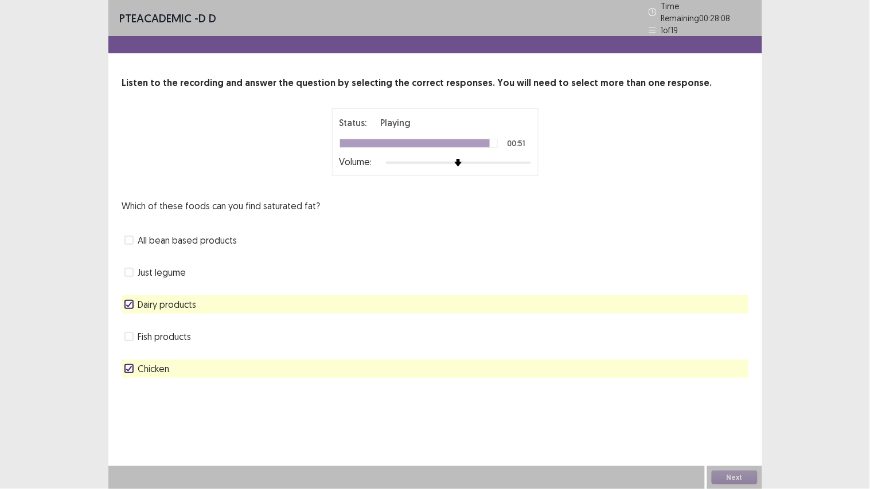
click at [126, 302] on icon at bounding box center [129, 305] width 7 height 6
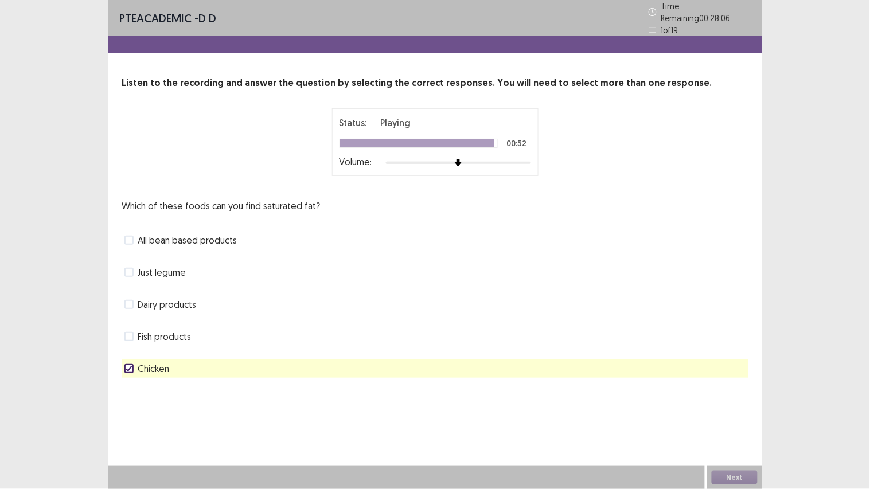
click at [127, 366] on icon at bounding box center [129, 369] width 7 height 6
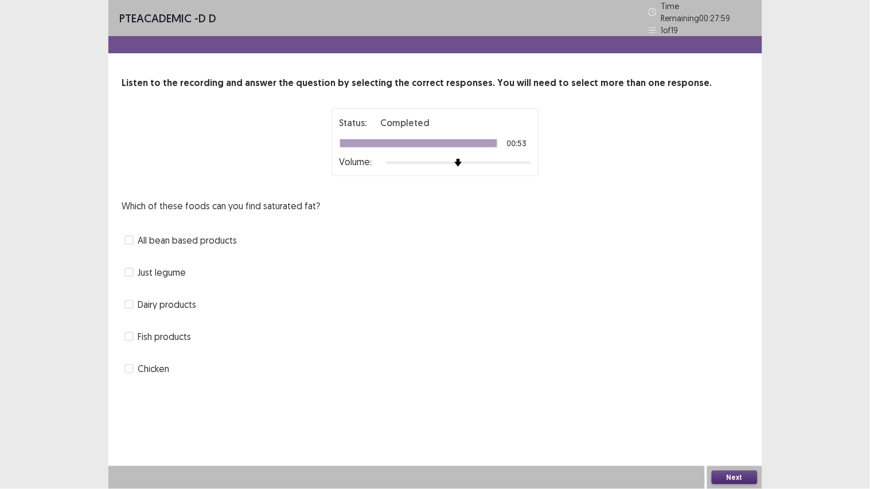
click at [162, 234] on span "All bean based products" at bounding box center [187, 241] width 99 height 14
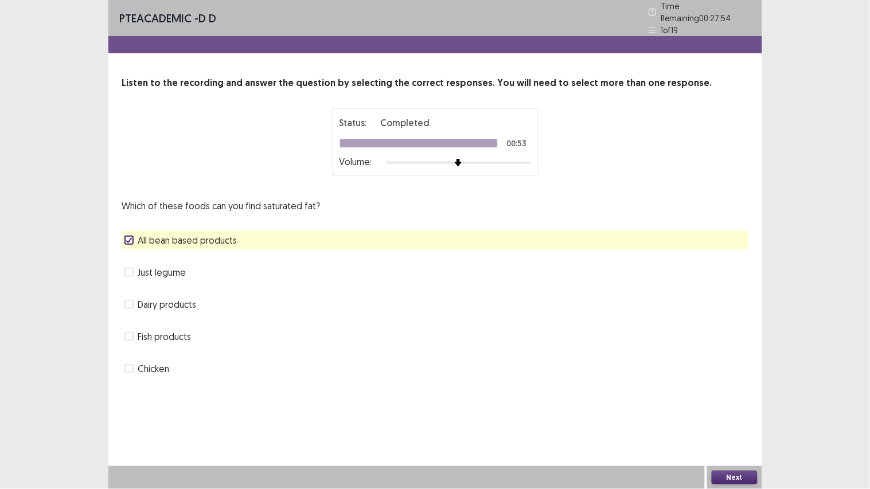
click at [128, 300] on span at bounding box center [129, 304] width 9 height 9
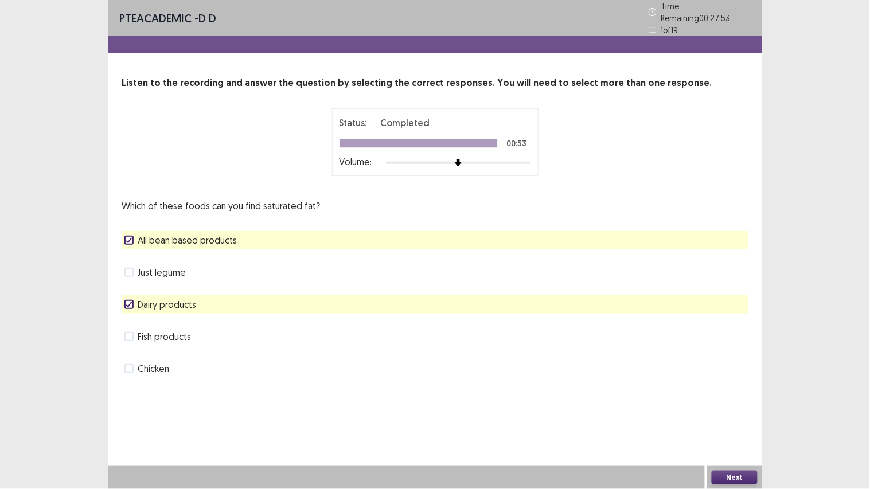
click at [736, 381] on button "Next" at bounding box center [735, 478] width 46 height 14
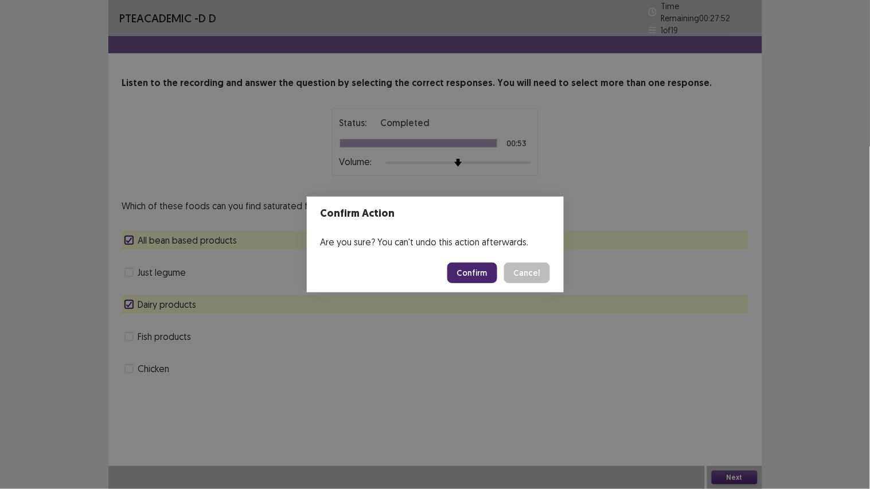
click at [471, 270] on button "Confirm" at bounding box center [473, 273] width 50 height 21
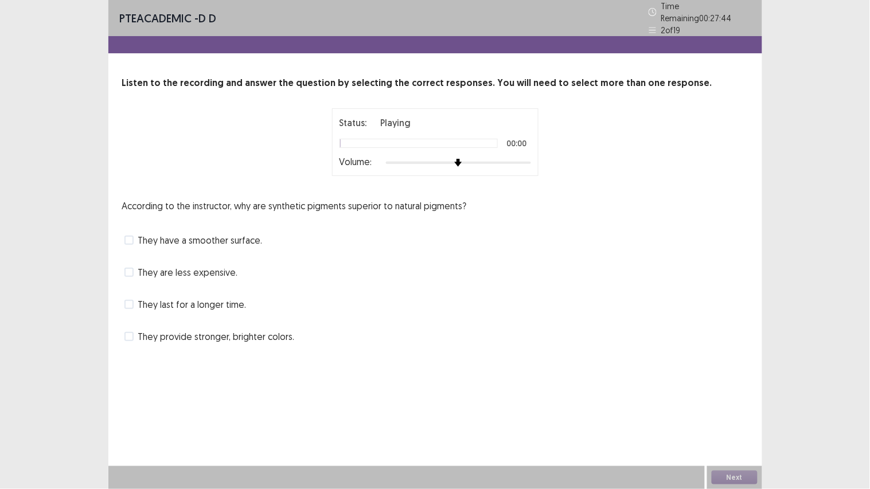
click at [158, 330] on span "They provide stronger, brighter colors." at bounding box center [216, 337] width 157 height 14
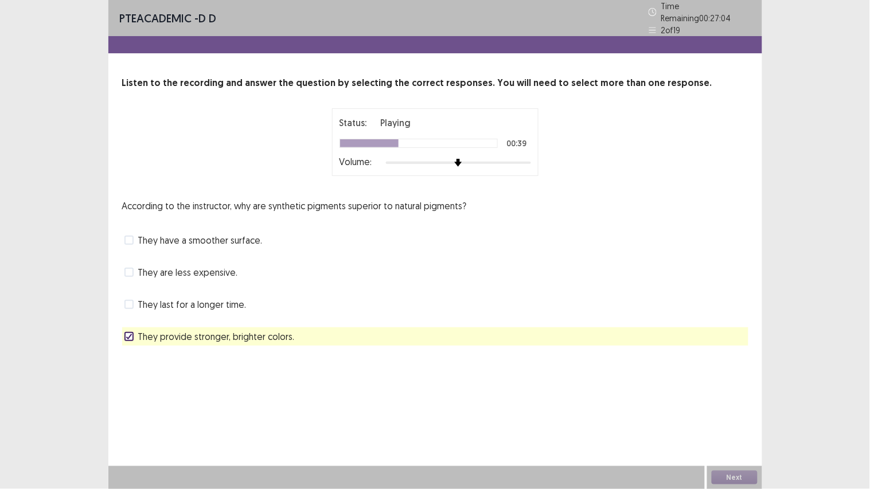
click at [730, 381] on div "Next" at bounding box center [734, 477] width 55 height 23
click at [732, 381] on button "Next" at bounding box center [735, 478] width 46 height 14
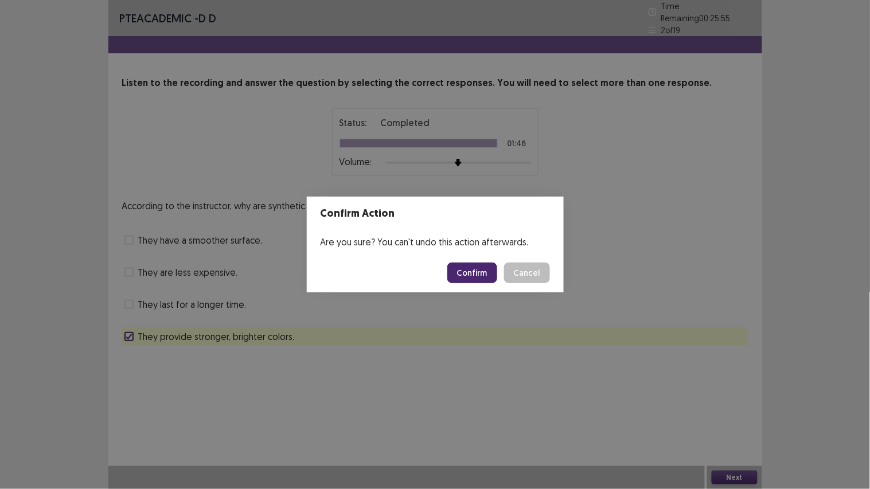
click at [476, 268] on button "Confirm" at bounding box center [473, 273] width 50 height 21
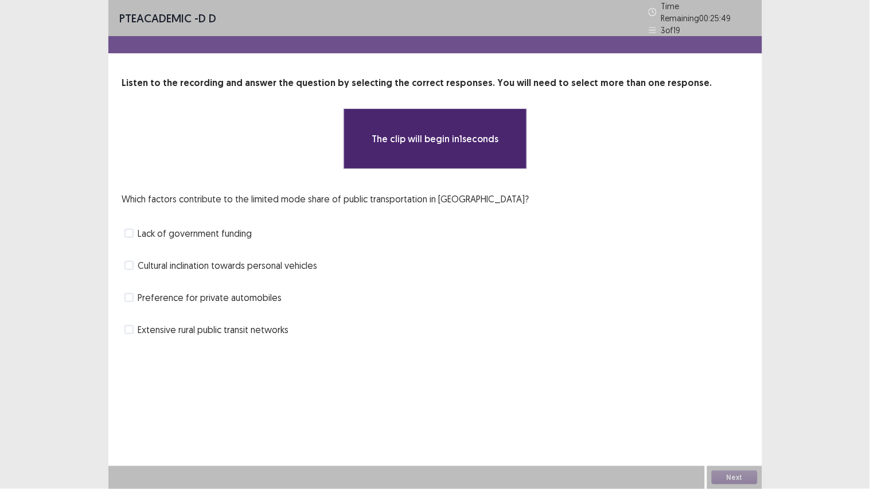
click at [164, 324] on span "Extensive rural public transit networks" at bounding box center [213, 330] width 151 height 14
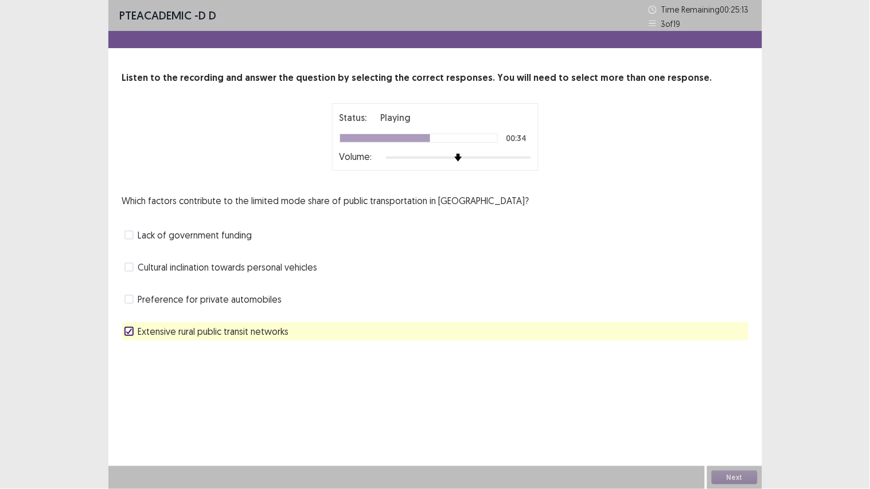
click at [185, 234] on span "Lack of government funding" at bounding box center [195, 235] width 114 height 14
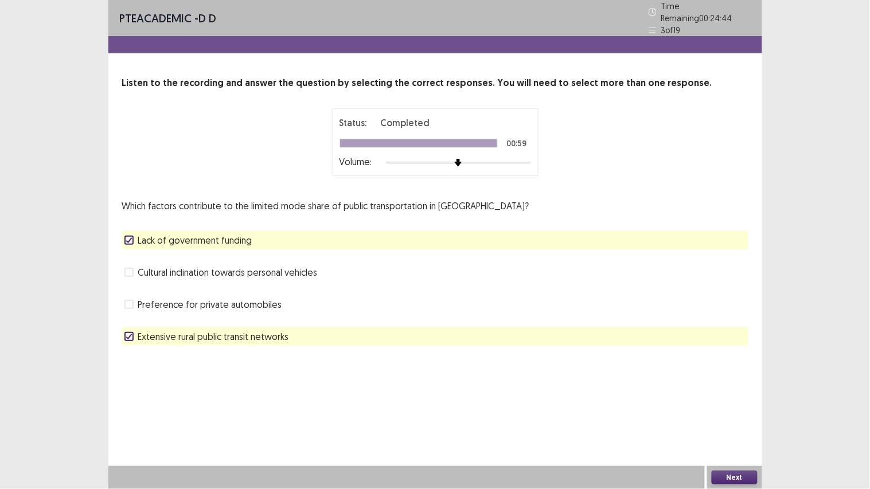
click at [215, 270] on span "Cultural inclination towards personal vehicles" at bounding box center [228, 273] width 180 height 14
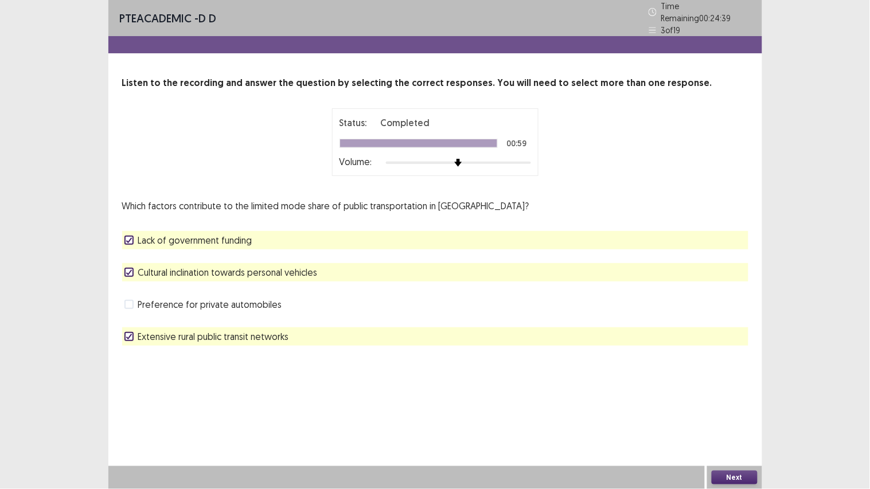
click at [139, 234] on span "Lack of government funding" at bounding box center [195, 241] width 114 height 14
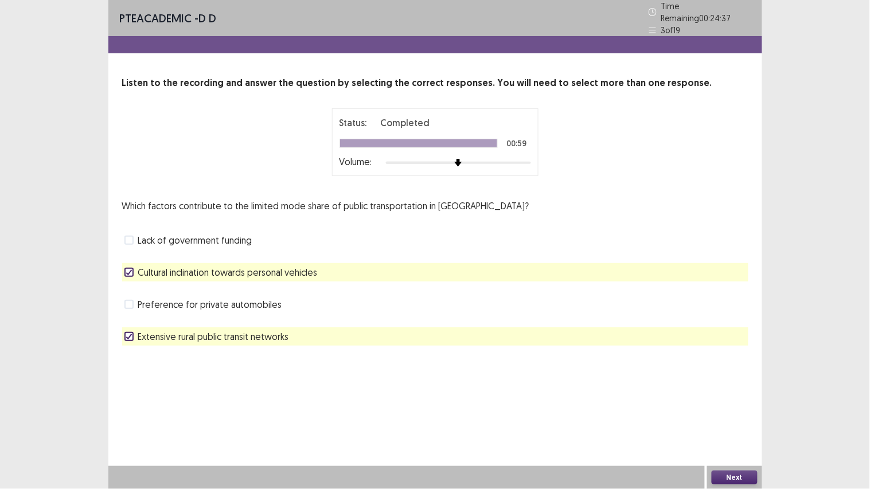
click at [738, 381] on button "Next" at bounding box center [735, 478] width 46 height 14
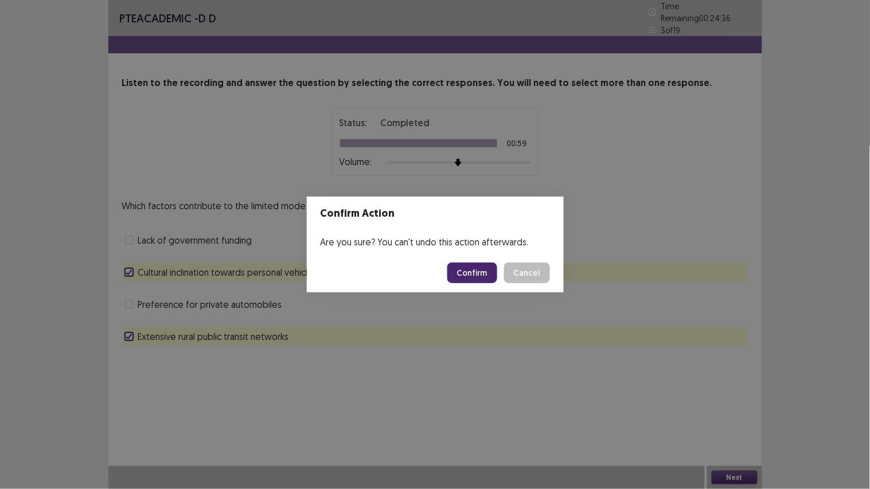
click at [462, 267] on button "Confirm" at bounding box center [473, 273] width 50 height 21
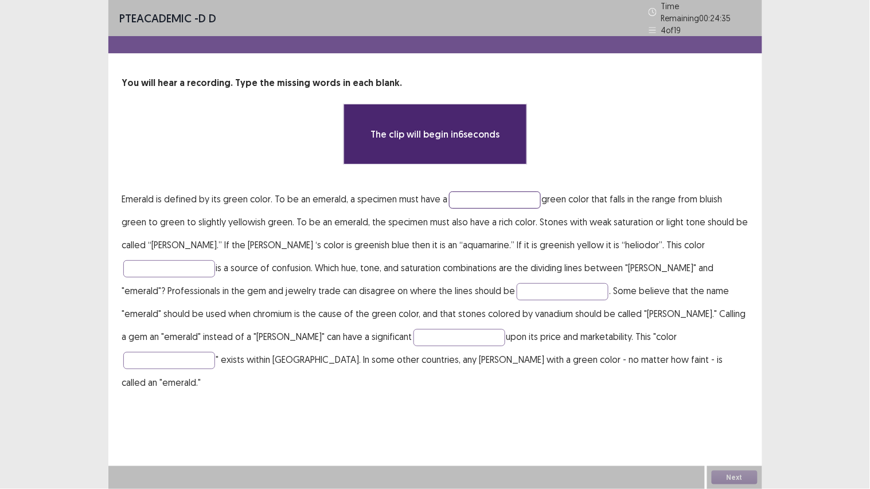
click at [478, 192] on input "text" at bounding box center [495, 200] width 92 height 17
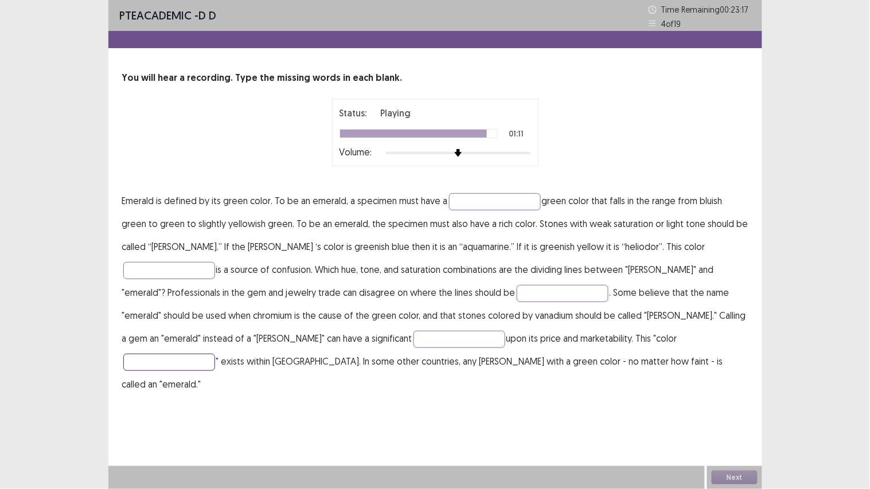
click at [215, 354] on input "text" at bounding box center [169, 362] width 92 height 17
type input "*******"
click at [414, 336] on input "text" at bounding box center [460, 339] width 92 height 17
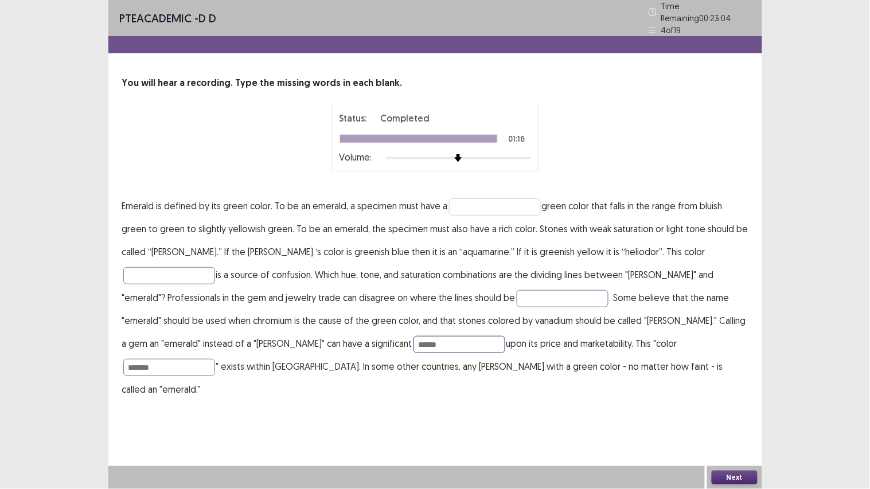
type input "******"
click at [464, 201] on input "text" at bounding box center [495, 207] width 92 height 17
click at [468, 199] on input "**********" at bounding box center [495, 207] width 92 height 17
click at [480, 201] on input "**********" at bounding box center [495, 207] width 92 height 17
click at [484, 199] on input "**********" at bounding box center [495, 207] width 92 height 17
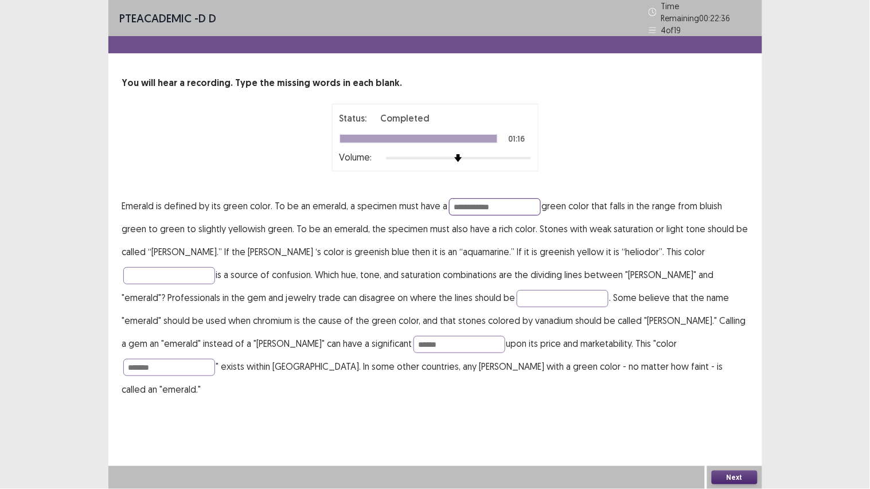
click at [480, 201] on input "**********" at bounding box center [495, 207] width 92 height 17
type input "**********"
click at [215, 267] on input "text" at bounding box center [169, 275] width 92 height 17
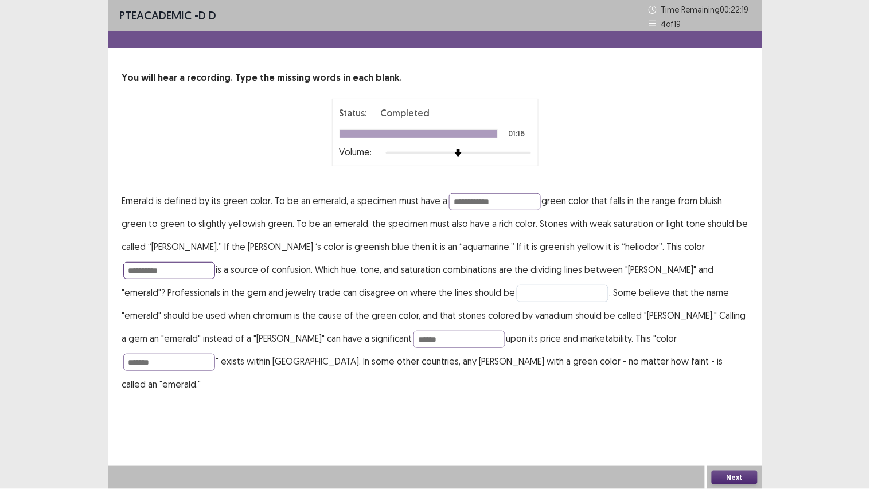
type input "**********"
click at [517, 294] on input "text" at bounding box center [563, 293] width 92 height 17
type input "****"
click at [726, 381] on button "Next" at bounding box center [735, 478] width 46 height 14
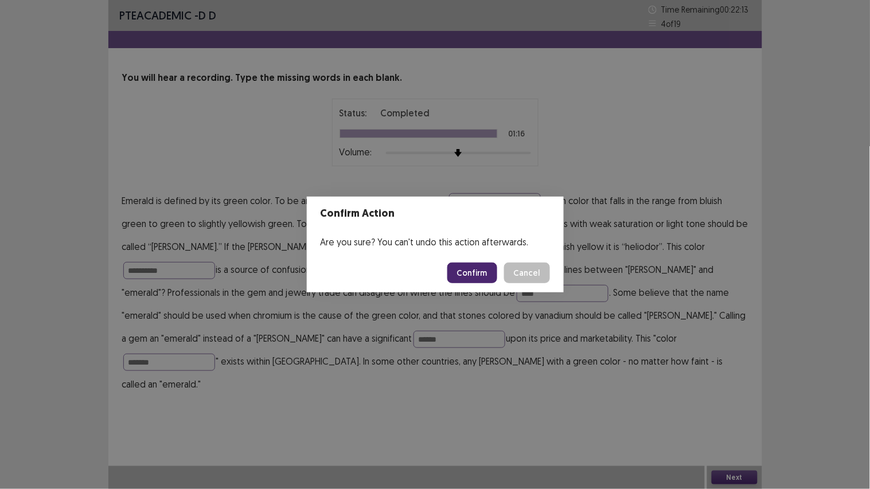
click at [472, 271] on button "Confirm" at bounding box center [473, 273] width 50 height 21
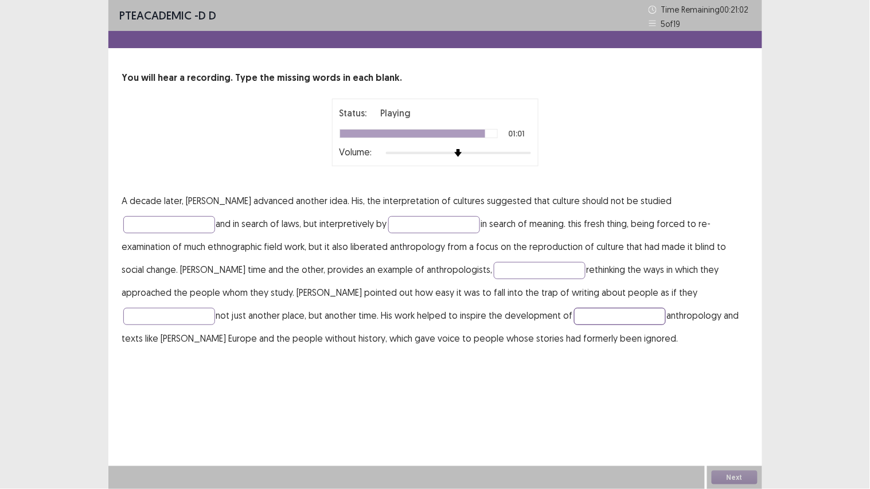
click at [574, 314] on input "text" at bounding box center [620, 316] width 92 height 17
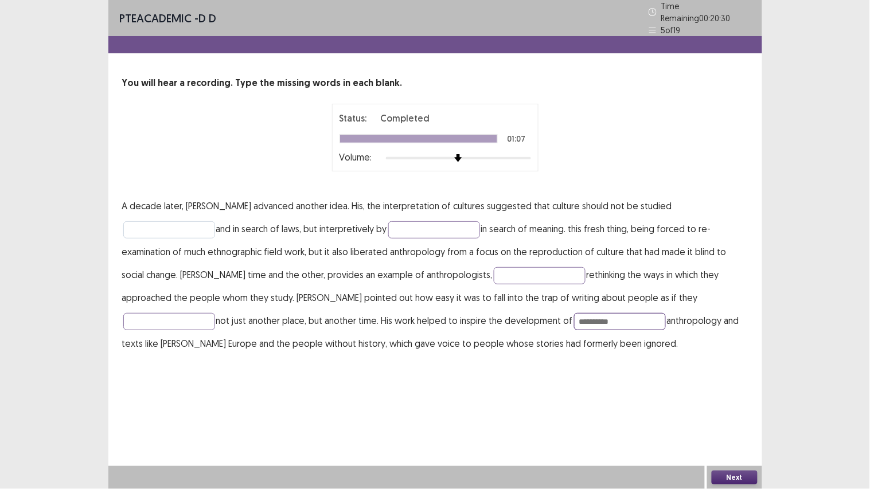
type input "**********"
click at [215, 221] on input "text" at bounding box center [169, 229] width 92 height 17
type input "**********"
click at [388, 231] on input "text" at bounding box center [434, 229] width 92 height 17
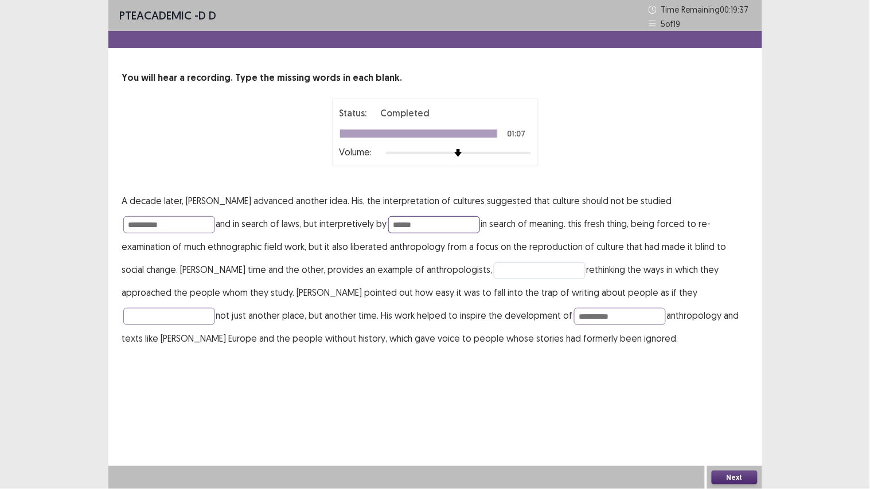
type input "******"
click at [494, 270] on input "text" at bounding box center [540, 270] width 92 height 17
click at [494, 271] on input "*******" at bounding box center [540, 270] width 92 height 17
click at [494, 270] on input "*******" at bounding box center [540, 270] width 92 height 17
type input "*******"
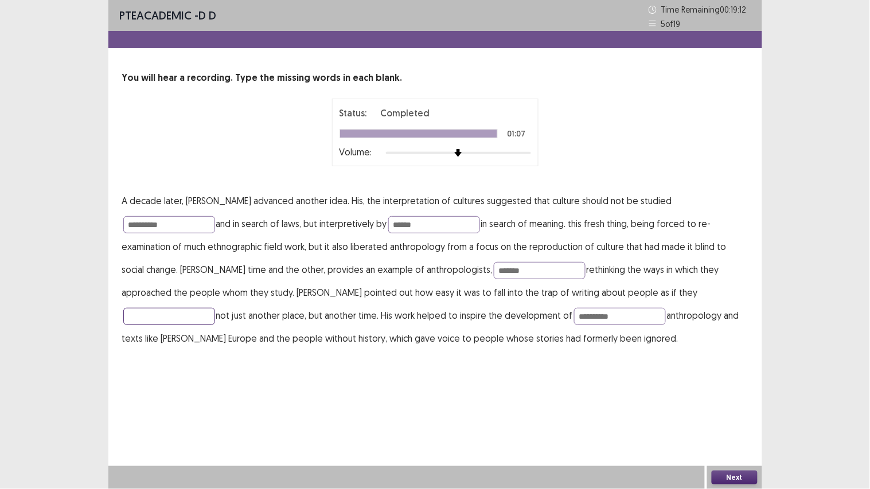
click at [215, 308] on input "text" at bounding box center [169, 316] width 92 height 17
type input "**********"
click at [728, 381] on button "Next" at bounding box center [735, 478] width 46 height 14
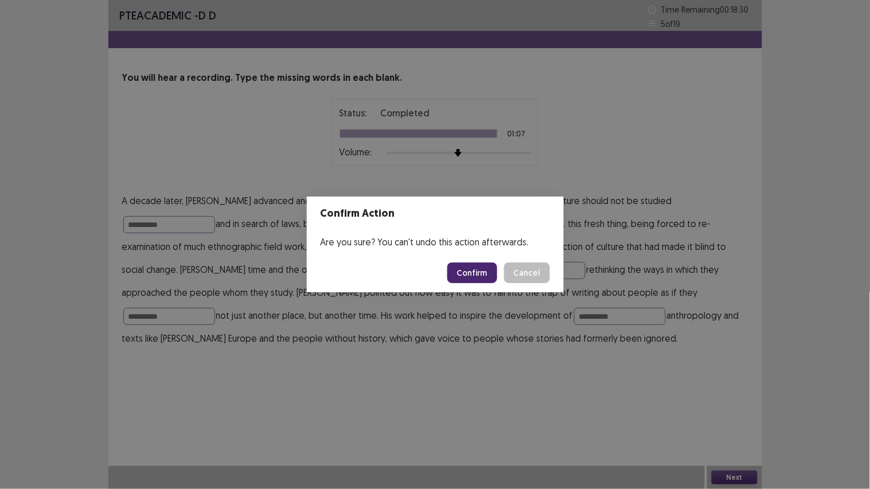
click at [475, 271] on button "Confirm" at bounding box center [473, 273] width 50 height 21
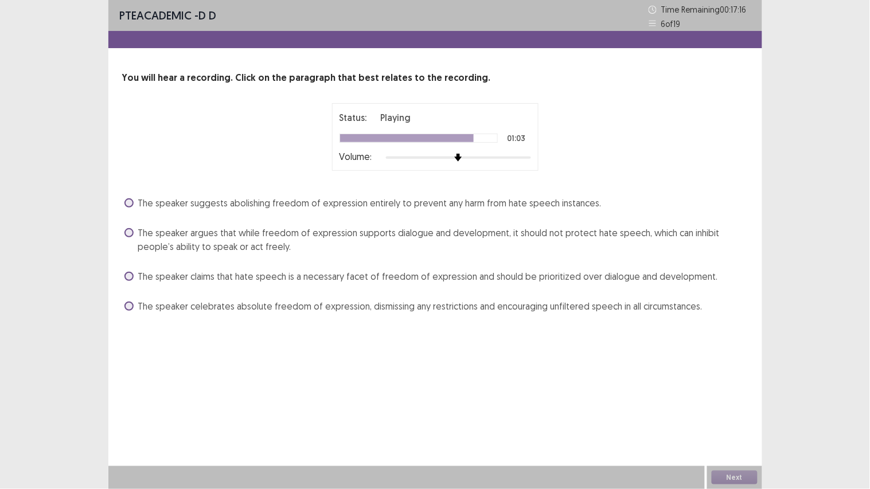
click at [433, 285] on div "The speaker claims that hate speech is a necessary facet of freedom of expressi…" at bounding box center [435, 276] width 627 height 18
click at [434, 273] on span "The speaker claims that hate speech is a necessary facet of freedom of expressi…" at bounding box center [428, 277] width 580 height 14
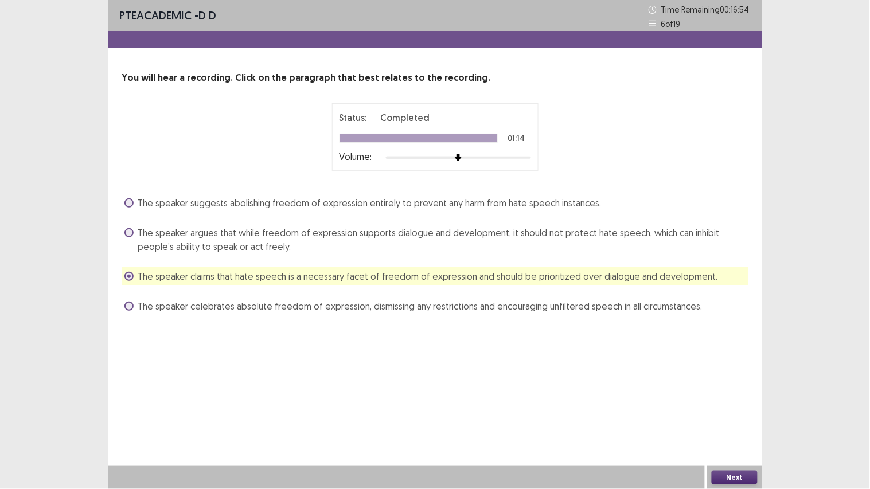
click at [236, 241] on span "The speaker argues that while freedom of expression supports dialogue and devel…" at bounding box center [443, 240] width 610 height 28
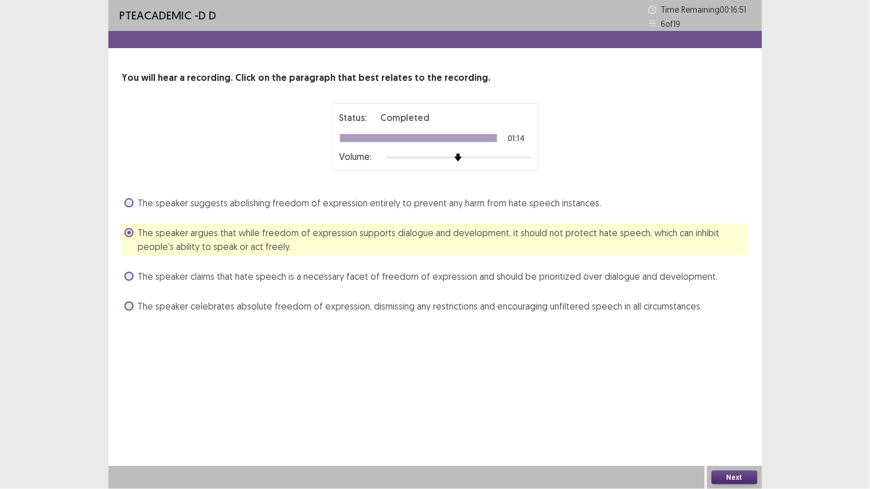
click at [730, 381] on button "Next" at bounding box center [735, 478] width 46 height 14
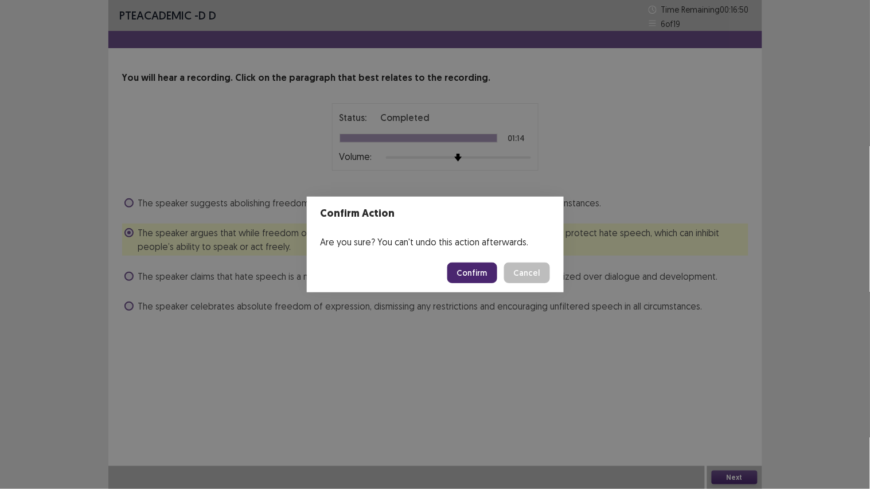
click at [465, 271] on button "Confirm" at bounding box center [473, 273] width 50 height 21
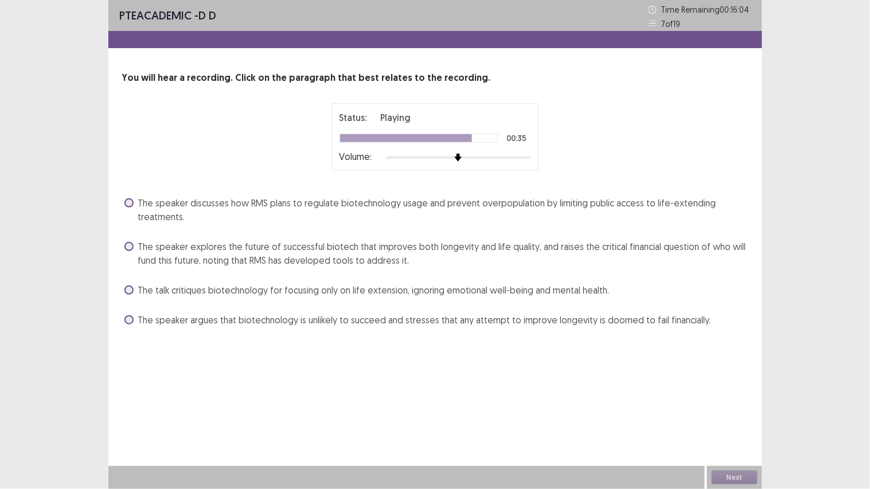
click at [221, 247] on span "The speaker explores the future of successful biotech that improves both longev…" at bounding box center [443, 254] width 610 height 28
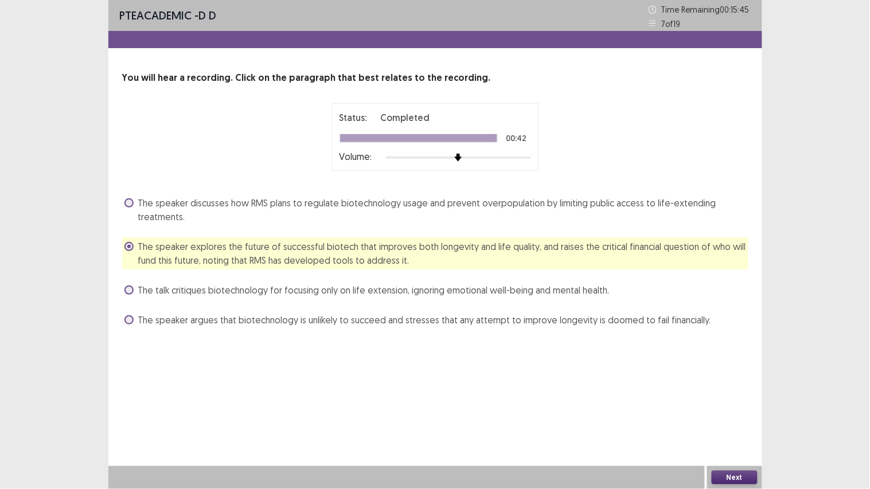
click at [730, 381] on button "Next" at bounding box center [735, 478] width 46 height 14
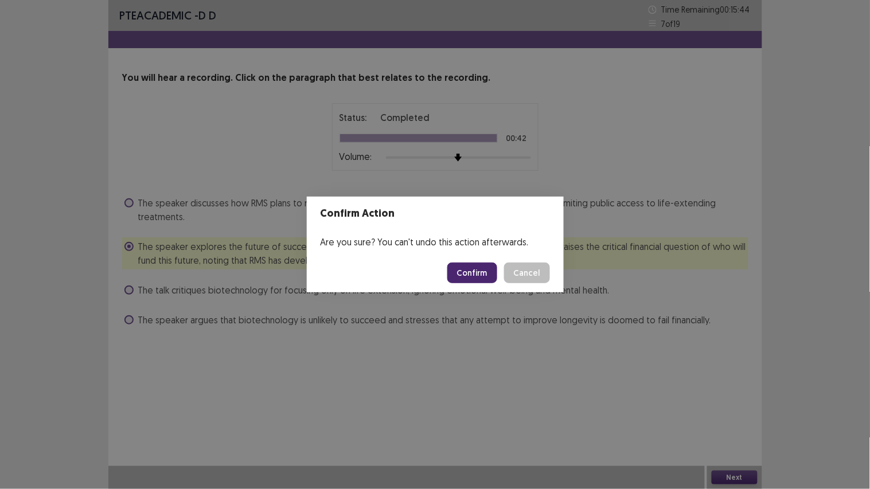
click at [474, 274] on button "Confirm" at bounding box center [473, 273] width 50 height 21
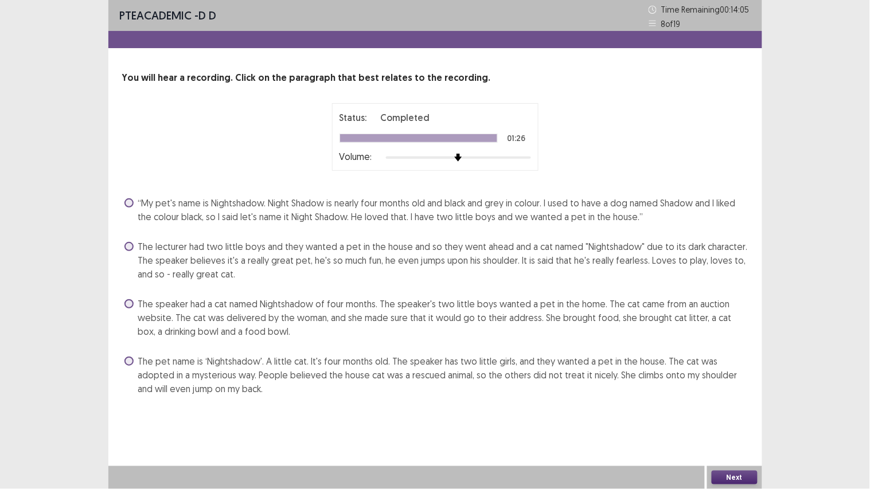
click at [557, 257] on span "The lecturer had two little boys and they wanted a pet in the house and so they…" at bounding box center [443, 260] width 610 height 41
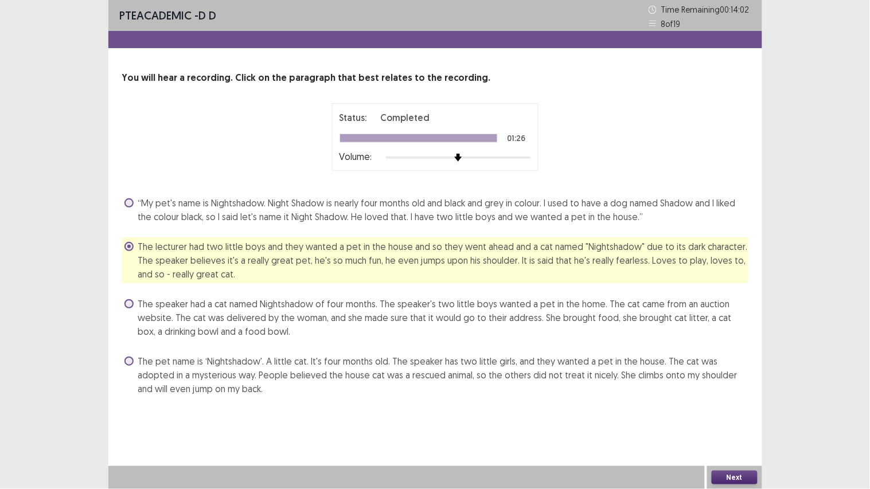
click at [726, 381] on button "Next" at bounding box center [735, 478] width 46 height 14
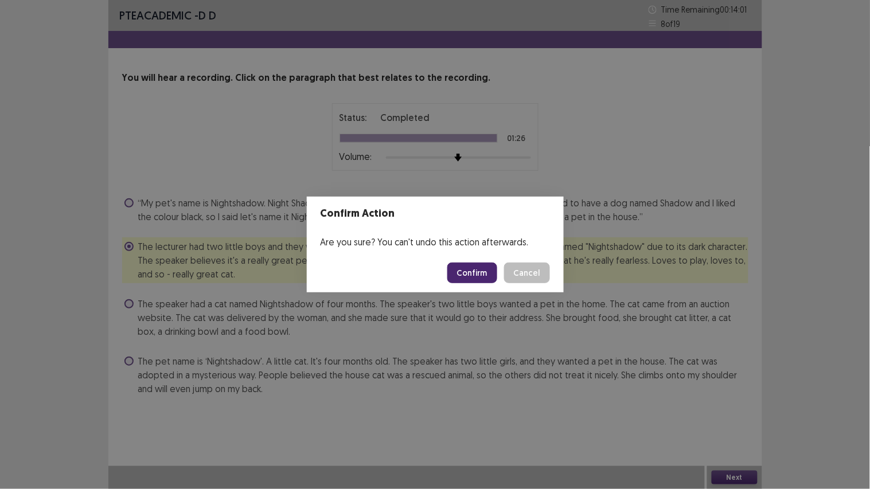
click at [483, 271] on button "Confirm" at bounding box center [473, 273] width 50 height 21
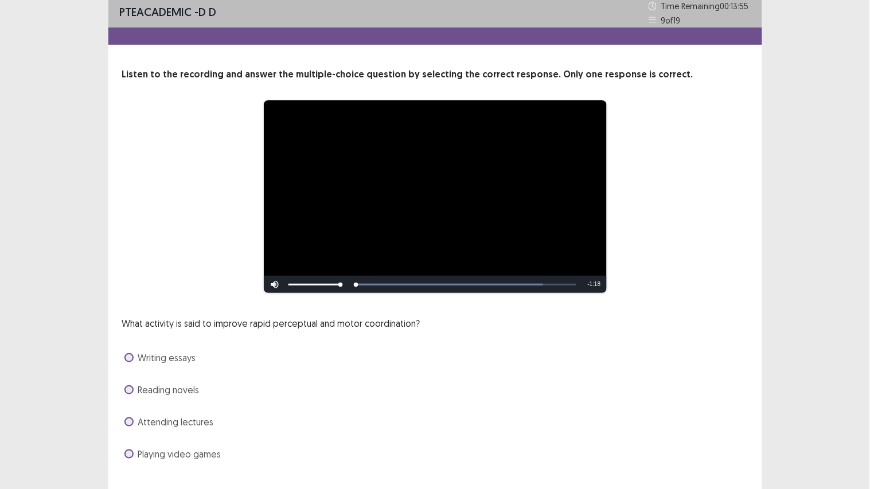
scroll to position [28, 0]
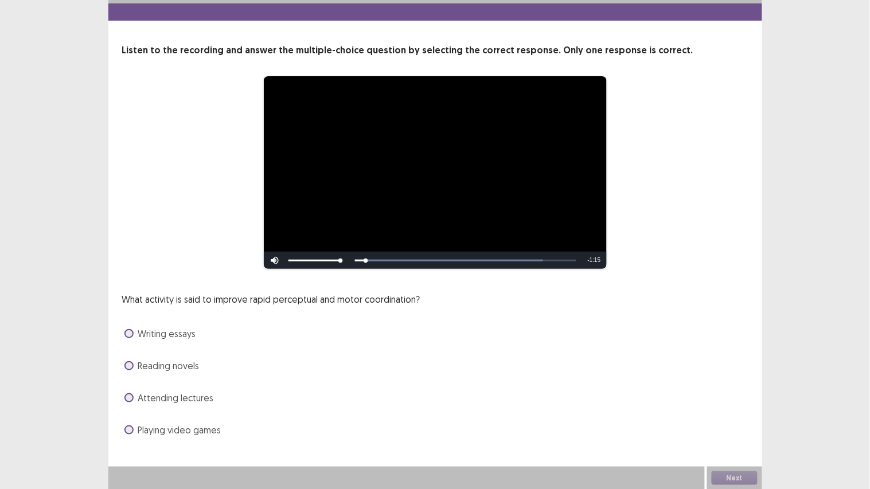
click at [181, 381] on span "Playing video games" at bounding box center [179, 430] width 83 height 14
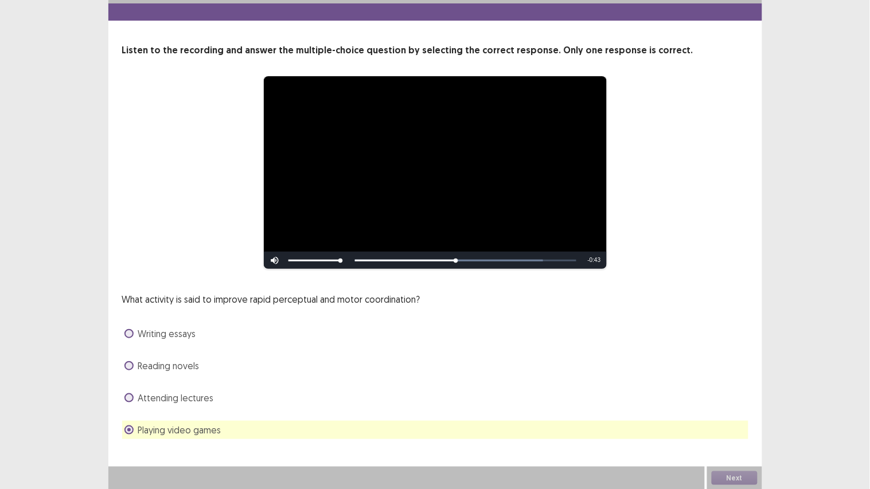
click at [131, 381] on span at bounding box center [129, 398] width 9 height 9
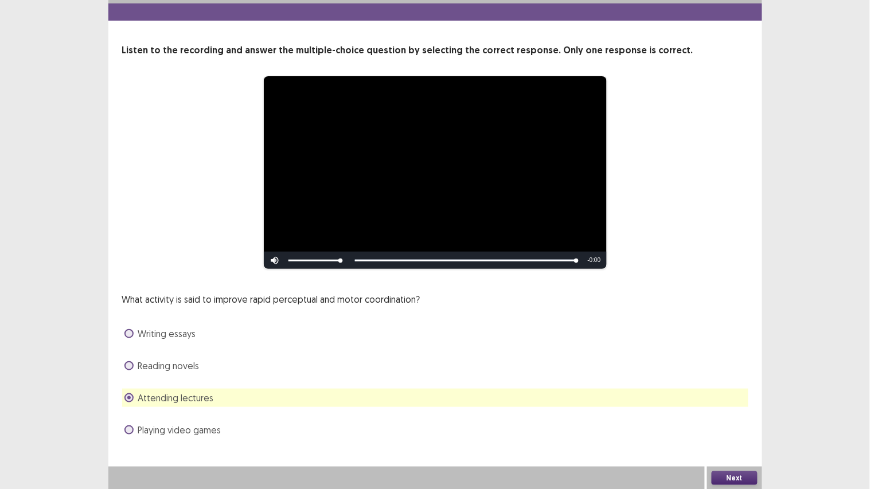
click at [735, 381] on button "Next" at bounding box center [735, 479] width 46 height 14
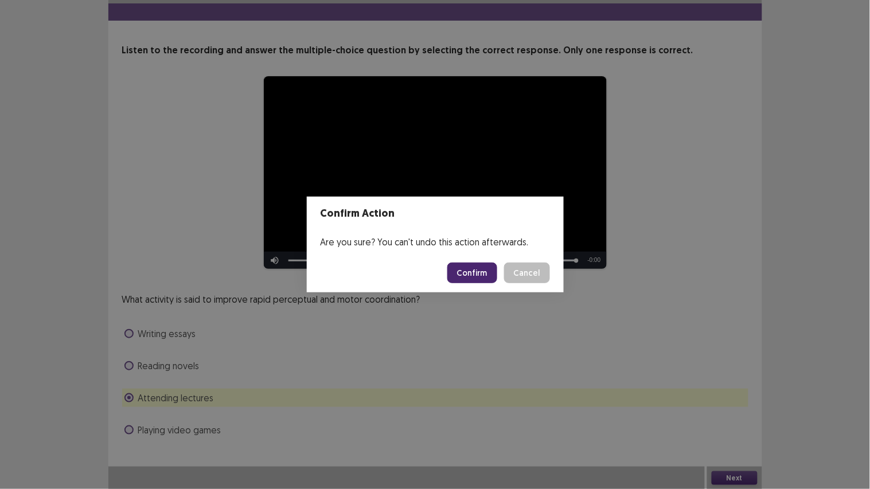
click at [475, 266] on button "Confirm" at bounding box center [473, 273] width 50 height 21
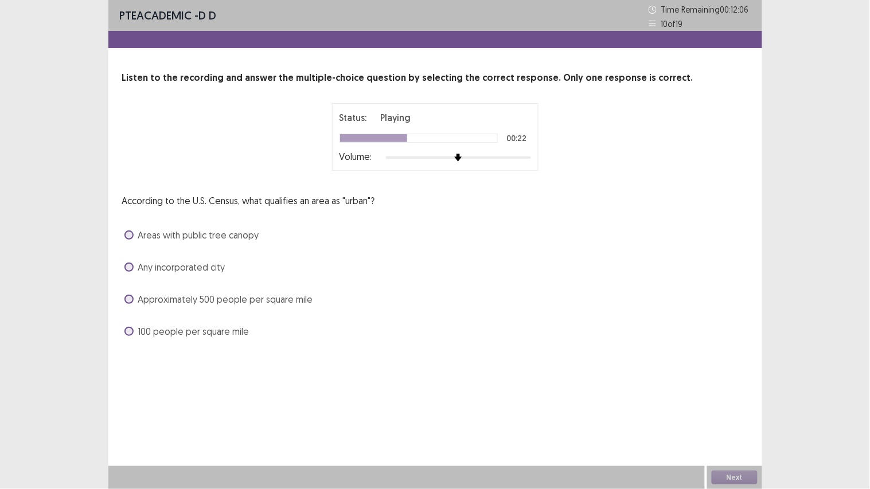
click at [204, 297] on span "Approximately 500 people per square mile" at bounding box center [225, 300] width 175 height 14
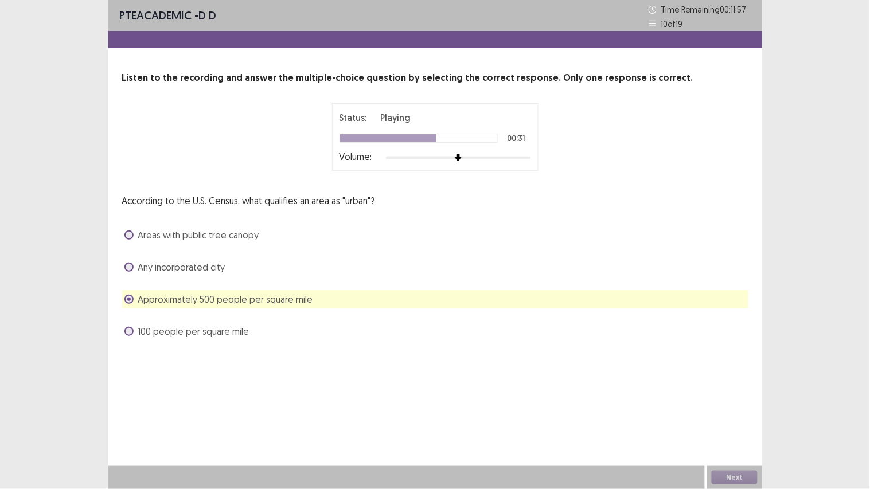
click at [173, 232] on span "Areas with public tree canopy" at bounding box center [198, 235] width 121 height 14
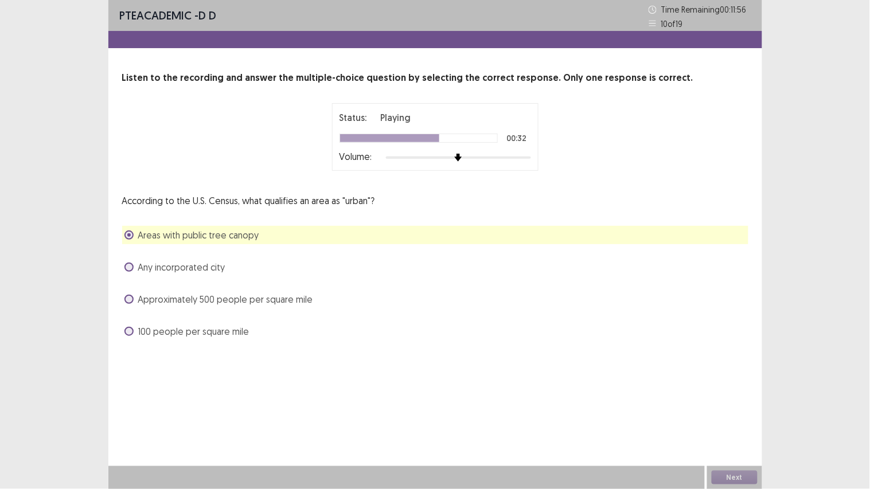
click at [147, 297] on span "Approximately 500 people per square mile" at bounding box center [225, 300] width 175 height 14
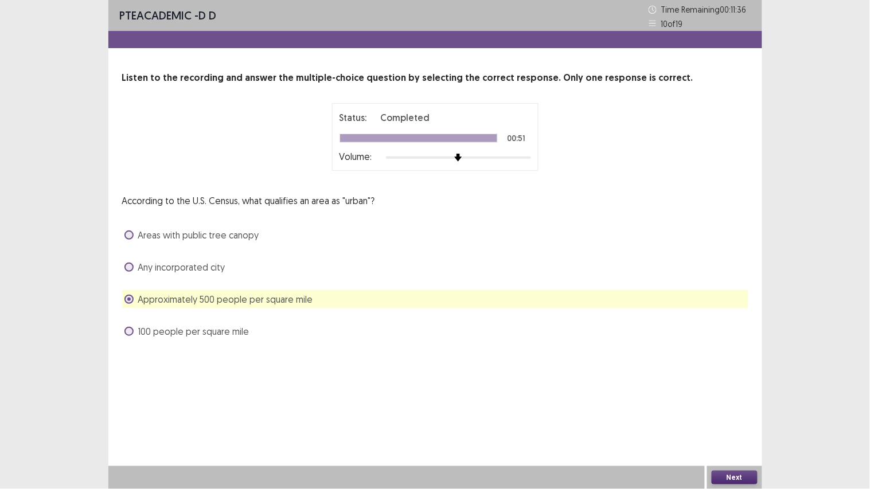
click at [730, 381] on button "Next" at bounding box center [735, 478] width 46 height 14
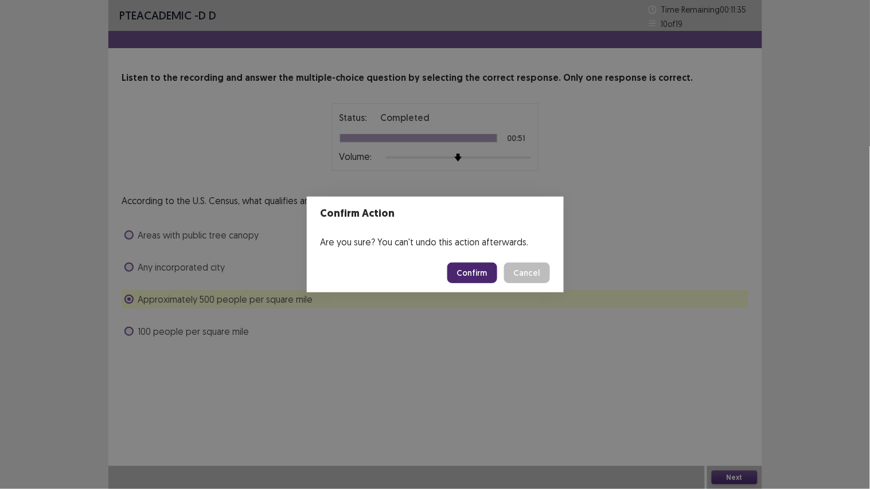
click at [467, 270] on button "Confirm" at bounding box center [473, 273] width 50 height 21
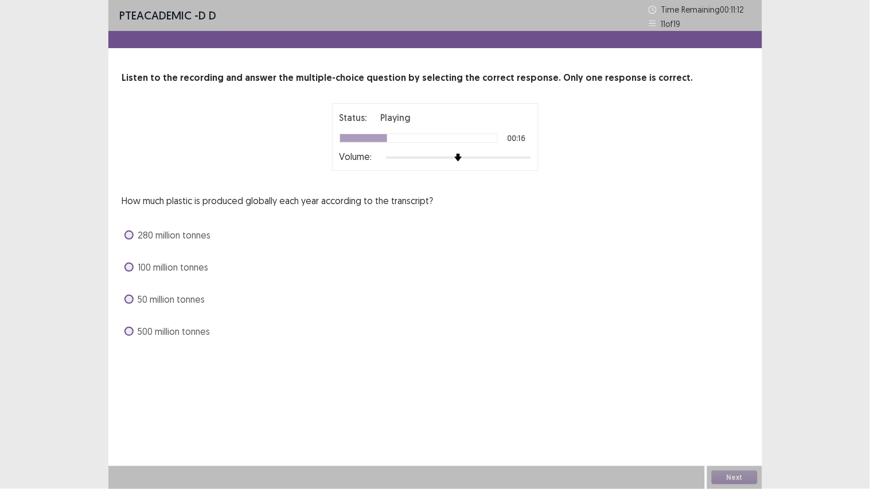
click at [182, 230] on span "280 million tonnes" at bounding box center [174, 235] width 73 height 14
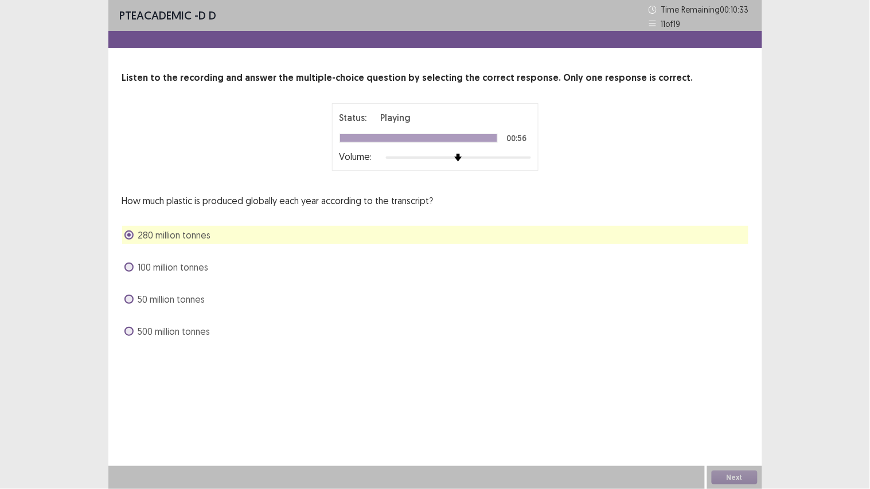
click at [731, 381] on div "Next" at bounding box center [734, 477] width 55 height 23
click at [731, 381] on button "Next" at bounding box center [735, 478] width 46 height 14
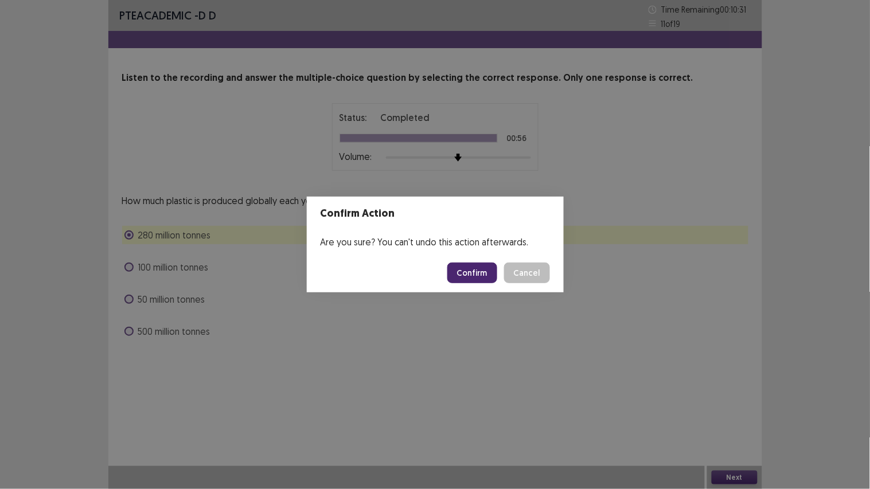
click at [472, 272] on button "Confirm" at bounding box center [473, 273] width 50 height 21
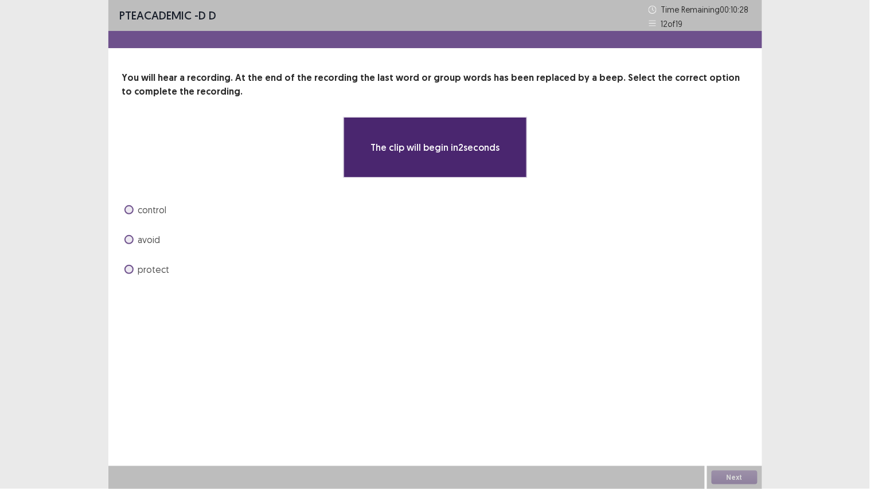
click at [130, 208] on span at bounding box center [129, 209] width 9 height 9
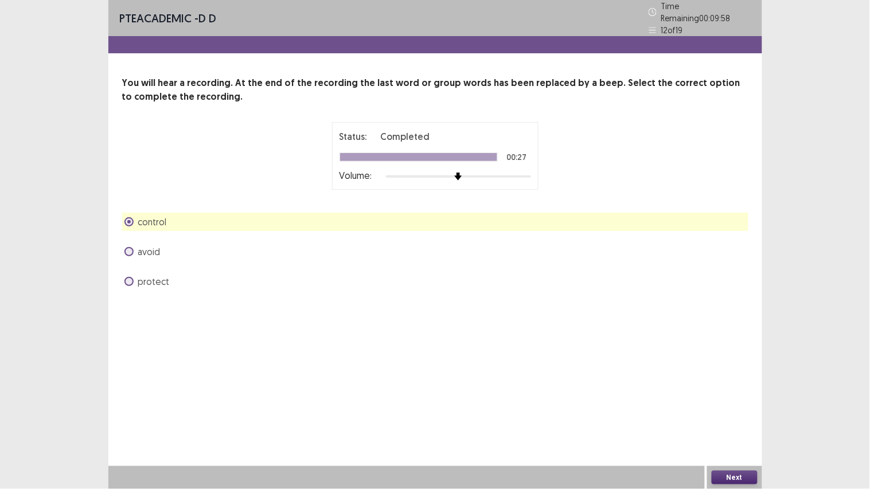
click at [737, 381] on button "Next" at bounding box center [735, 478] width 46 height 14
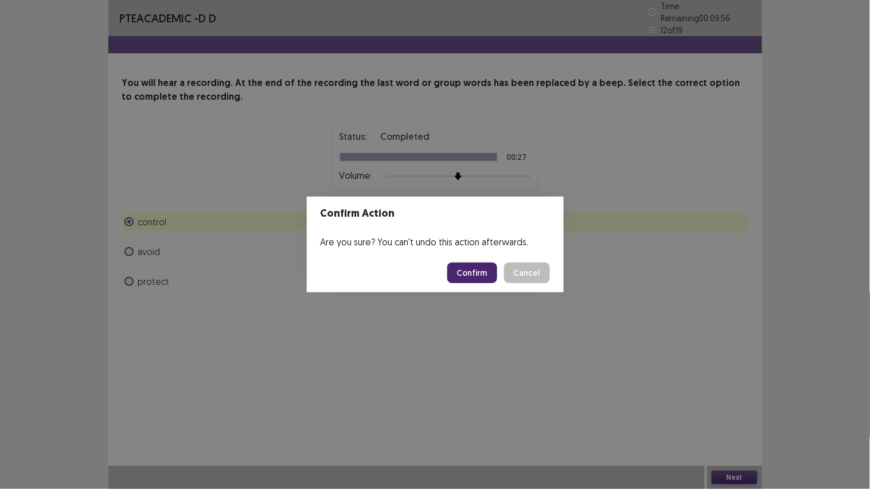
click at [477, 277] on button "Confirm" at bounding box center [473, 273] width 50 height 21
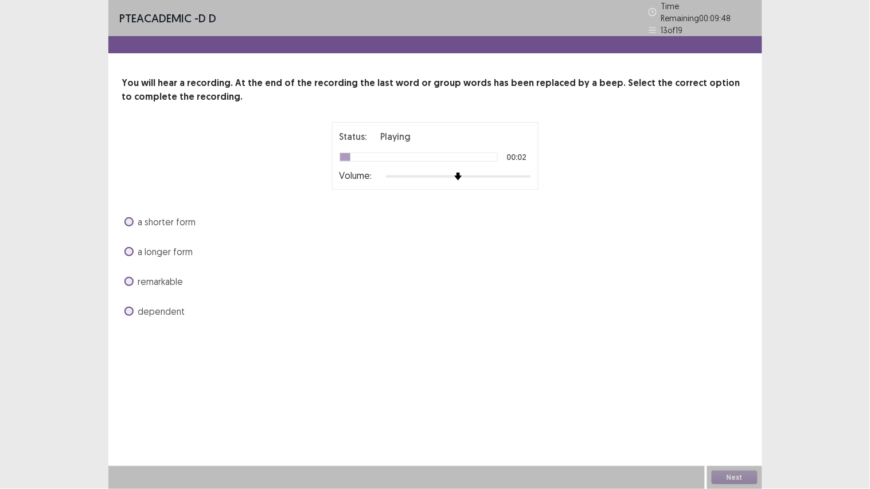
click at [127, 247] on span at bounding box center [129, 251] width 9 height 9
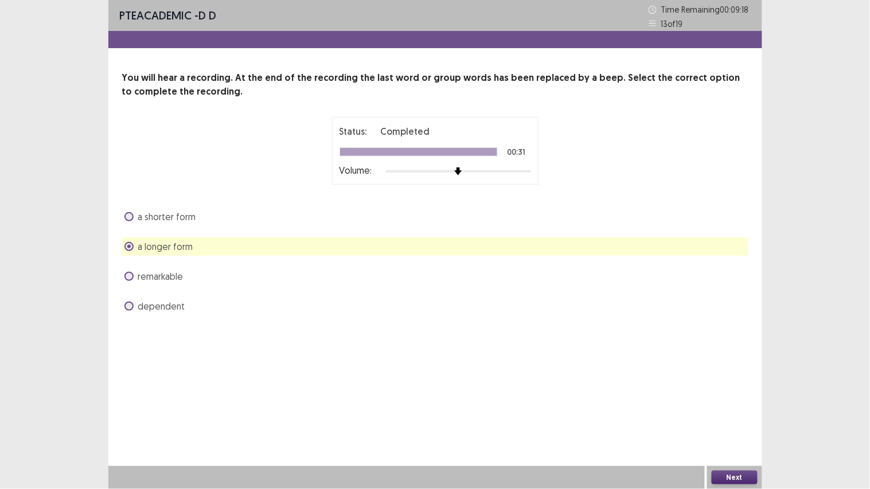
click at [742, 381] on button "Next" at bounding box center [735, 478] width 46 height 14
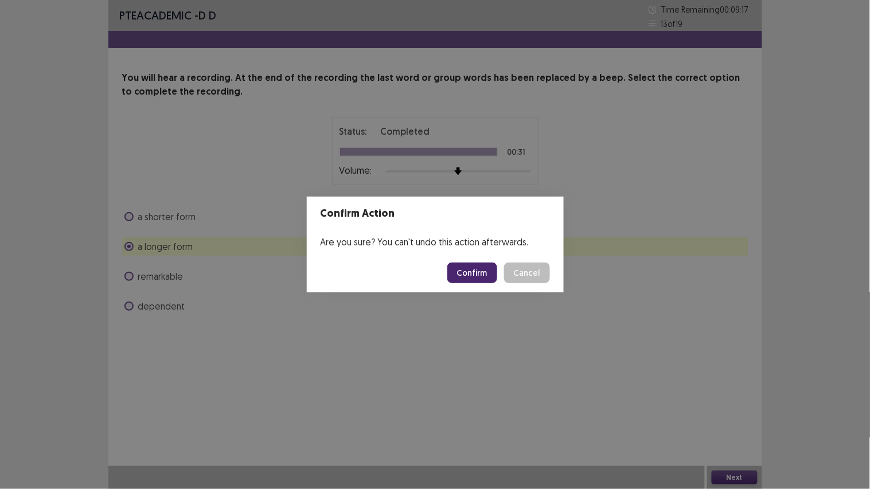
click at [479, 274] on button "Confirm" at bounding box center [473, 273] width 50 height 21
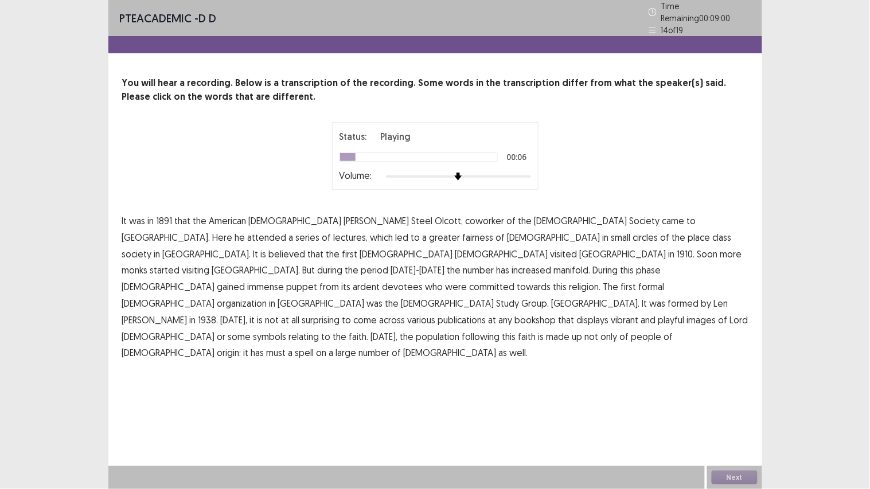
click at [466, 218] on span "coworker" at bounding box center [485, 221] width 39 height 14
click at [688, 234] on span "place" at bounding box center [699, 238] width 22 height 14
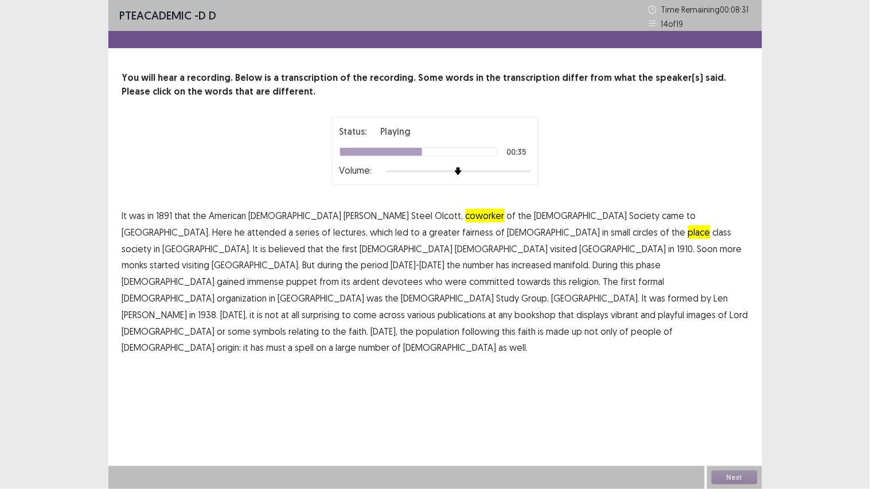
click at [287, 275] on span "puppet" at bounding box center [302, 282] width 31 height 14
click at [340, 308] on span "surprising" at bounding box center [321, 315] width 38 height 14
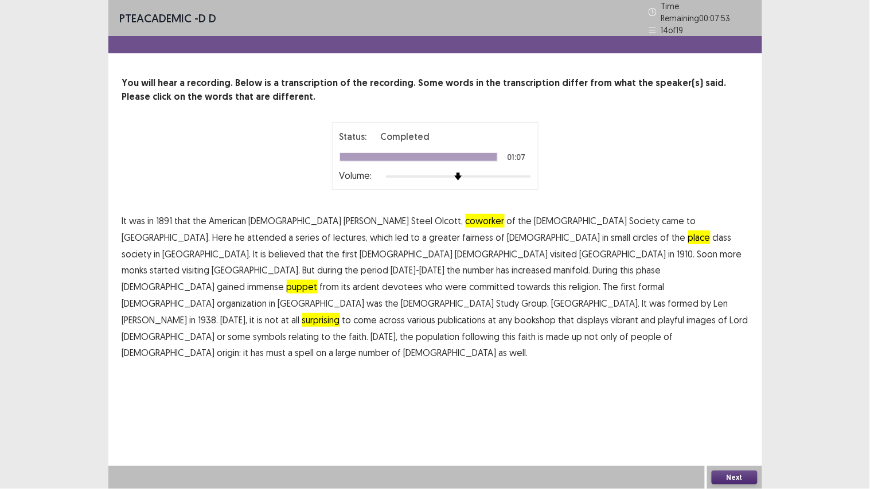
click at [267, 346] on span "must" at bounding box center [277, 353] width 20 height 14
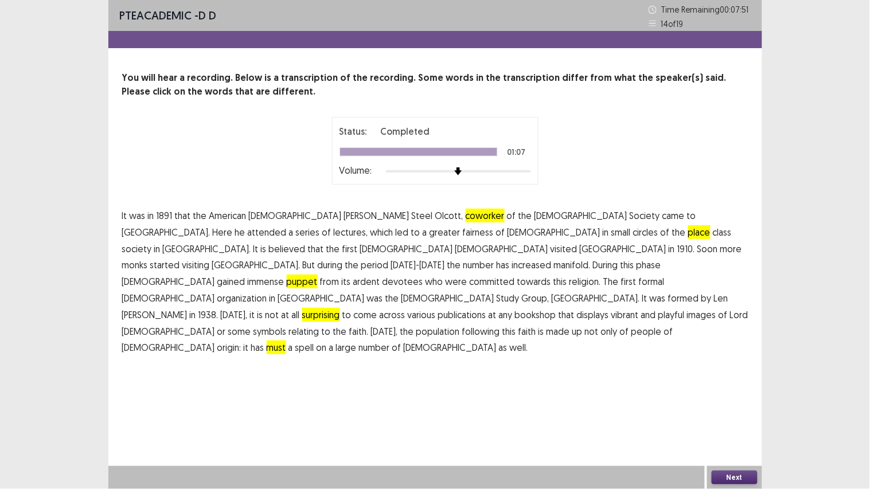
click at [295, 341] on span "spell" at bounding box center [304, 348] width 19 height 14
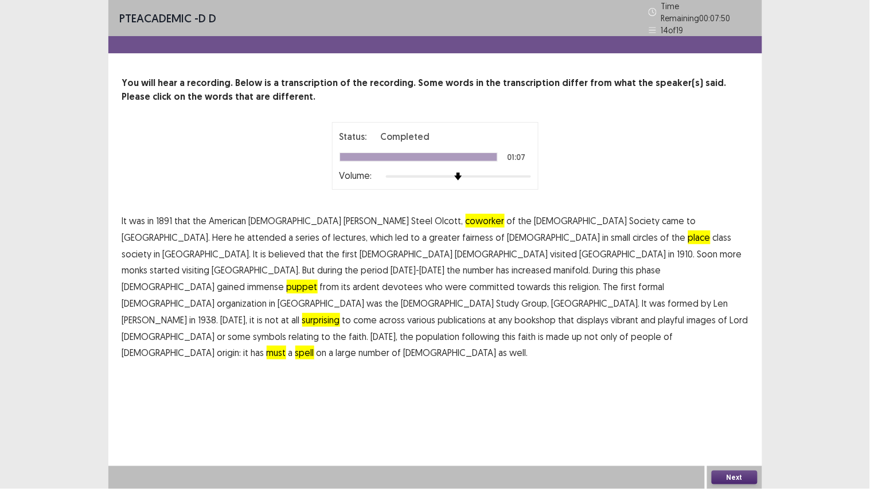
click at [267, 346] on span "must" at bounding box center [277, 353] width 20 height 14
click at [340, 313] on span "surprising" at bounding box center [321, 320] width 38 height 14
click at [729, 381] on button "Next" at bounding box center [735, 478] width 46 height 14
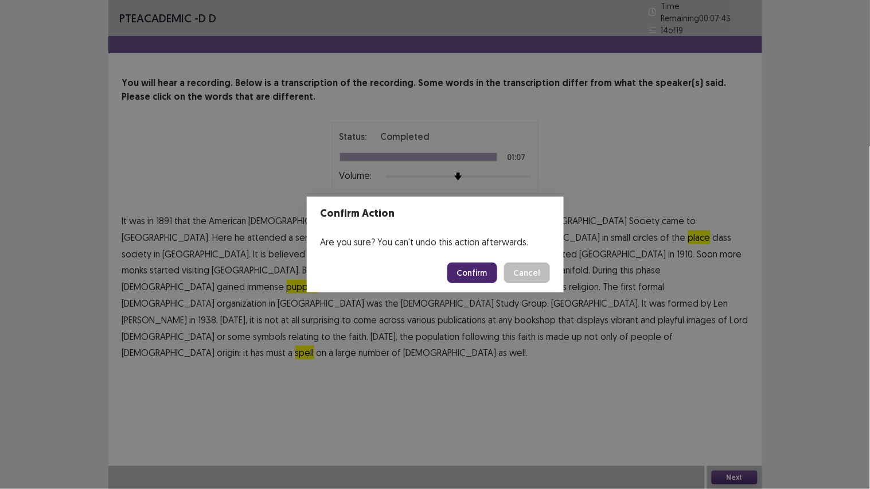
click at [477, 271] on button "Confirm" at bounding box center [473, 273] width 50 height 21
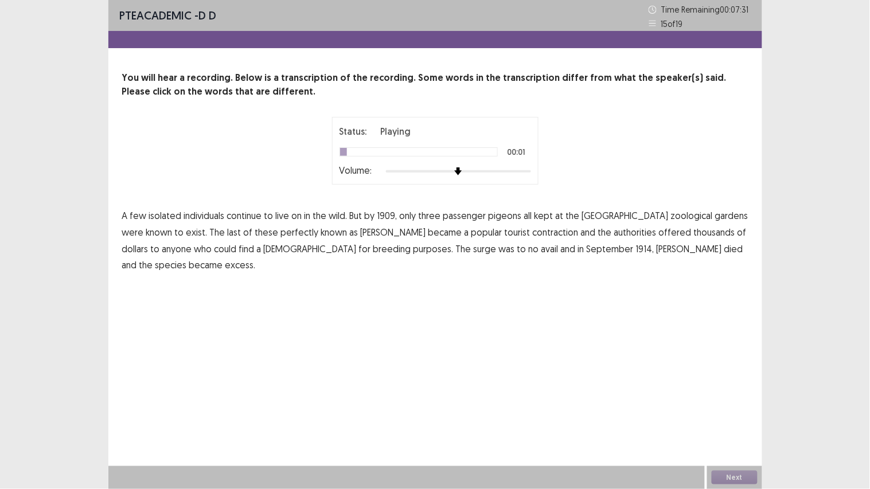
click at [158, 218] on span "isolated" at bounding box center [165, 216] width 33 height 14
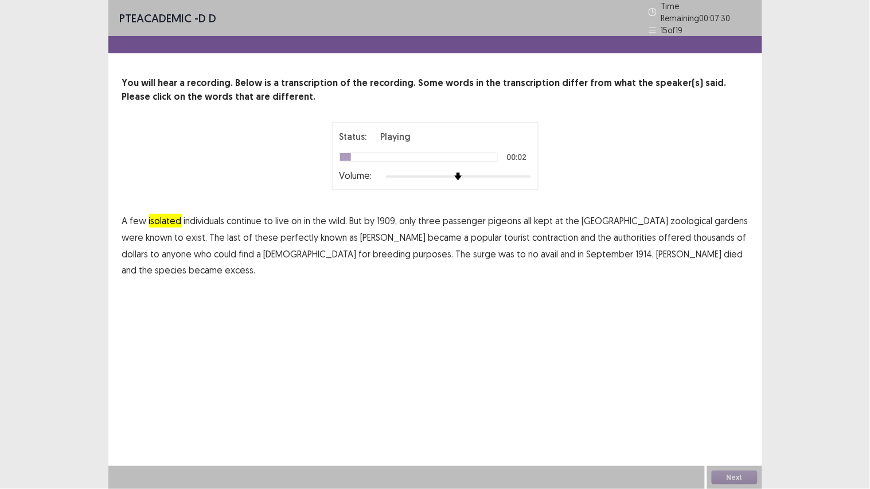
click at [158, 218] on span "isolated" at bounding box center [165, 221] width 33 height 14
click at [593, 217] on span "[GEOGRAPHIC_DATA]" at bounding box center [625, 221] width 87 height 14
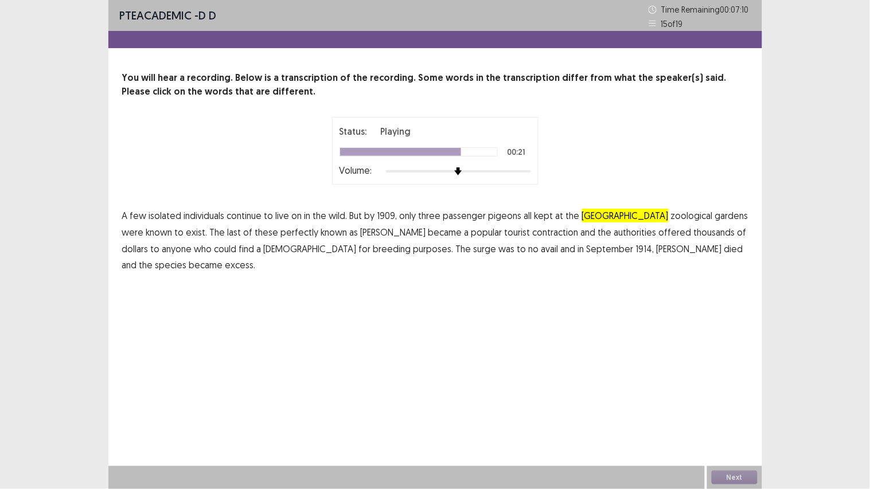
click at [374, 250] on span "breeding" at bounding box center [393, 249] width 38 height 14
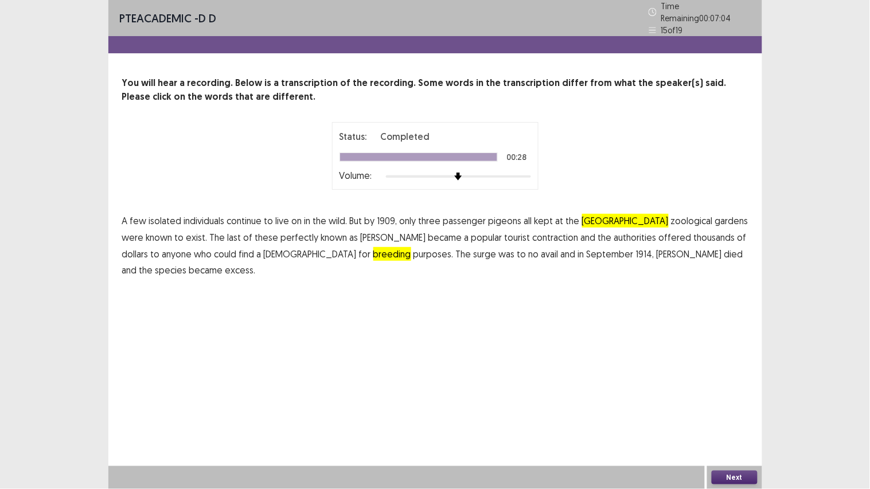
click at [256, 263] on span "excess." at bounding box center [240, 270] width 30 height 14
click at [374, 249] on span "breeding" at bounding box center [393, 254] width 38 height 14
click at [734, 381] on button "Next" at bounding box center [735, 478] width 46 height 14
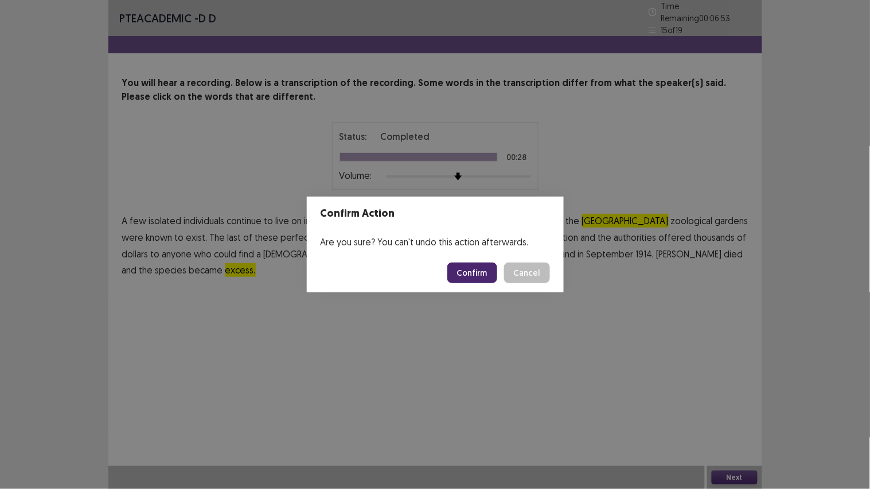
click at [476, 271] on button "Confirm" at bounding box center [473, 273] width 50 height 21
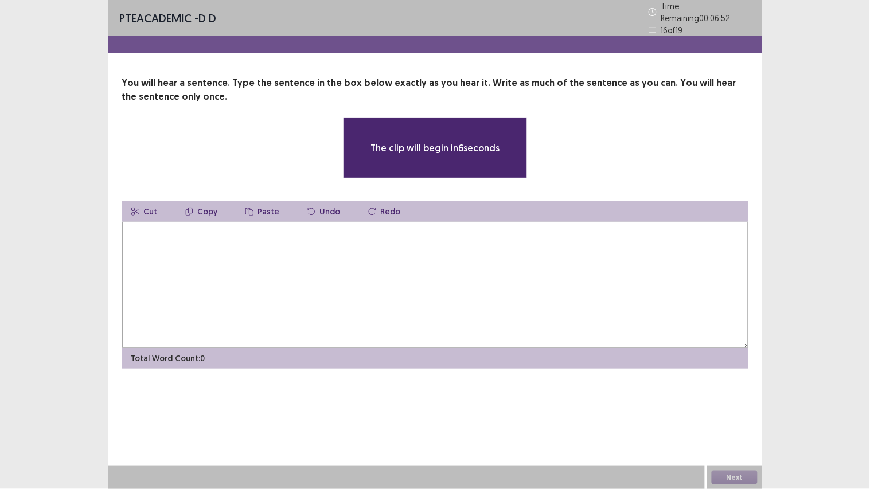
click at [339, 254] on textarea at bounding box center [435, 285] width 627 height 126
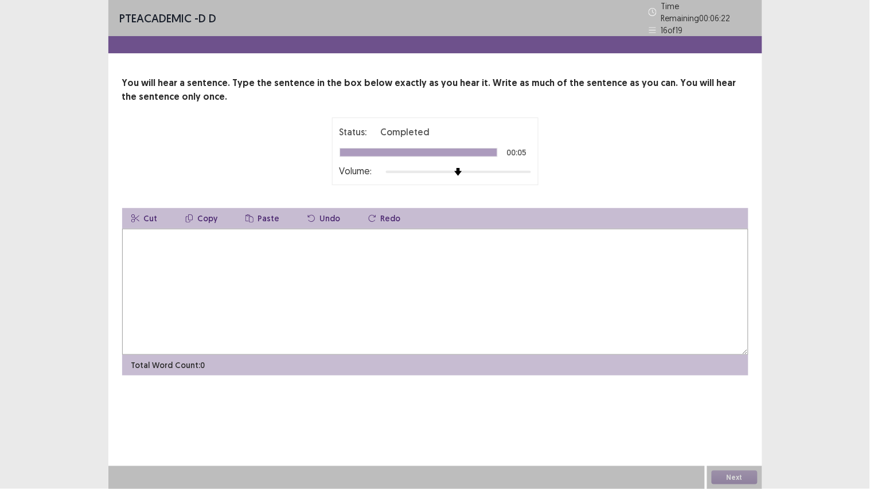
click at [254, 259] on textarea at bounding box center [435, 292] width 627 height 126
click at [149, 234] on textarea "**********" at bounding box center [435, 292] width 627 height 126
click at [220, 235] on textarea "**********" at bounding box center [435, 292] width 627 height 126
click at [365, 231] on textarea "**********" at bounding box center [435, 292] width 627 height 126
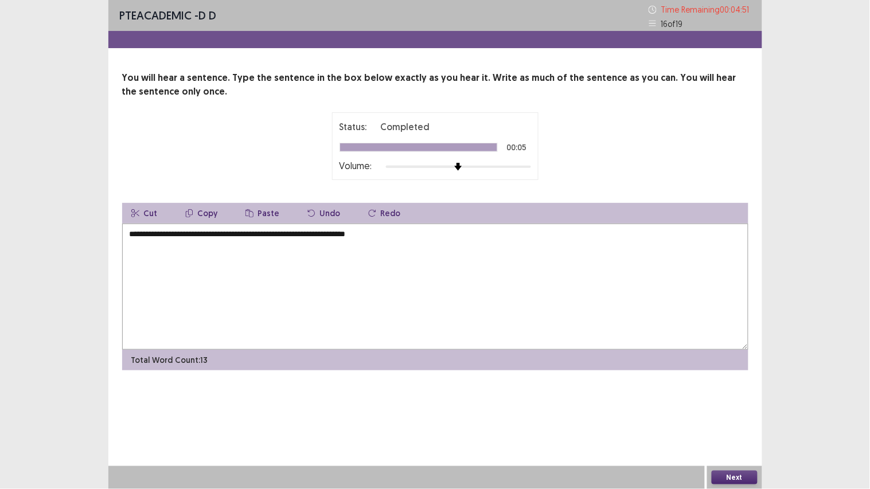
click at [352, 231] on textarea "**********" at bounding box center [435, 287] width 627 height 126
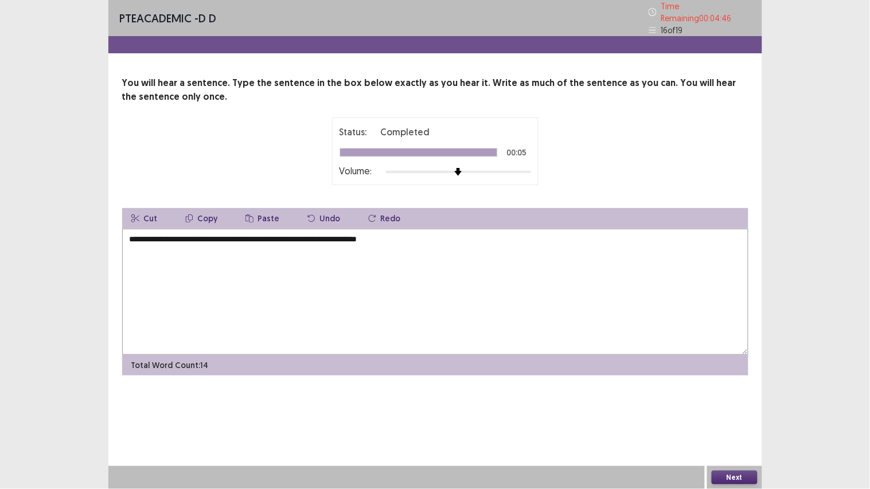
click at [356, 231] on textarea "**********" at bounding box center [435, 292] width 627 height 126
type textarea "**********"
click at [736, 381] on button "Next" at bounding box center [735, 478] width 46 height 14
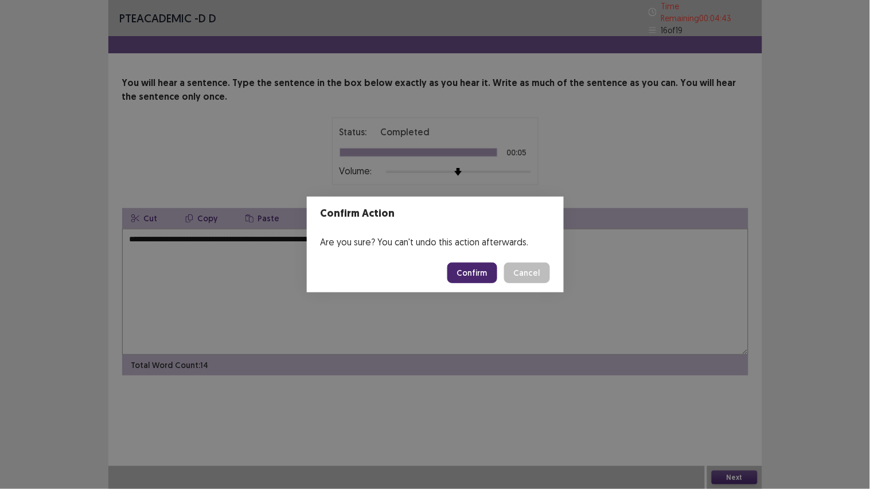
click at [469, 271] on button "Confirm" at bounding box center [473, 273] width 50 height 21
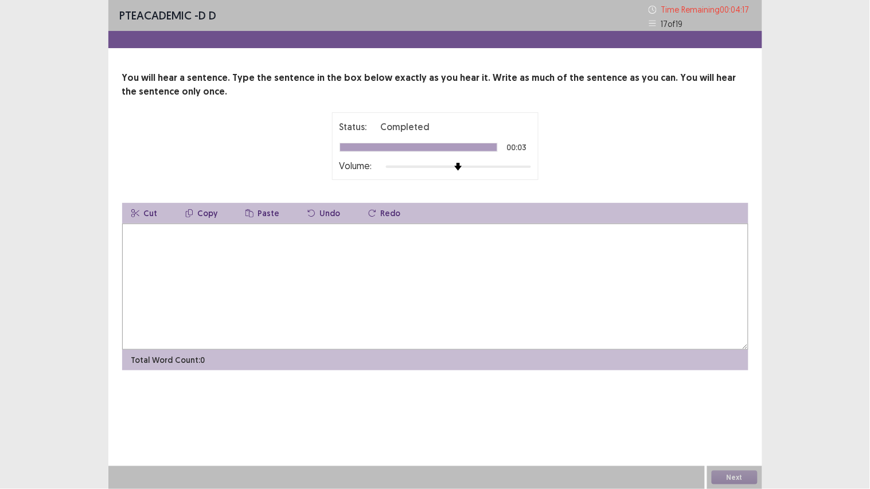
click at [255, 283] on textarea at bounding box center [435, 287] width 627 height 126
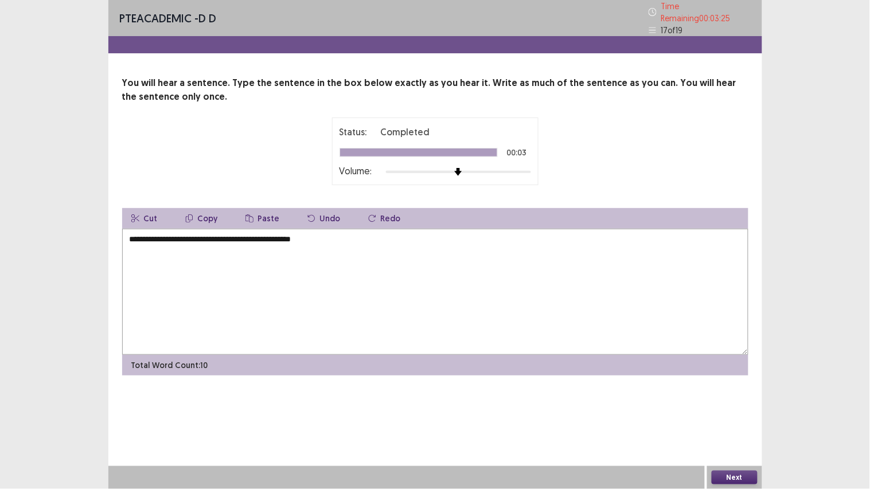
click at [173, 233] on textarea "**********" at bounding box center [435, 292] width 627 height 126
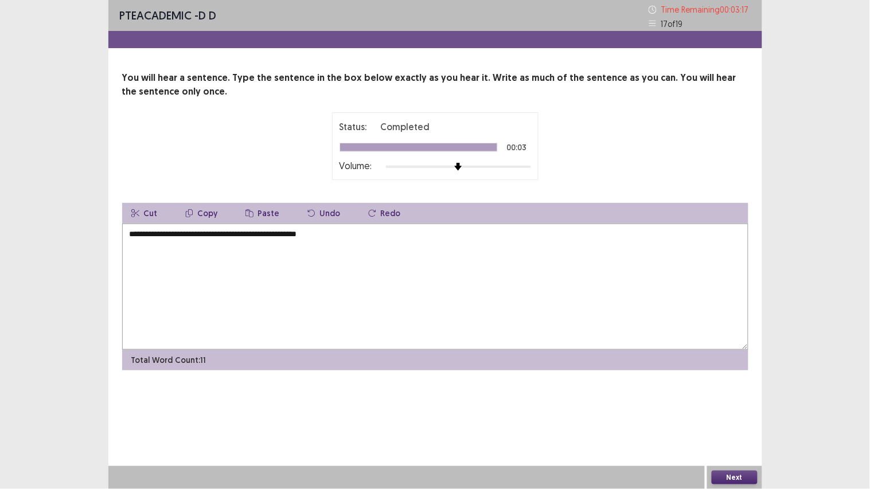
type textarea "**********"
click at [737, 381] on button "Next" at bounding box center [735, 478] width 46 height 14
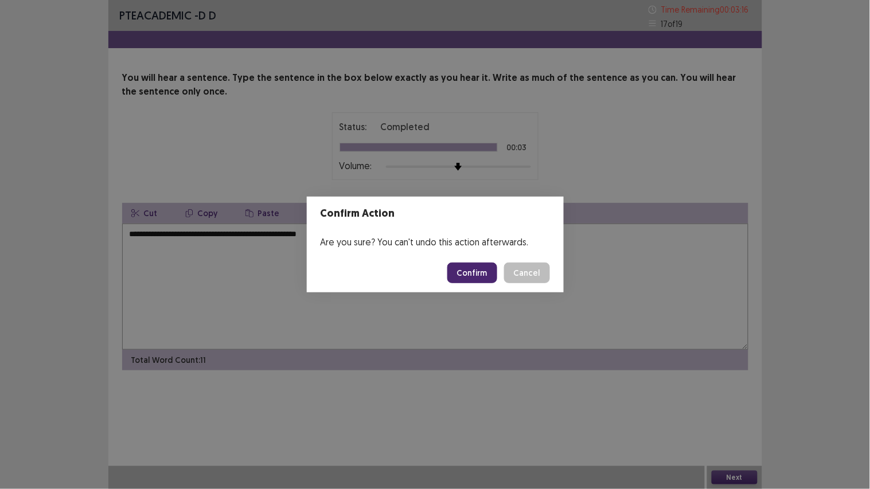
click at [474, 271] on button "Confirm" at bounding box center [473, 273] width 50 height 21
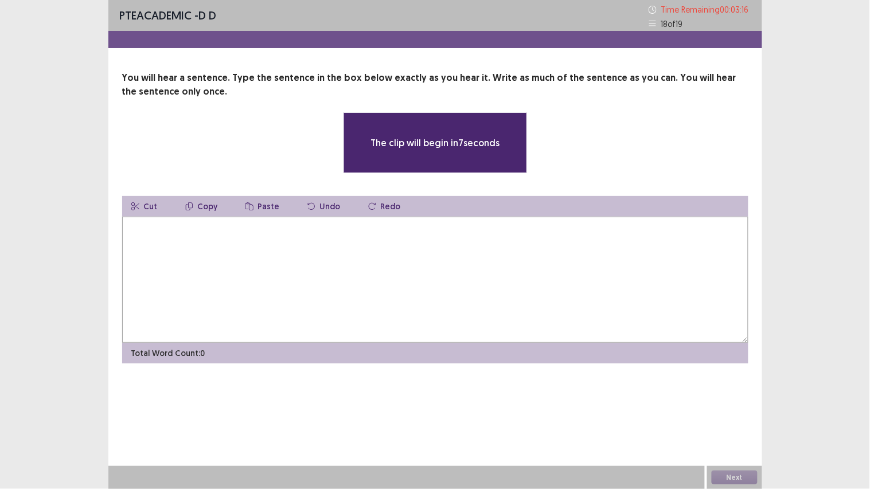
click at [285, 244] on textarea at bounding box center [435, 280] width 627 height 126
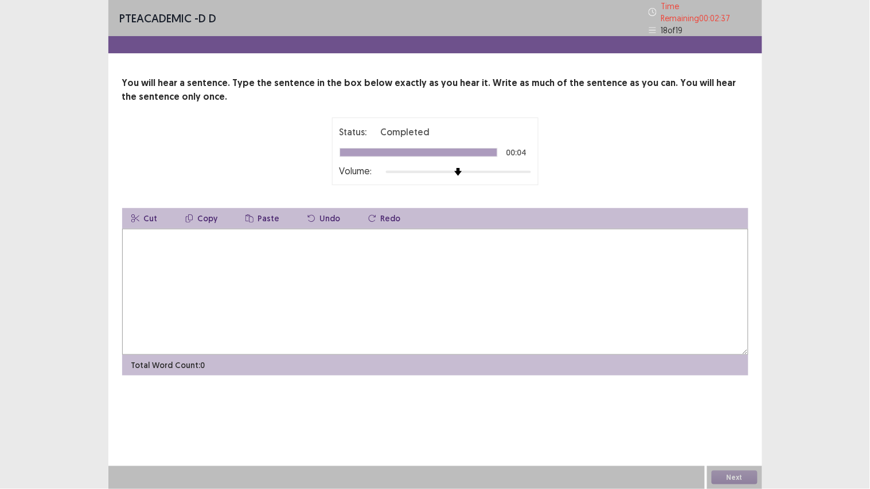
click at [209, 264] on textarea at bounding box center [435, 292] width 627 height 126
click at [162, 235] on textarea "**********" at bounding box center [435, 292] width 627 height 126
click at [215, 238] on textarea "**********" at bounding box center [435, 292] width 627 height 126
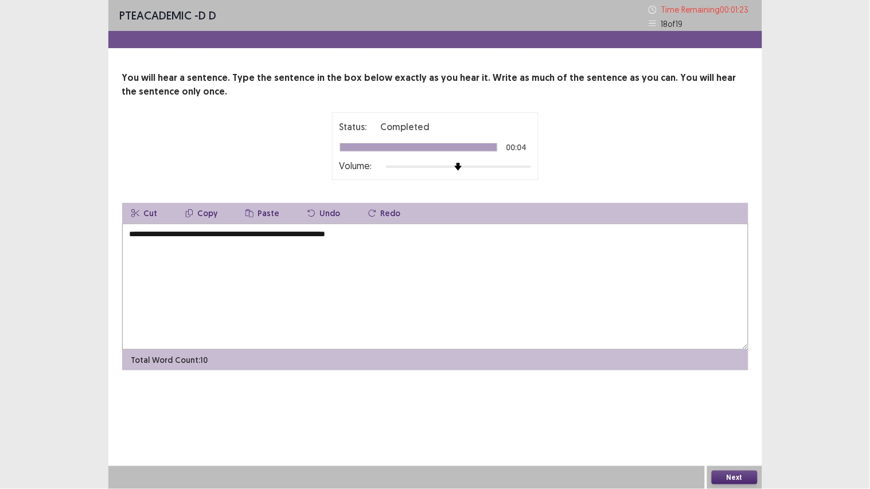
click at [229, 236] on textarea "**********" at bounding box center [435, 287] width 627 height 126
type textarea "**********"
click at [737, 381] on button "Next" at bounding box center [735, 478] width 46 height 14
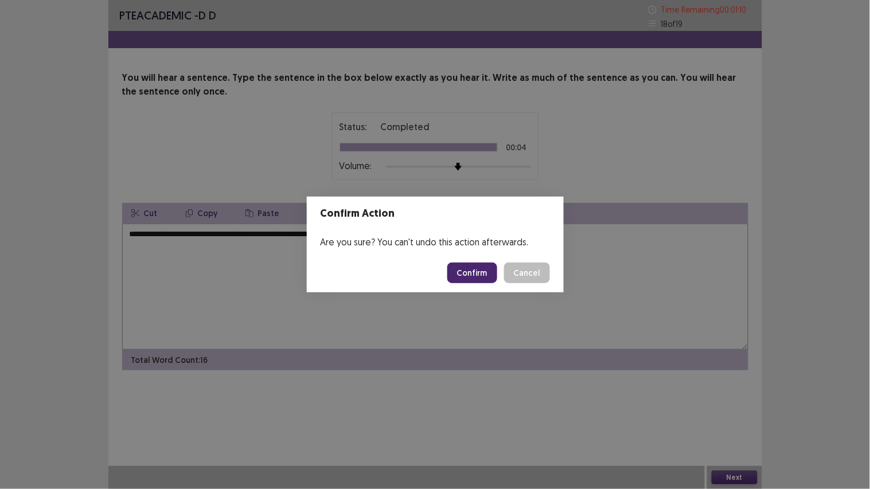
click at [485, 274] on button "Confirm" at bounding box center [473, 273] width 50 height 21
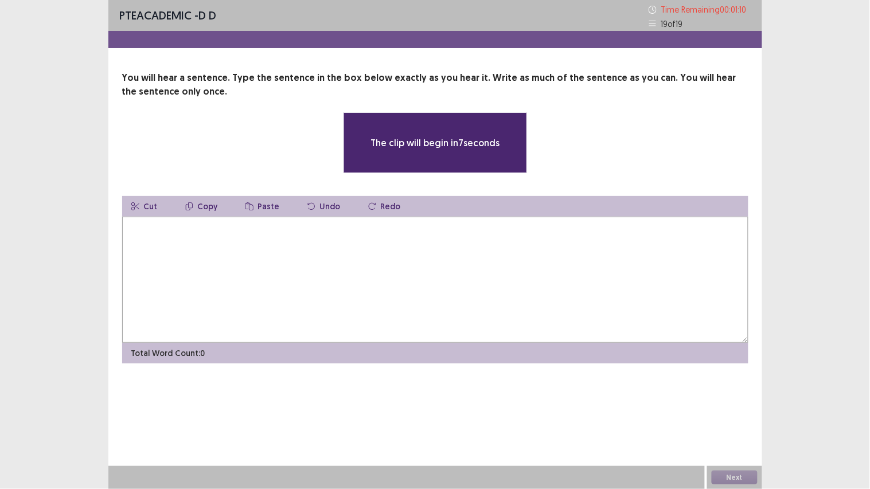
click at [295, 264] on textarea at bounding box center [435, 280] width 627 height 126
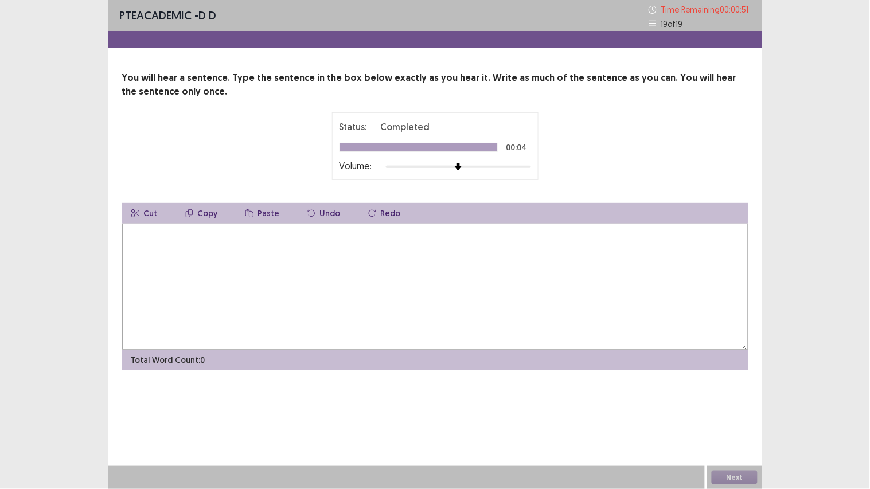
click at [164, 260] on textarea at bounding box center [435, 287] width 627 height 126
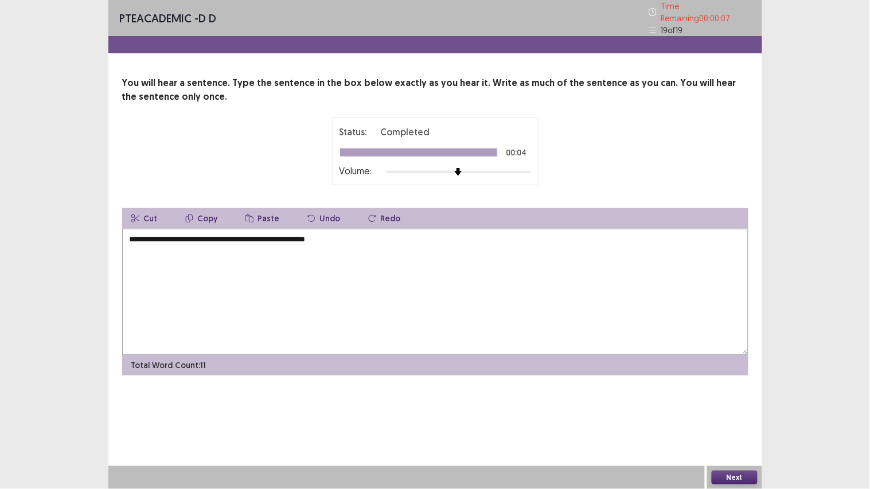
type textarea "**********"
click at [726, 381] on button "Next" at bounding box center [735, 478] width 46 height 14
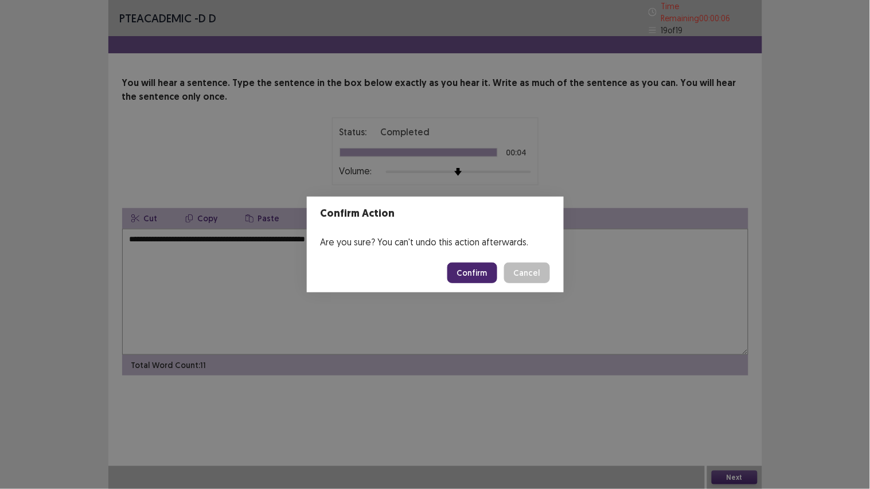
click at [480, 273] on button "Confirm" at bounding box center [473, 273] width 50 height 21
